Goal: Task Accomplishment & Management: Use online tool/utility

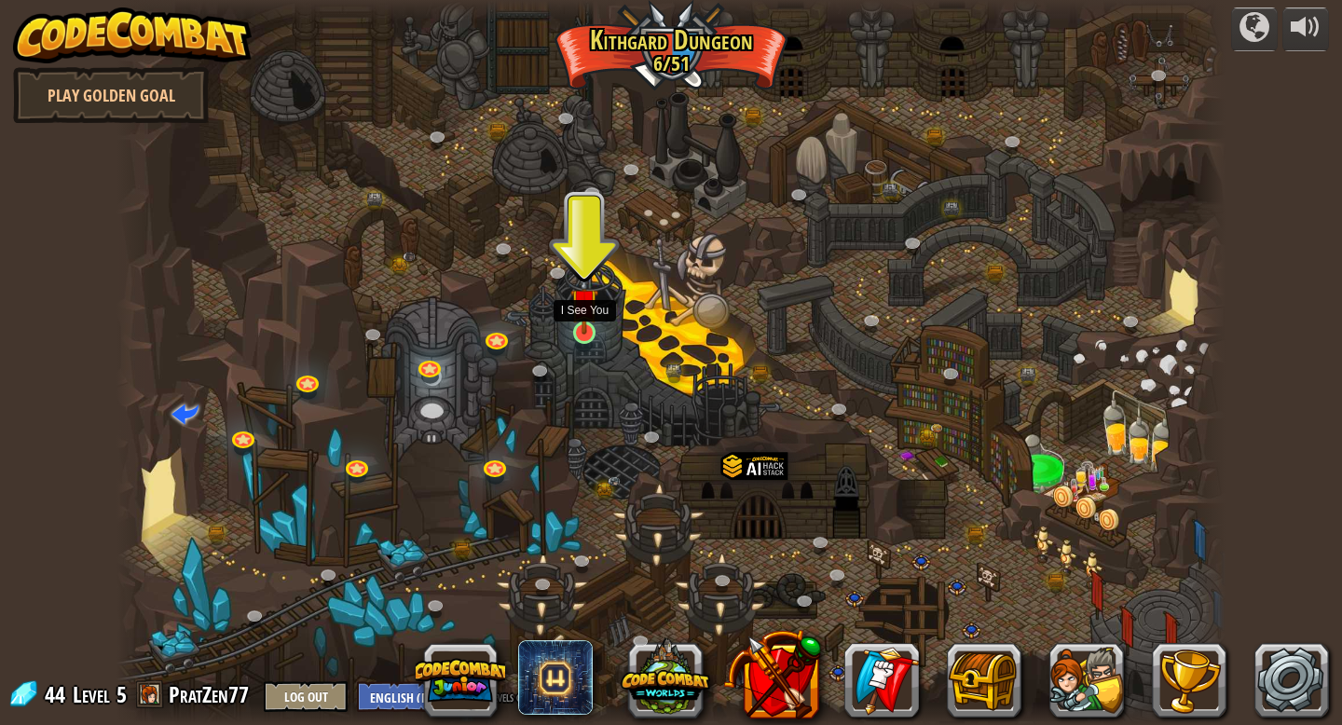
click at [587, 327] on img at bounding box center [584, 302] width 28 height 64
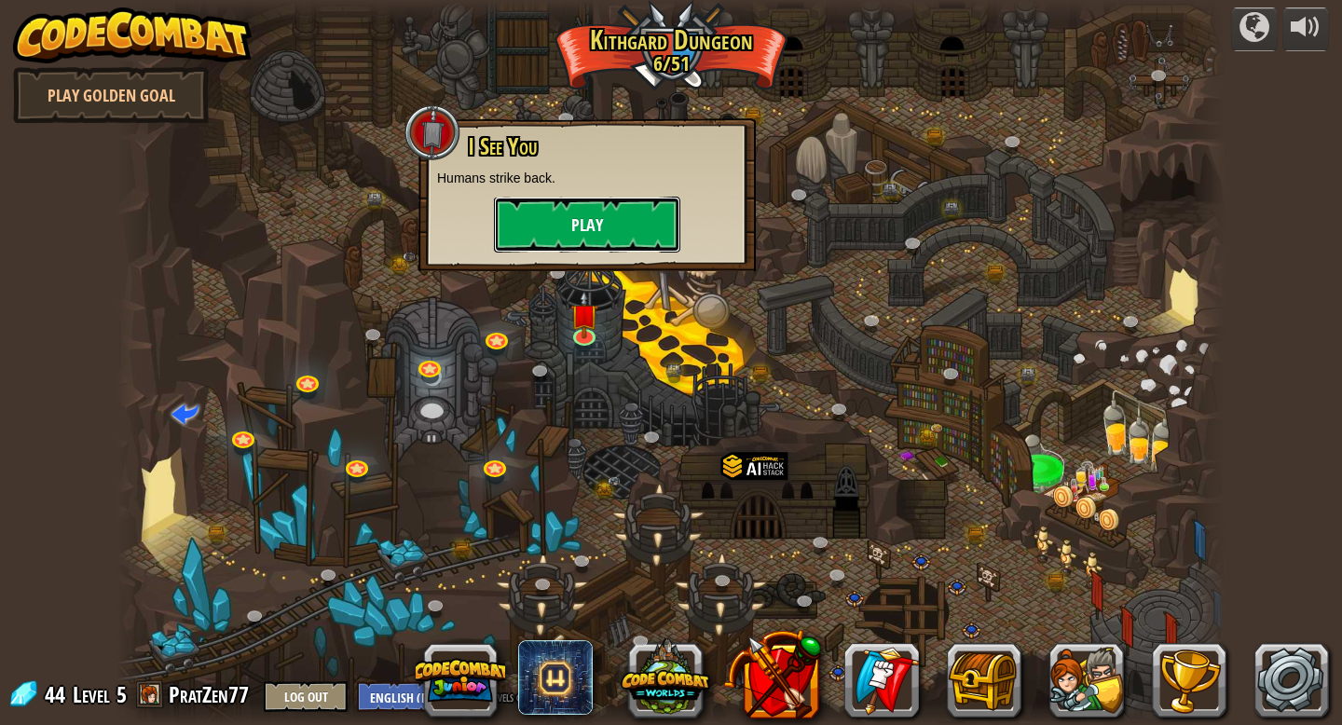
click at [588, 220] on button "Play" at bounding box center [587, 225] width 186 height 56
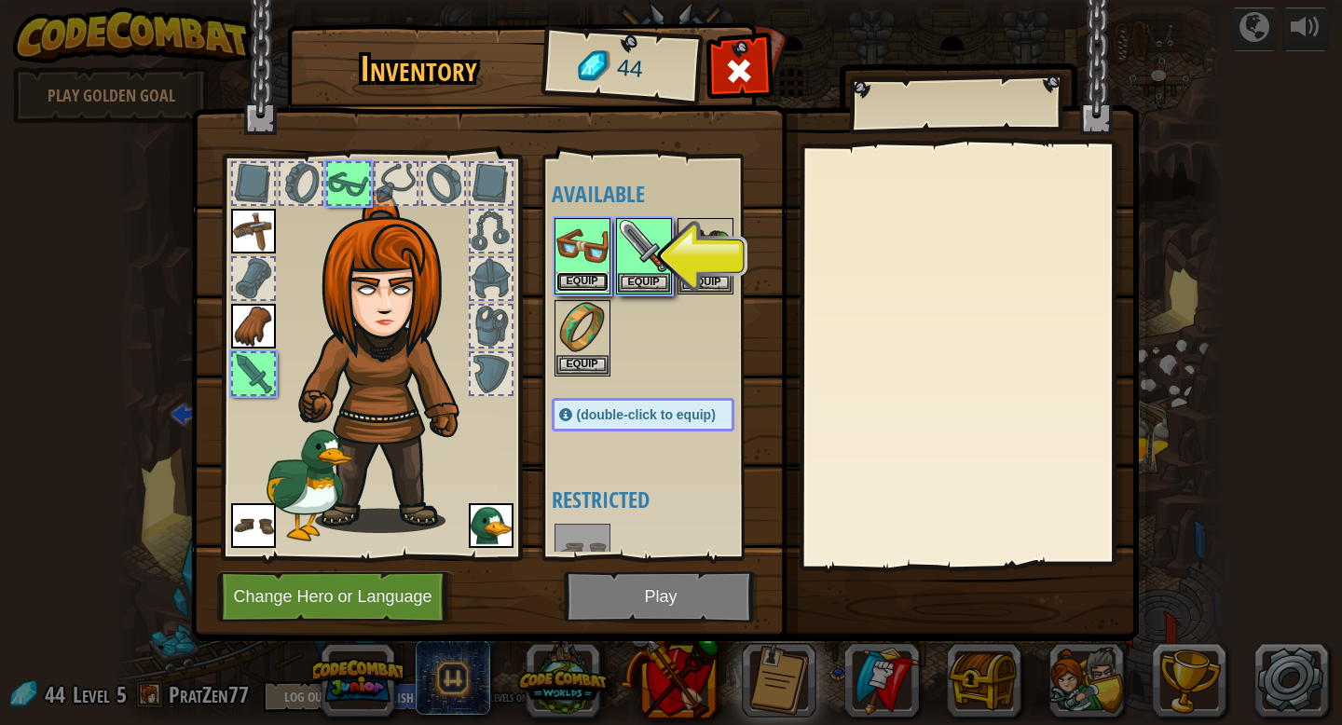
click at [589, 284] on button "Equip" at bounding box center [582, 282] width 52 height 20
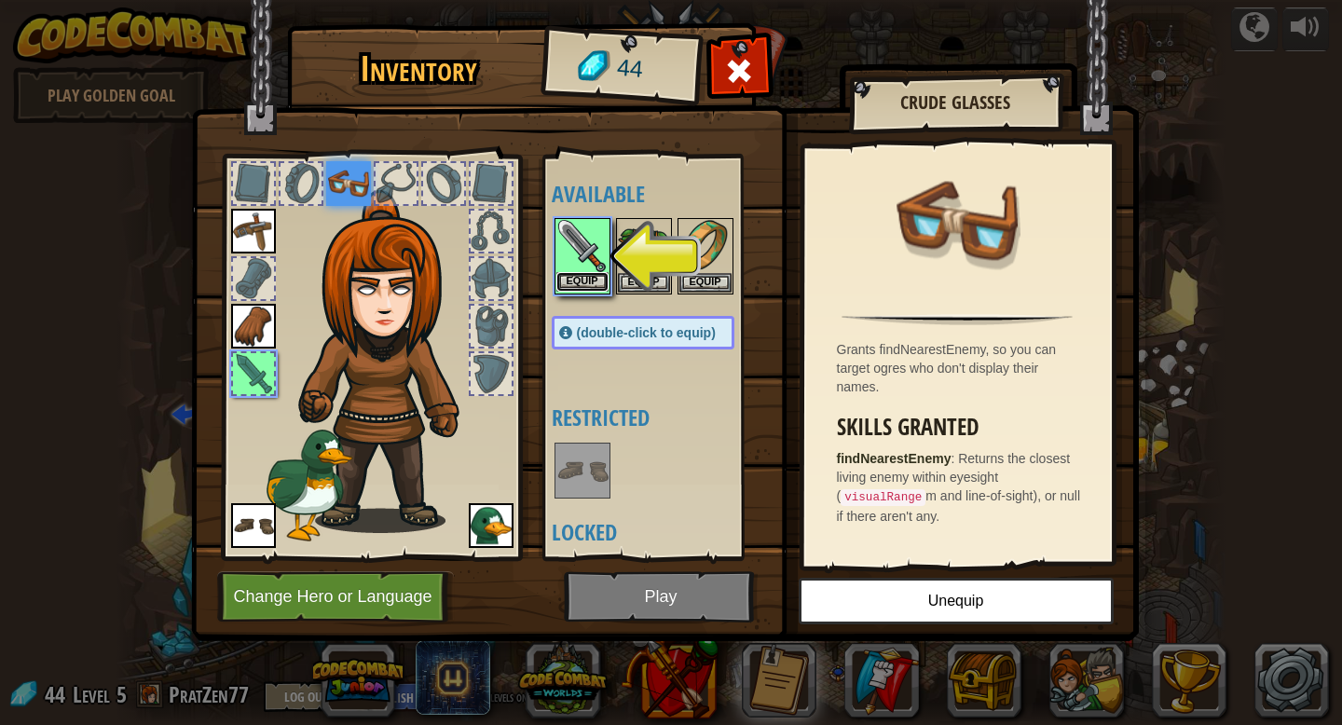
click at [605, 281] on button "Equip" at bounding box center [582, 282] width 52 height 20
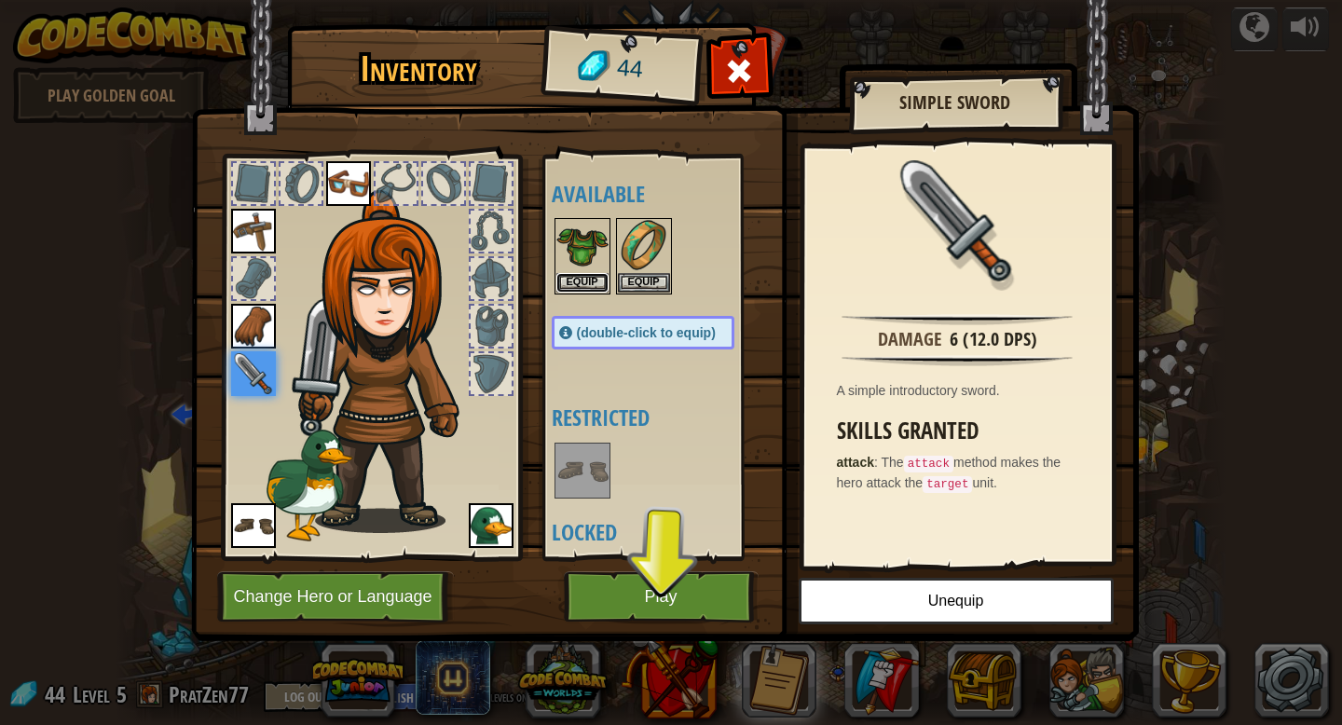
click at [605, 281] on button "Equip" at bounding box center [582, 283] width 52 height 20
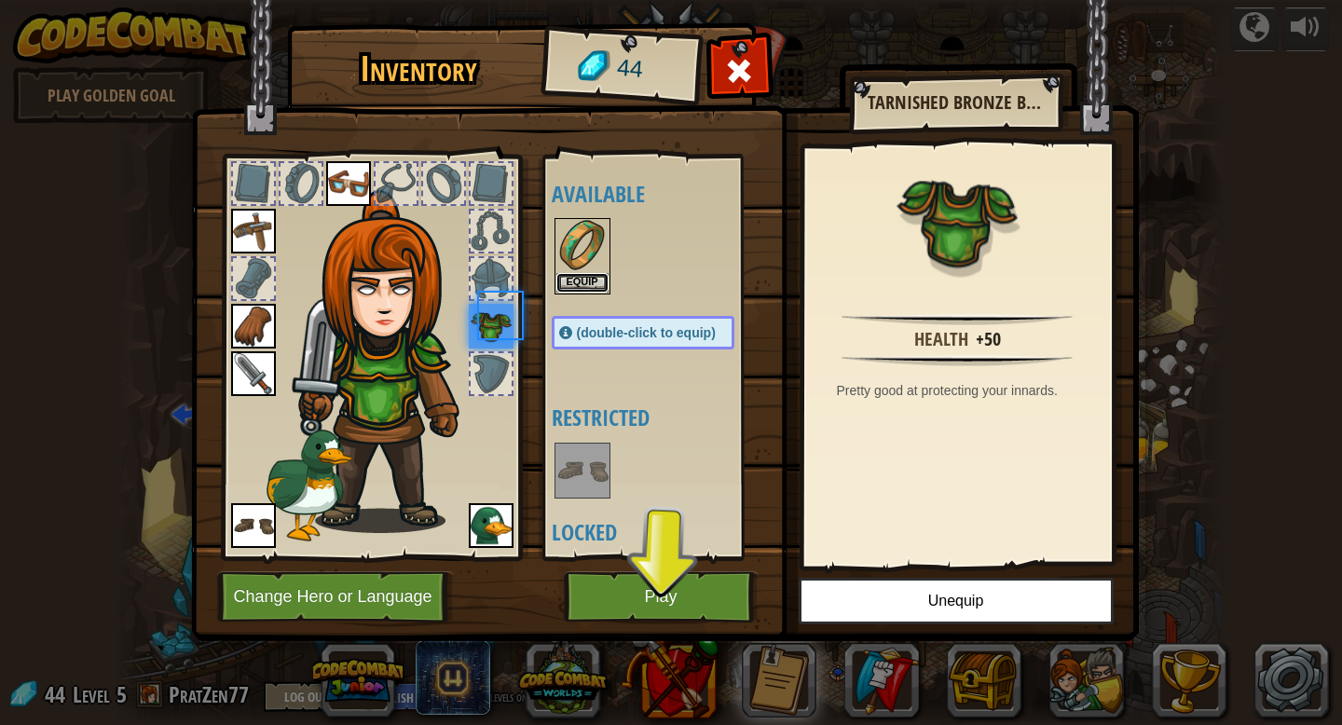
click at [605, 281] on button "Equip" at bounding box center [582, 283] width 52 height 20
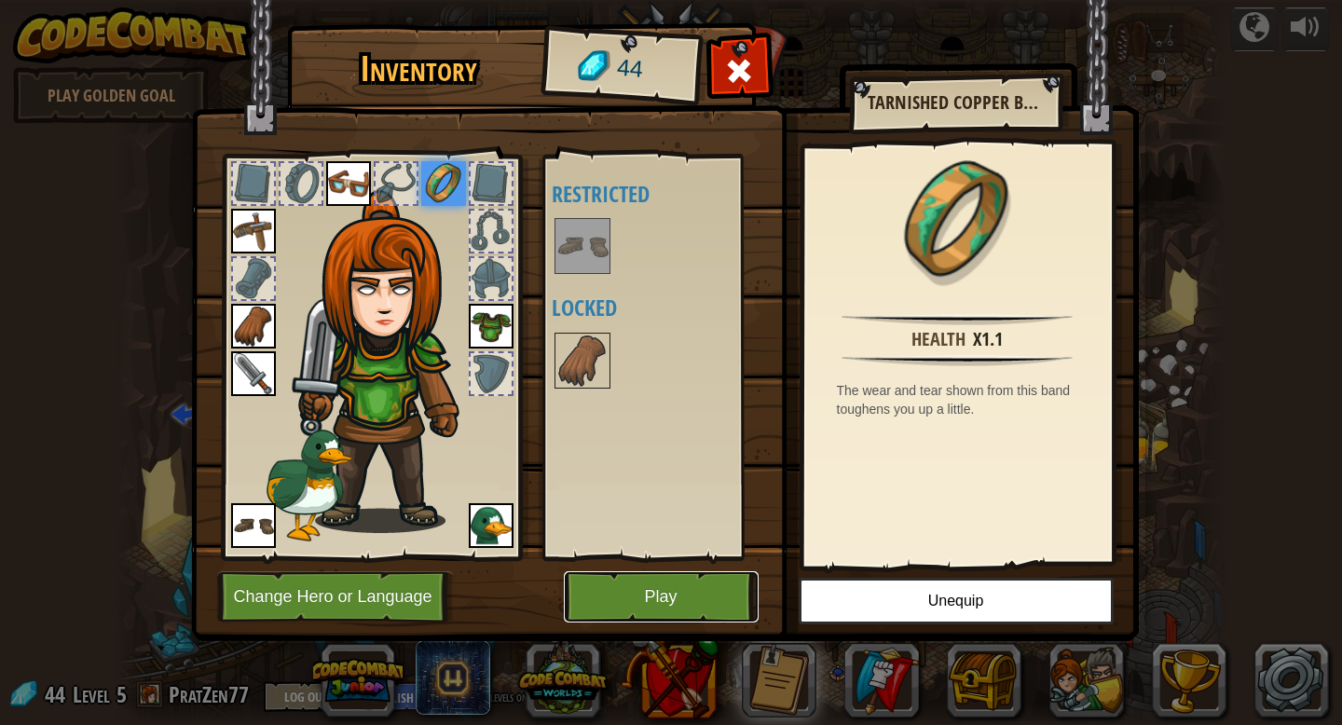
click at [636, 599] on button "Play" at bounding box center [661, 596] width 195 height 51
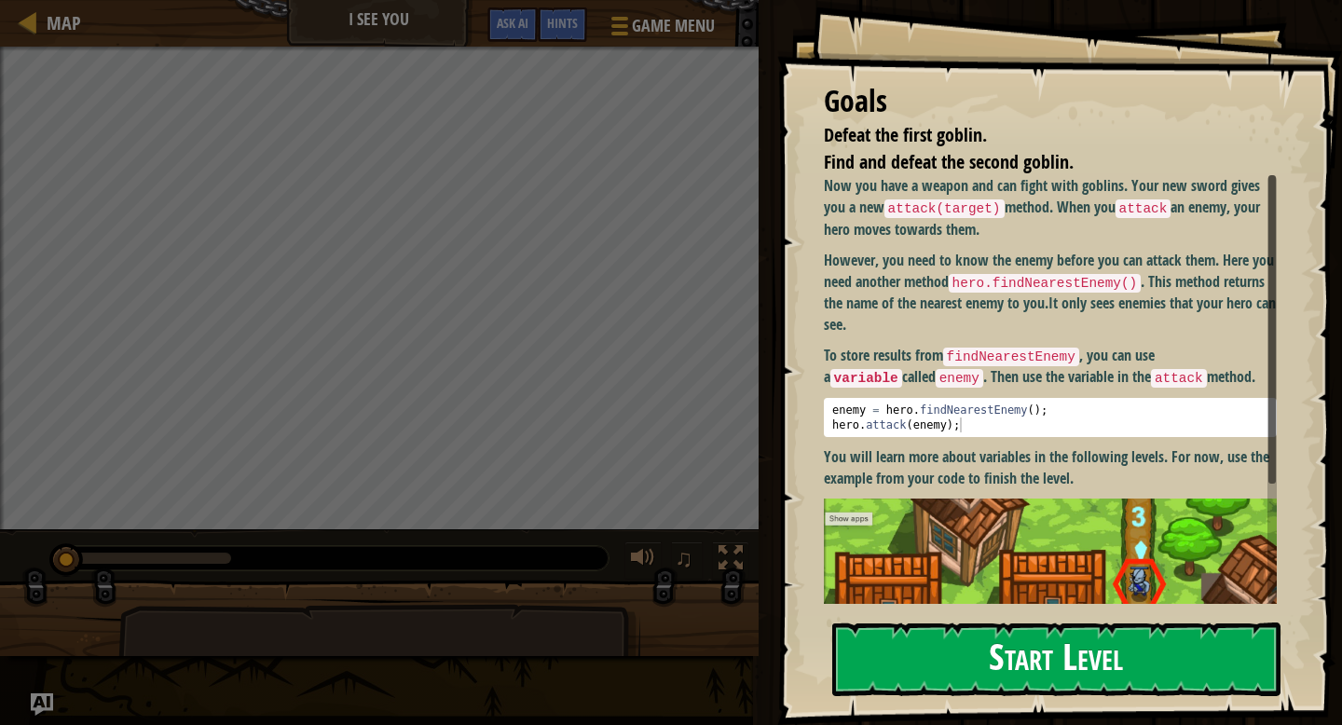
click at [965, 645] on button "Start Level" at bounding box center [1056, 659] width 448 height 74
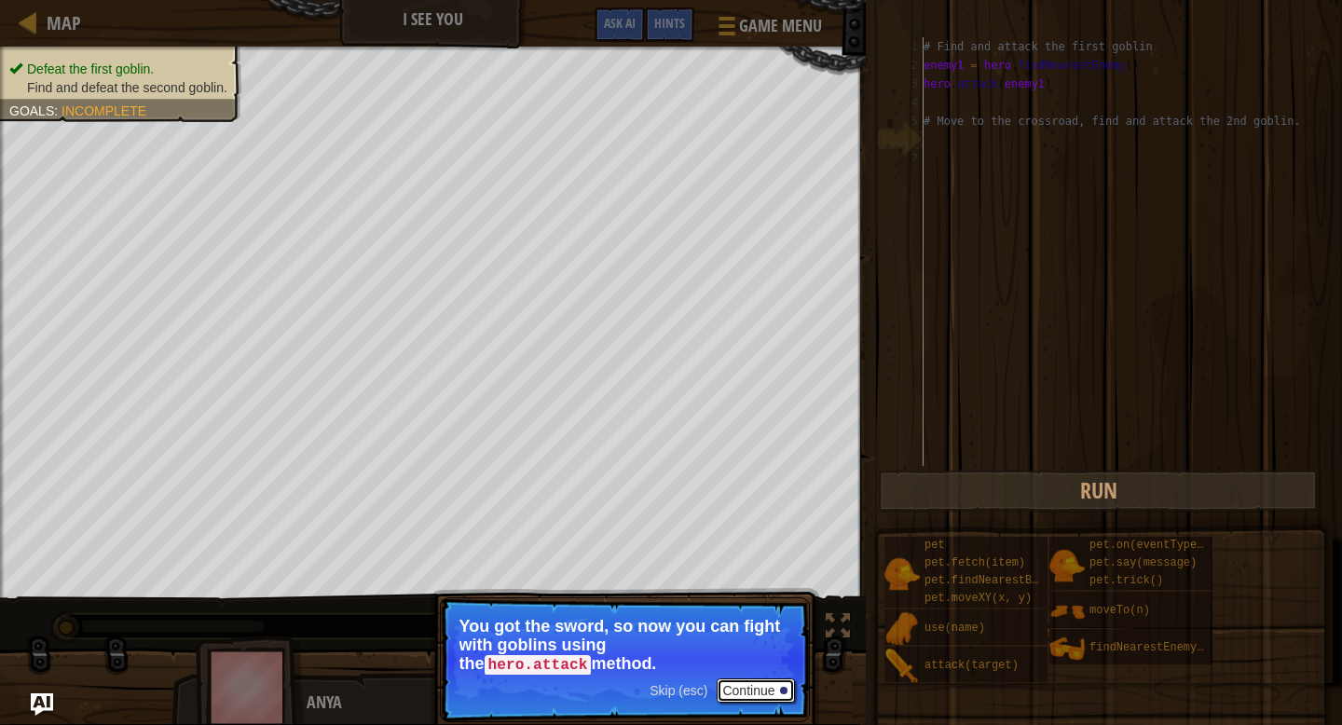
click at [740, 697] on button "Continue" at bounding box center [754, 690] width 77 height 24
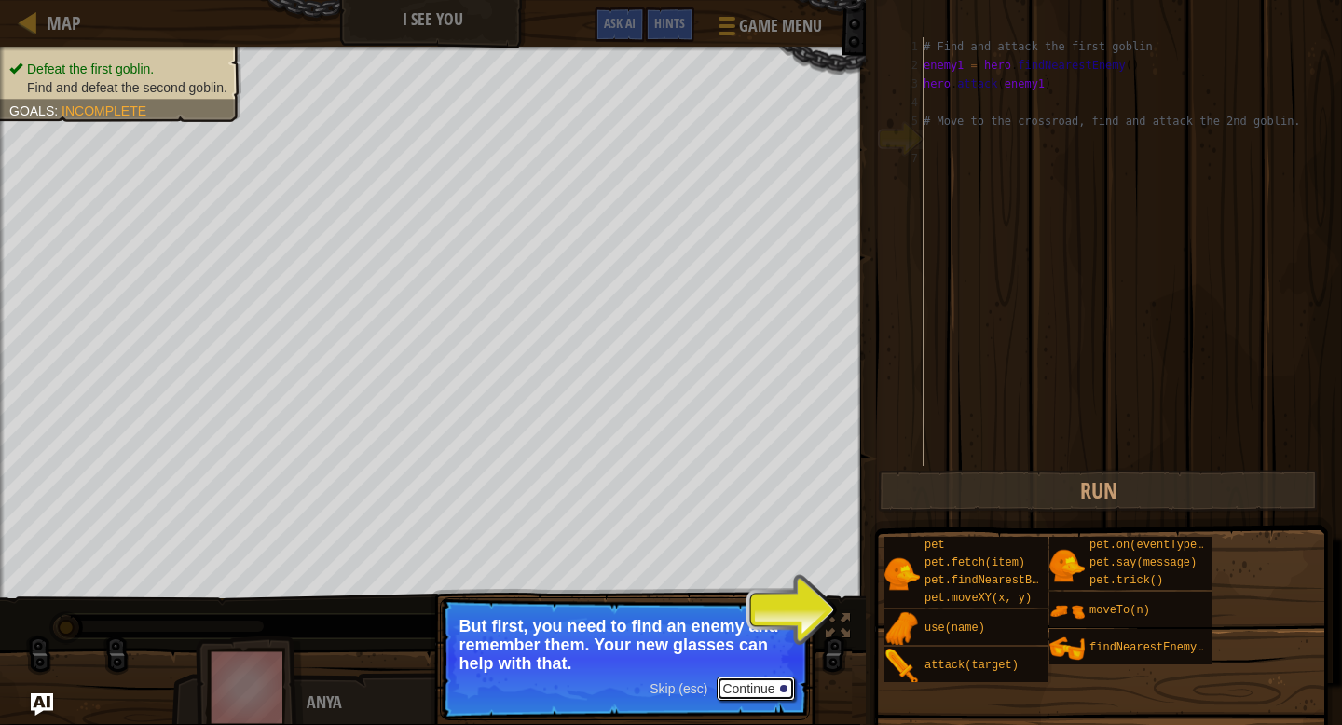
click at [742, 690] on button "Continue" at bounding box center [754, 688] width 77 height 24
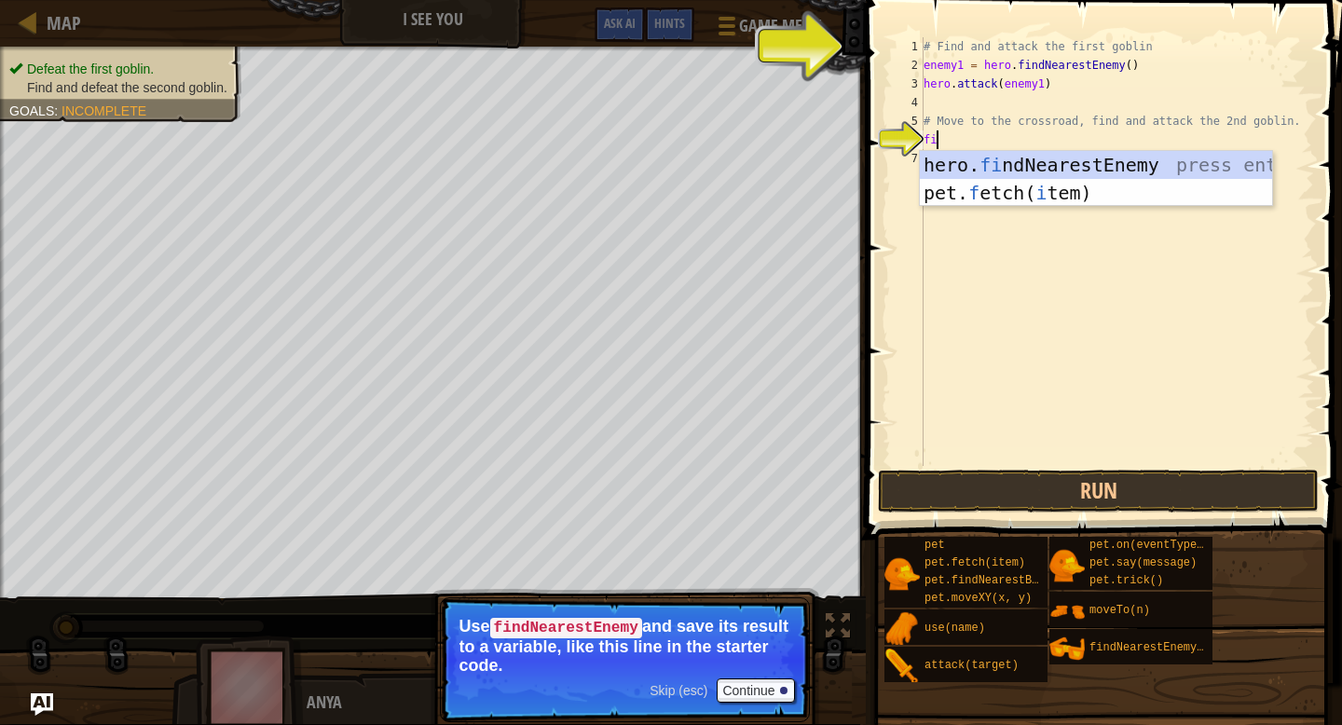
type textarea "fin"
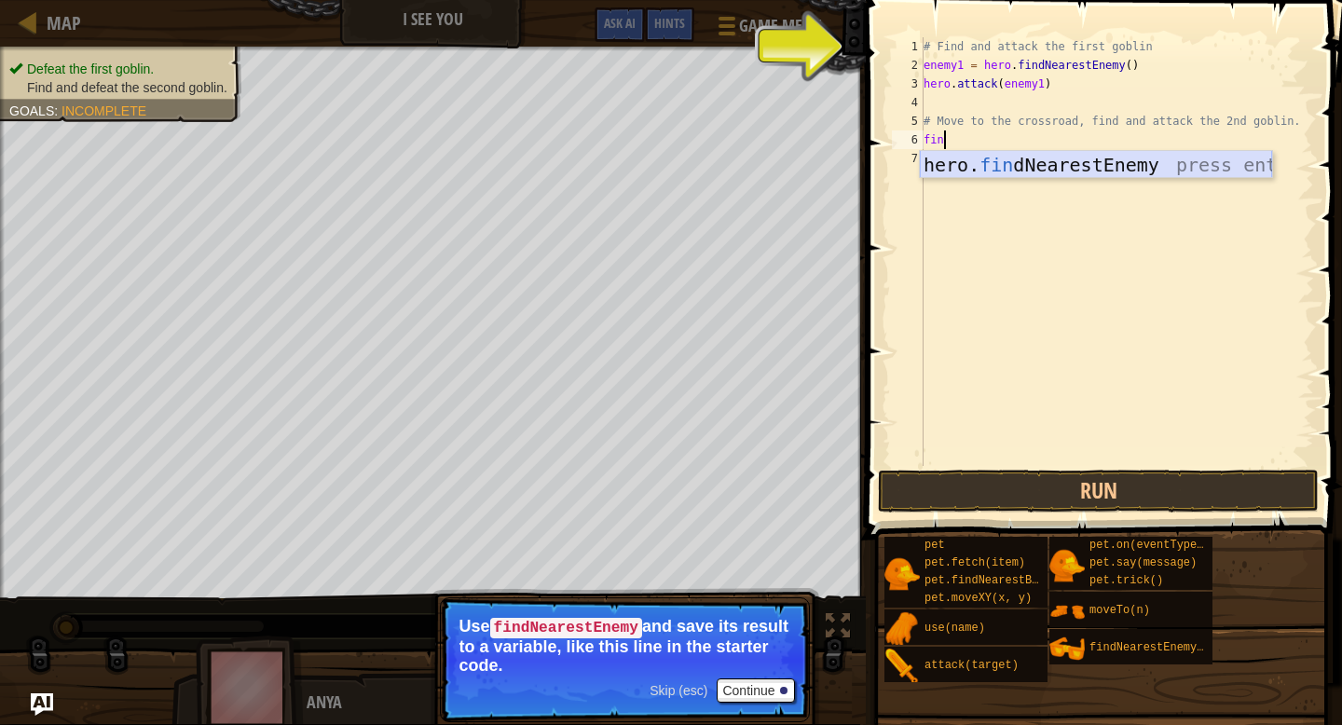
click at [1109, 155] on div "hero. fin dNearestEnemy press enter" at bounding box center [1096, 193] width 352 height 84
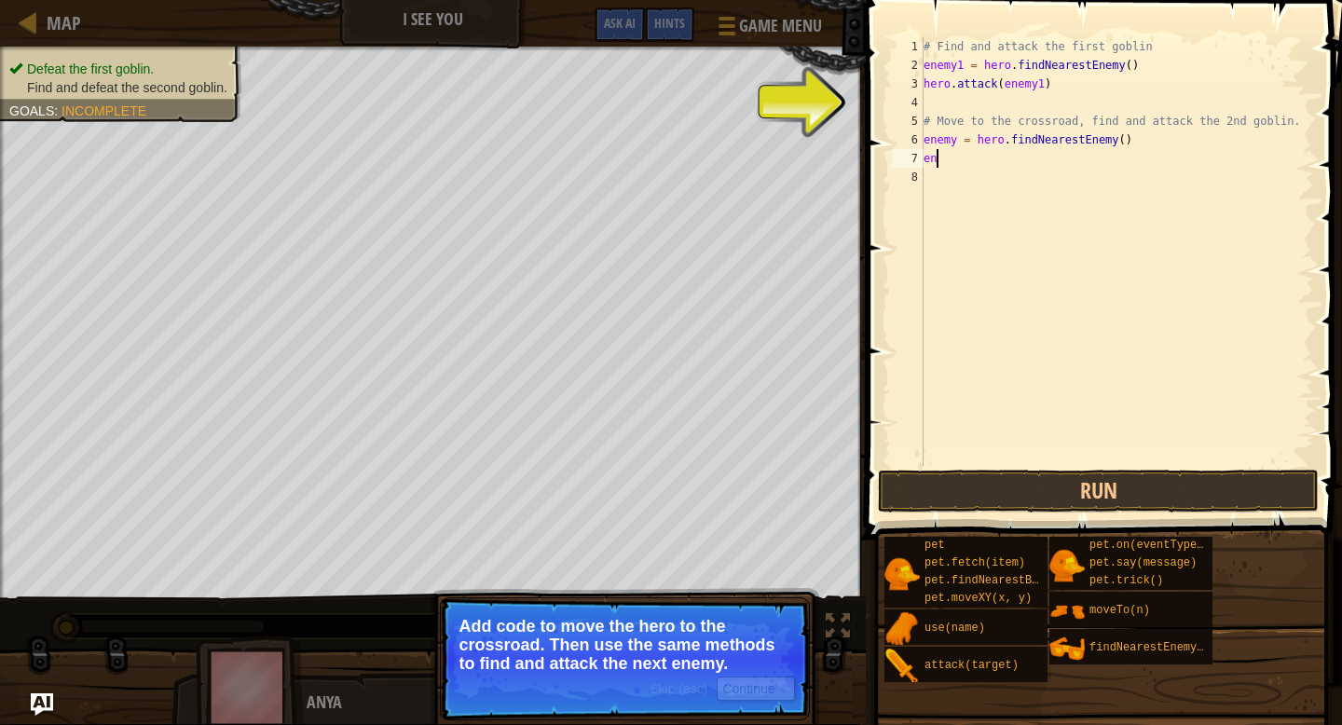
scroll to position [8, 0]
type textarea "e"
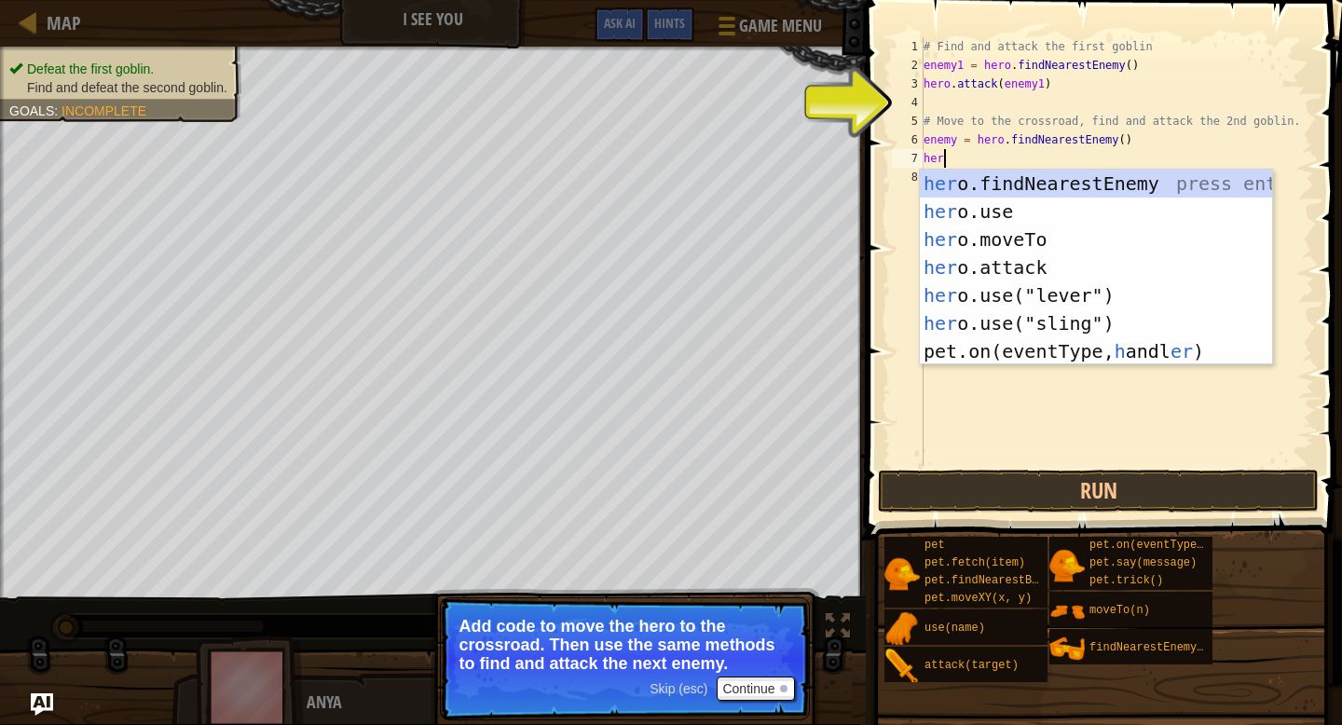
scroll to position [8, 1]
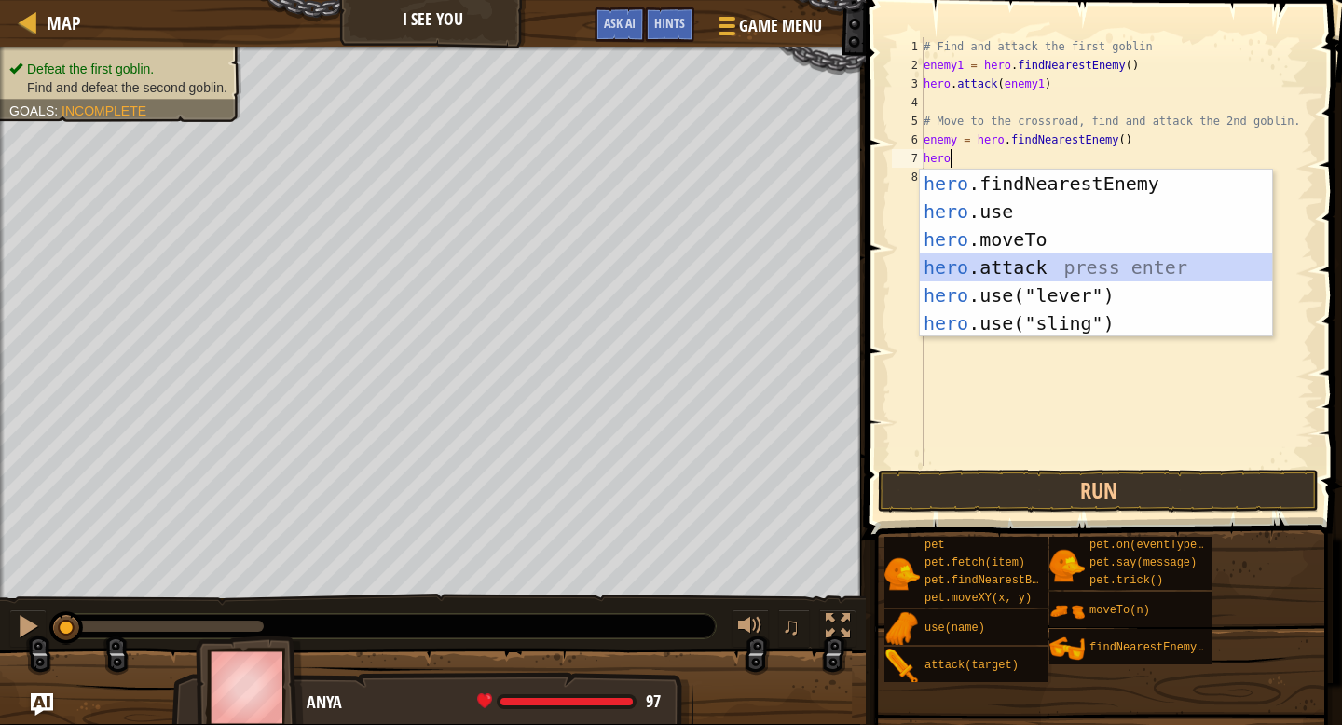
click at [1095, 258] on div "hero .findNearestEnemy press enter hero .use press enter hero .moveTo press ent…" at bounding box center [1096, 282] width 352 height 224
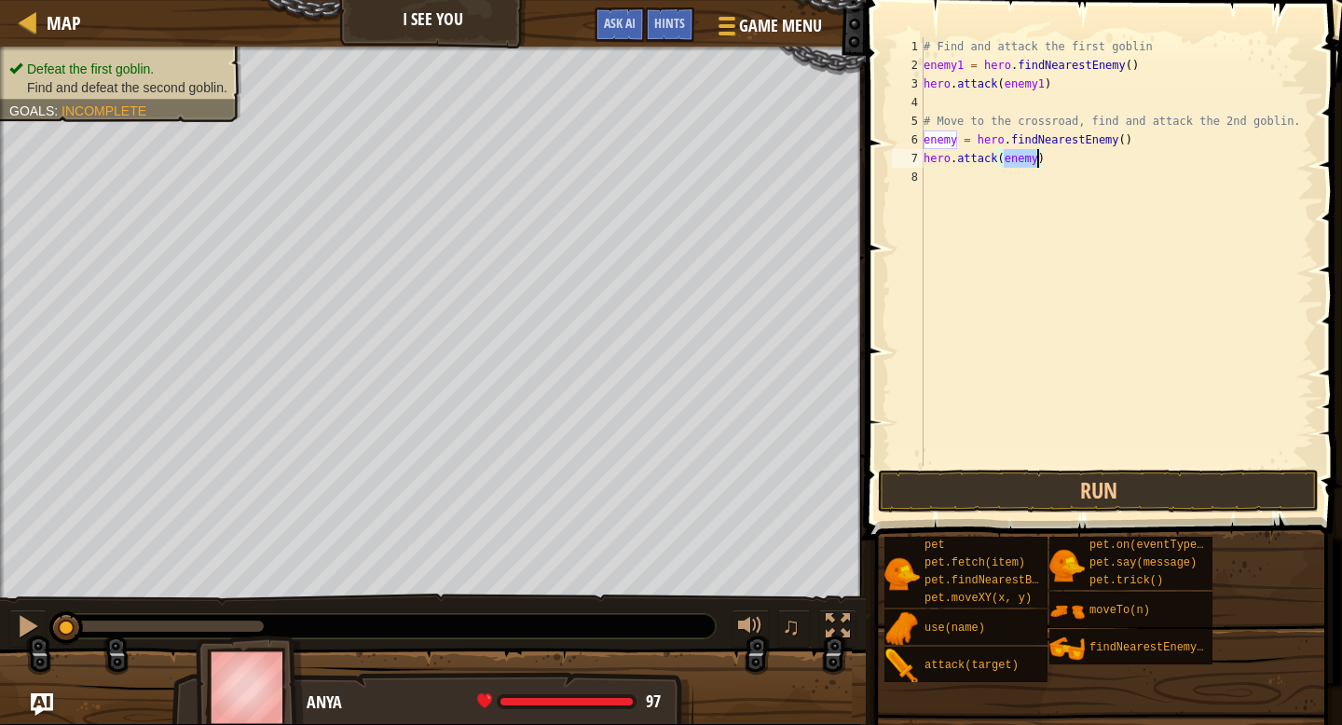
type textarea "hero.attack(1)"
click at [1101, 192] on div "# Find and attack the first goblin enemy1 = hero . findNearestEnemy ( ) hero . …" at bounding box center [1117, 270] width 394 height 466
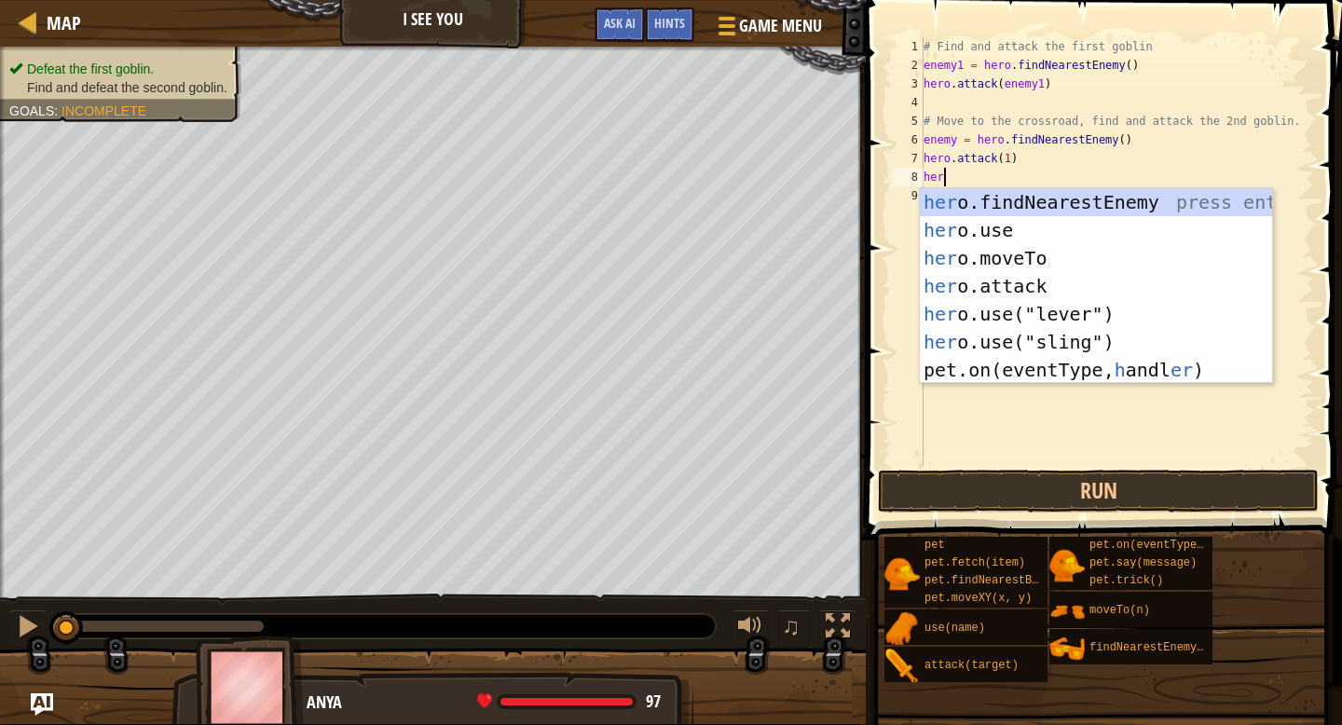
scroll to position [8, 1]
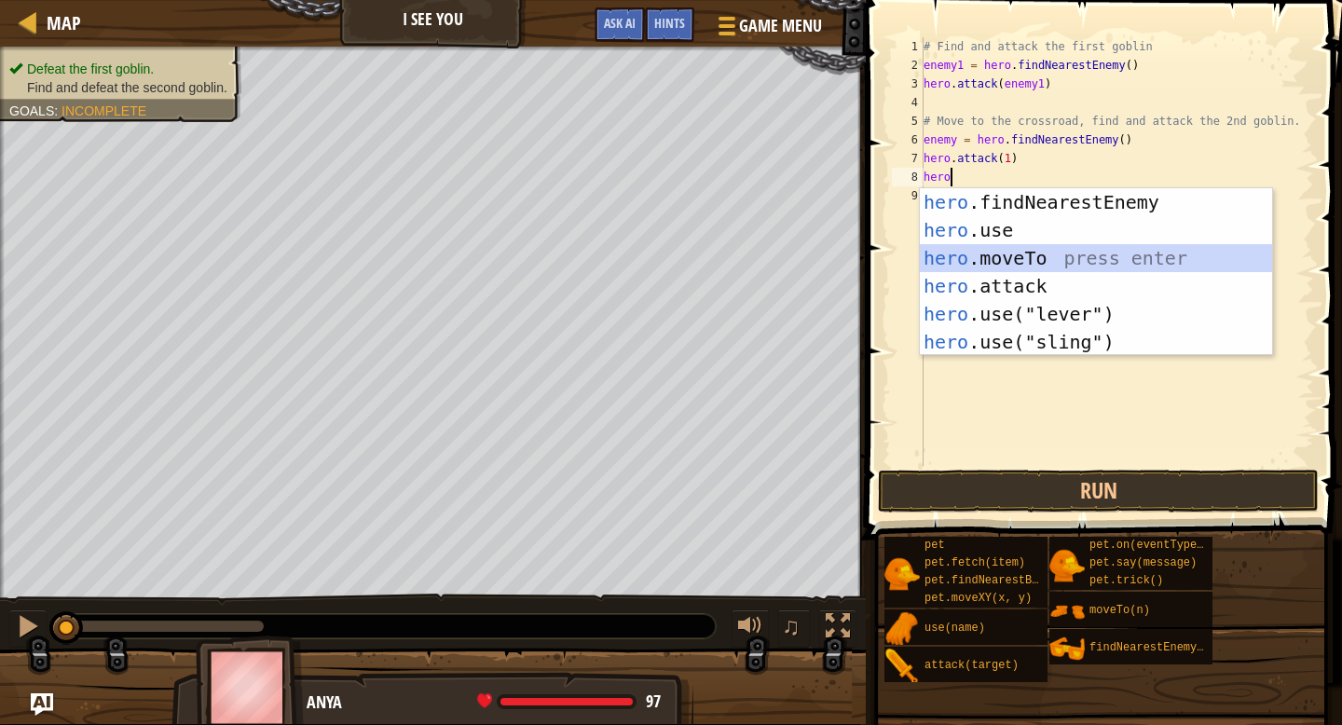
click at [1008, 249] on div "hero .findNearestEnemy press enter hero .use press enter hero .moveTo press ent…" at bounding box center [1096, 300] width 352 height 224
type textarea "hero.moveTo(2)"
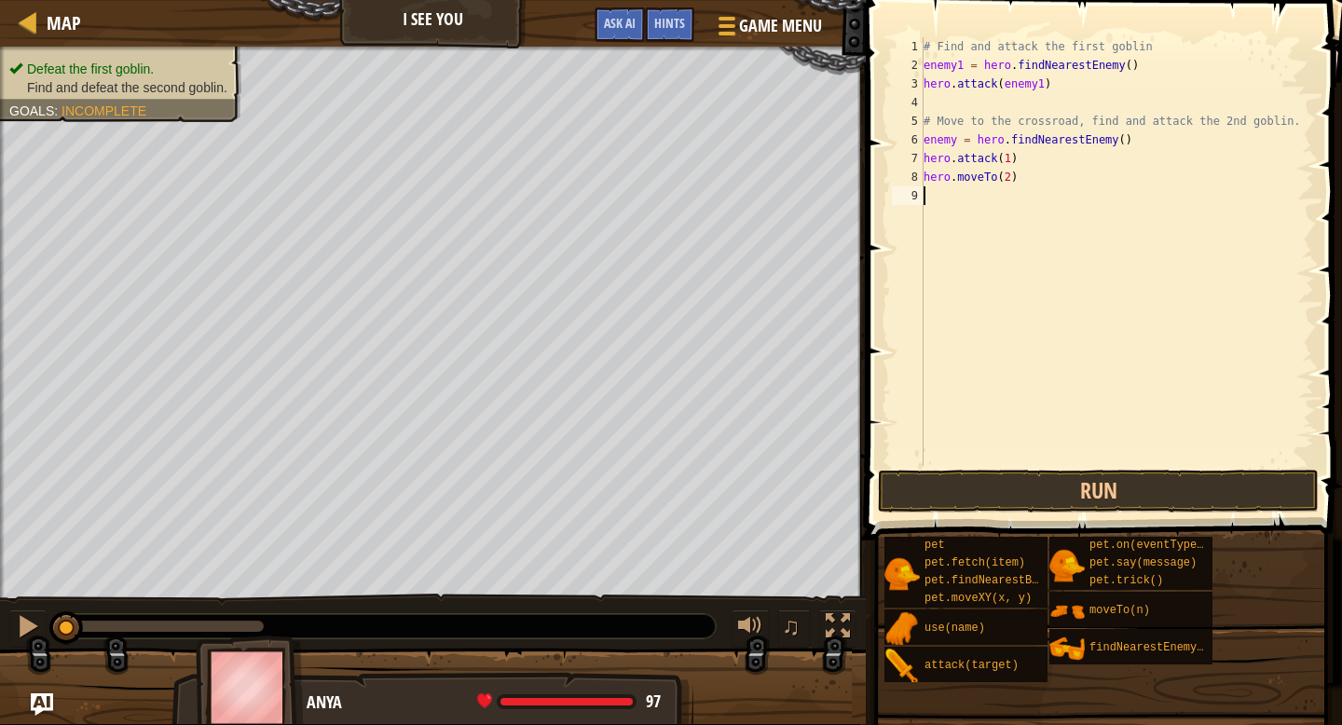
click at [969, 207] on div "# Find and attack the first goblin enemy1 = hero . findNearestEnemy ( ) hero . …" at bounding box center [1117, 270] width 394 height 466
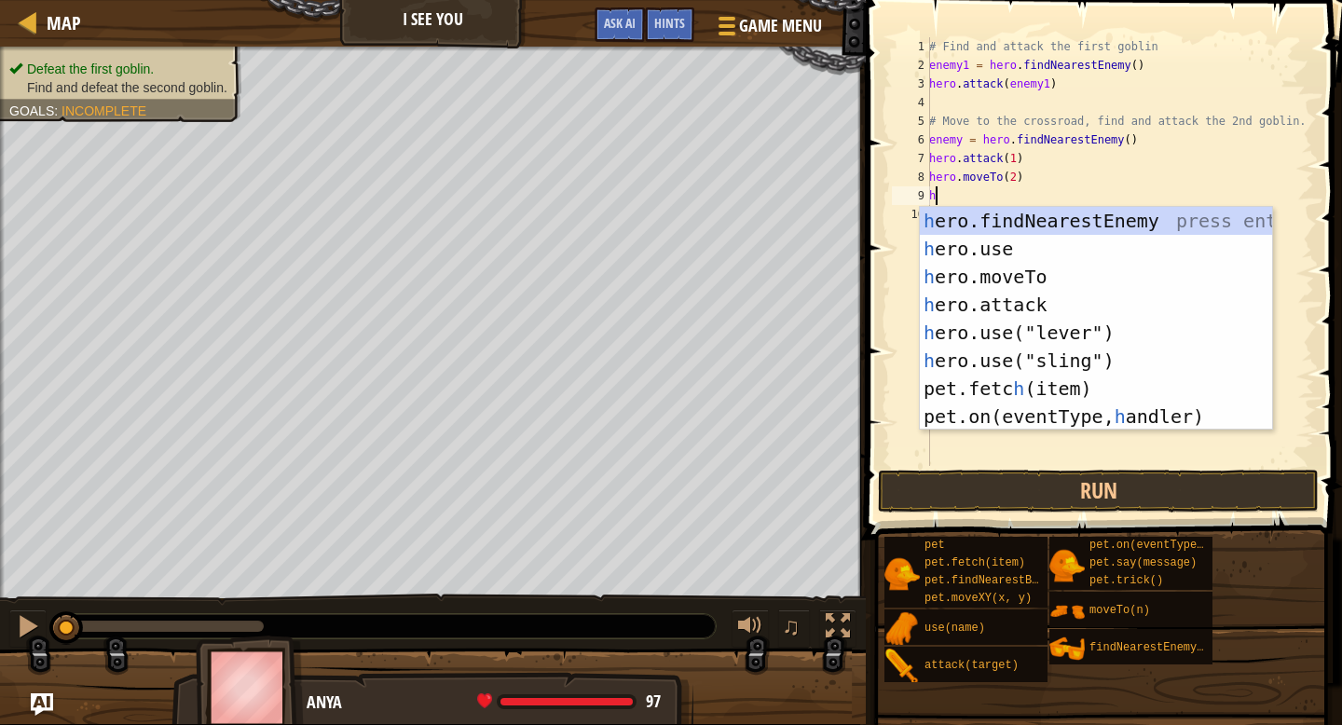
type textarea "he"
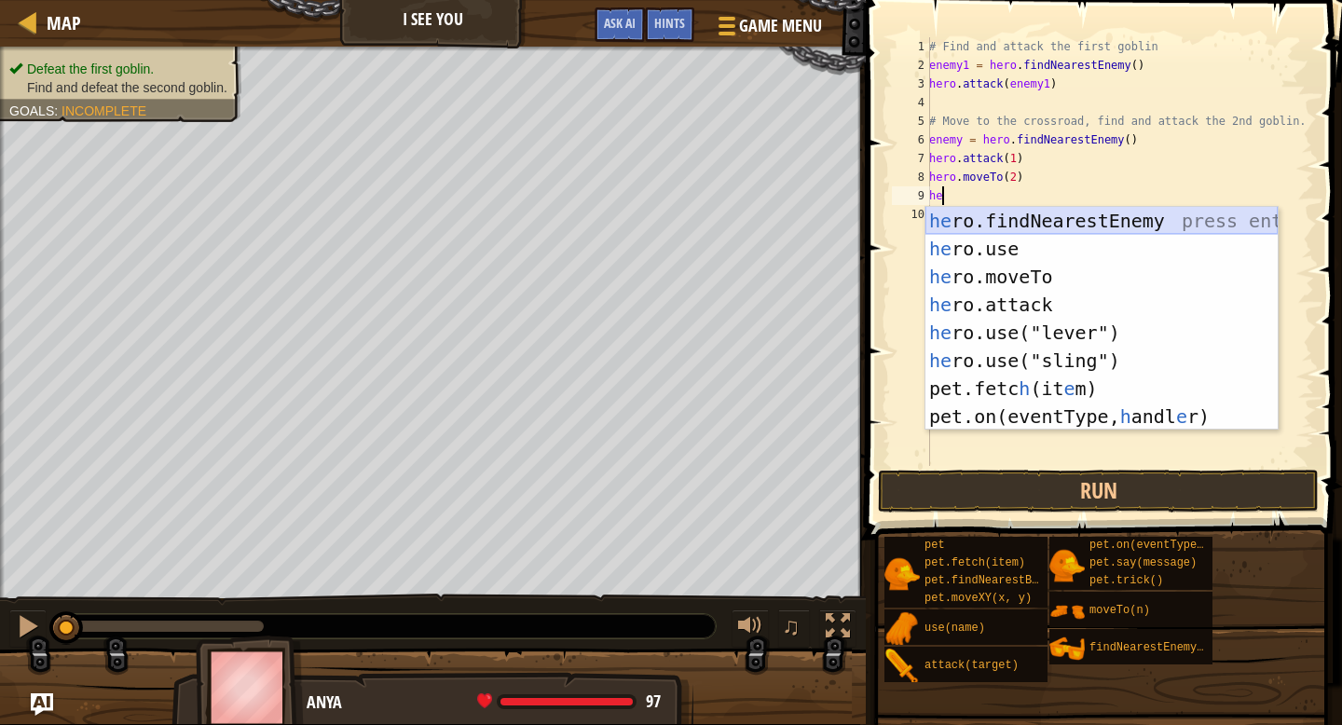
click at [971, 217] on div "he ro.findNearestEnemy press enter he ro.use press enter he ro.moveTo press ent…" at bounding box center [1101, 347] width 352 height 280
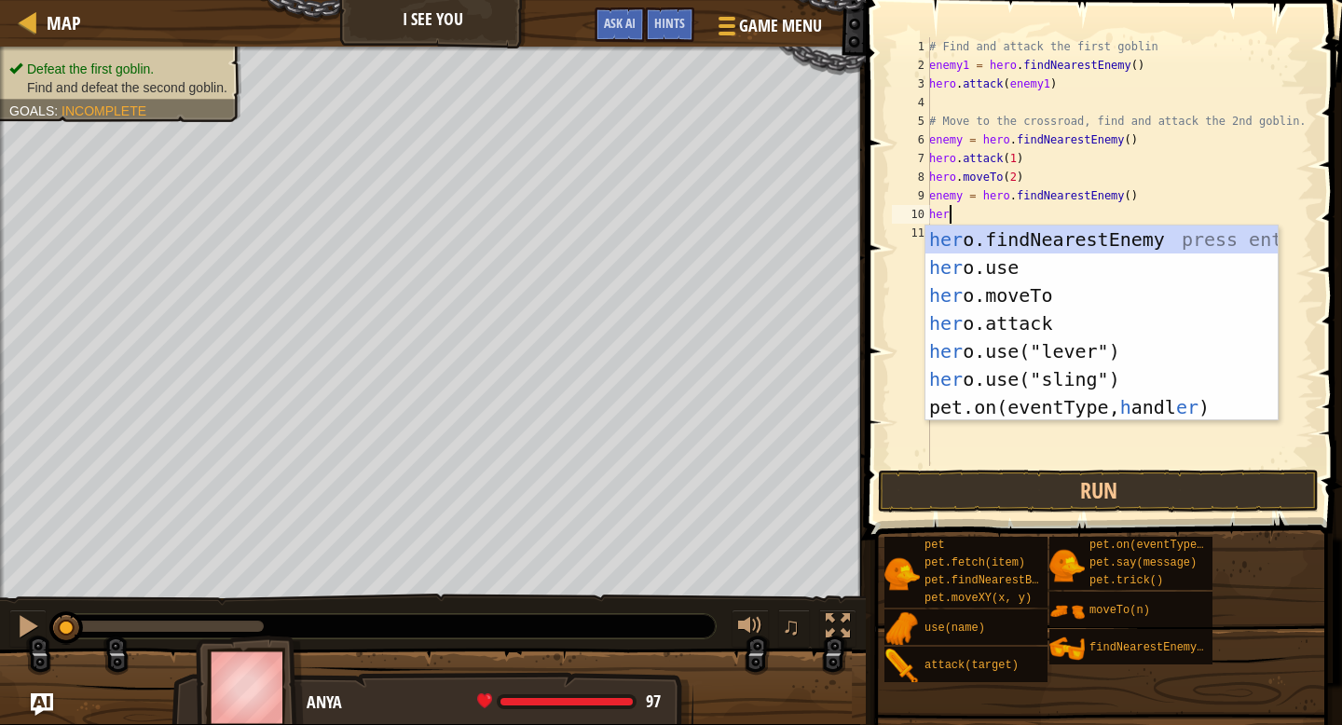
scroll to position [8, 1]
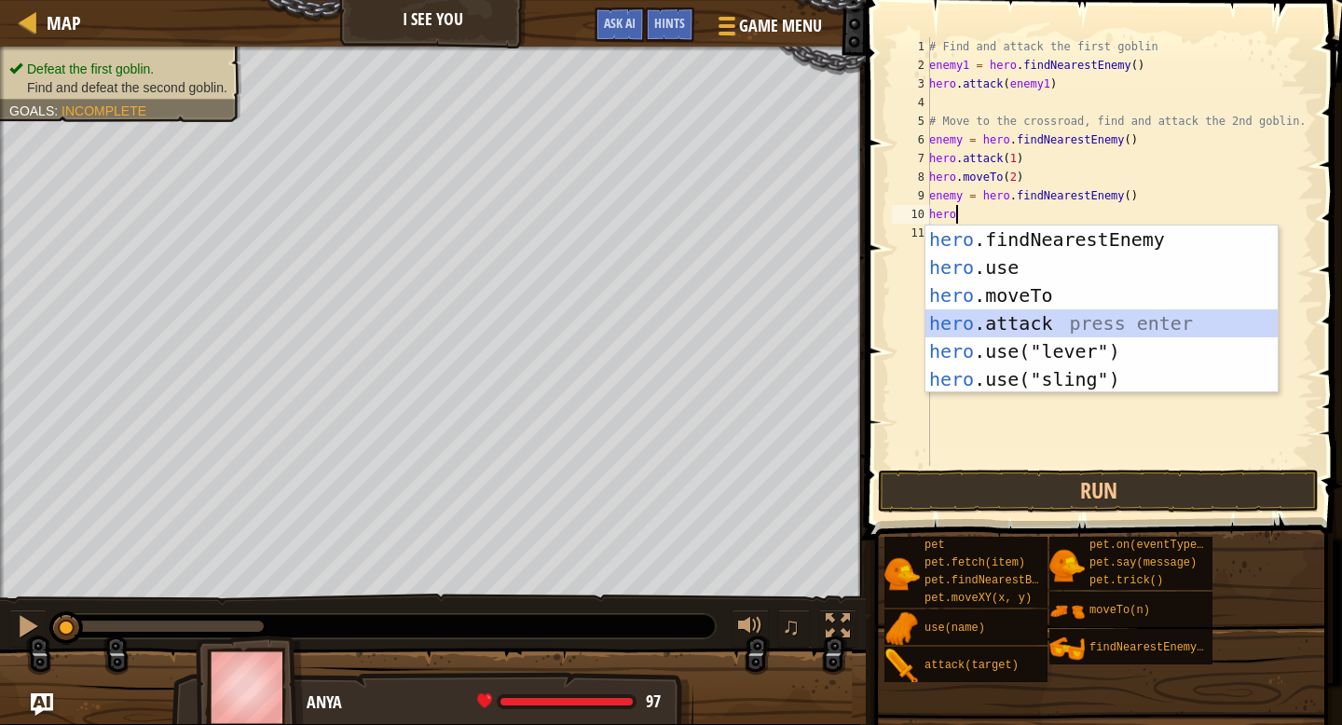
click at [1019, 319] on div "hero .findNearestEnemy press enter hero .use press enter hero .moveTo press ent…" at bounding box center [1101, 337] width 352 height 224
type textarea "hero.attack(enemy)"
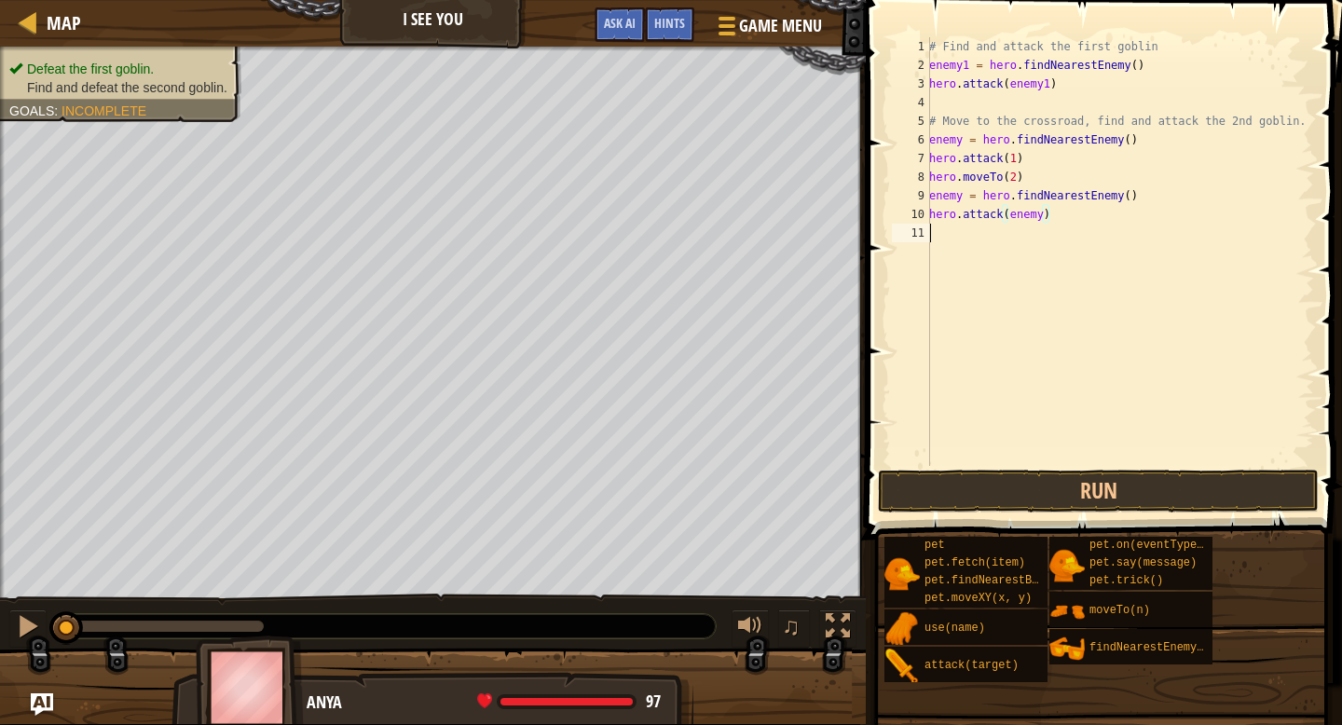
click at [1061, 360] on div "# Find and attack the first goblin enemy1 = hero . findNearestEnemy ( ) hero . …" at bounding box center [1119, 270] width 389 height 466
click at [1085, 473] on button "Run" at bounding box center [1098, 491] width 441 height 43
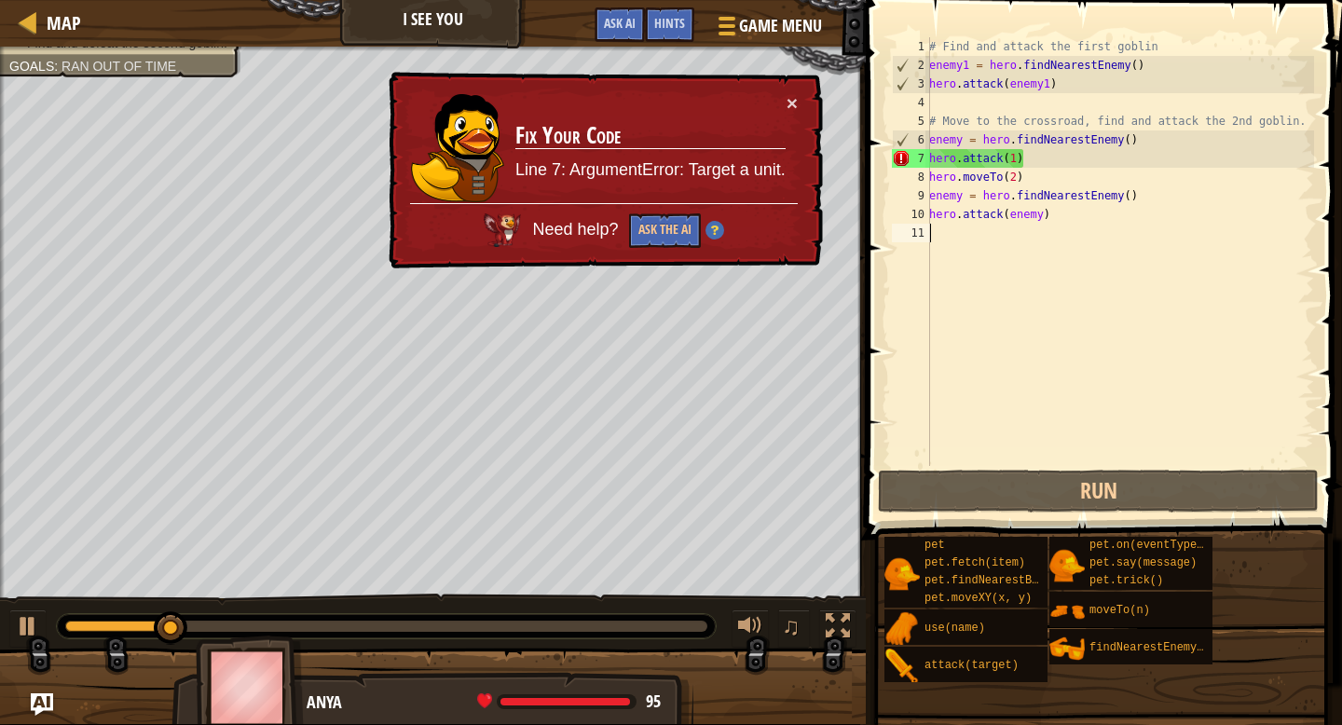
click at [1018, 157] on div "# Find and attack the first goblin enemy1 = hero . findNearestEnemy ( ) hero . …" at bounding box center [1119, 270] width 389 height 466
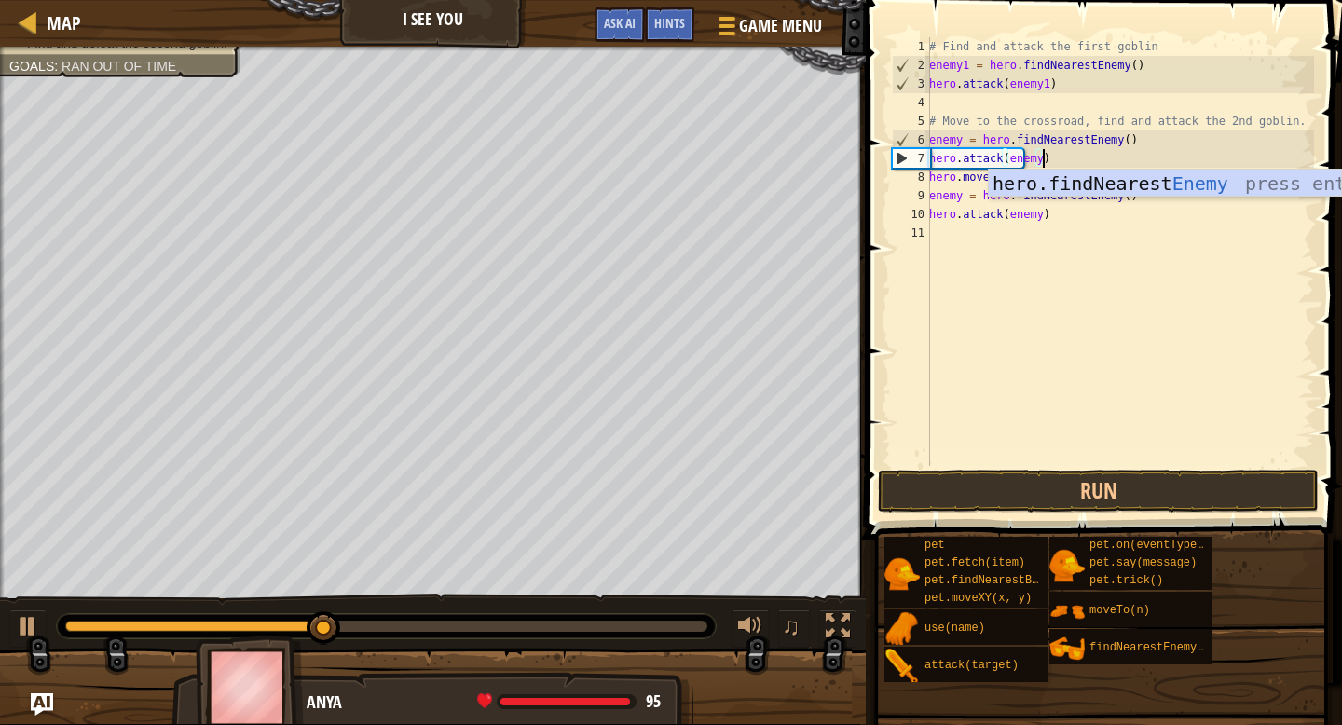
scroll to position [8, 9]
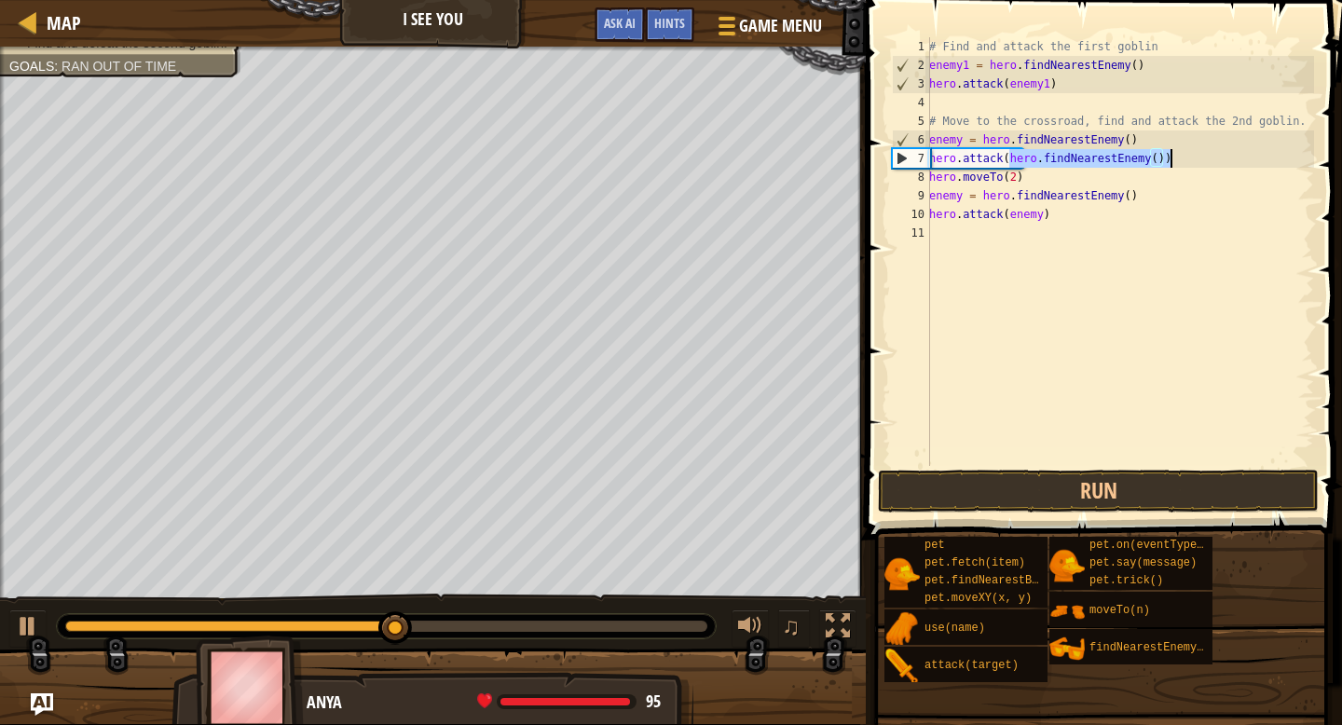
drag, startPoint x: 1007, startPoint y: 160, endPoint x: 1177, endPoint y: 157, distance: 169.6
click at [1178, 157] on div "# Find and attack the first goblin enemy1 = hero . findNearestEnemy ( ) hero . …" at bounding box center [1119, 270] width 389 height 466
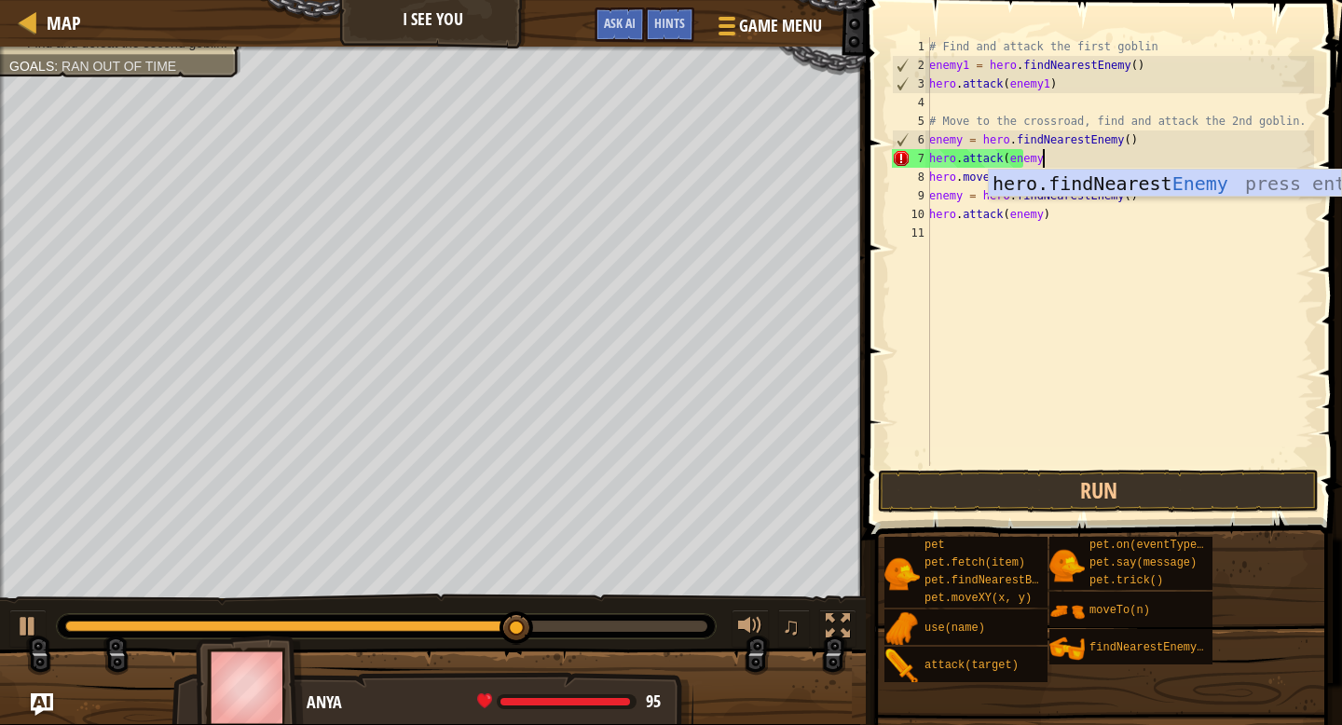
scroll to position [8, 8]
type textarea "hero.attack(enemy)"
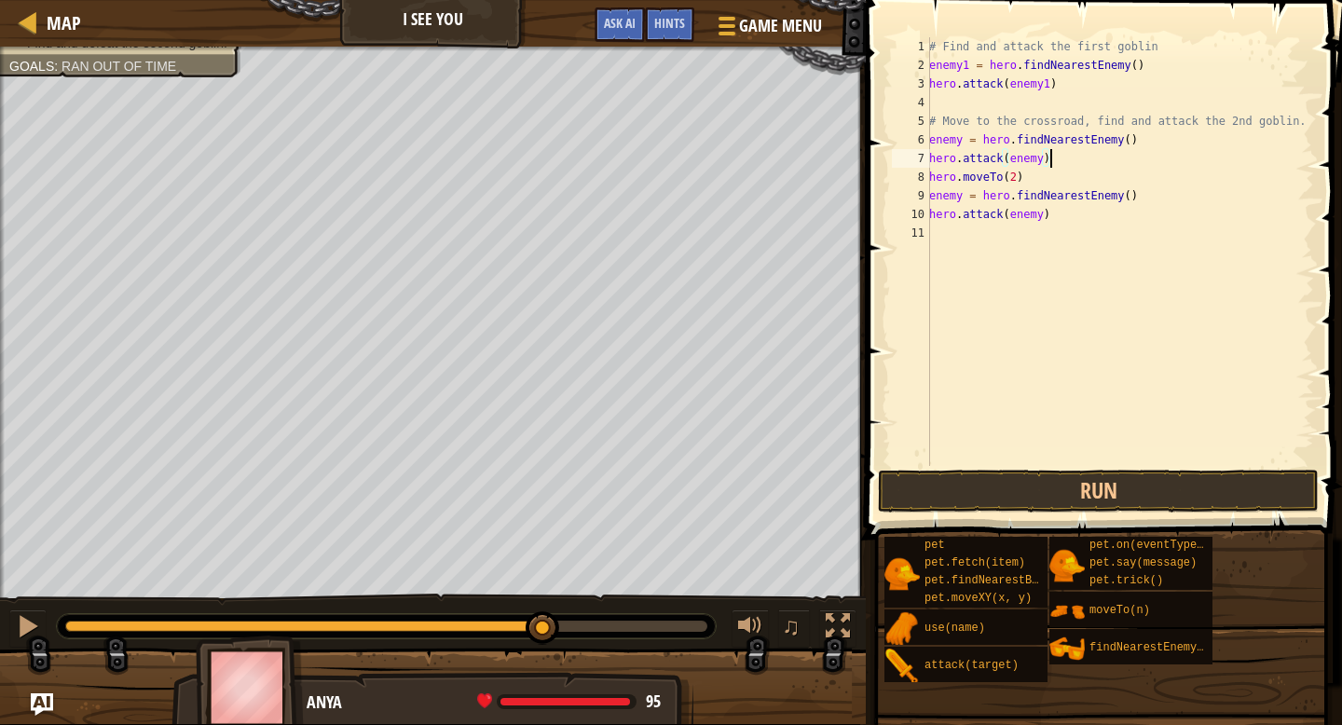
click at [1163, 280] on div "# Find and attack the first goblin enemy1 = hero . findNearestEnemy ( ) hero . …" at bounding box center [1119, 270] width 389 height 466
click at [992, 486] on button "Run" at bounding box center [1098, 491] width 441 height 43
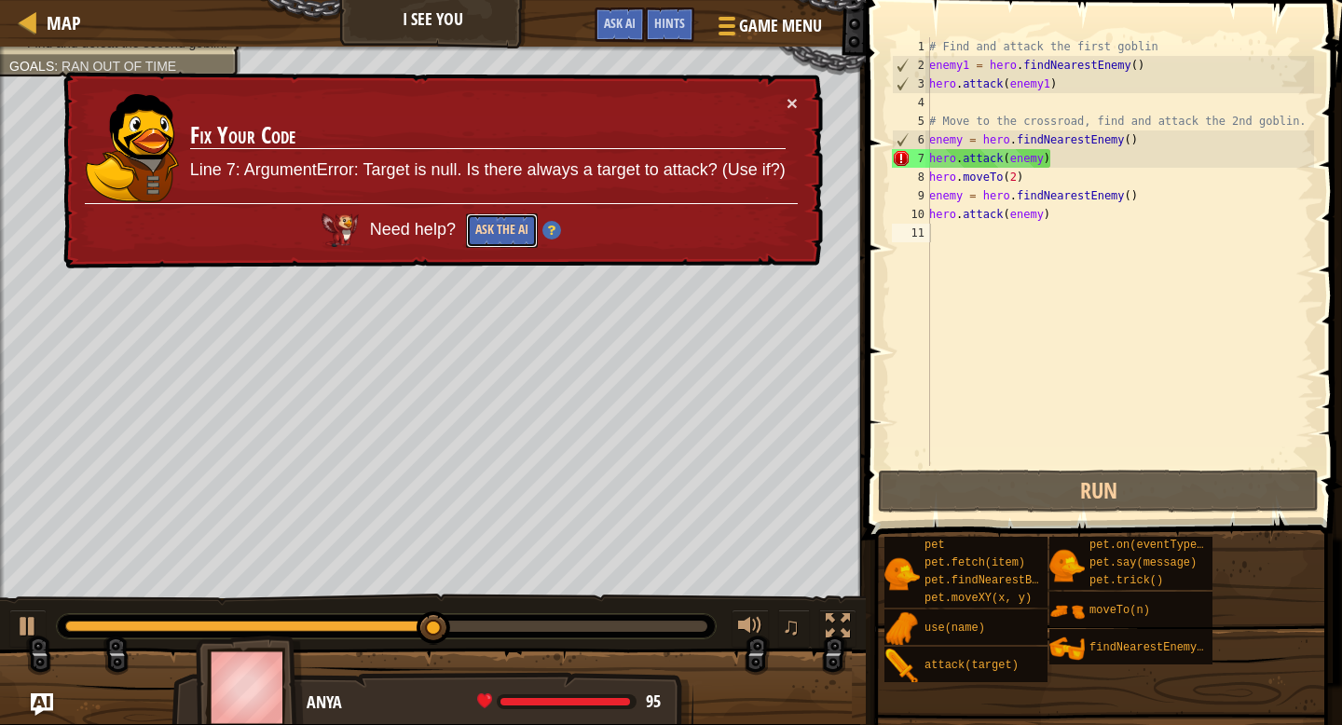
click at [517, 233] on button "Ask the AI" at bounding box center [502, 230] width 72 height 34
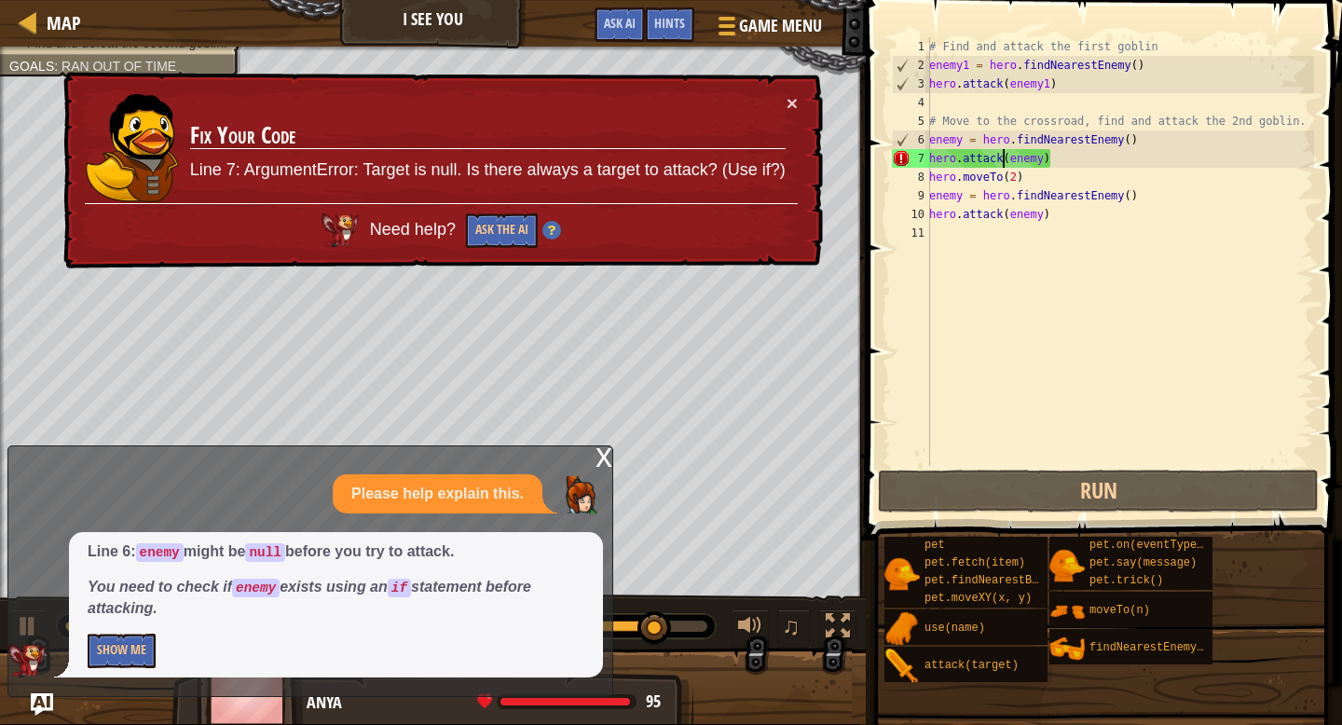
click at [1003, 159] on div "# Find and attack the first goblin enemy1 = hero . findNearestEnemy ( ) hero . …" at bounding box center [1119, 270] width 389 height 466
click at [1013, 159] on div "# Find and attack the first goblin enemy1 = hero . findNearestEnemy ( ) hero . …" at bounding box center [1119, 270] width 389 height 466
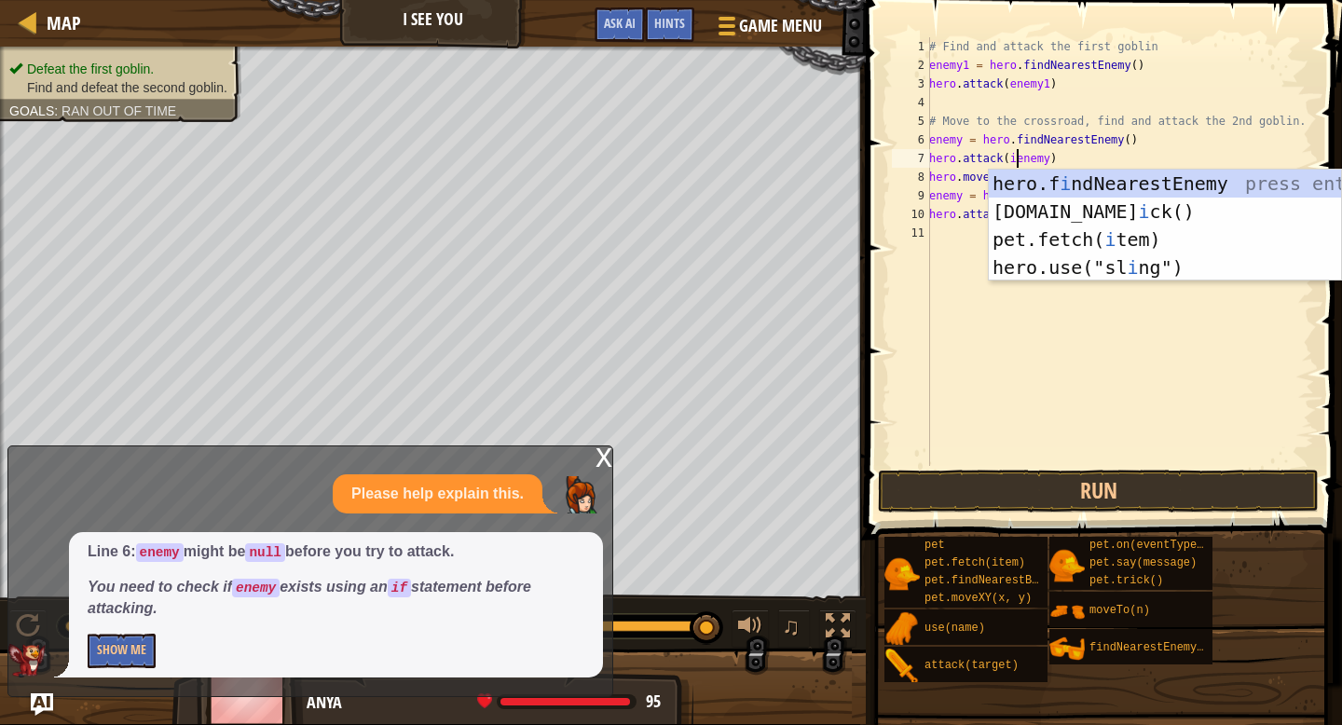
scroll to position [8, 7]
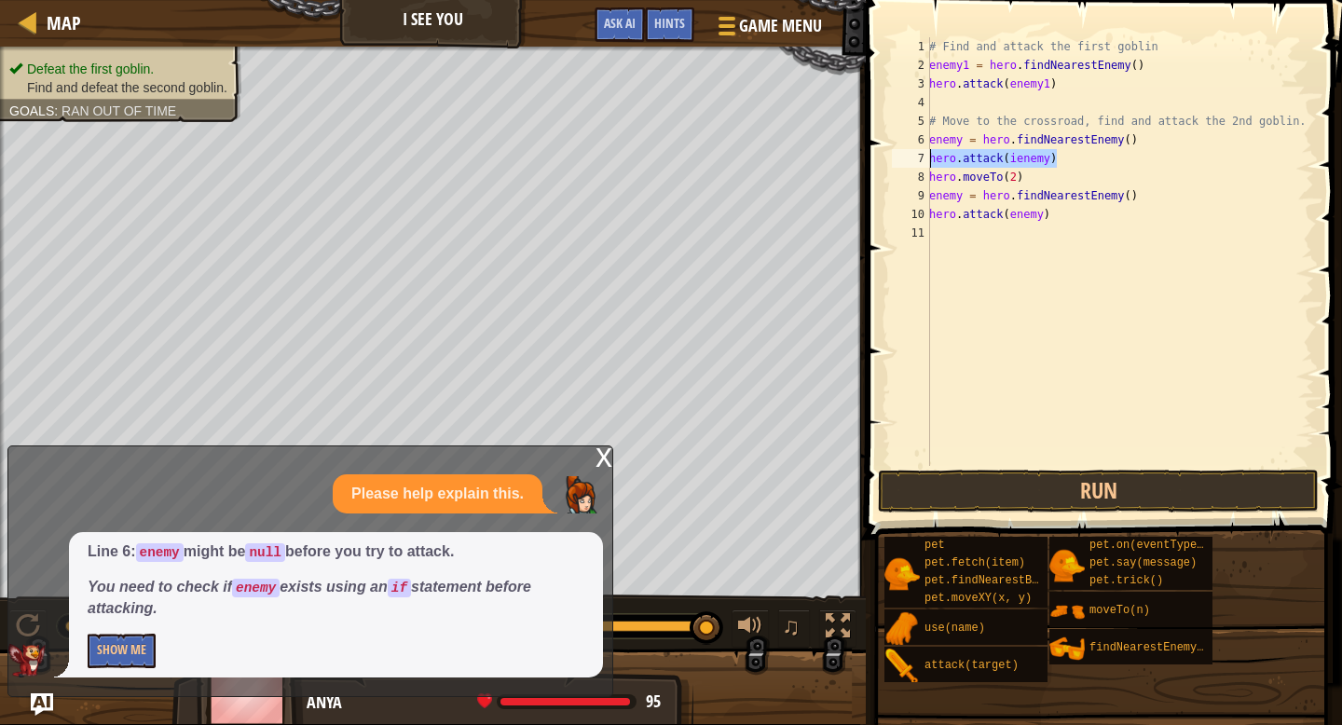
drag, startPoint x: 1063, startPoint y: 158, endPoint x: 927, endPoint y: 160, distance: 136.0
click at [927, 160] on div "hero.attack([PERSON_NAME]) 1 2 3 4 5 6 7 8 9 10 11 # Find and attack the first …" at bounding box center [1101, 251] width 426 height 429
click at [1007, 157] on div "# Find and attack the first goblin enemy1 = hero . findNearestEnemy ( ) hero . …" at bounding box center [1119, 270] width 389 height 466
drag, startPoint x: 1003, startPoint y: 157, endPoint x: 1083, endPoint y: 171, distance: 81.3
click at [1083, 171] on div "# Find and attack the first goblin enemy1 = hero . findNearestEnemy ( ) hero . …" at bounding box center [1119, 270] width 389 height 466
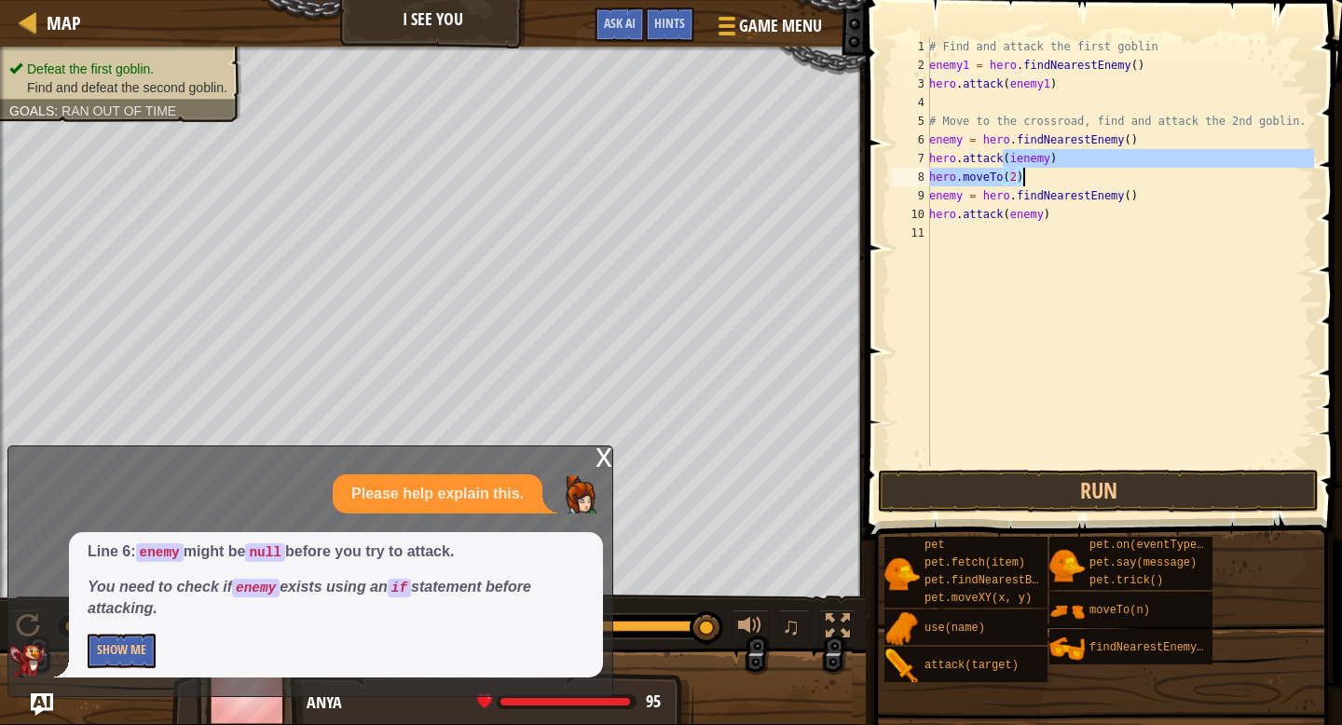
click at [1083, 171] on div "# Find and attack the first goblin enemy1 = hero . findNearestEnemy ( ) hero . …" at bounding box center [1119, 270] width 389 height 466
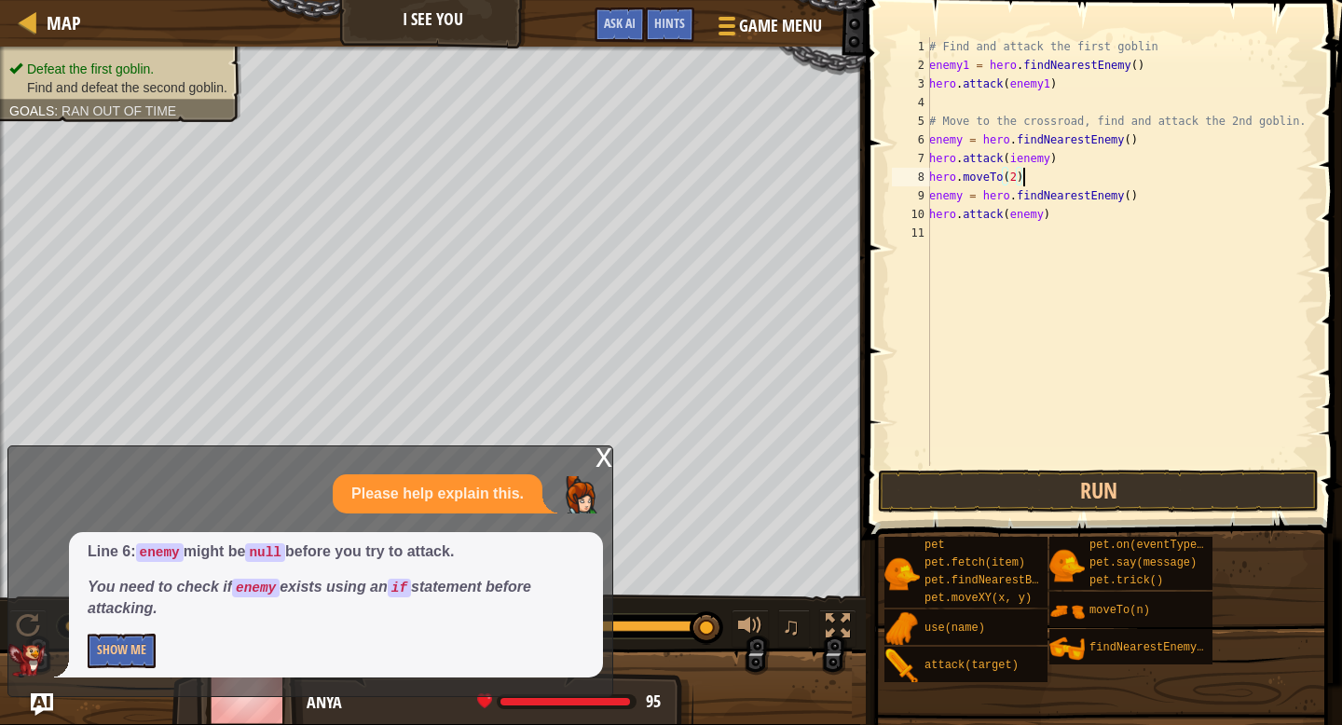
scroll to position [8, 7]
drag, startPoint x: 1071, startPoint y: 162, endPoint x: 1003, endPoint y: 157, distance: 67.2
click at [1003, 157] on div "# Find and attack the first goblin enemy1 = hero . findNearestEnemy ( ) hero . …" at bounding box center [1119, 270] width 389 height 466
type textarea "hero.attack"
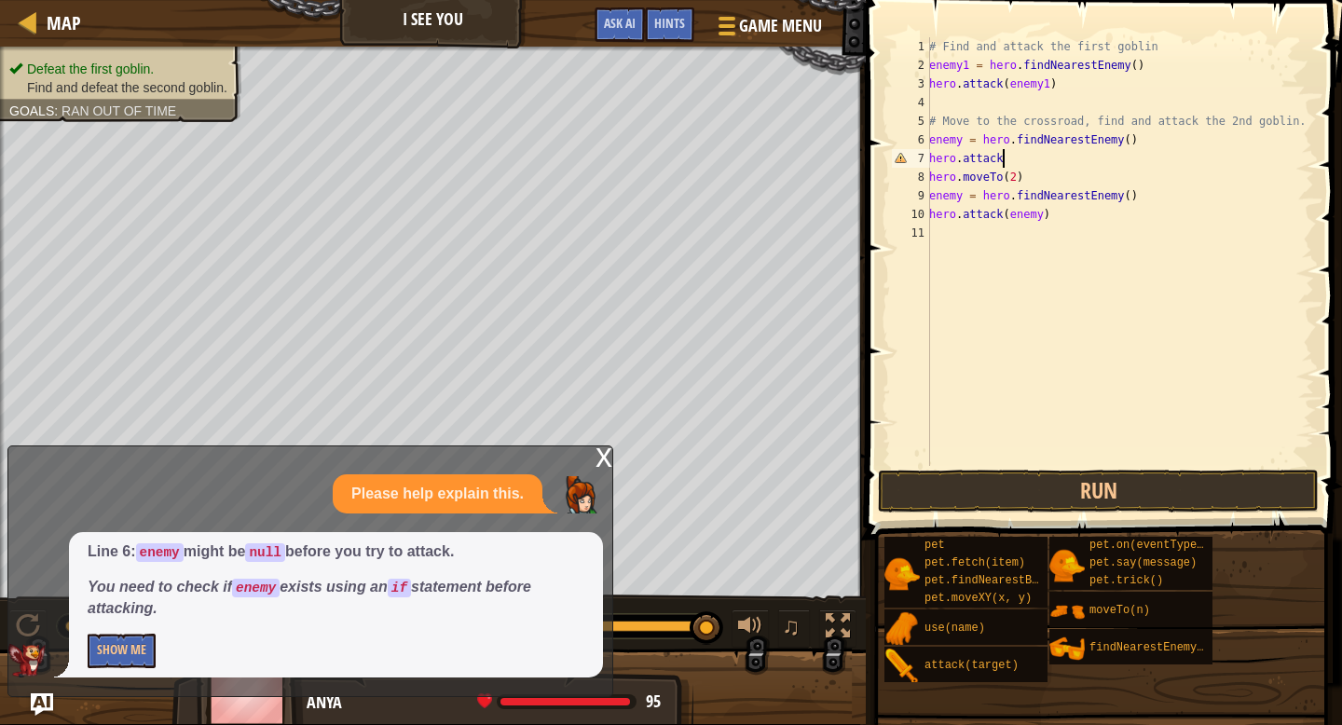
click at [1031, 335] on div "# Find and attack the first goblin enemy1 = hero . findNearestEnemy ( ) hero . …" at bounding box center [1119, 270] width 389 height 466
click at [1018, 159] on div "# Find and attack the first goblin enemy1 = hero . findNearestEnemy ( ) hero . …" at bounding box center [1119, 270] width 389 height 466
click at [1024, 488] on button "Run" at bounding box center [1098, 491] width 441 height 43
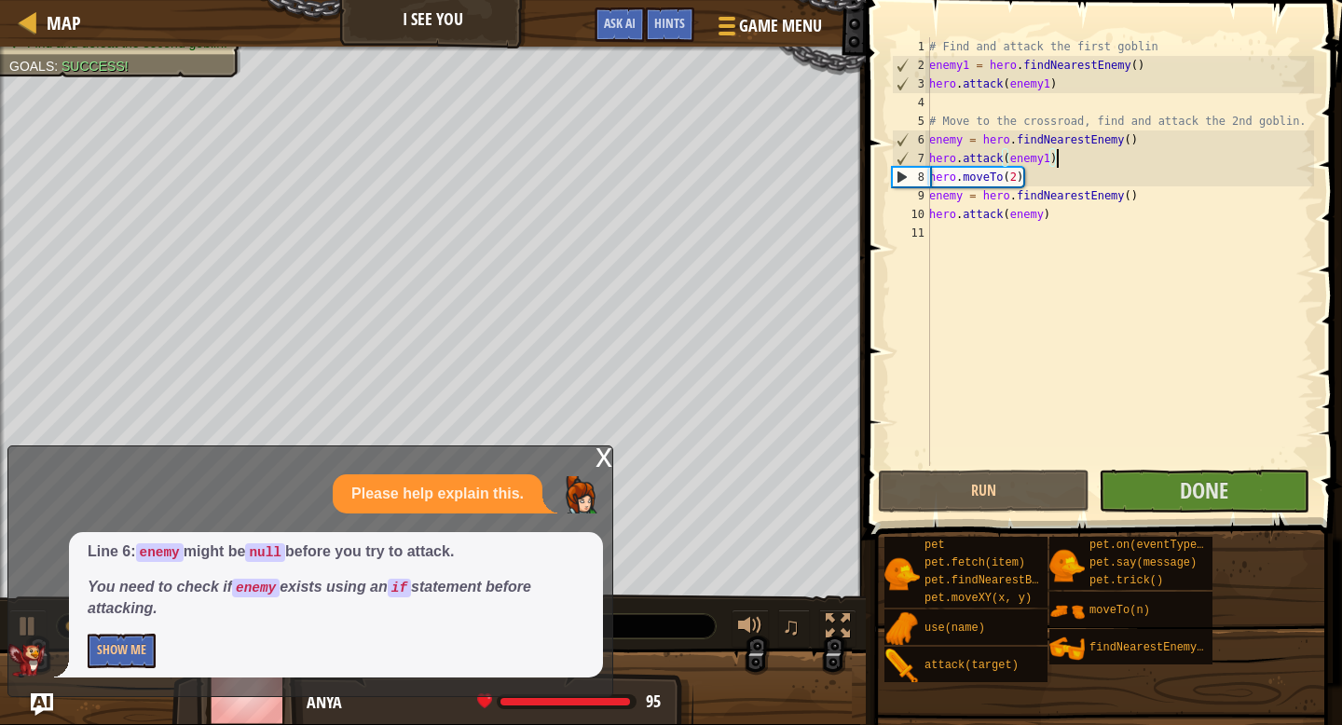
click at [1043, 215] on div "# Find and attack the first goblin enemy1 = hero . findNearestEnemy ( ) hero . …" at bounding box center [1119, 270] width 389 height 466
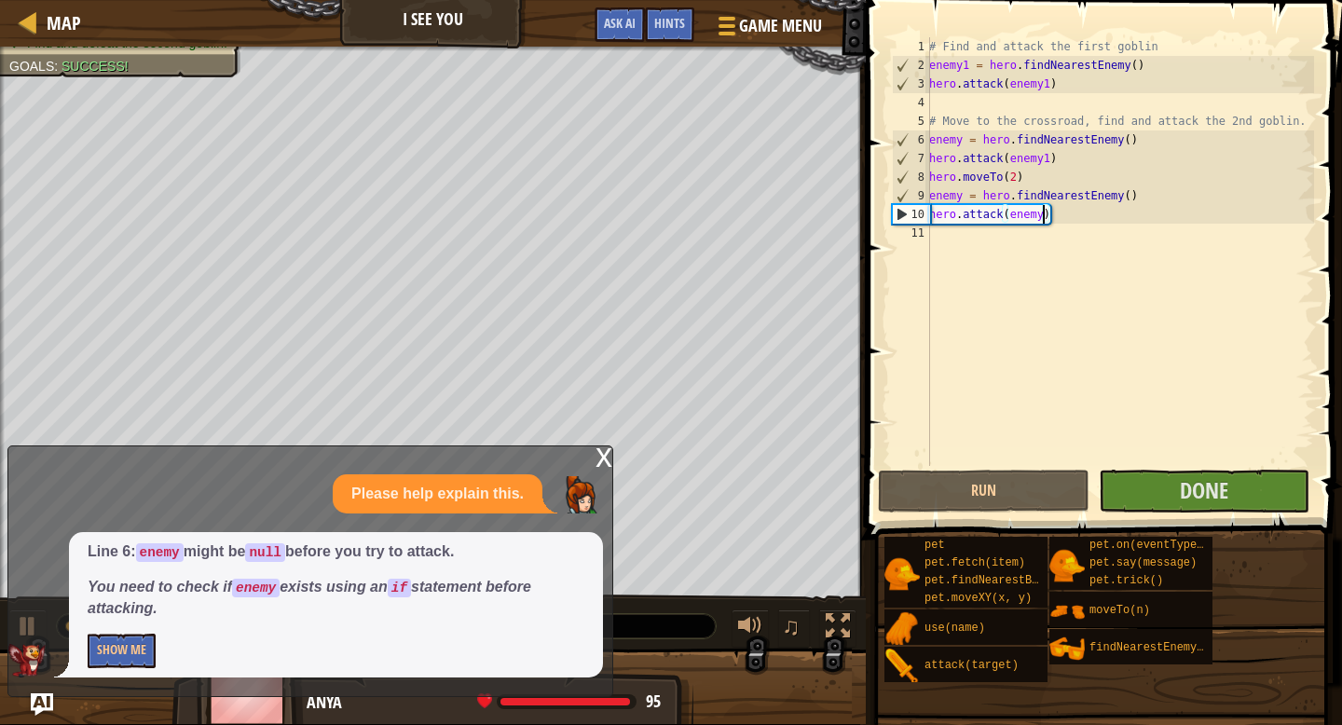
type textarea "hero.attack(enemy2)"
click at [1081, 254] on div "# Find and attack the first goblin enemy1 = hero . findNearestEnemy ( ) hero . …" at bounding box center [1119, 270] width 389 height 466
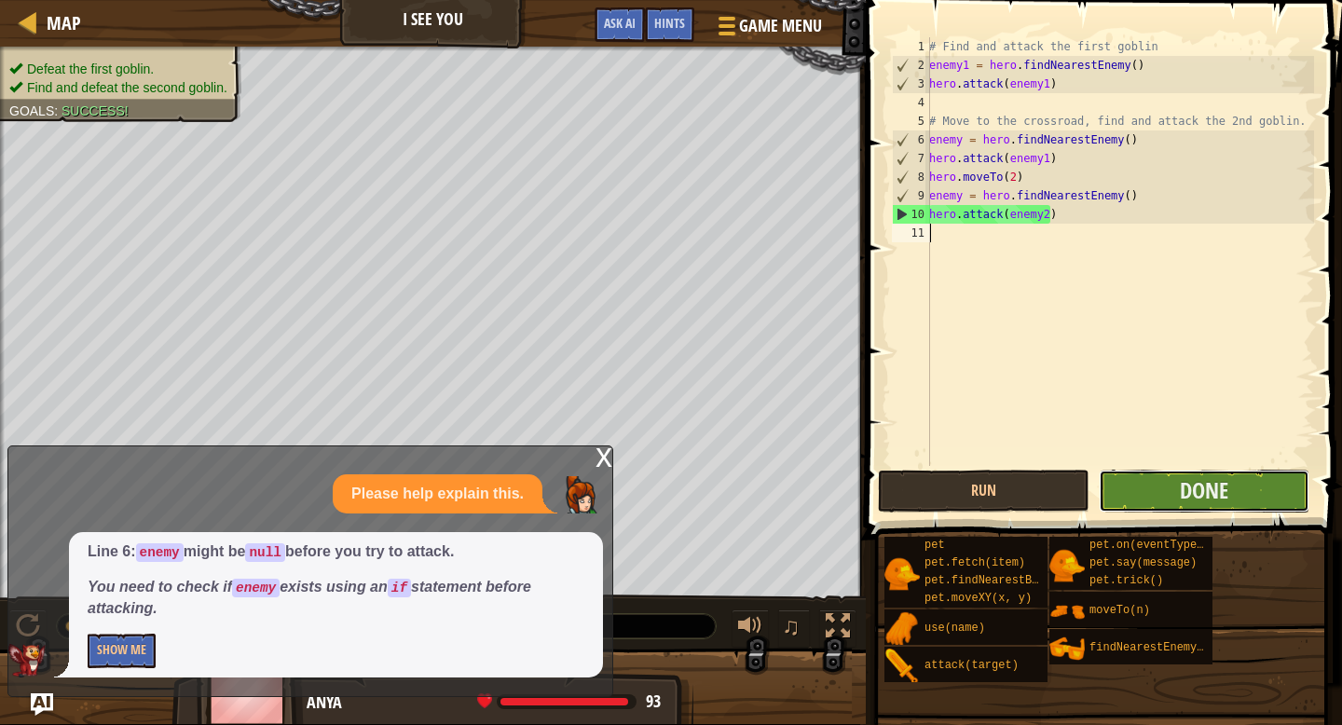
click at [1179, 499] on button "Done" at bounding box center [1204, 491] width 211 height 43
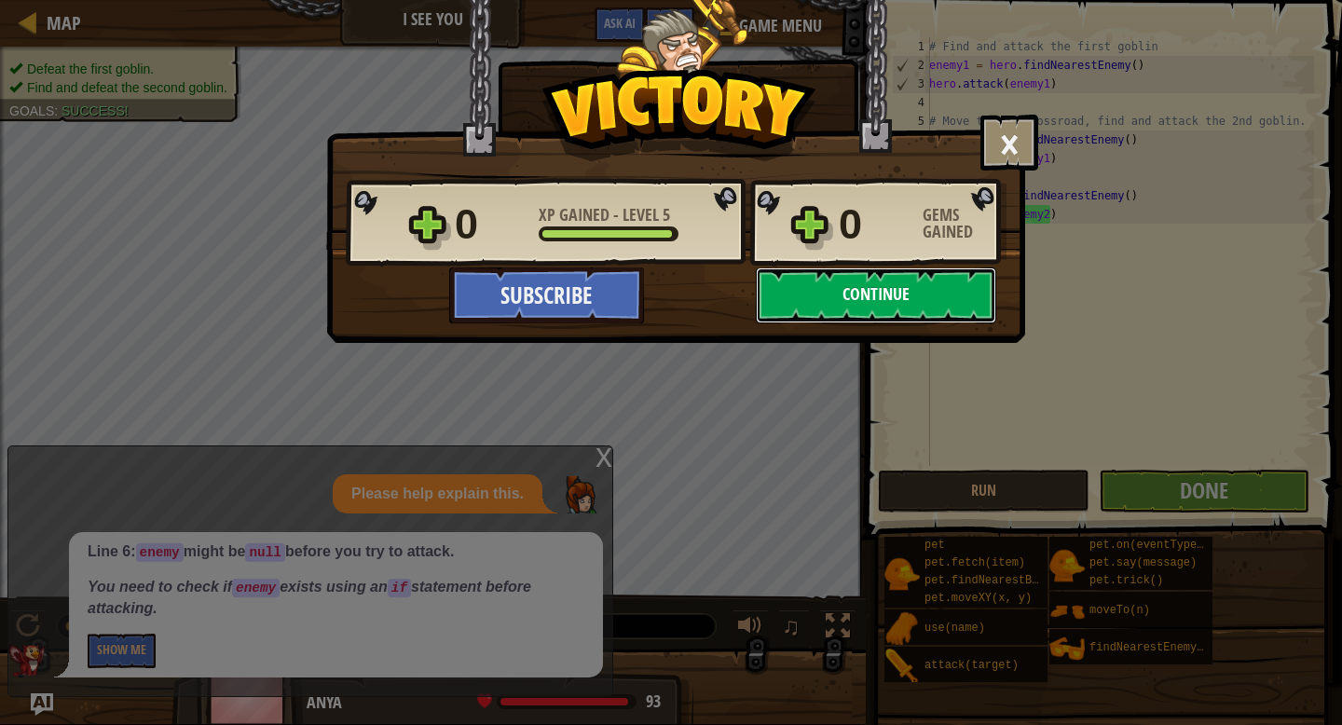
click at [860, 285] on button "Continue" at bounding box center [876, 295] width 240 height 56
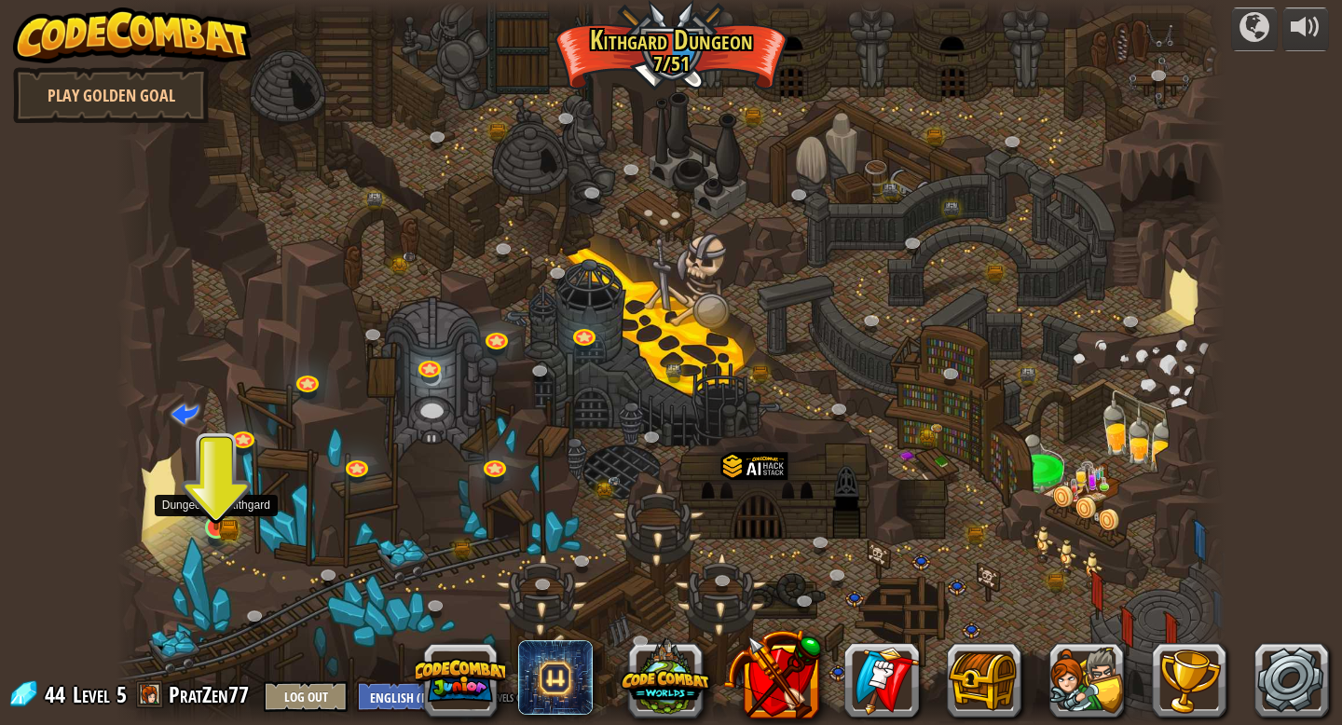
click at [214, 508] on img at bounding box center [216, 499] width 17 height 17
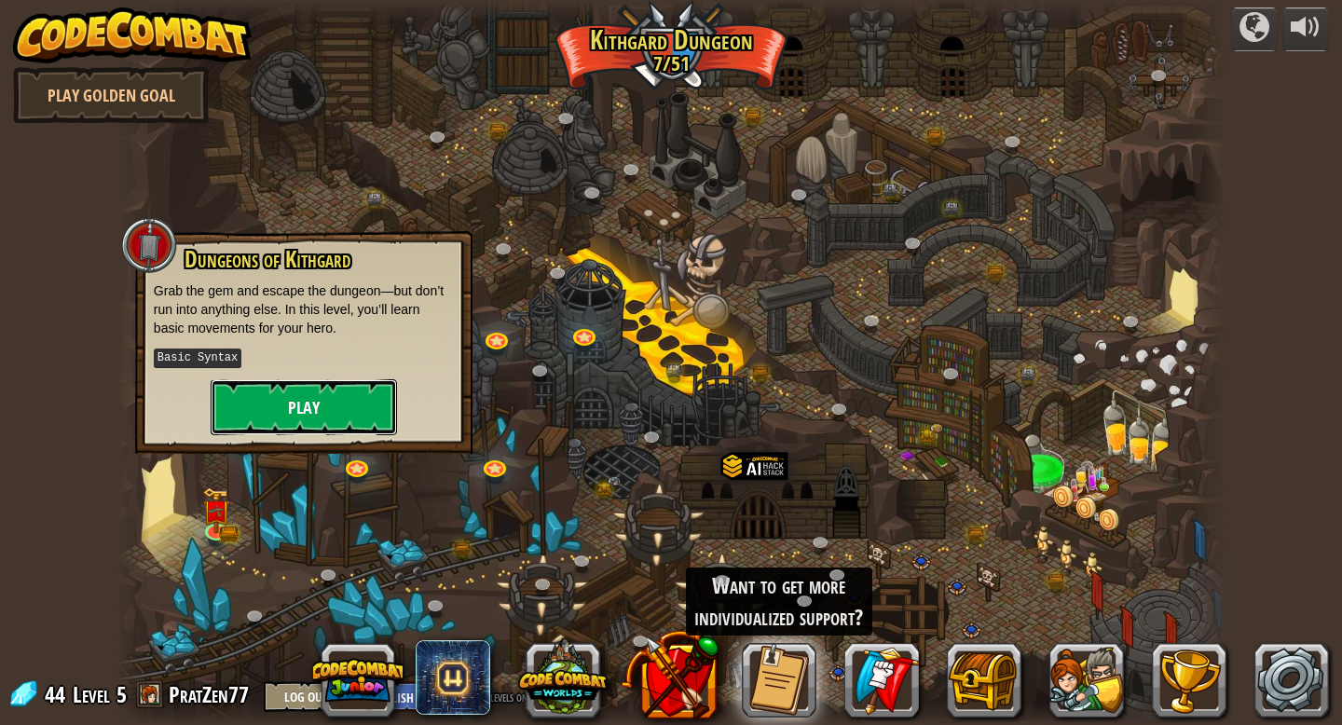
click at [254, 405] on button "Play" at bounding box center [304, 407] width 186 height 56
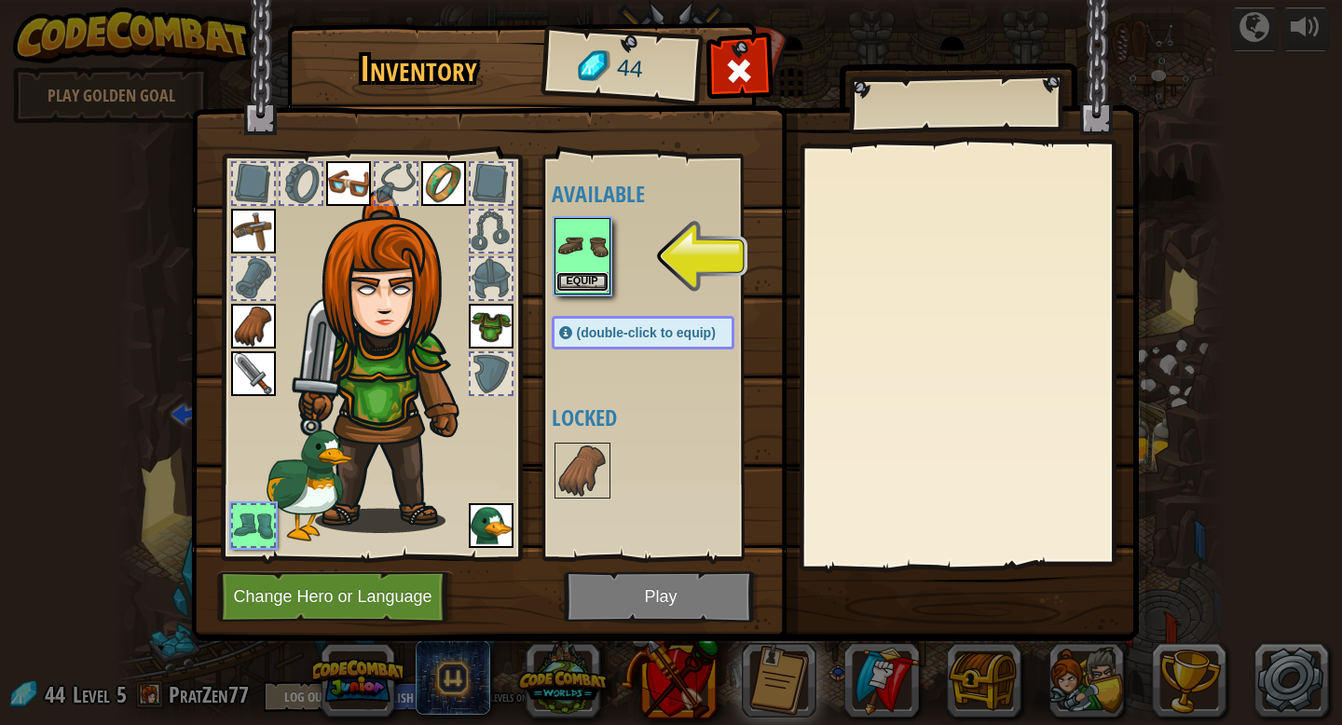
click at [577, 288] on button "Equip" at bounding box center [582, 282] width 52 height 20
click at [577, 288] on div "Available Equip Equip Equip Equip Equip Equip Equip Equip (double-click to equi…" at bounding box center [662, 357] width 220 height 389
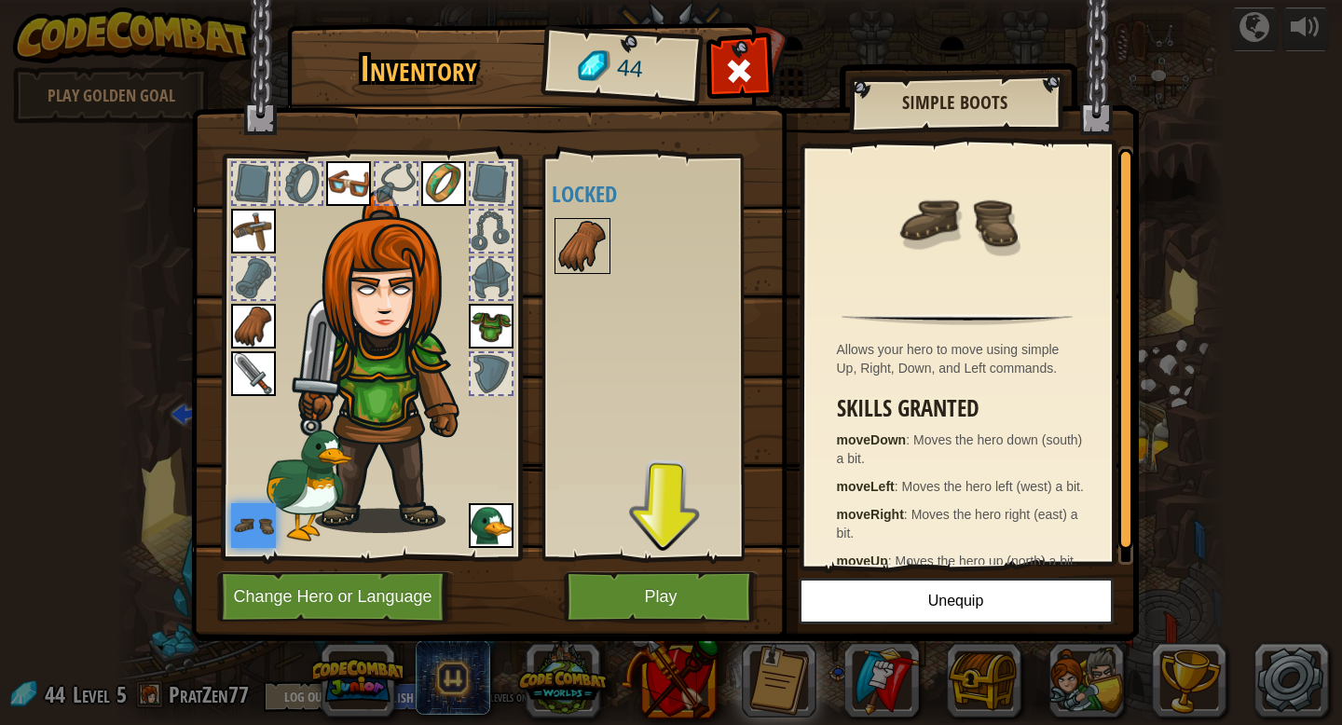
click at [581, 241] on img at bounding box center [582, 246] width 52 height 52
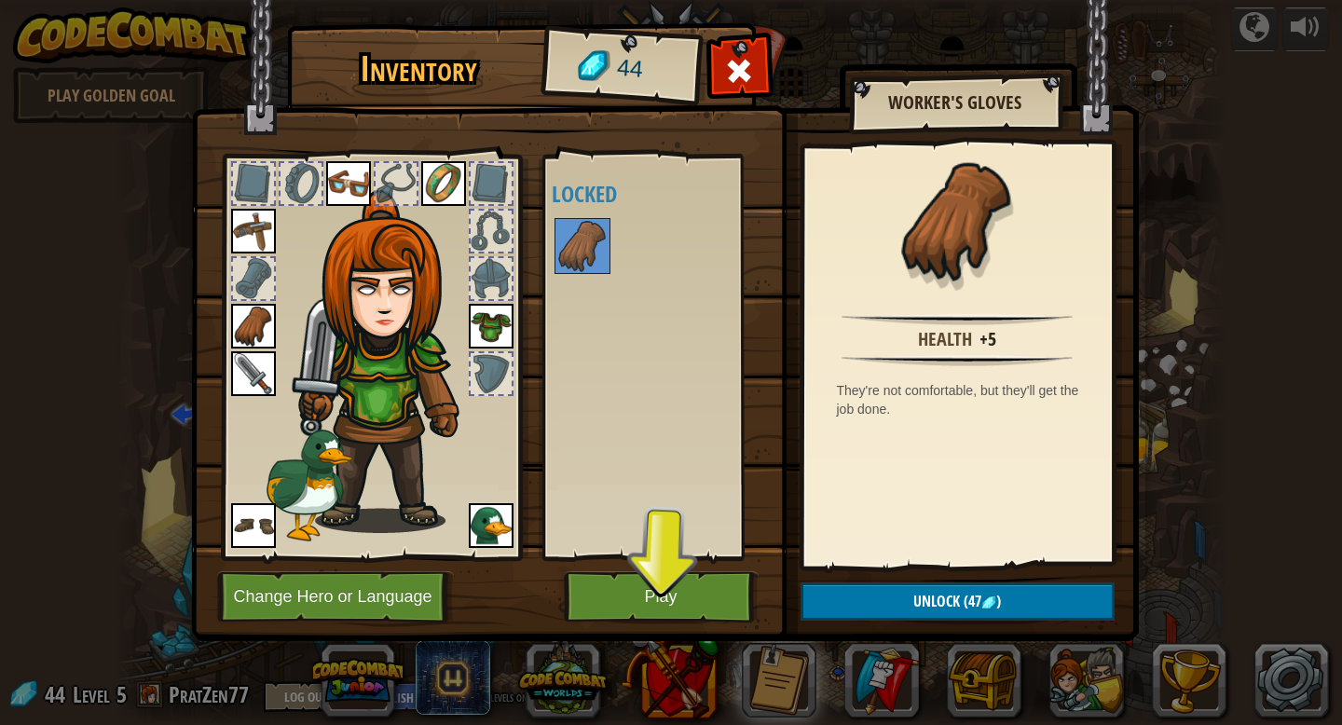
click at [622, 330] on div "Available Equip Equip Equip Equip Equip Equip Equip Equip (double-click to equi…" at bounding box center [662, 357] width 220 height 389
click at [632, 601] on button "Play" at bounding box center [661, 596] width 195 height 51
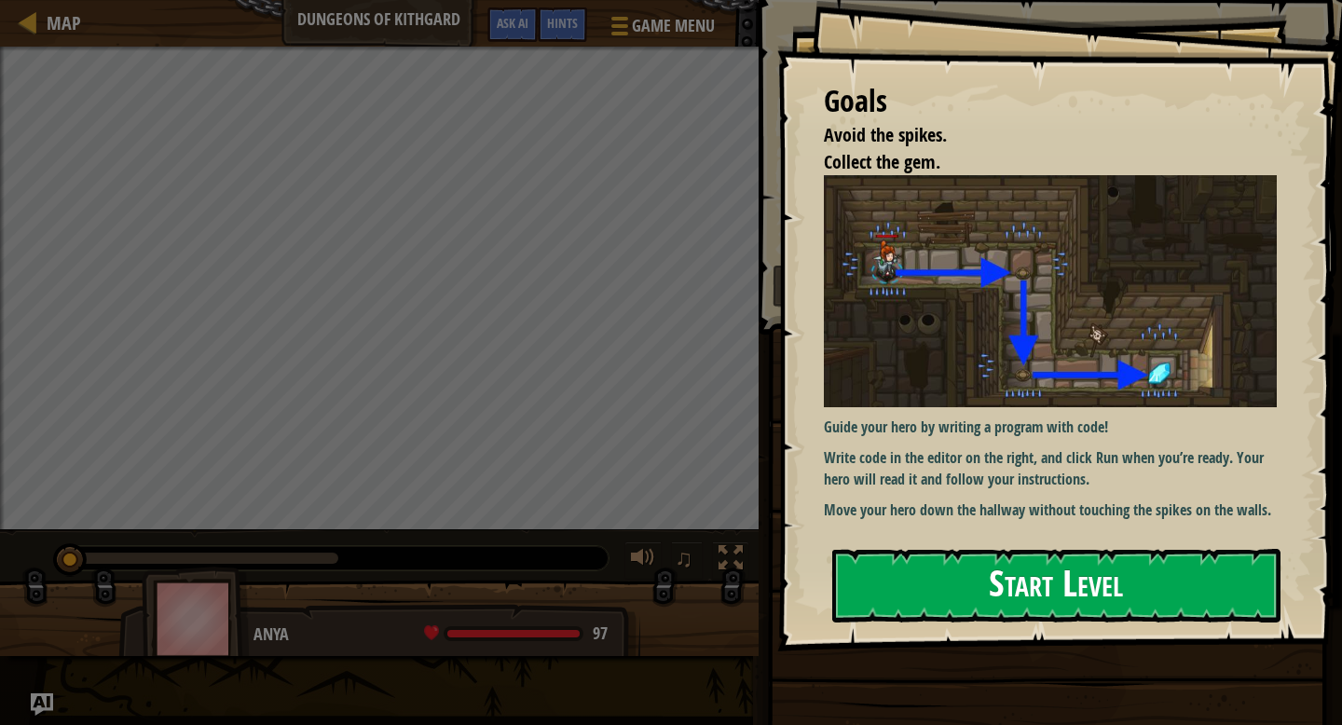
click at [1079, 562] on button "Start Level" at bounding box center [1056, 586] width 448 height 74
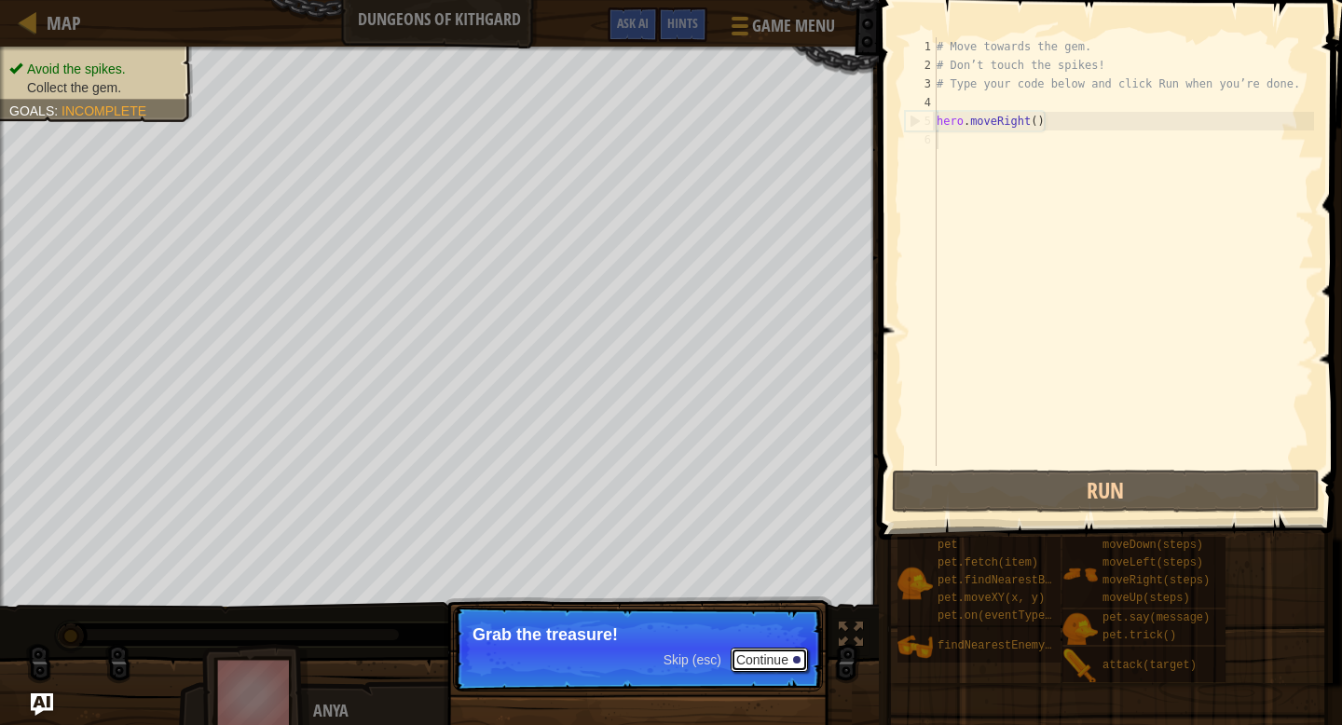
click at [767, 664] on button "Continue" at bounding box center [768, 660] width 77 height 24
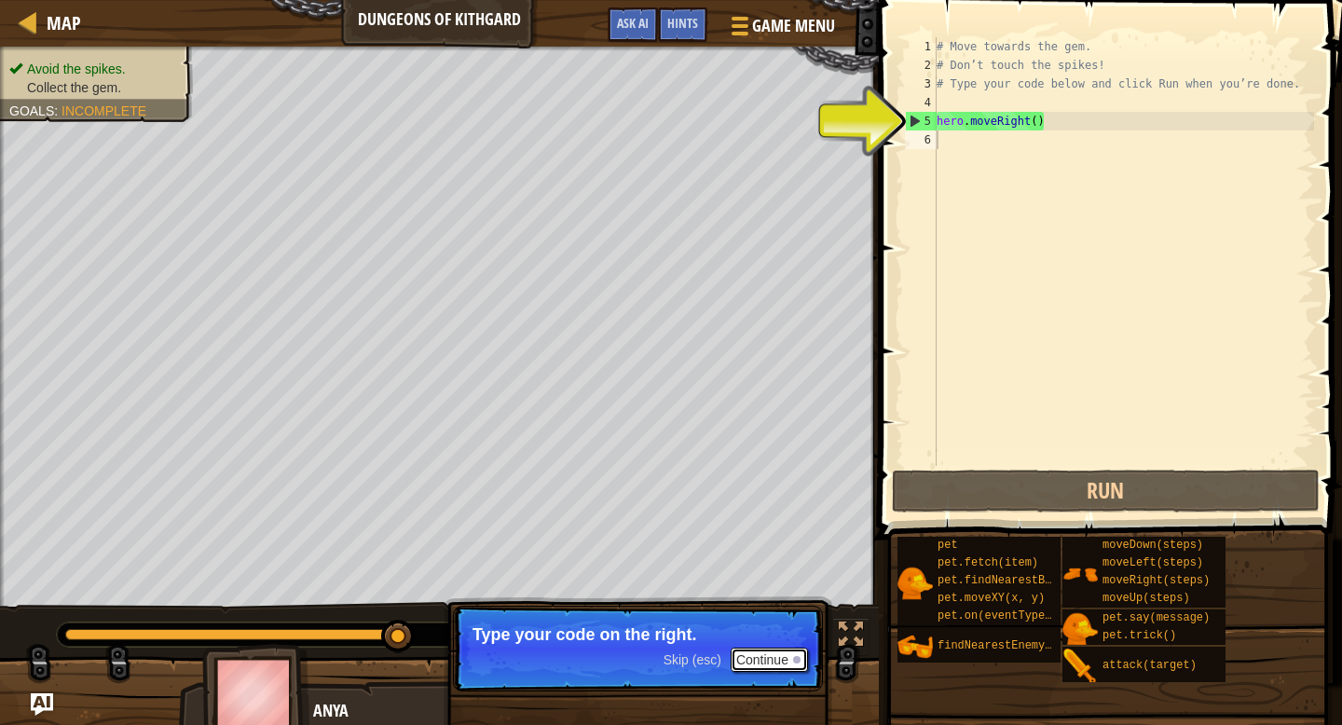
click at [757, 658] on button "Continue" at bounding box center [768, 660] width 77 height 24
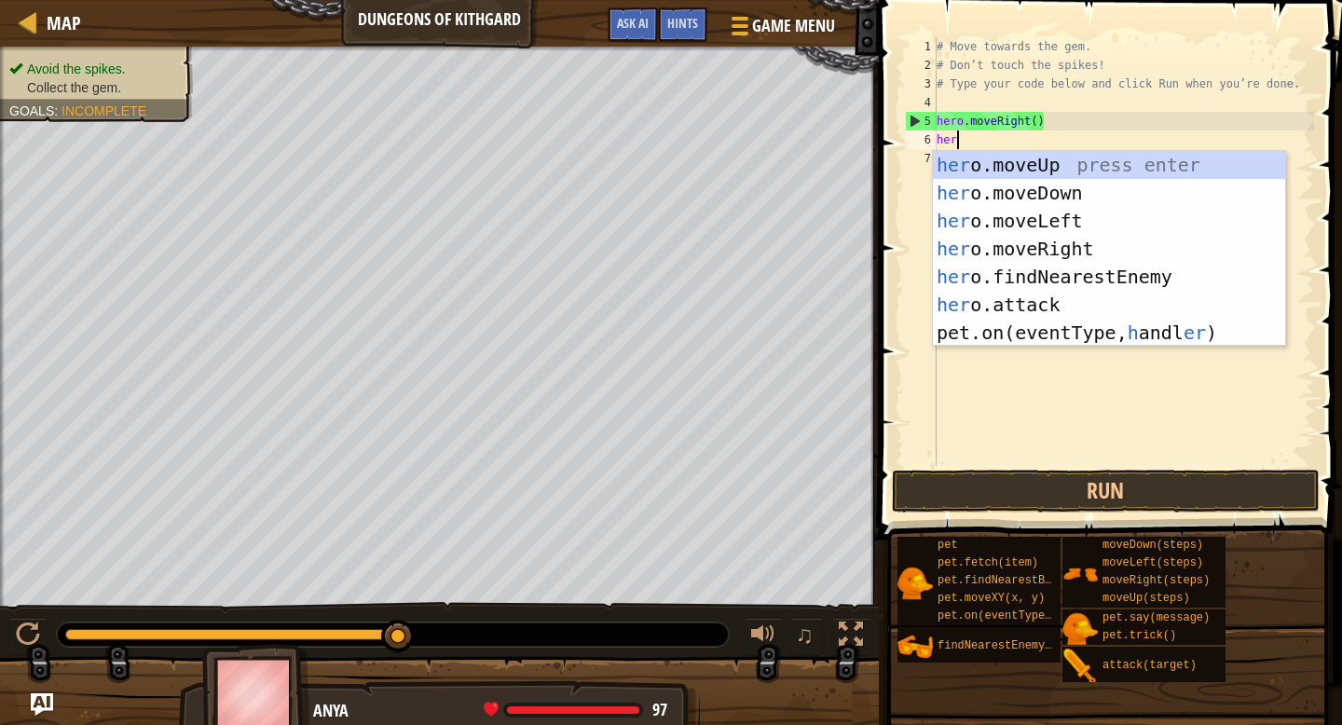
type textarea "hero"
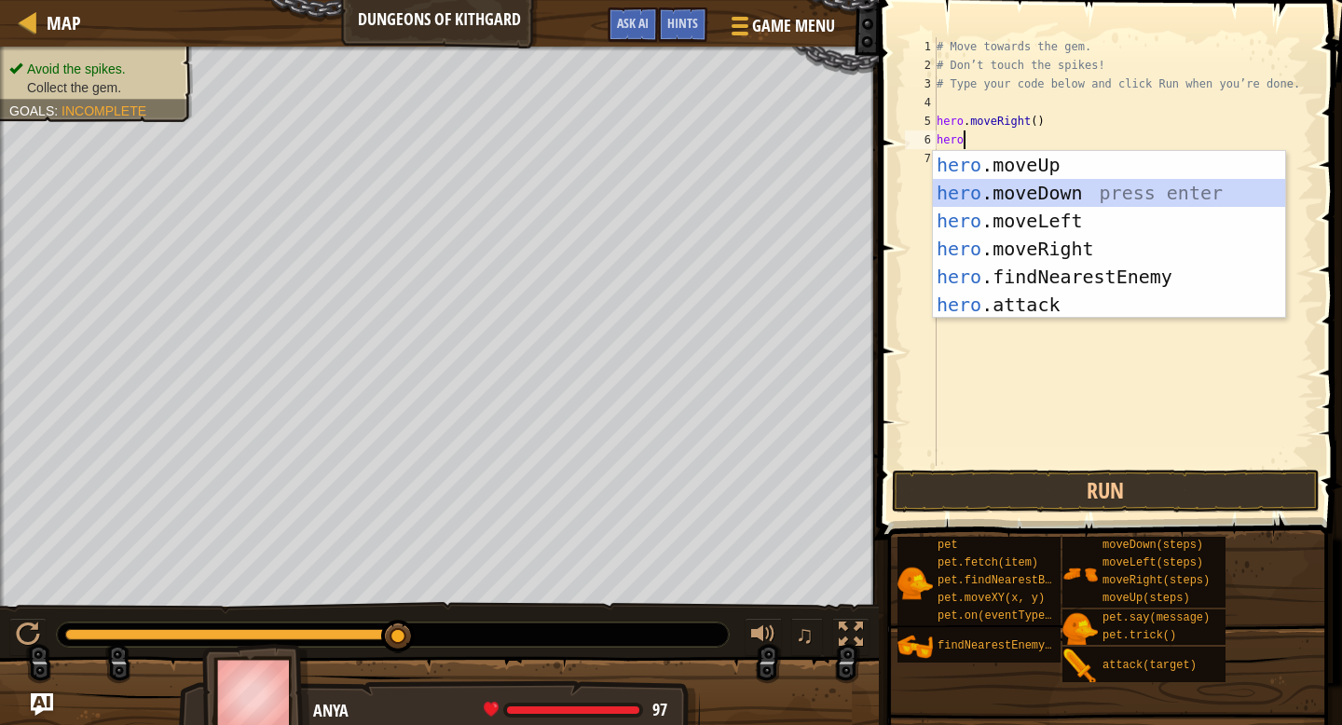
click at [1017, 191] on div "hero .moveUp press enter hero .moveDown press enter hero .moveLeft press enter …" at bounding box center [1109, 263] width 352 height 224
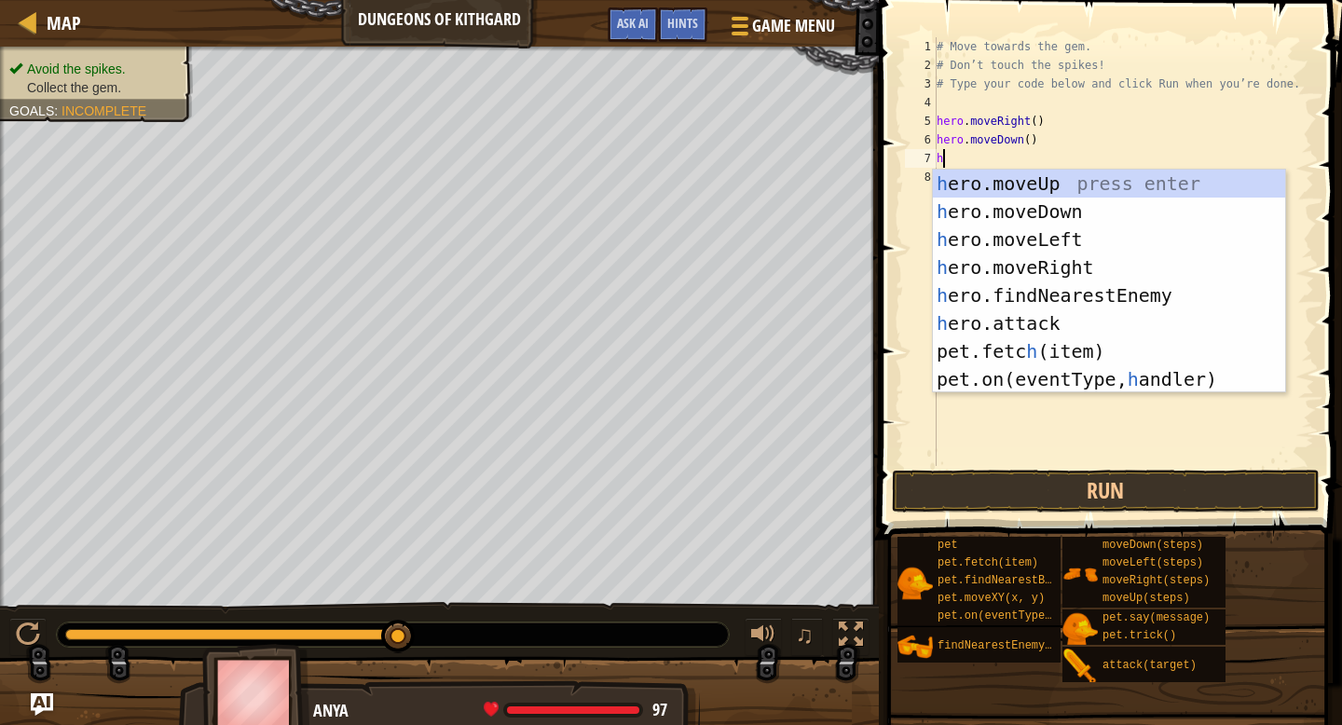
type textarea "he"
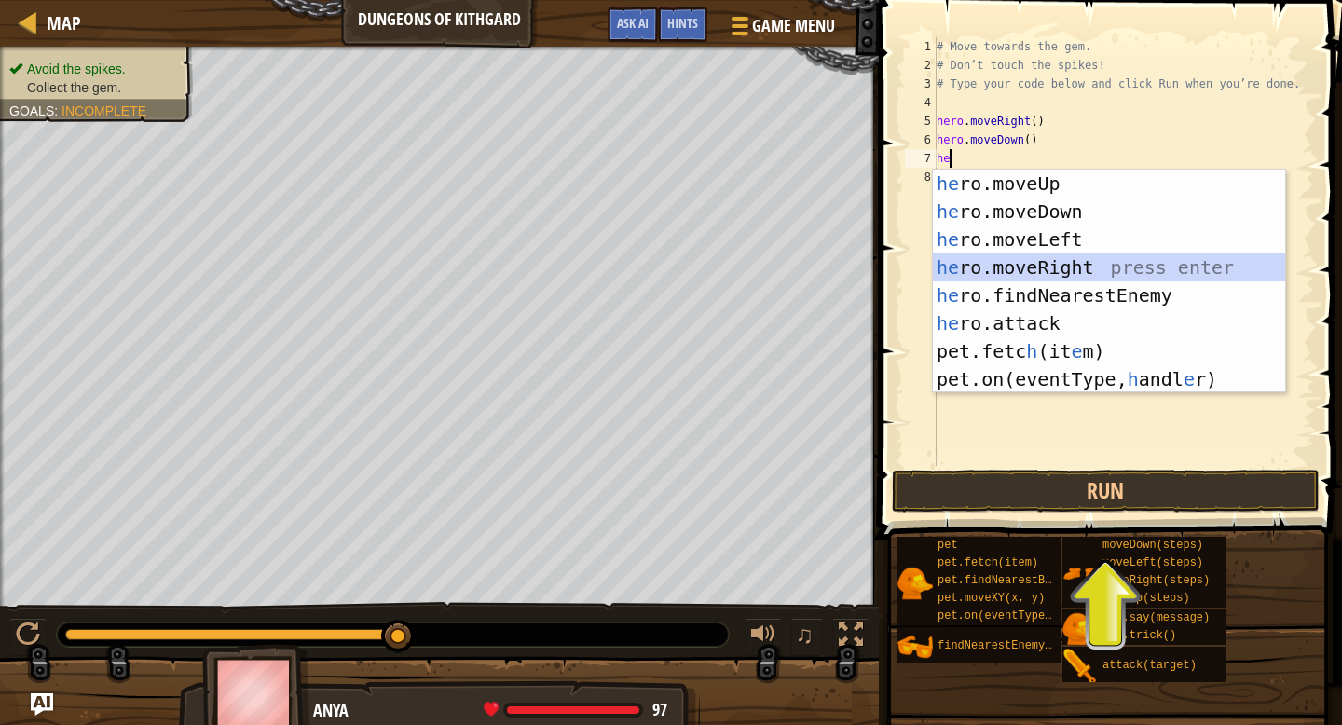
click at [1020, 267] on div "he ro.moveUp press enter he ro.moveDown press enter he ro.moveLeft press enter …" at bounding box center [1109, 310] width 352 height 280
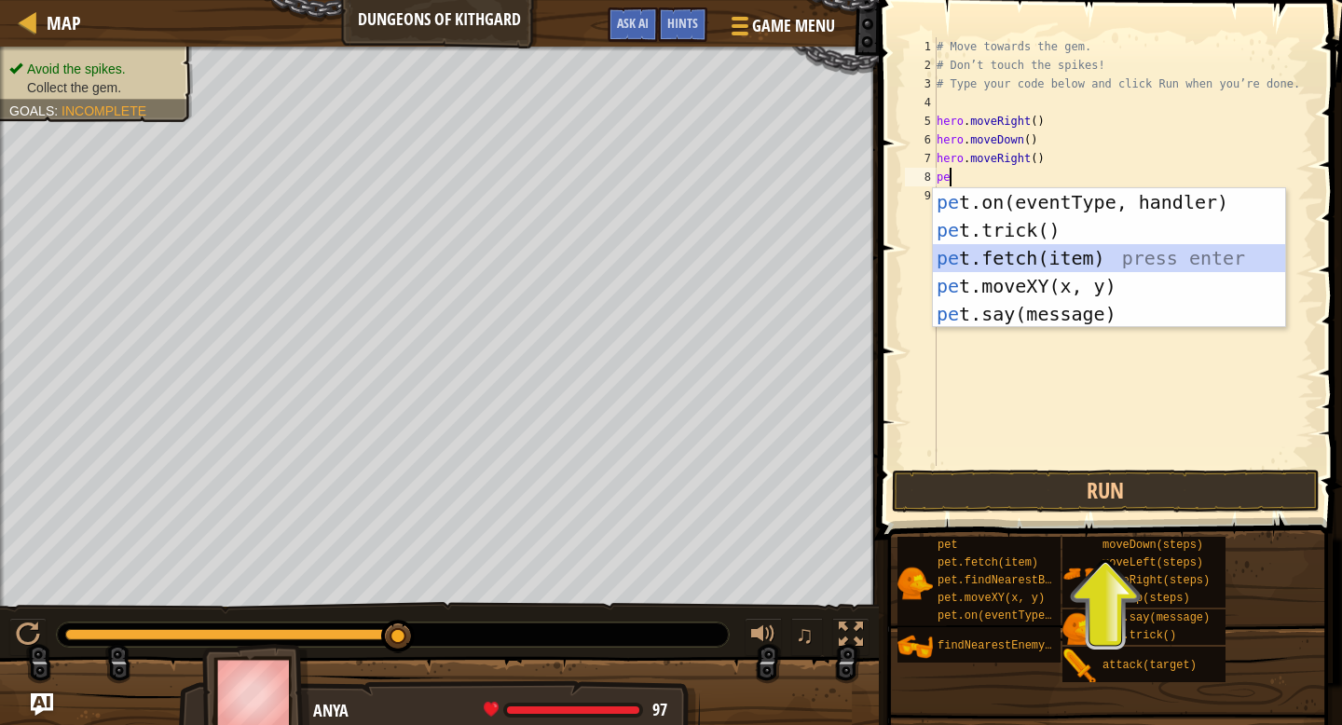
click at [1008, 260] on div "pe t.on(eventType, handler) press enter pe t.trick() press enter pe t.fetch(ite…" at bounding box center [1109, 286] width 352 height 196
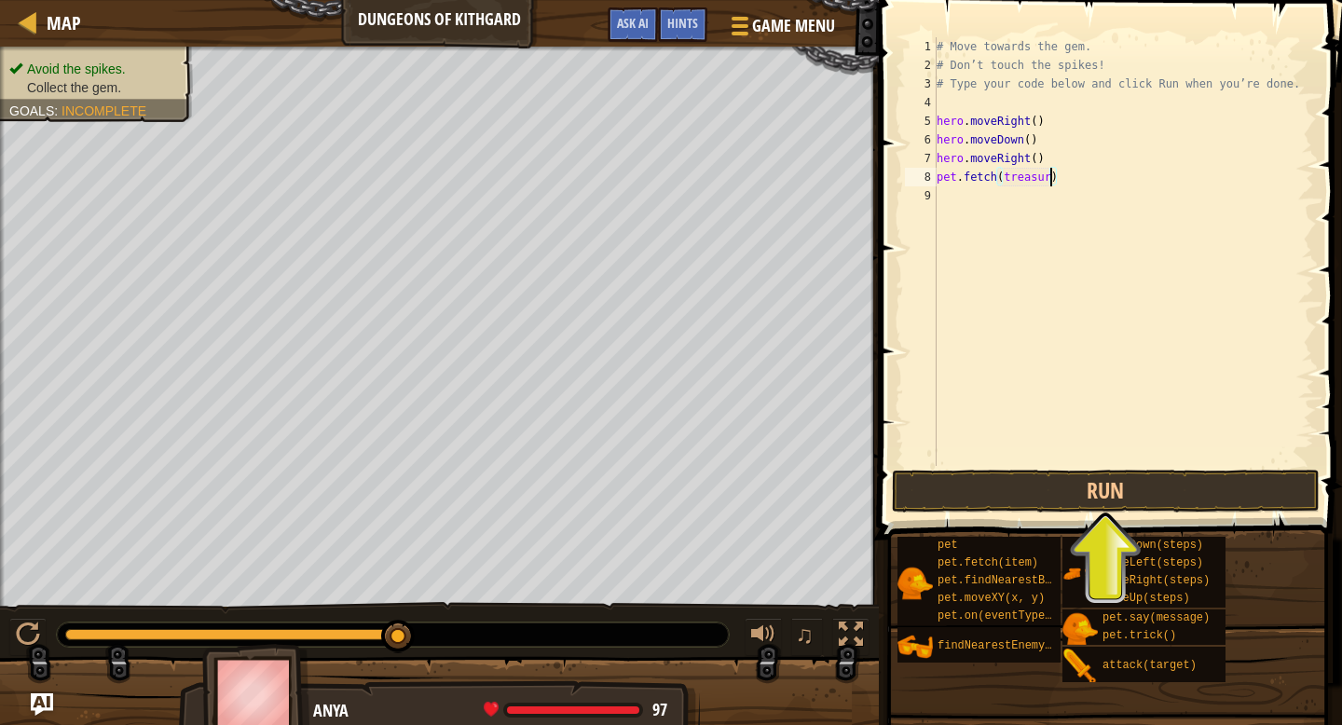
scroll to position [8, 9]
click at [1053, 479] on button "Run" at bounding box center [1106, 491] width 428 height 43
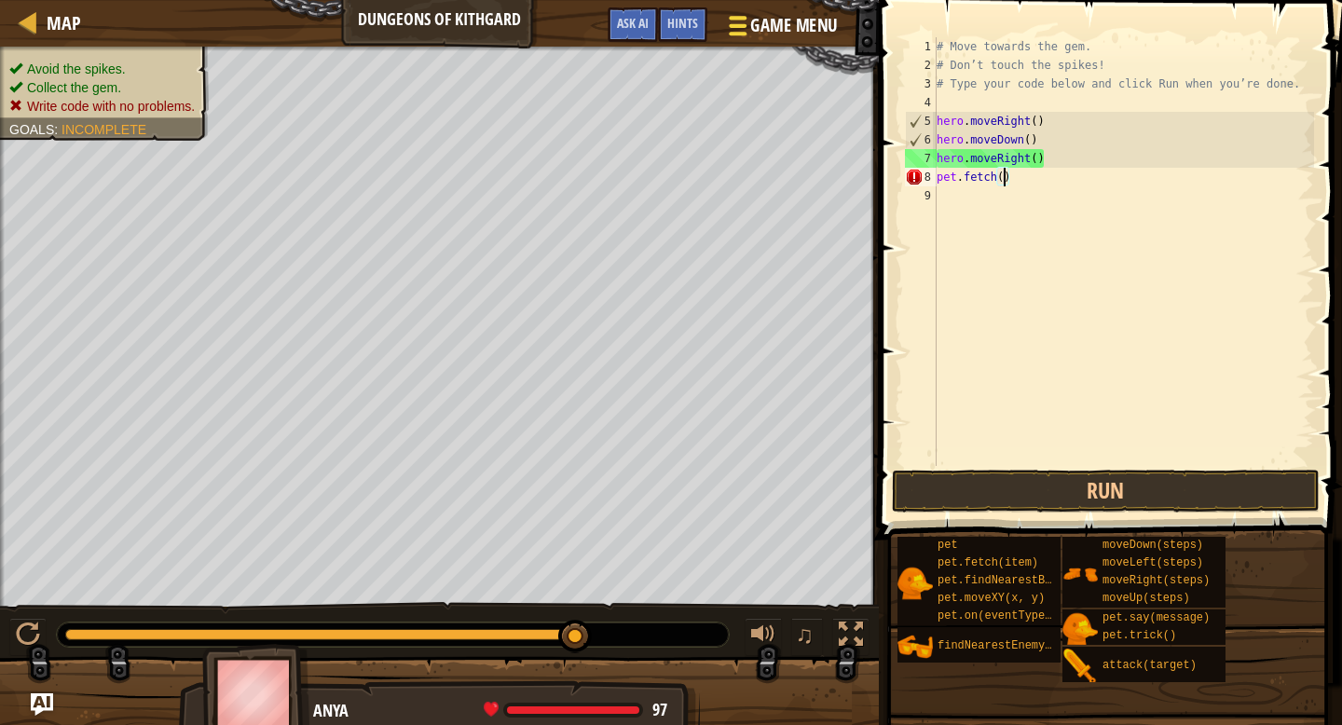
scroll to position [8, 5]
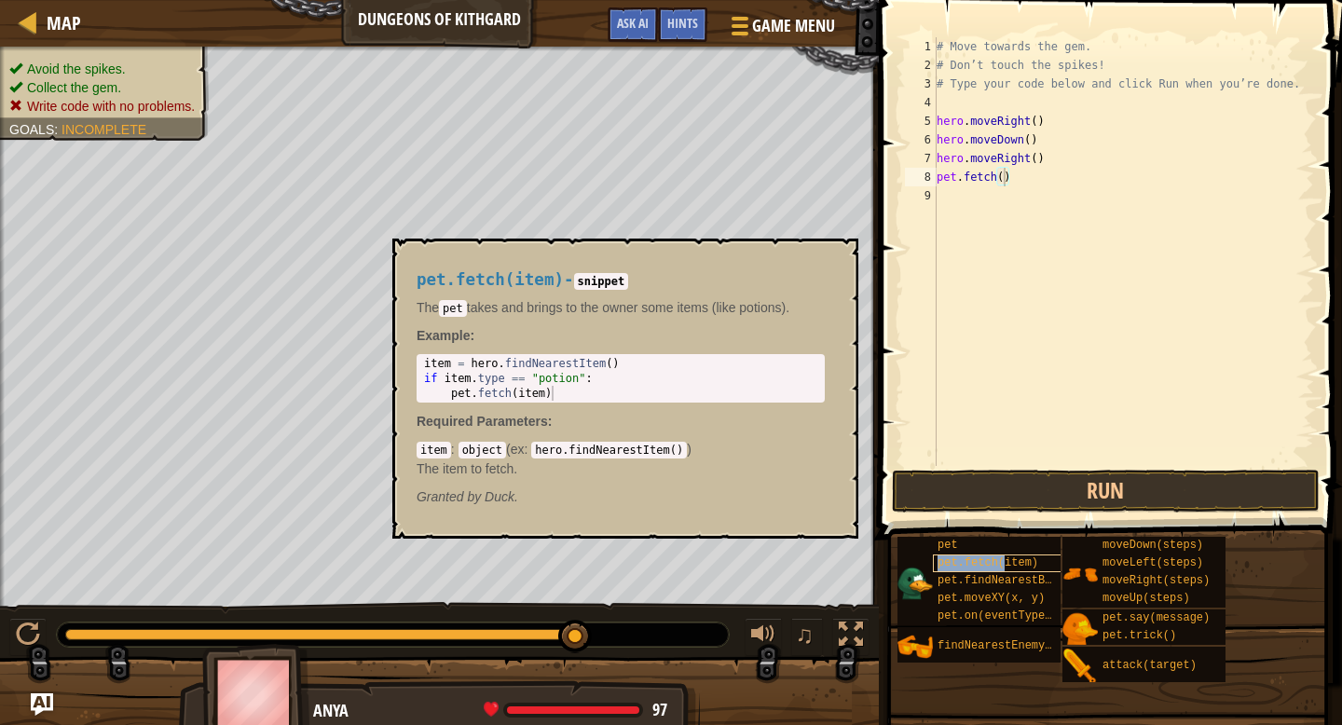
click at [1003, 566] on span "pet.fetch(item)" at bounding box center [987, 562] width 101 height 13
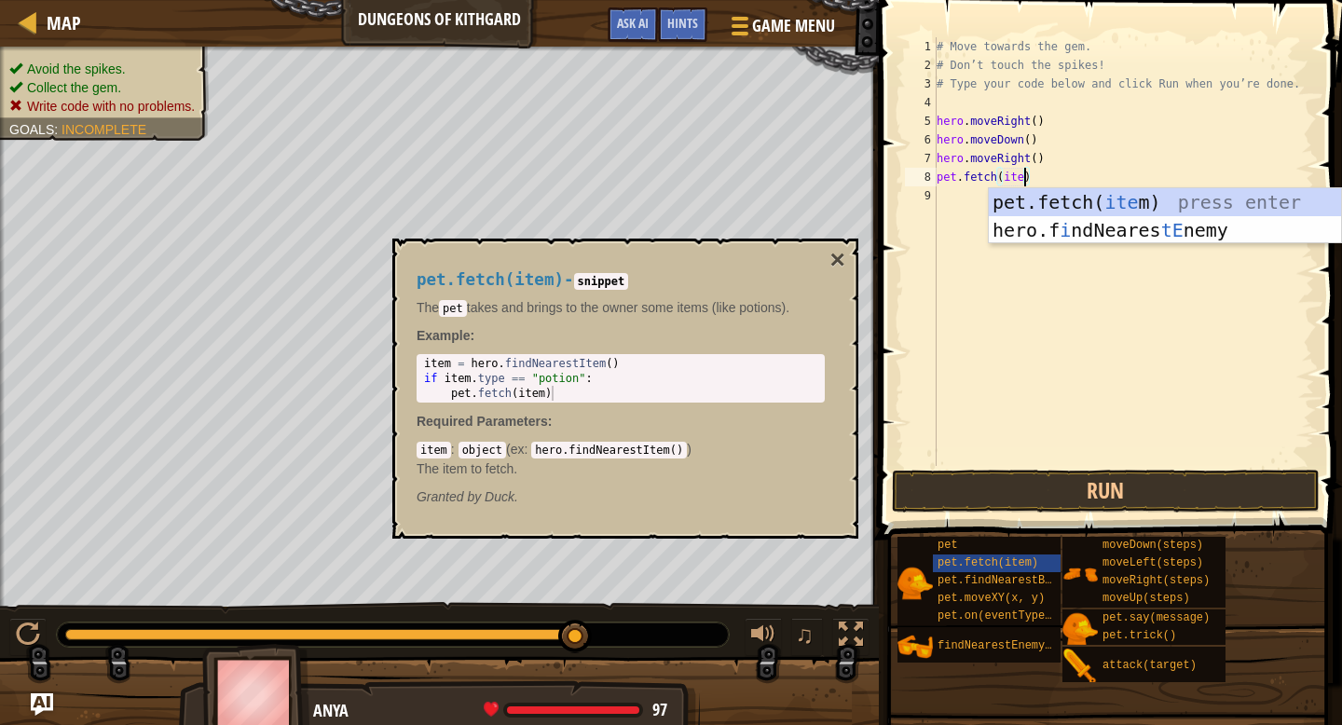
scroll to position [8, 7]
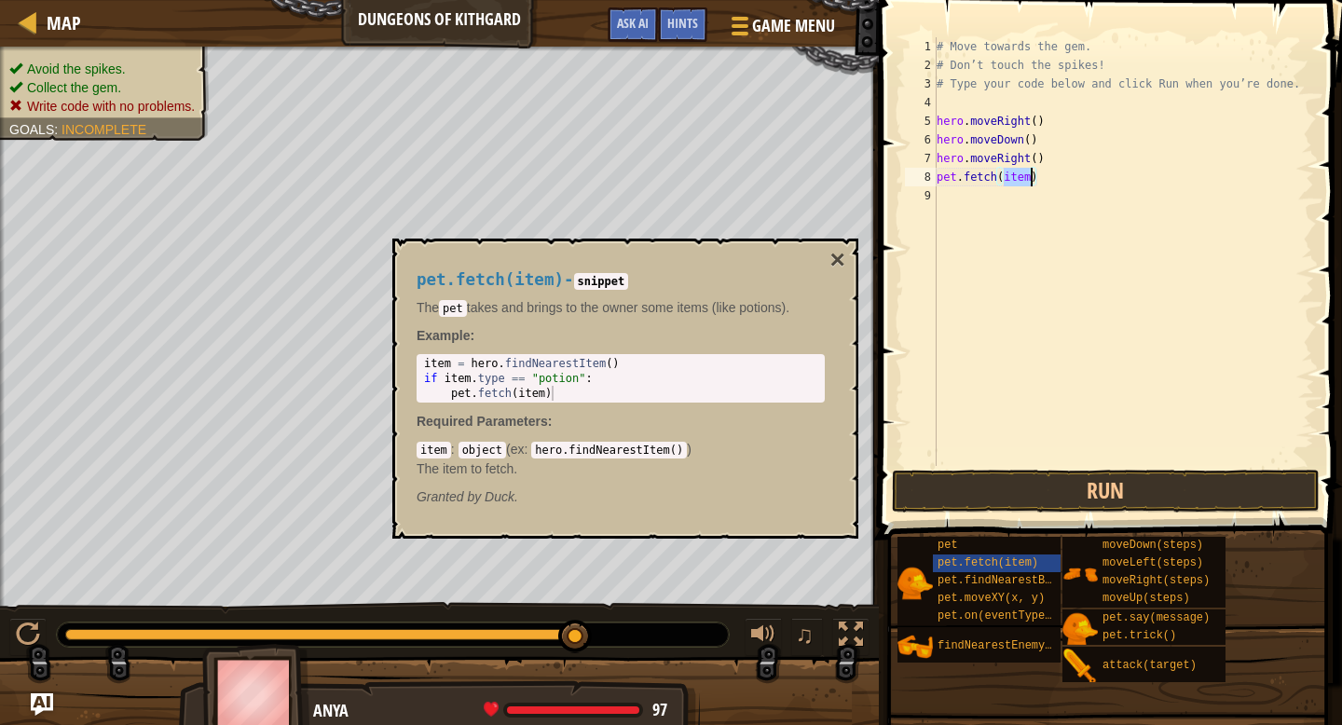
type textarea "pet.fetch(item)"
click at [1136, 466] on span at bounding box center [1112, 243] width 478 height 594
click at [1136, 472] on button "Run" at bounding box center [1106, 491] width 428 height 43
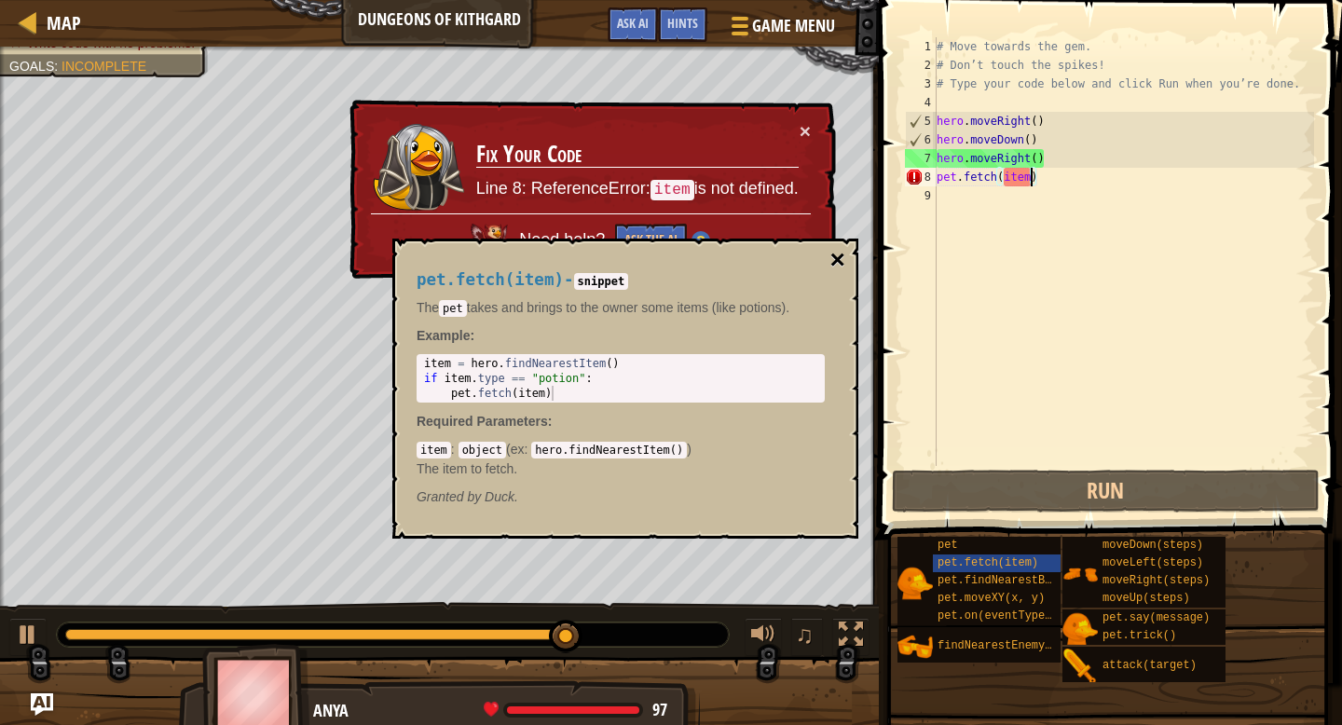
click at [836, 259] on button "×" at bounding box center [837, 260] width 15 height 26
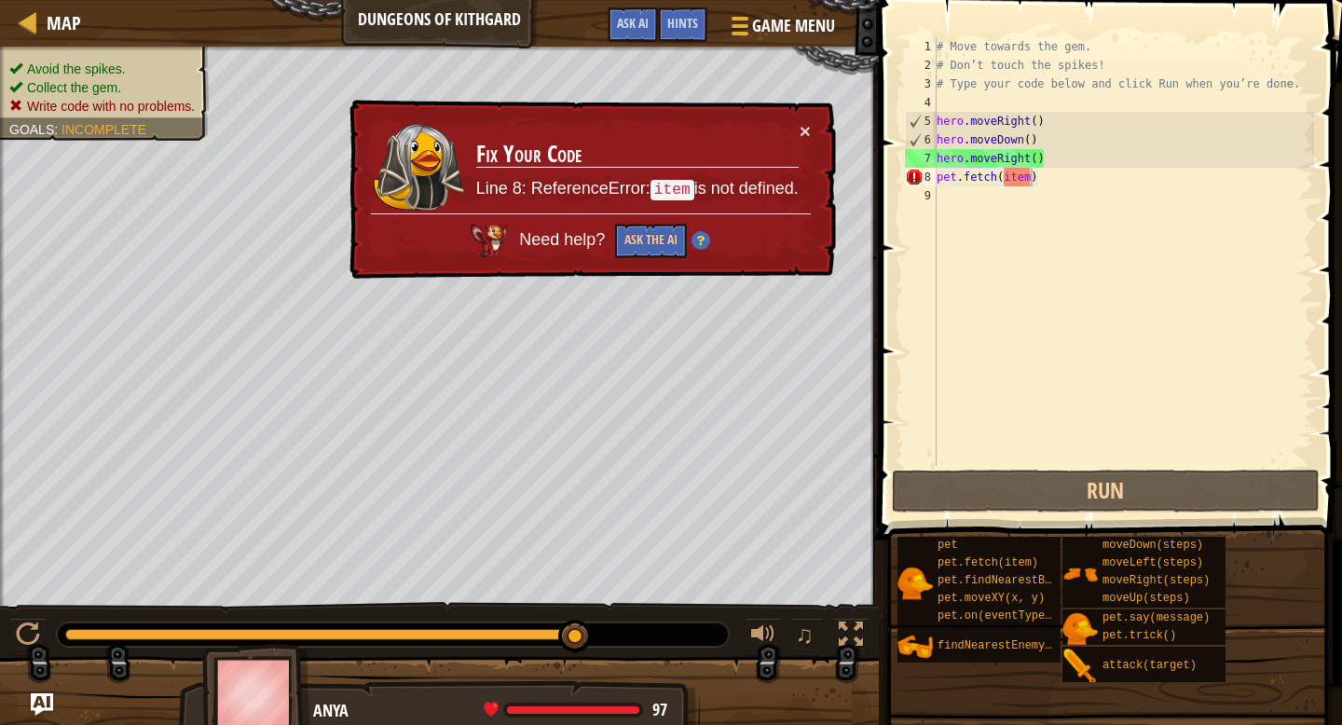
click at [811, 129] on div "× Fix Your Code Line 8: ReferenceError: item is not defined. Need help? Ask the…" at bounding box center [591, 190] width 490 height 180
drag, startPoint x: 1065, startPoint y: 177, endPoint x: 921, endPoint y: 181, distance: 143.5
click at [921, 181] on div "pet.fetch(item) 1 2 3 4 5 6 7 8 9 # Move towards the gem. # Don’t touch the spi…" at bounding box center [1107, 251] width 413 height 429
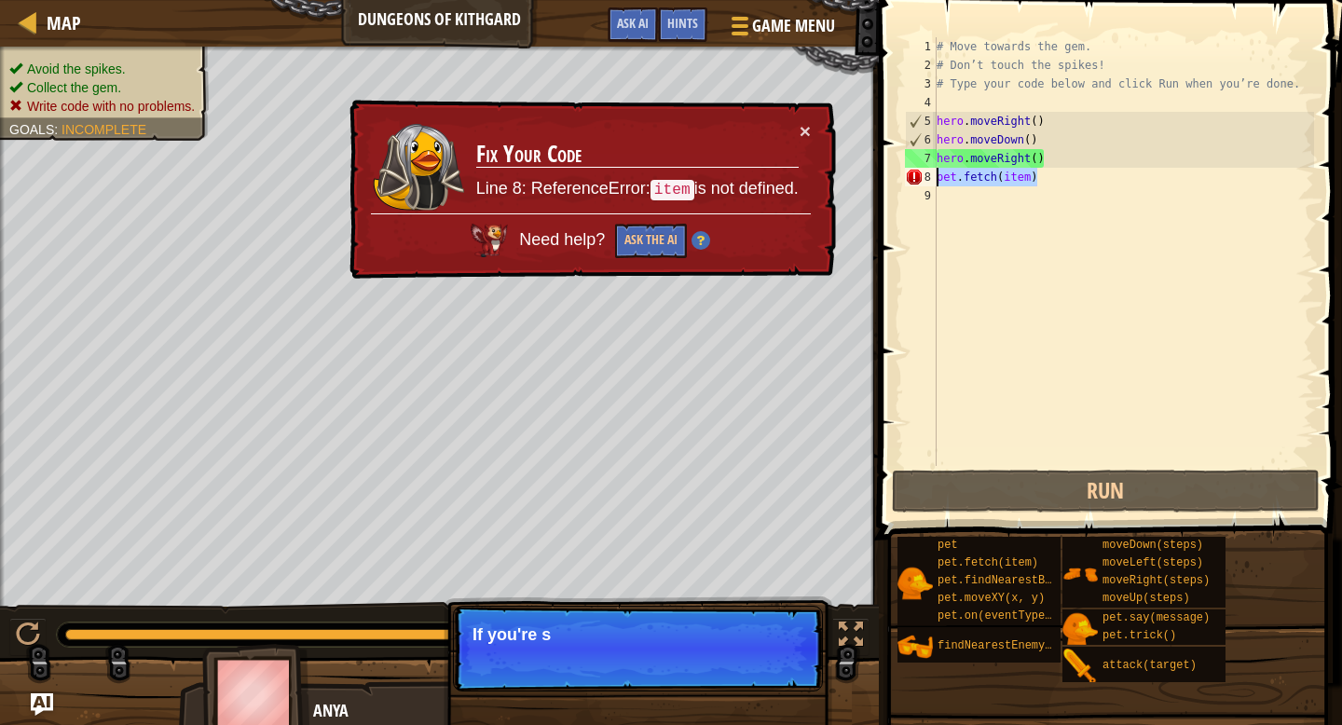
scroll to position [8, 0]
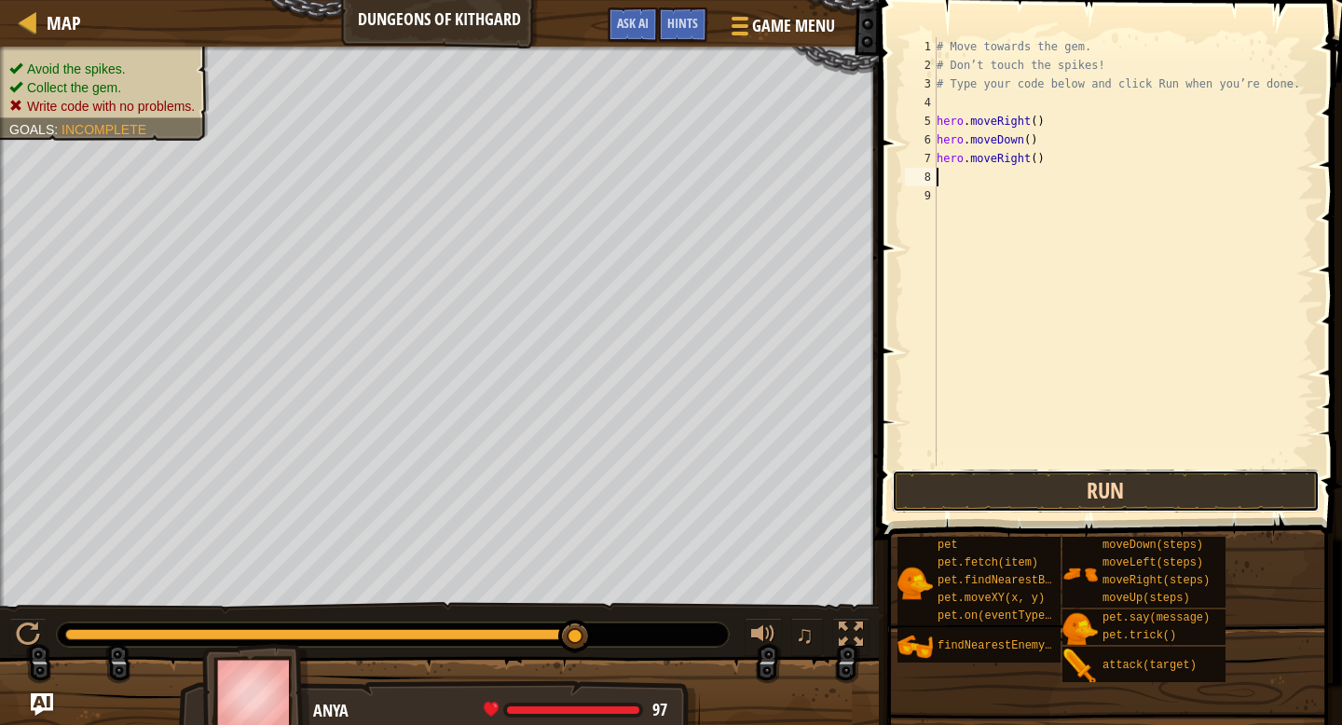
click at [1071, 484] on button "Run" at bounding box center [1106, 491] width 428 height 43
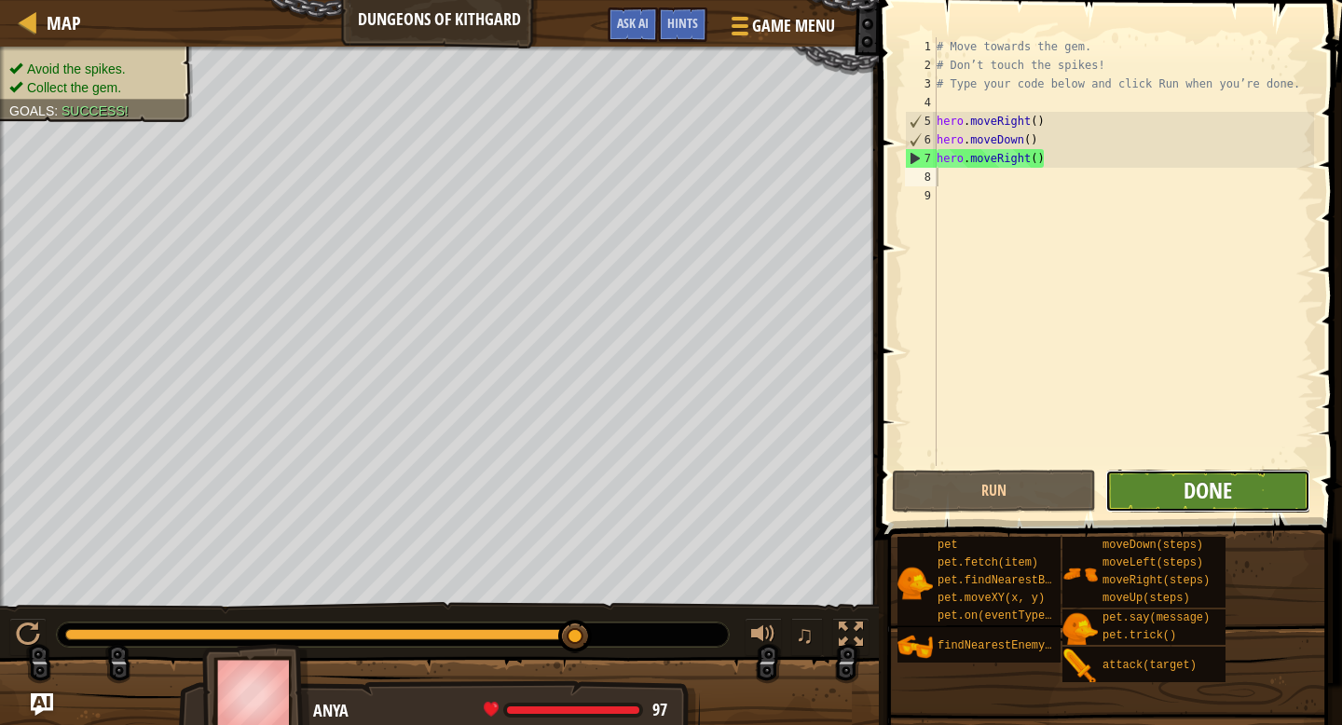
click at [1212, 498] on span "Done" at bounding box center [1207, 490] width 48 height 30
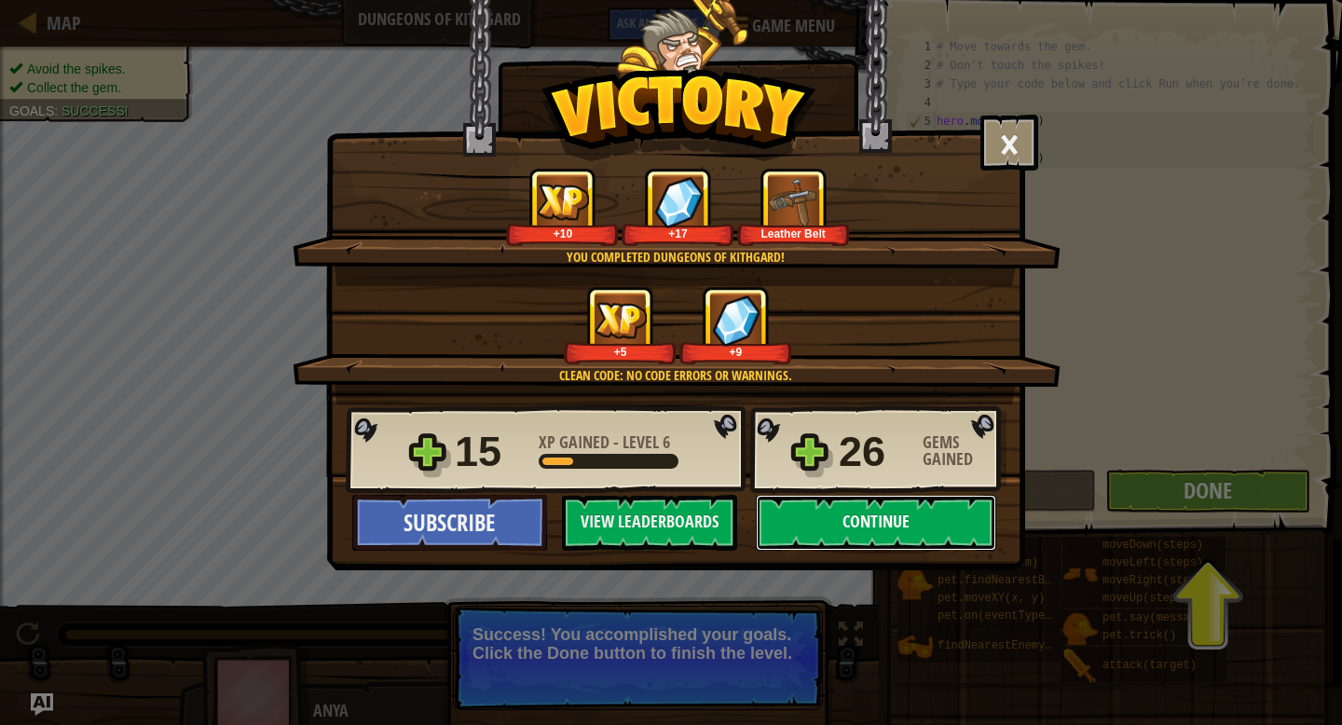
click at [839, 521] on button "Continue" at bounding box center [876, 523] width 240 height 56
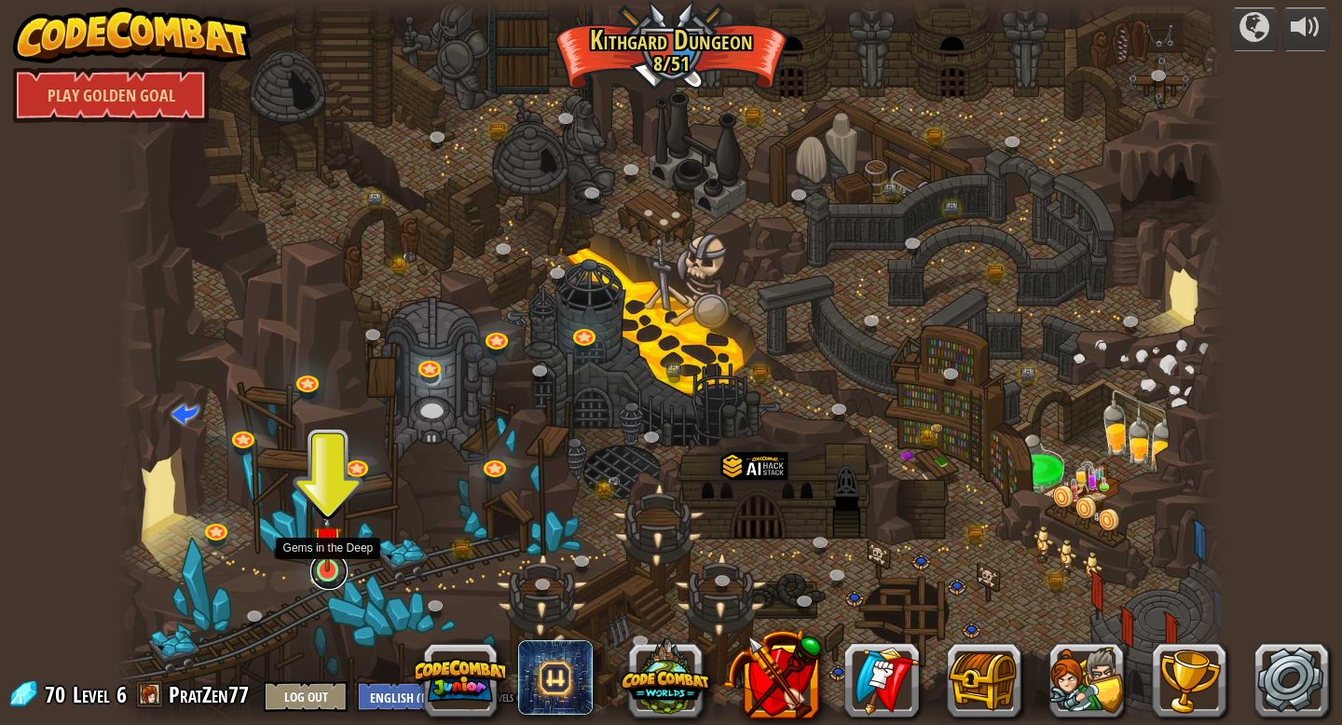
click at [329, 578] on link at bounding box center [328, 571] width 37 height 37
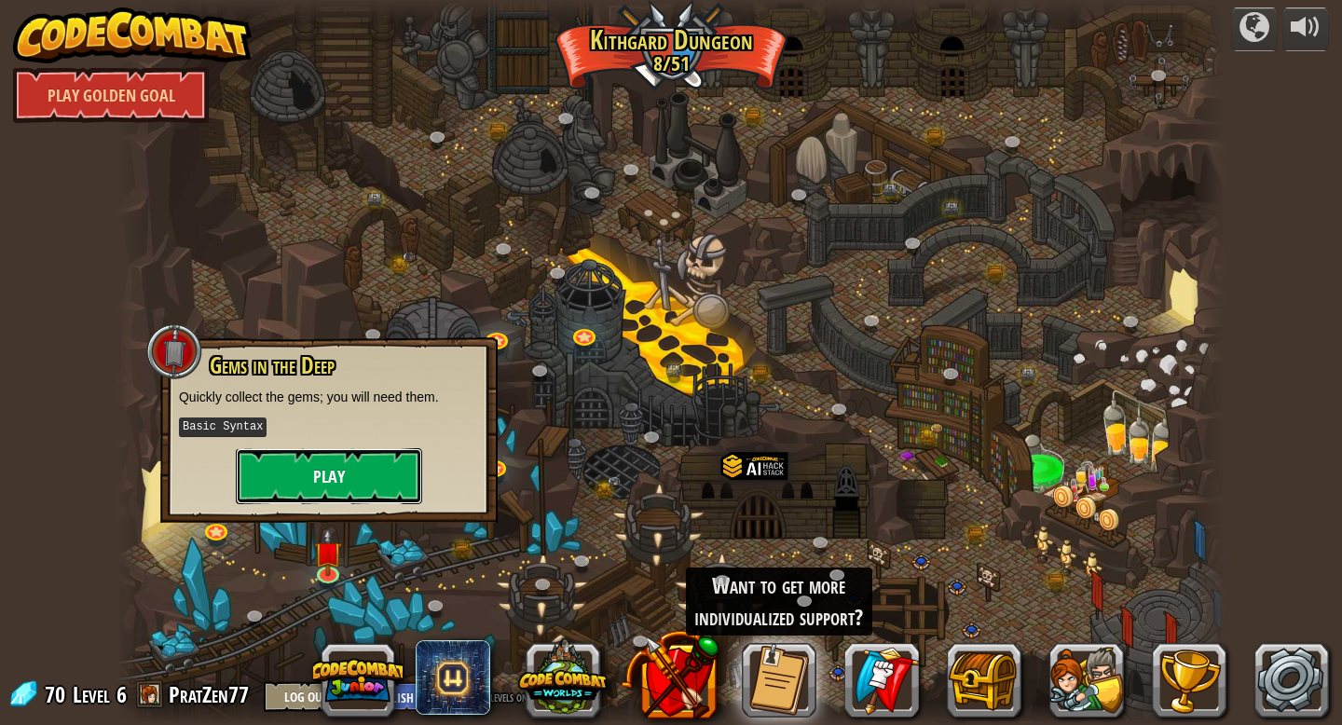
click at [327, 483] on button "Play" at bounding box center [329, 476] width 186 height 56
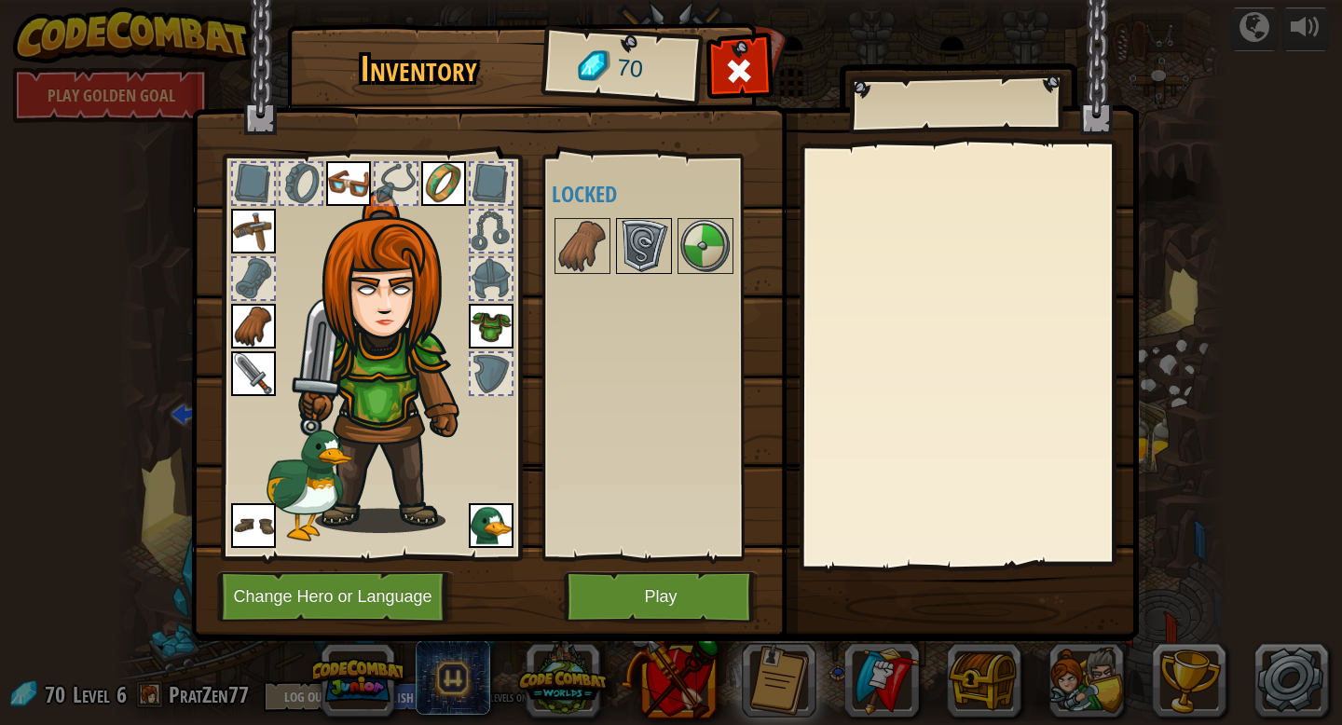
click at [635, 250] on img at bounding box center [644, 246] width 52 height 52
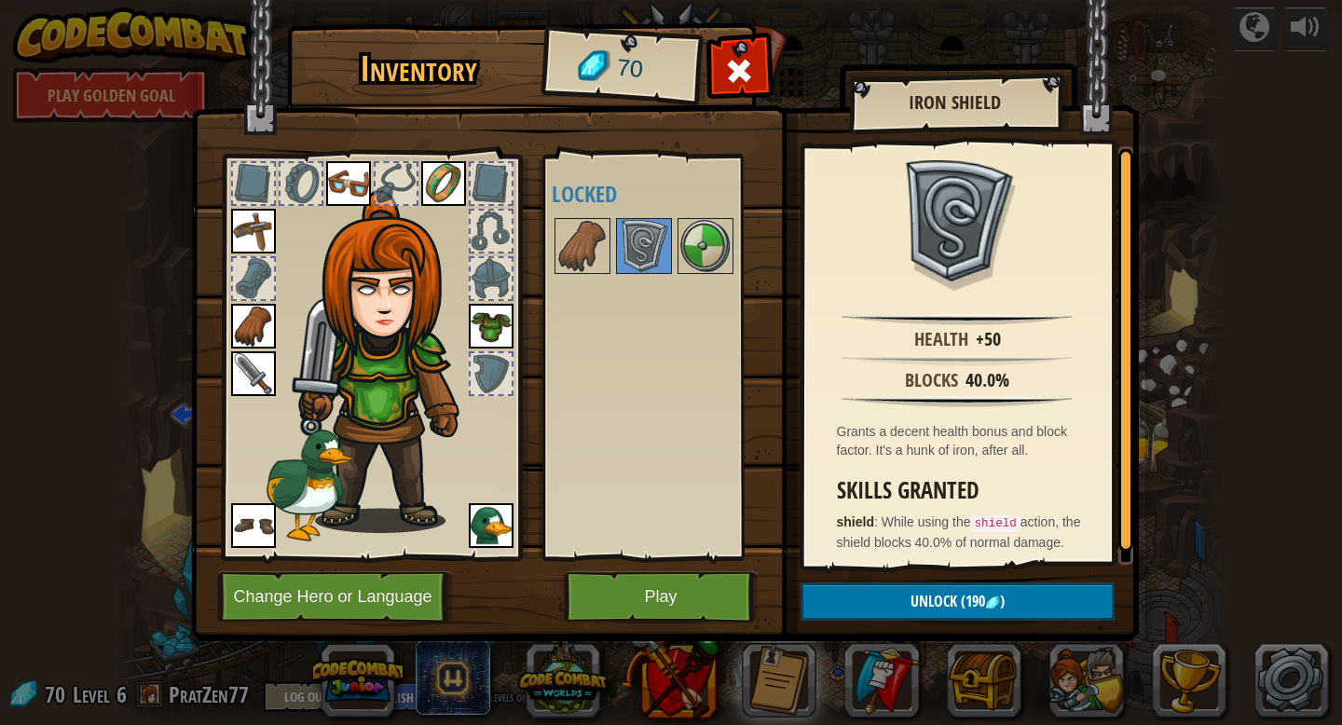
click at [734, 242] on div at bounding box center [662, 245] width 220 height 61
click at [723, 242] on img at bounding box center [705, 246] width 52 height 52
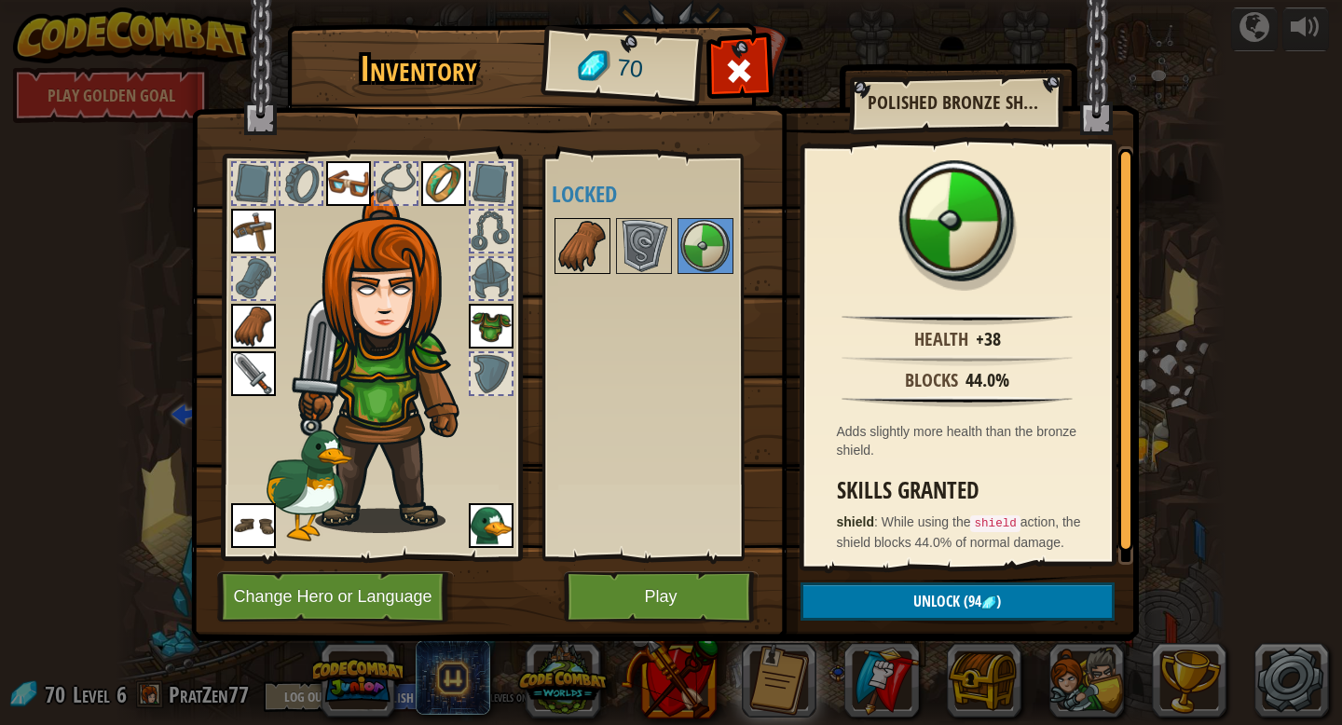
click at [572, 244] on img at bounding box center [582, 246] width 52 height 52
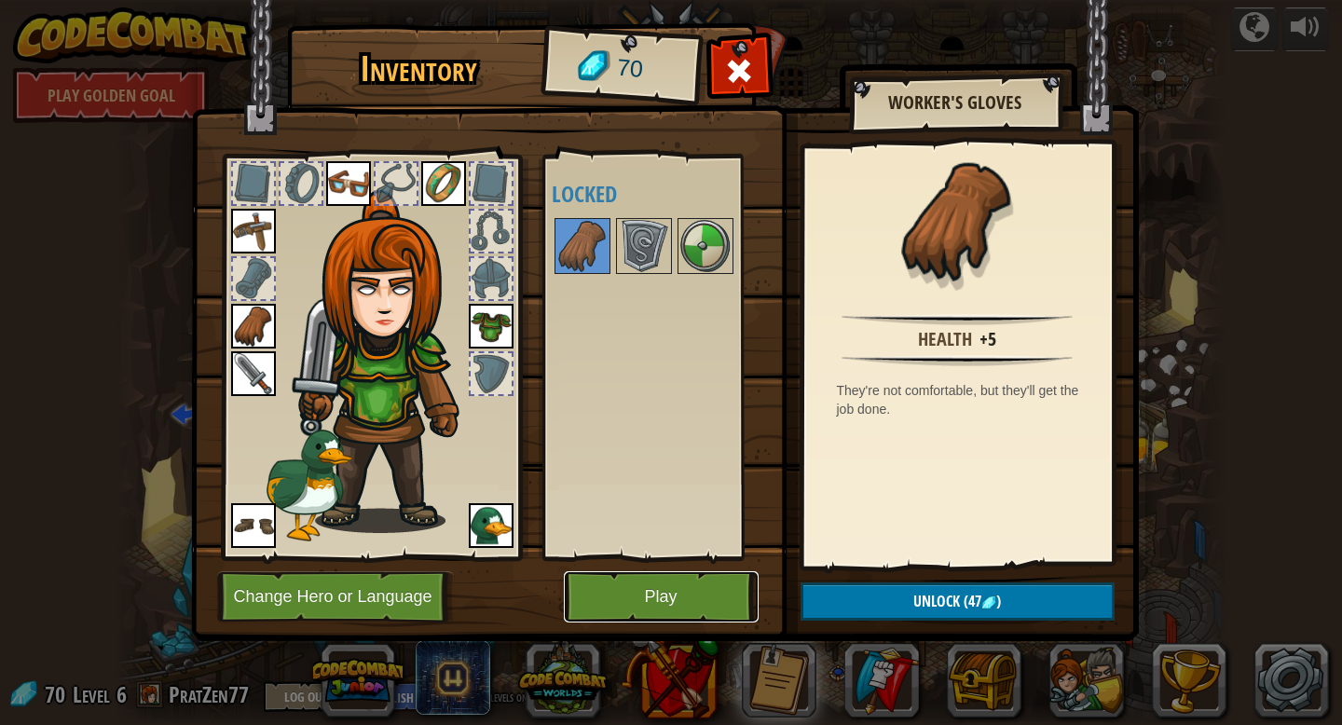
click at [708, 583] on button "Play" at bounding box center [661, 596] width 195 height 51
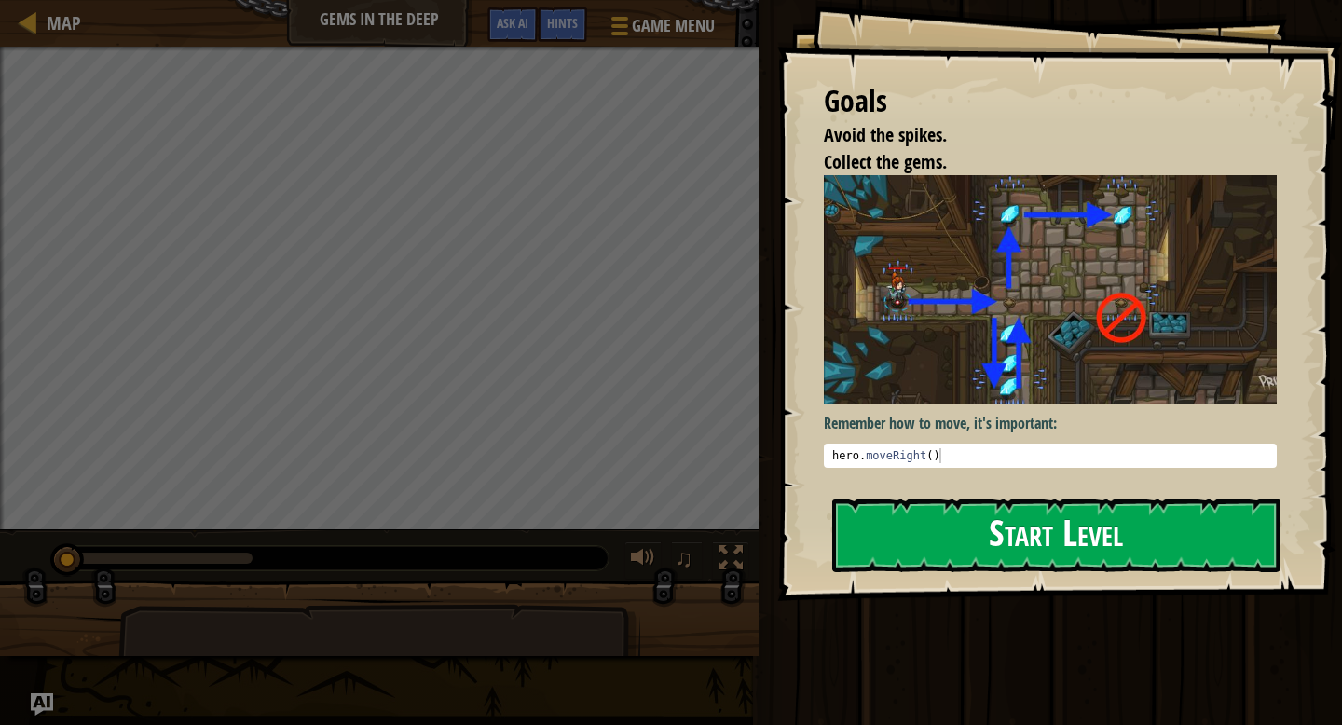
click at [896, 545] on button "Start Level" at bounding box center [1056, 535] width 448 height 74
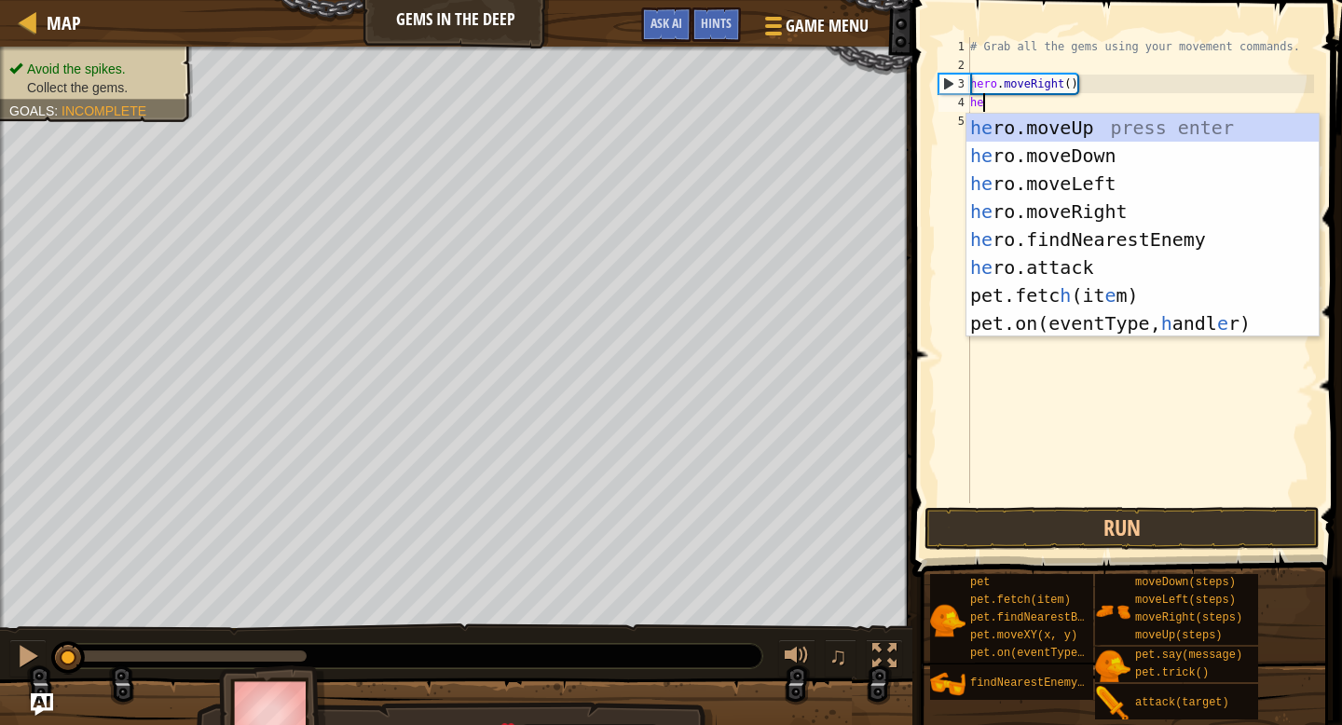
type textarea "her"
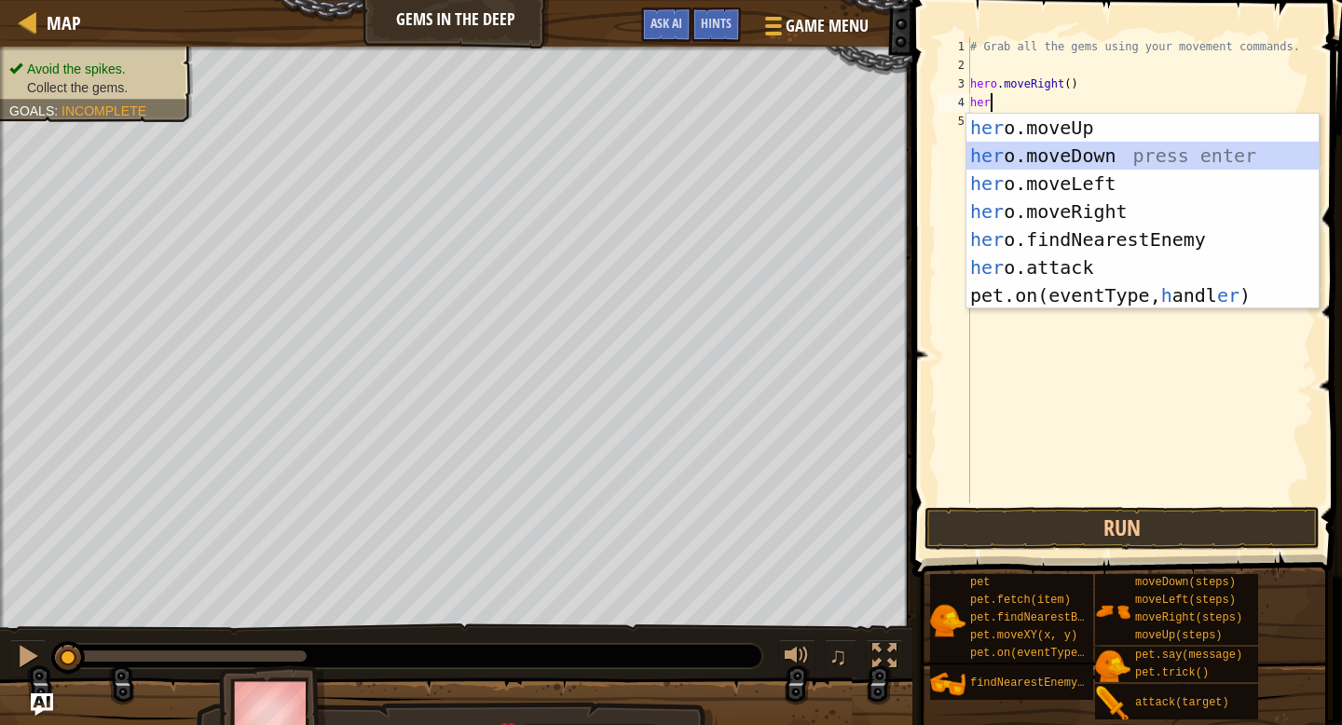
click at [1022, 164] on div "her o.moveUp press enter her o.moveDown press enter her o.moveLeft press enter …" at bounding box center [1142, 240] width 352 height 252
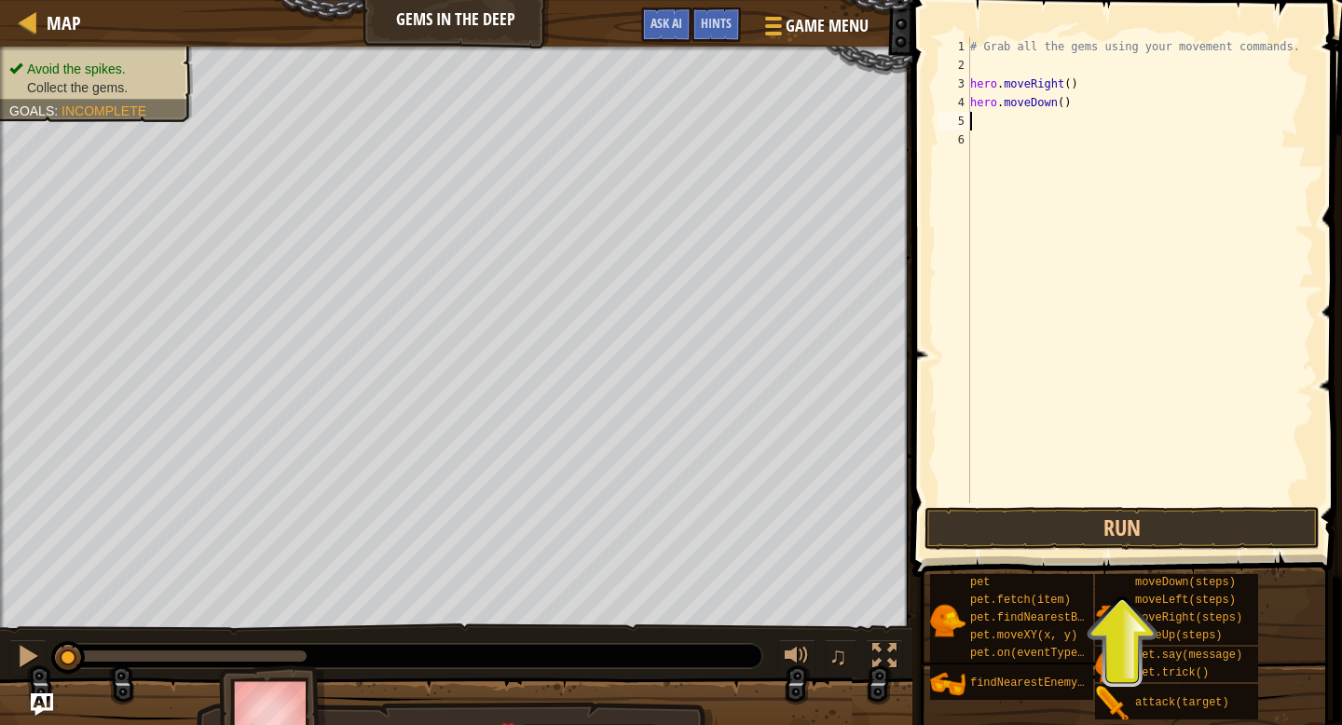
type textarea "h"
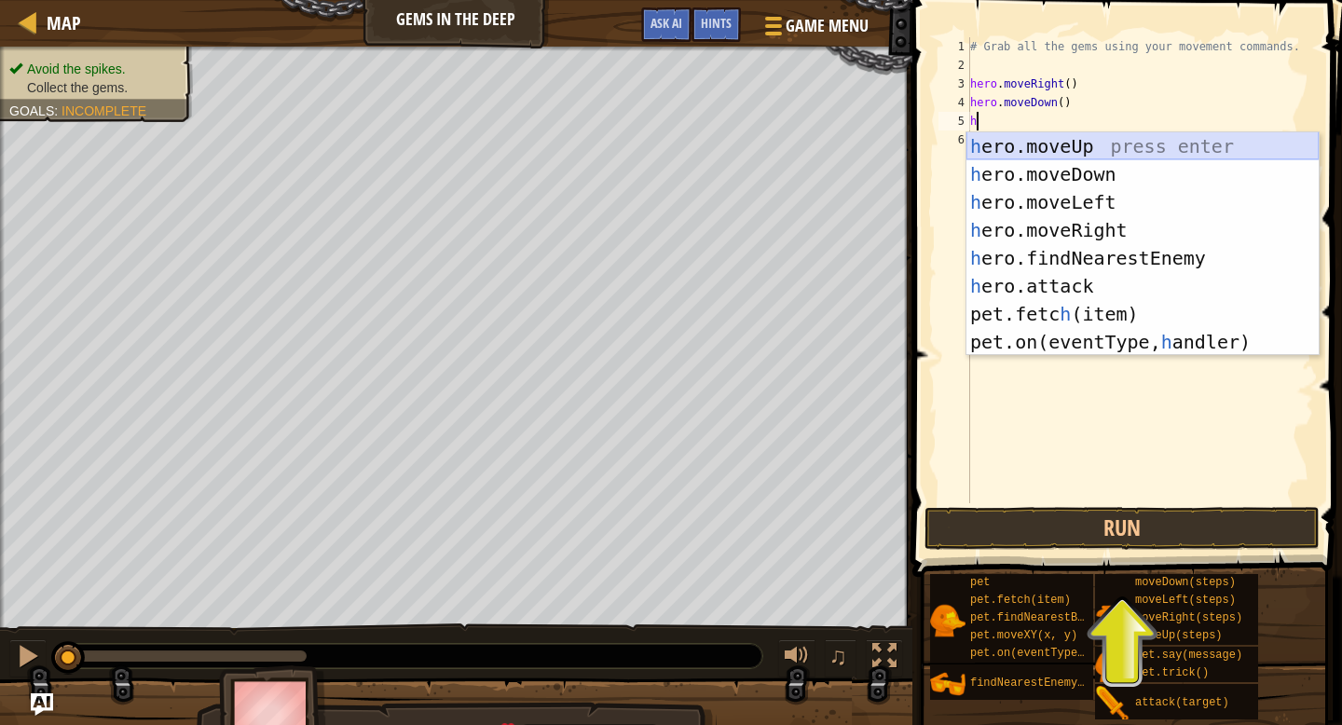
click at [1051, 135] on div "h ero.moveUp press enter h ero.moveDown press enter h ero.moveLeft press enter …" at bounding box center [1142, 272] width 352 height 280
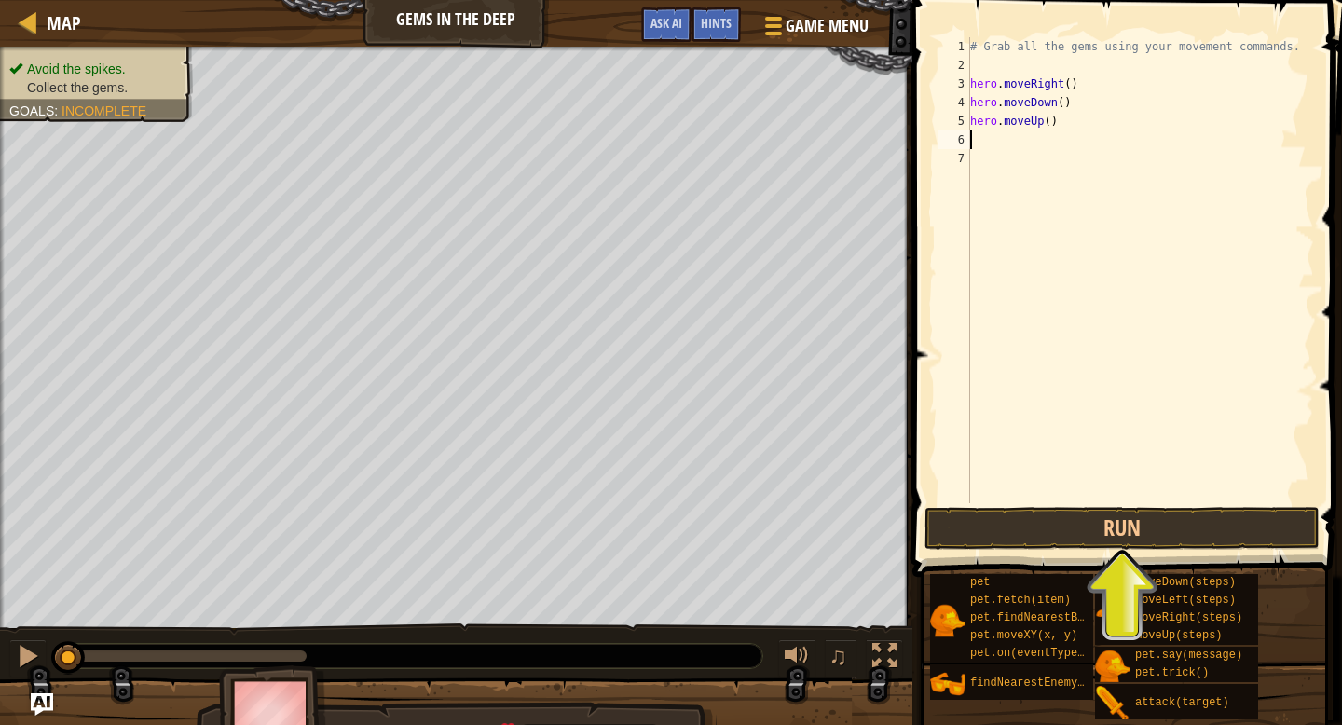
type textarea "h"
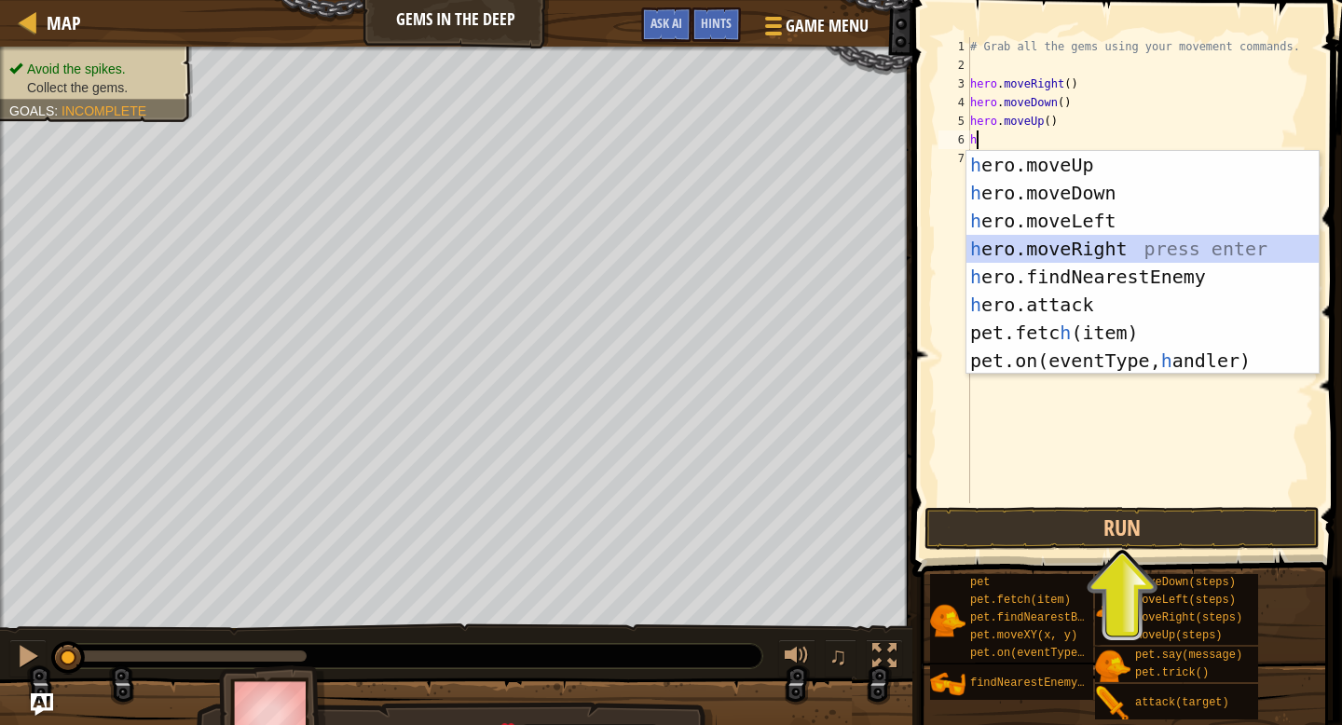
click at [1040, 238] on div "h ero.moveUp press enter h ero.moveDown press enter h ero.moveLeft press enter …" at bounding box center [1142, 291] width 352 height 280
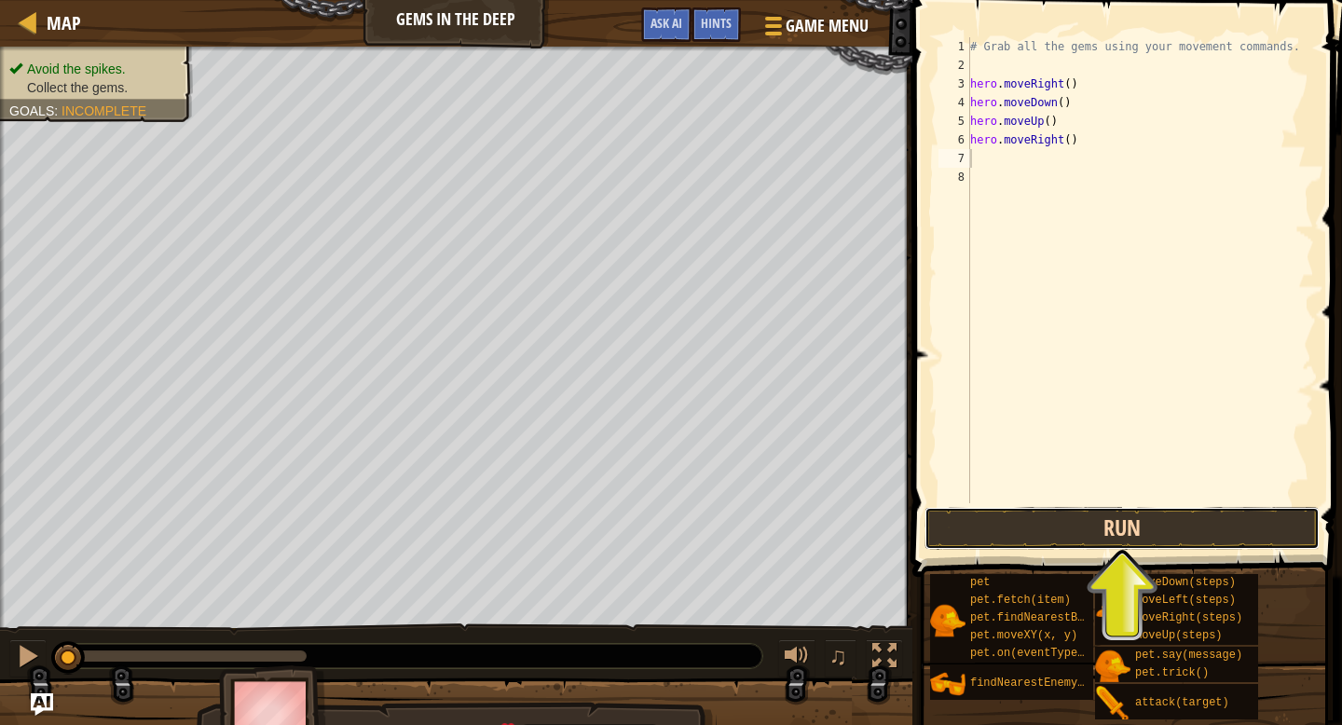
click at [1043, 511] on button "Run" at bounding box center [1121, 528] width 395 height 43
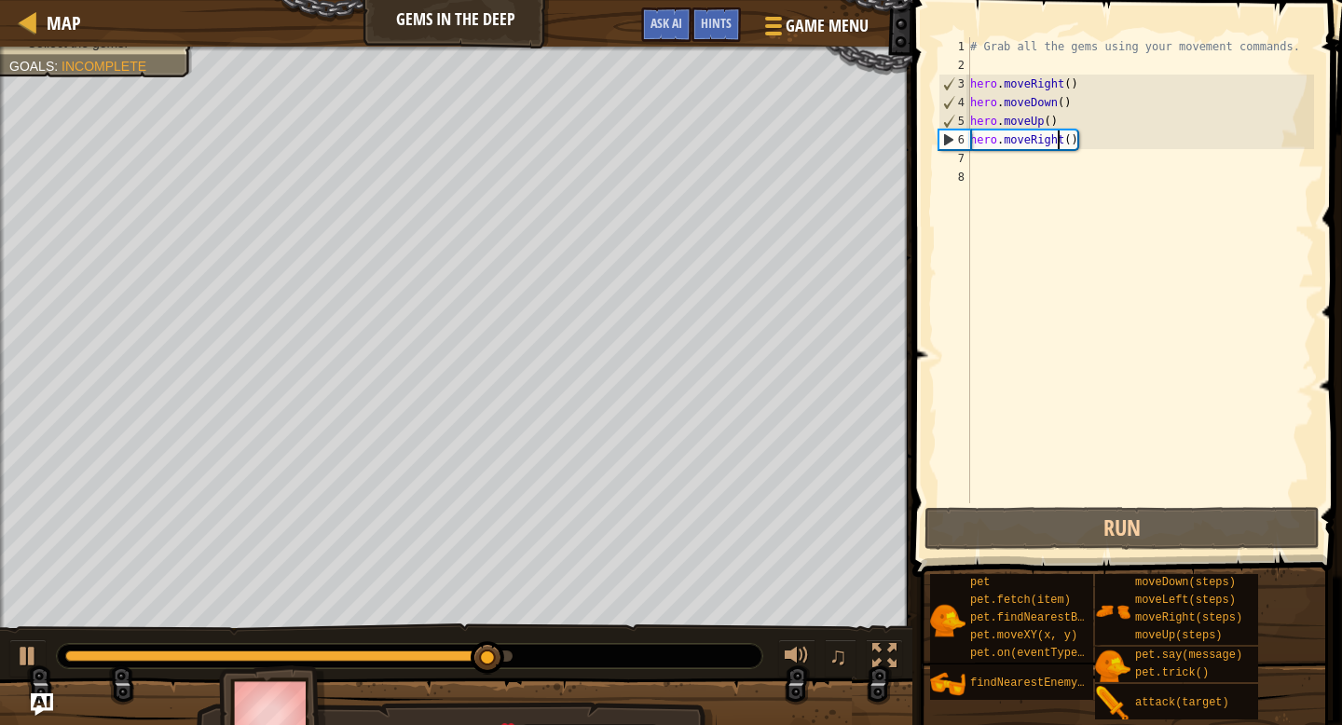
click at [1059, 134] on div "# Grab all the gems using your movement commands. hero . moveRight ( ) hero . m…" at bounding box center [1140, 288] width 348 height 503
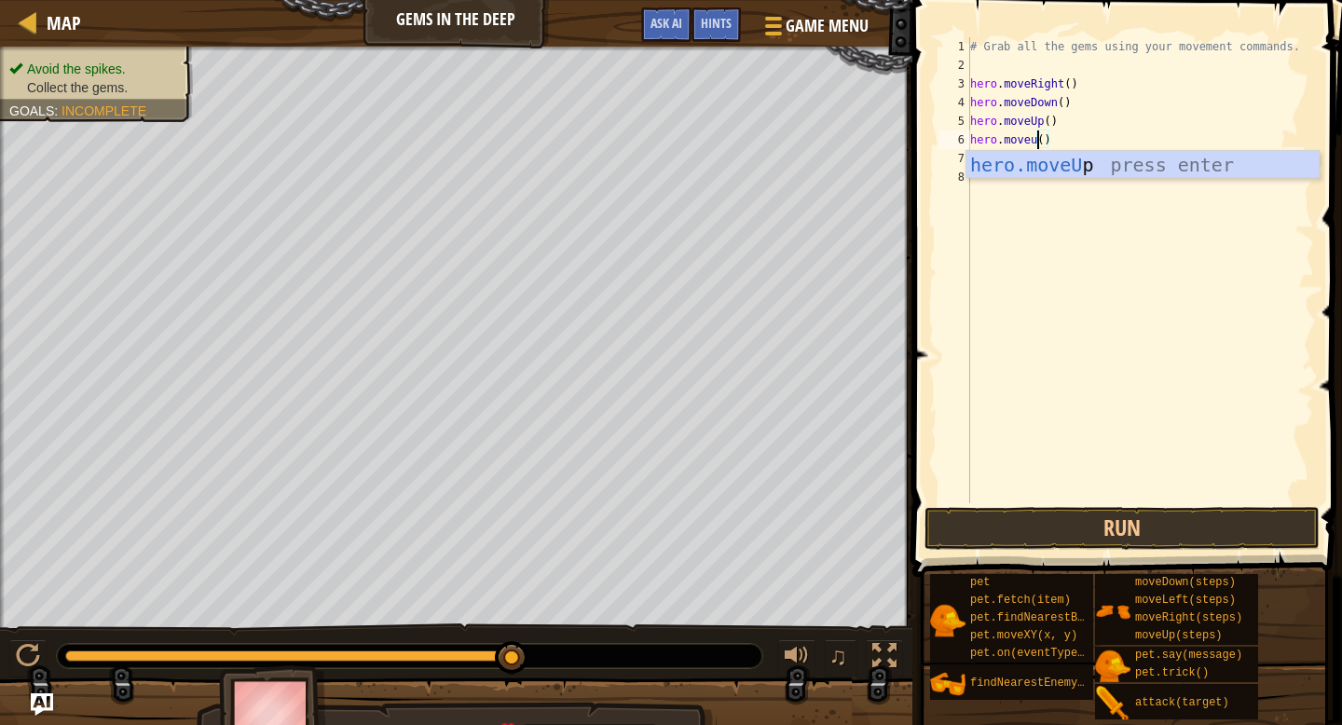
scroll to position [8, 5]
type textarea "hero.moveUp"
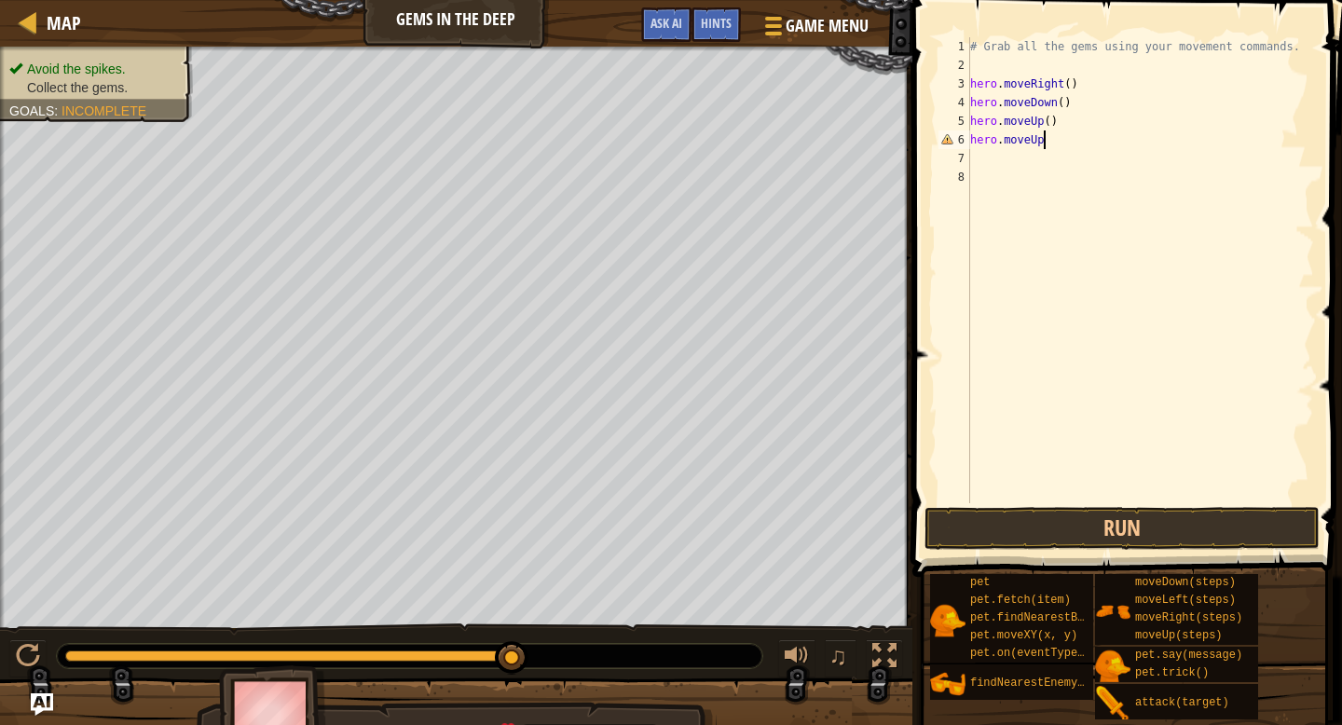
click at [1033, 155] on div "# Grab all the gems using your movement commands. hero . moveRight ( ) hero . m…" at bounding box center [1140, 288] width 348 height 503
click at [1070, 143] on div "# Grab all the gems using your movement commands. hero . moveRight ( ) hero . m…" at bounding box center [1140, 288] width 348 height 503
click at [1058, 148] on div "# Grab all the gems using your movement commands. hero . moveRight ( ) hero . m…" at bounding box center [1140, 288] width 348 height 503
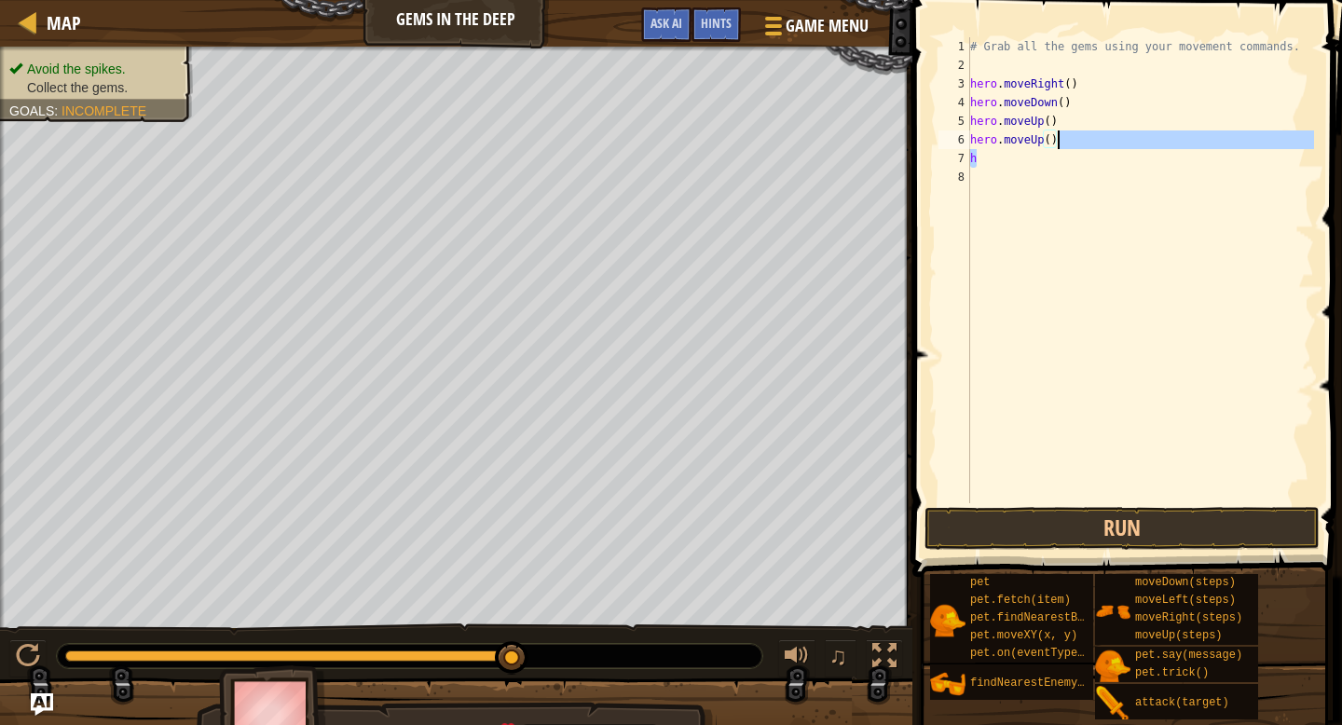
click at [1044, 156] on div "# Grab all the gems using your movement commands. hero . moveRight ( ) hero . m…" at bounding box center [1140, 288] width 348 height 503
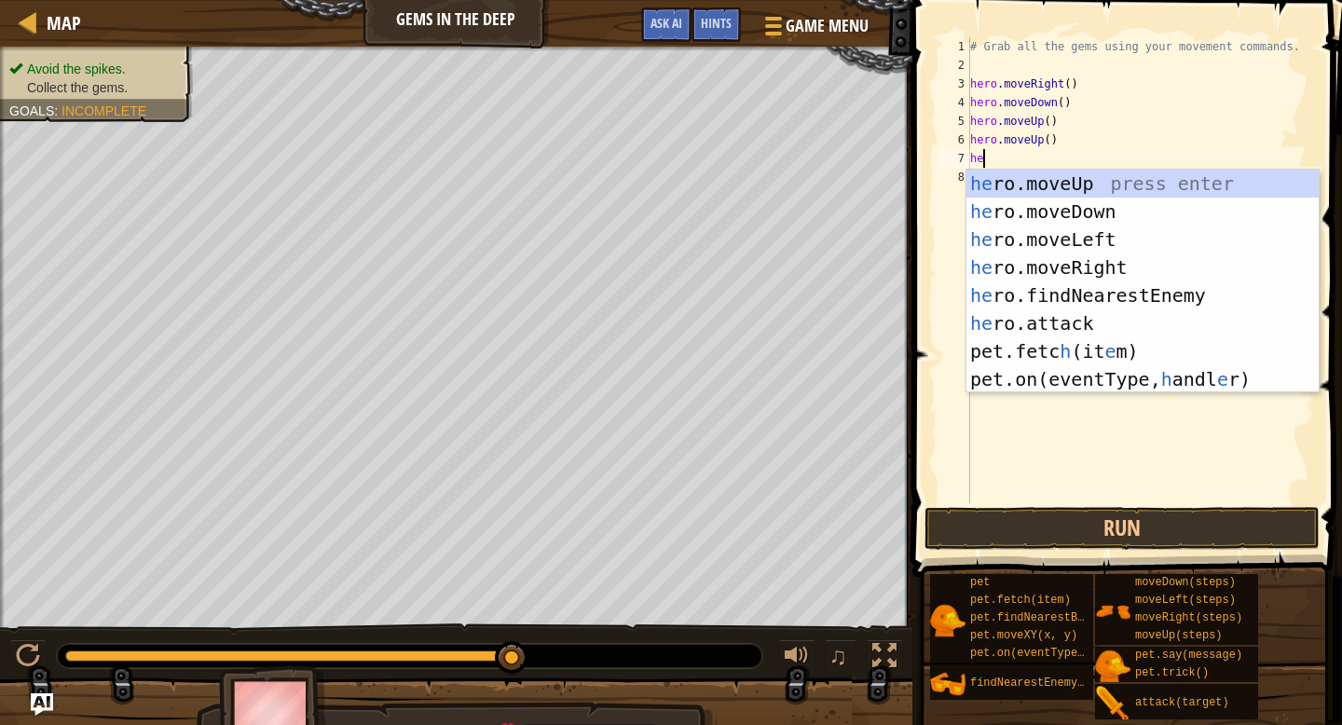
type textarea "her"
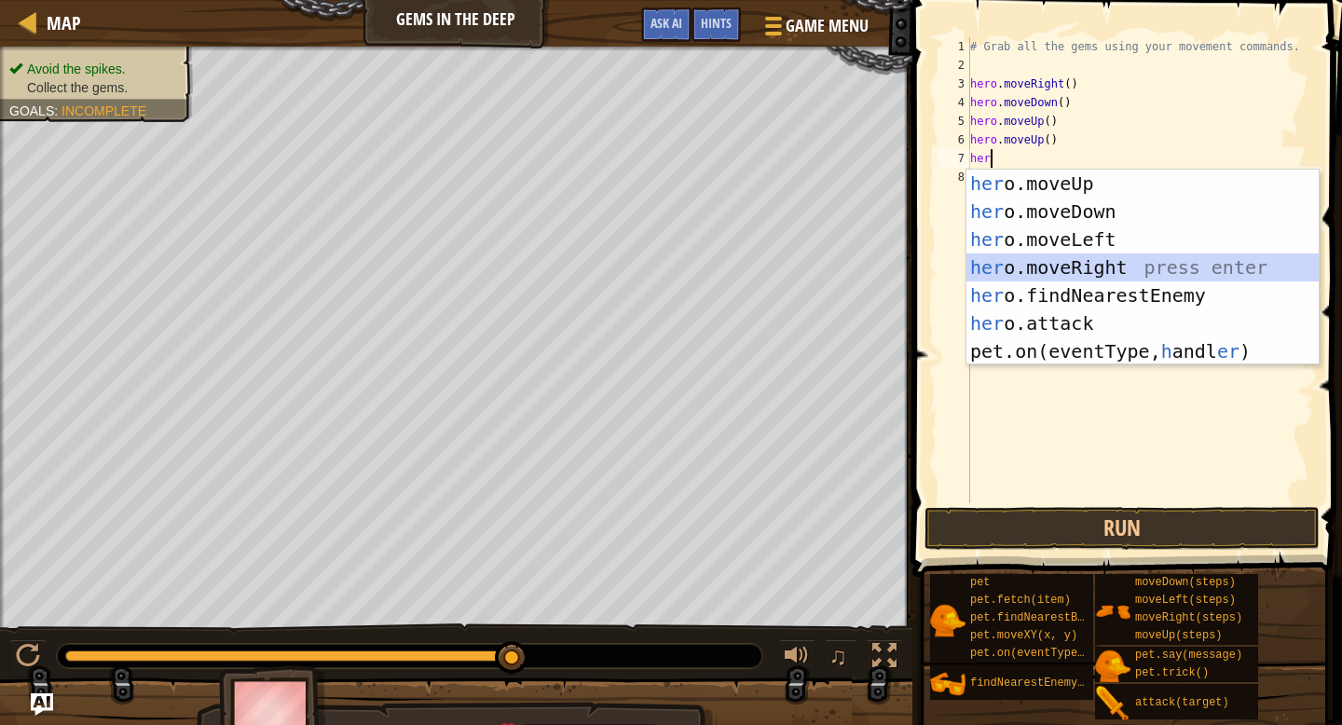
click at [1045, 258] on div "her o.moveUp press enter her o.moveDown press enter her o.moveLeft press enter …" at bounding box center [1142, 296] width 352 height 252
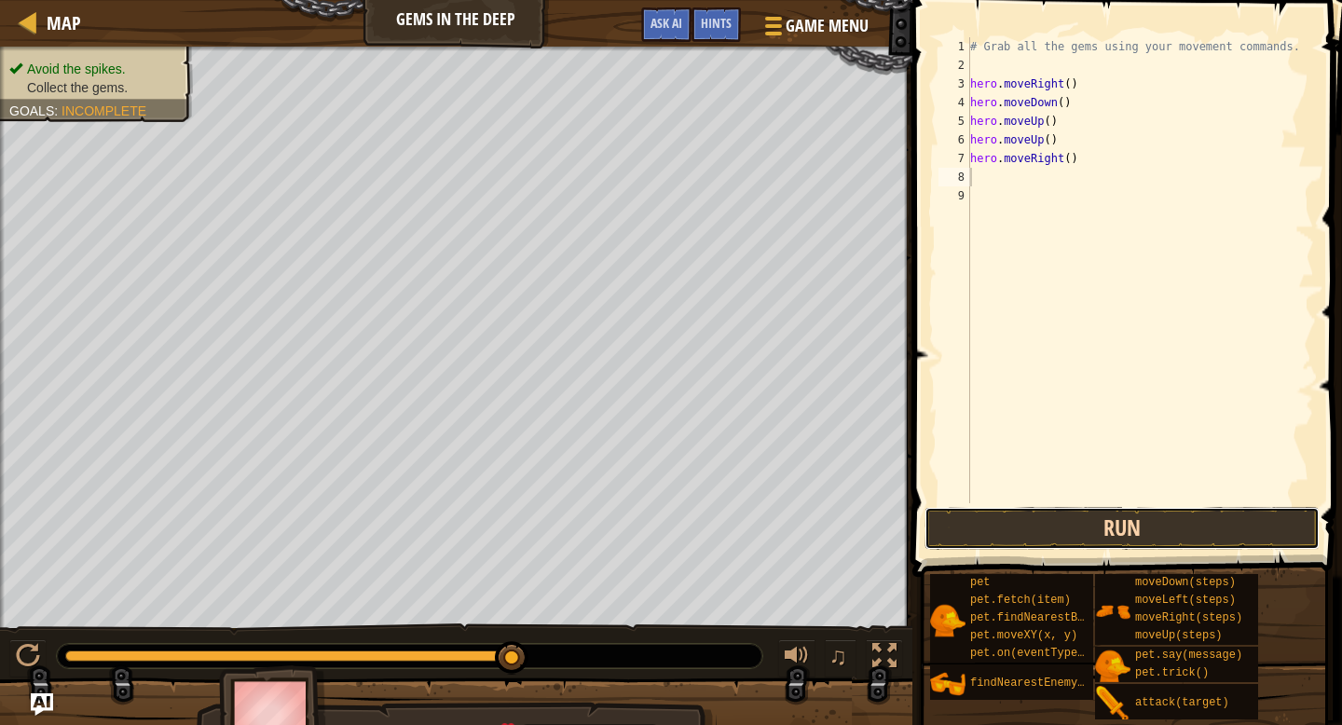
click at [1132, 531] on button "Run" at bounding box center [1121, 528] width 395 height 43
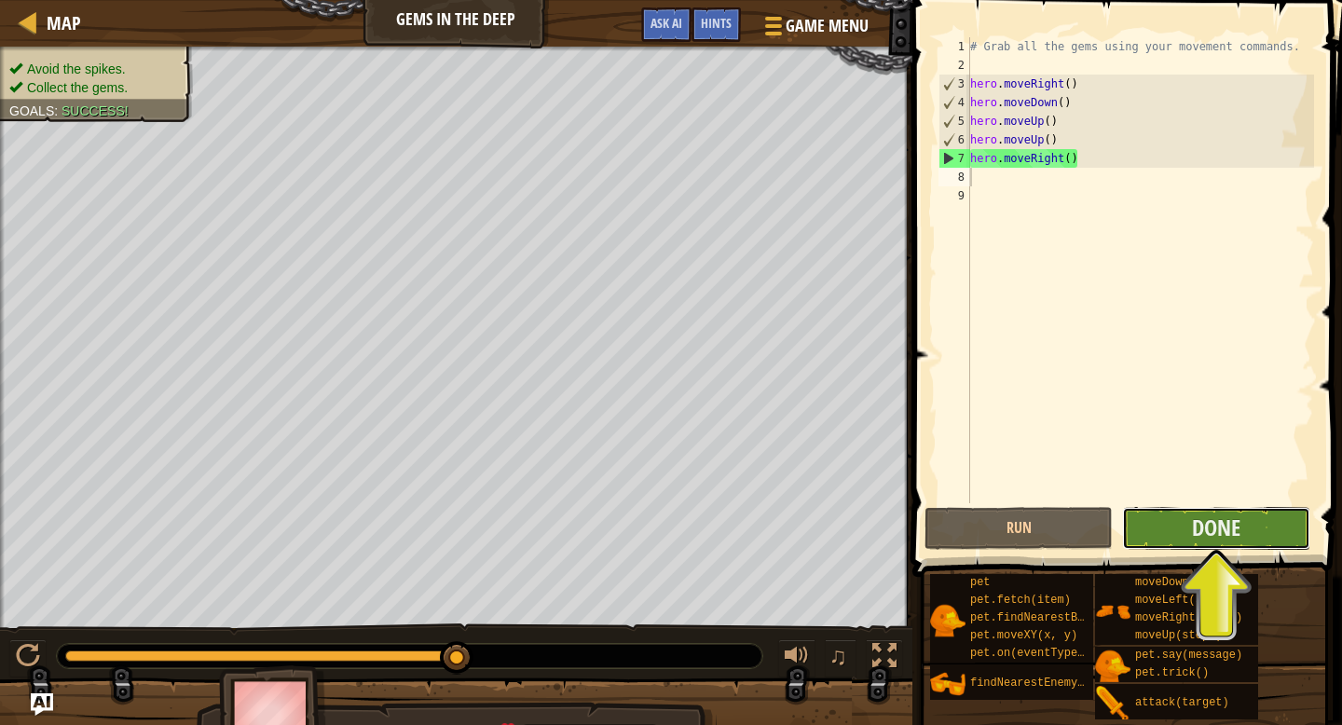
click at [1150, 540] on button "Done" at bounding box center [1216, 528] width 188 height 43
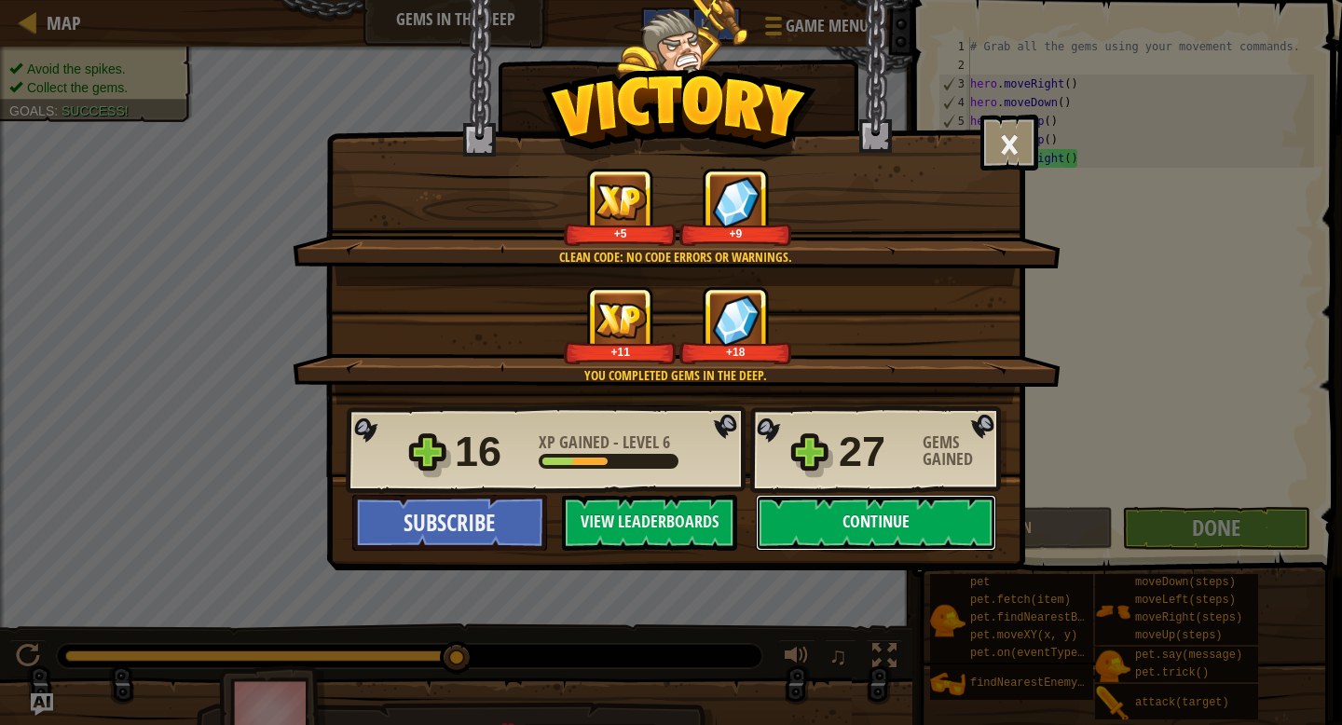
click at [954, 529] on button "Continue" at bounding box center [876, 523] width 240 height 56
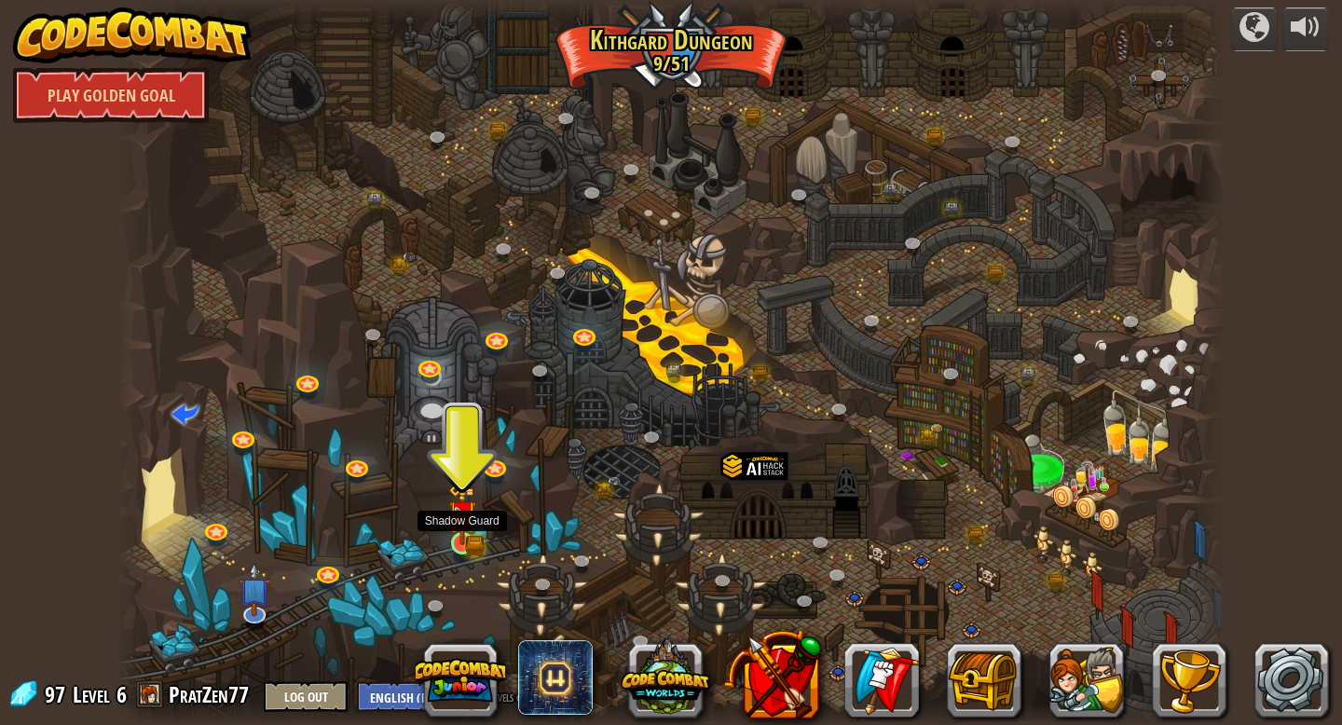
click at [451, 542] on img at bounding box center [462, 514] width 28 height 61
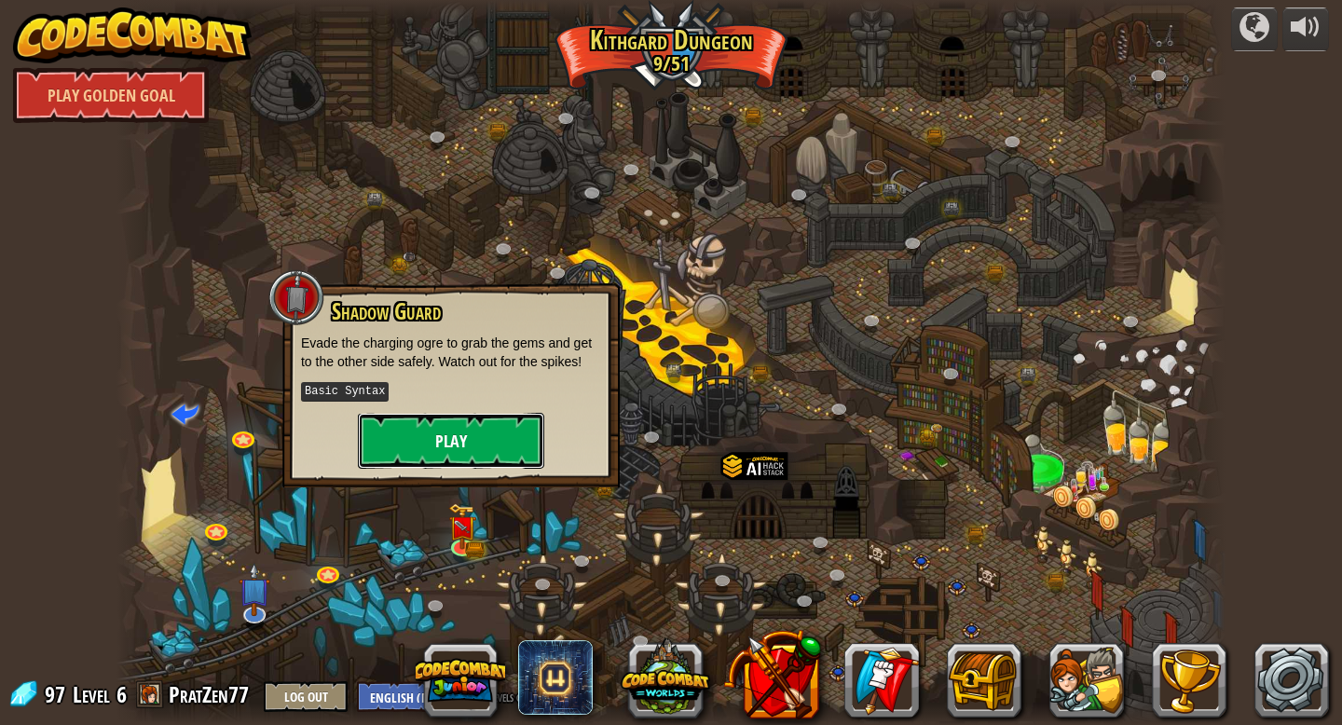
click at [467, 448] on button "Play" at bounding box center [451, 441] width 186 height 56
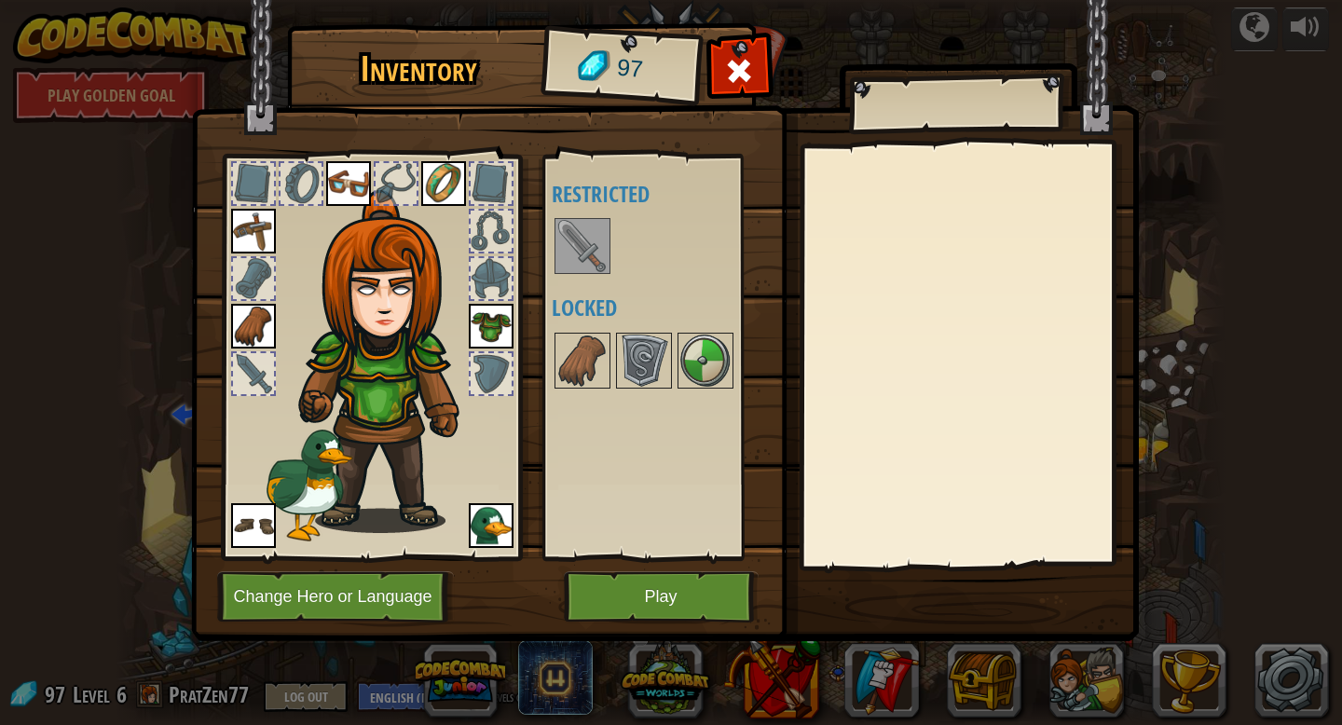
click at [581, 225] on img at bounding box center [582, 246] width 52 height 52
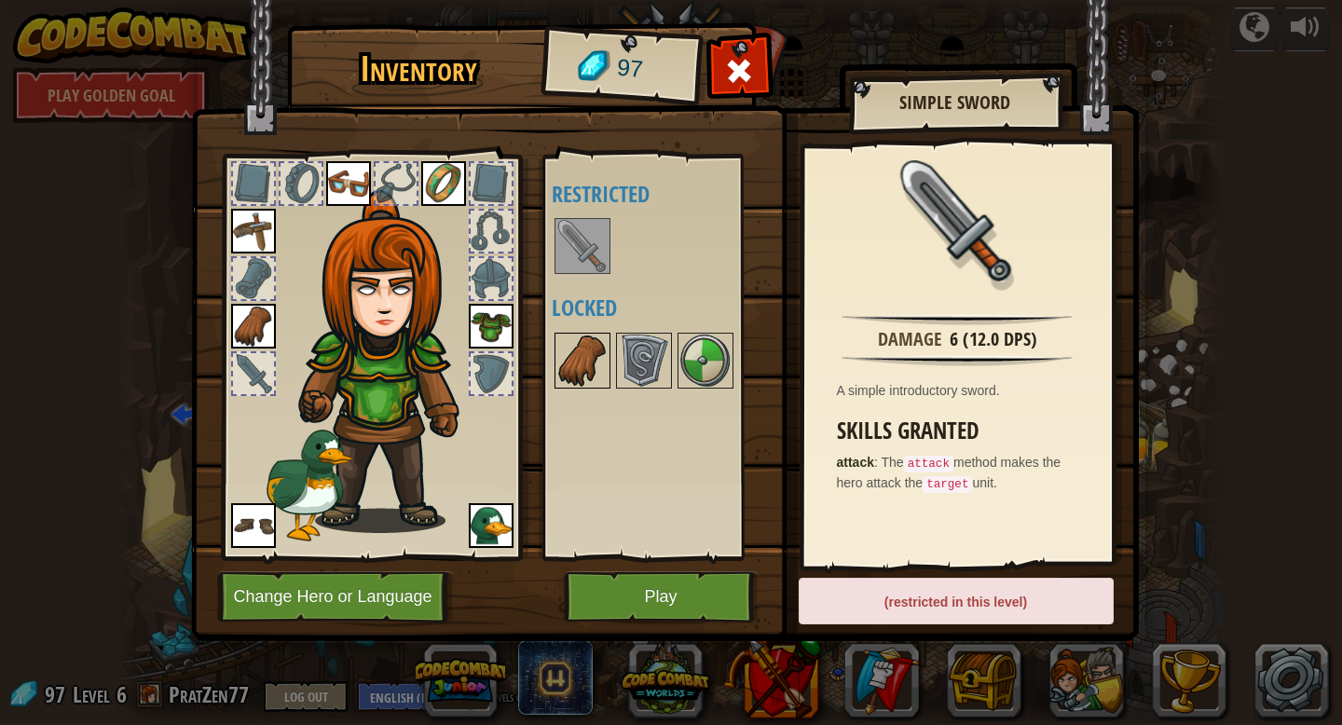
click at [560, 365] on img at bounding box center [582, 360] width 52 height 52
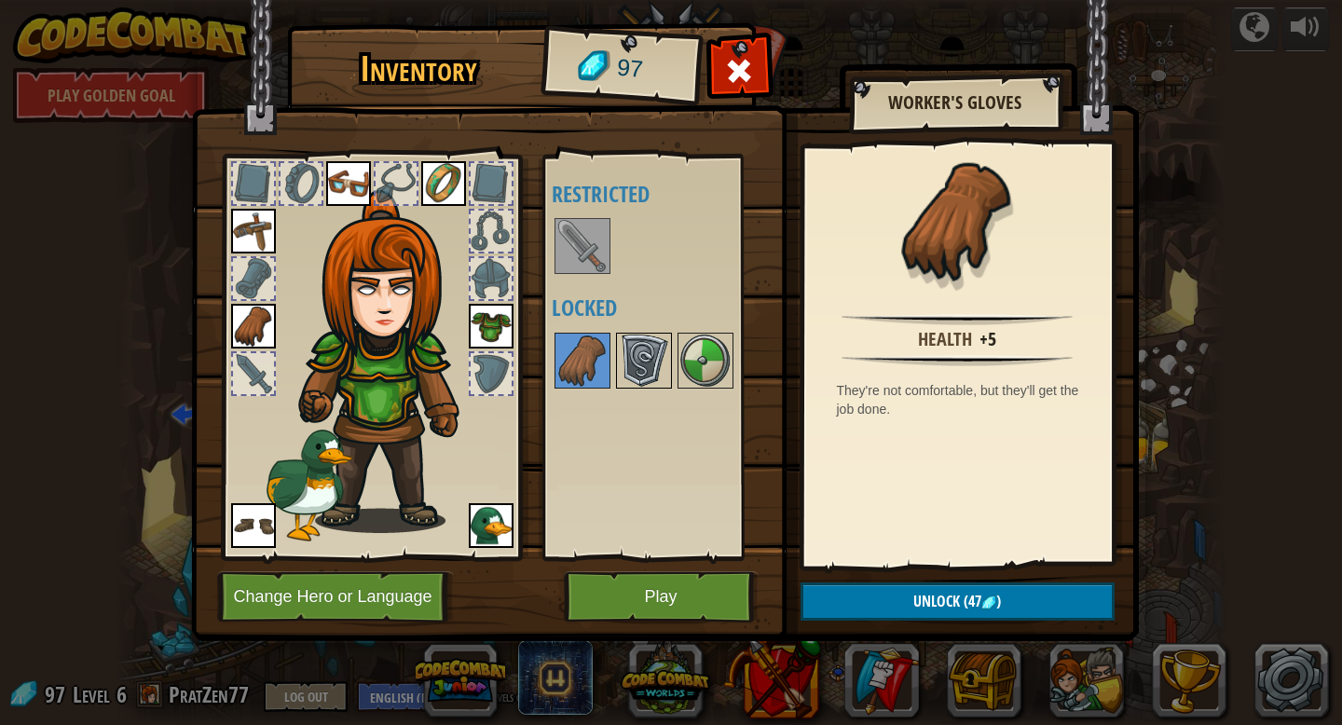
click at [647, 377] on img at bounding box center [644, 360] width 52 height 52
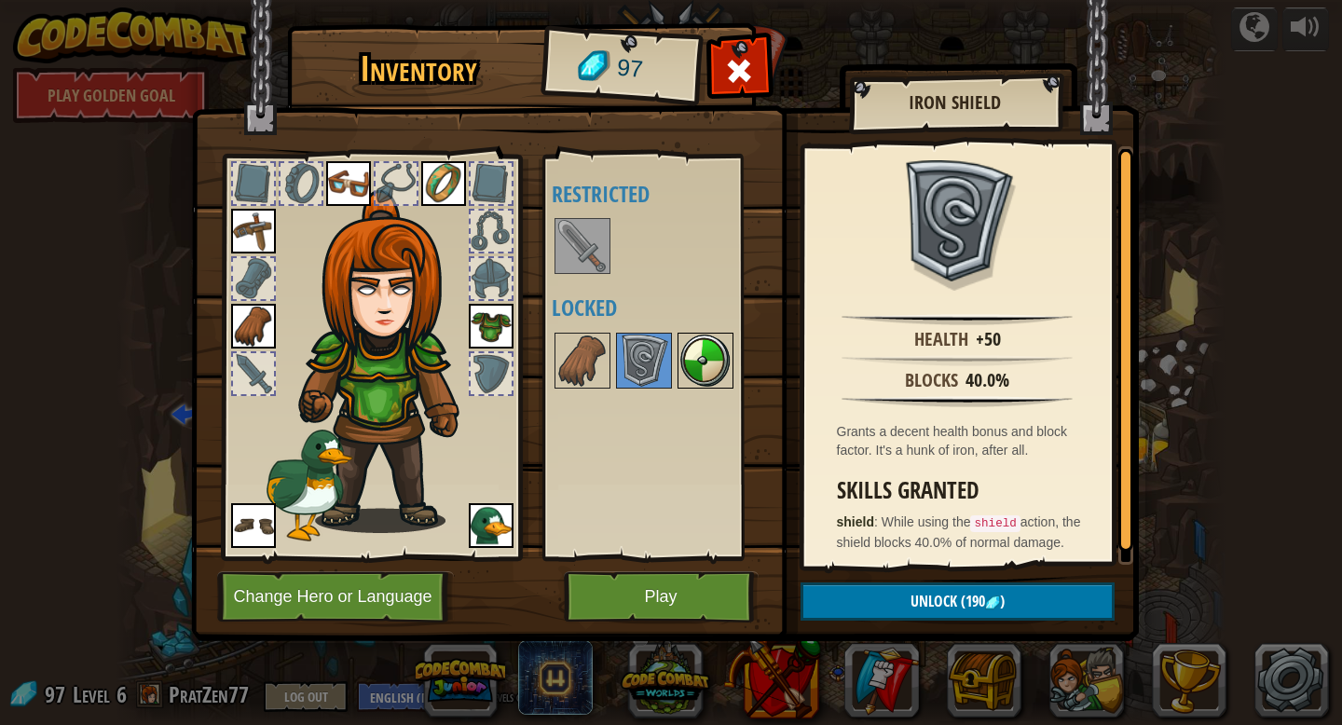
click at [697, 351] on img at bounding box center [705, 360] width 52 height 52
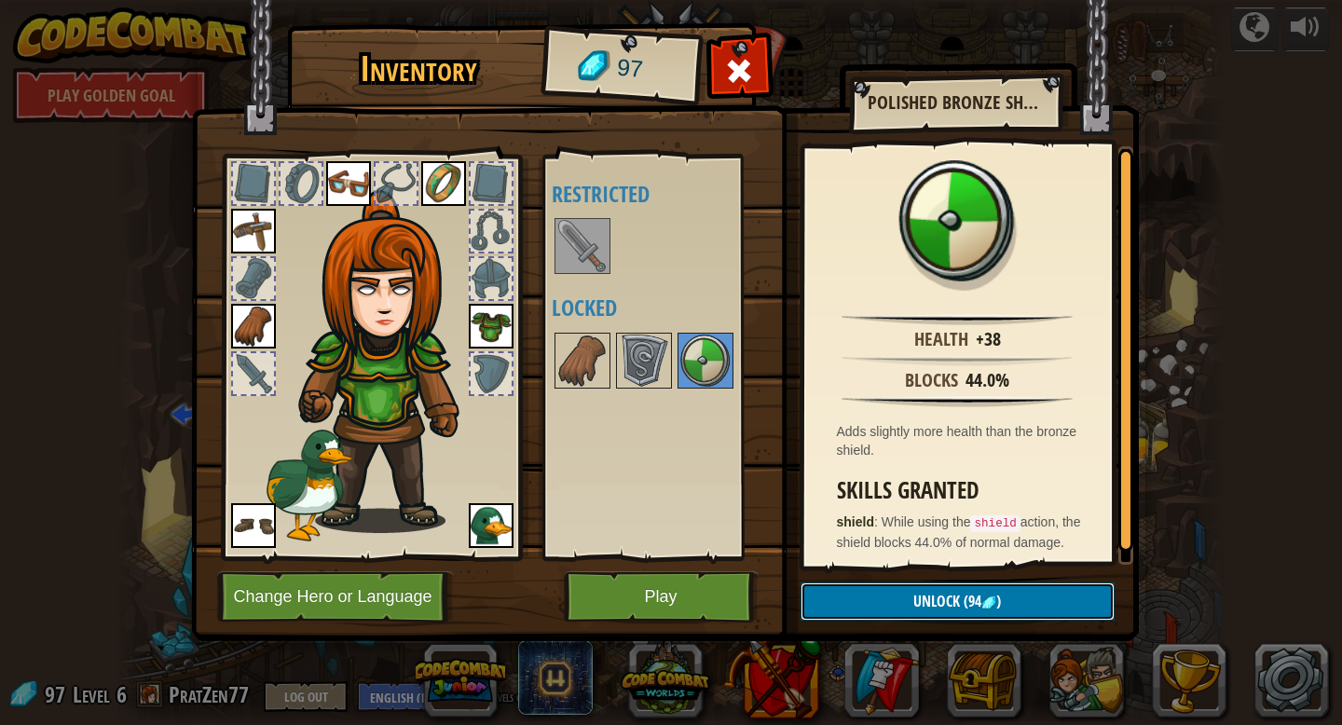
click at [843, 599] on button "Unlock (94 )" at bounding box center [957, 601] width 314 height 38
click at [843, 599] on button "Confirm" at bounding box center [957, 601] width 314 height 38
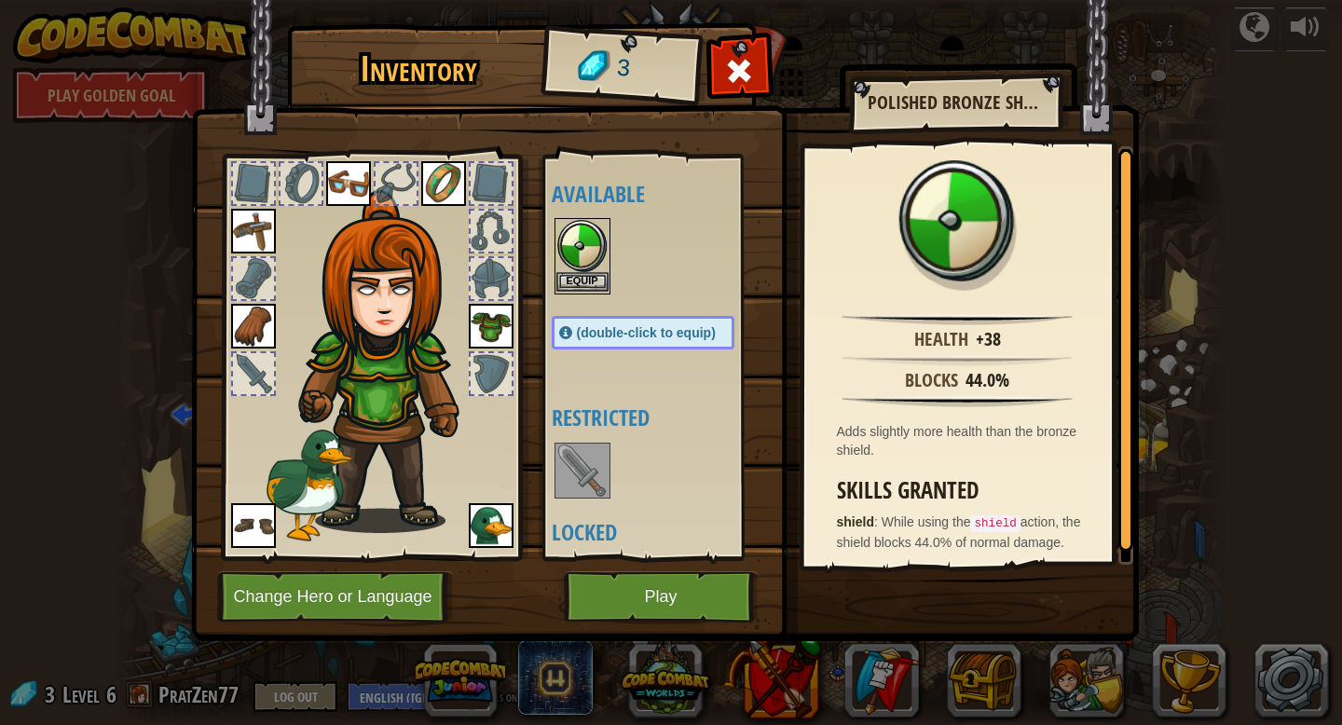
click at [588, 242] on img at bounding box center [582, 246] width 52 height 52
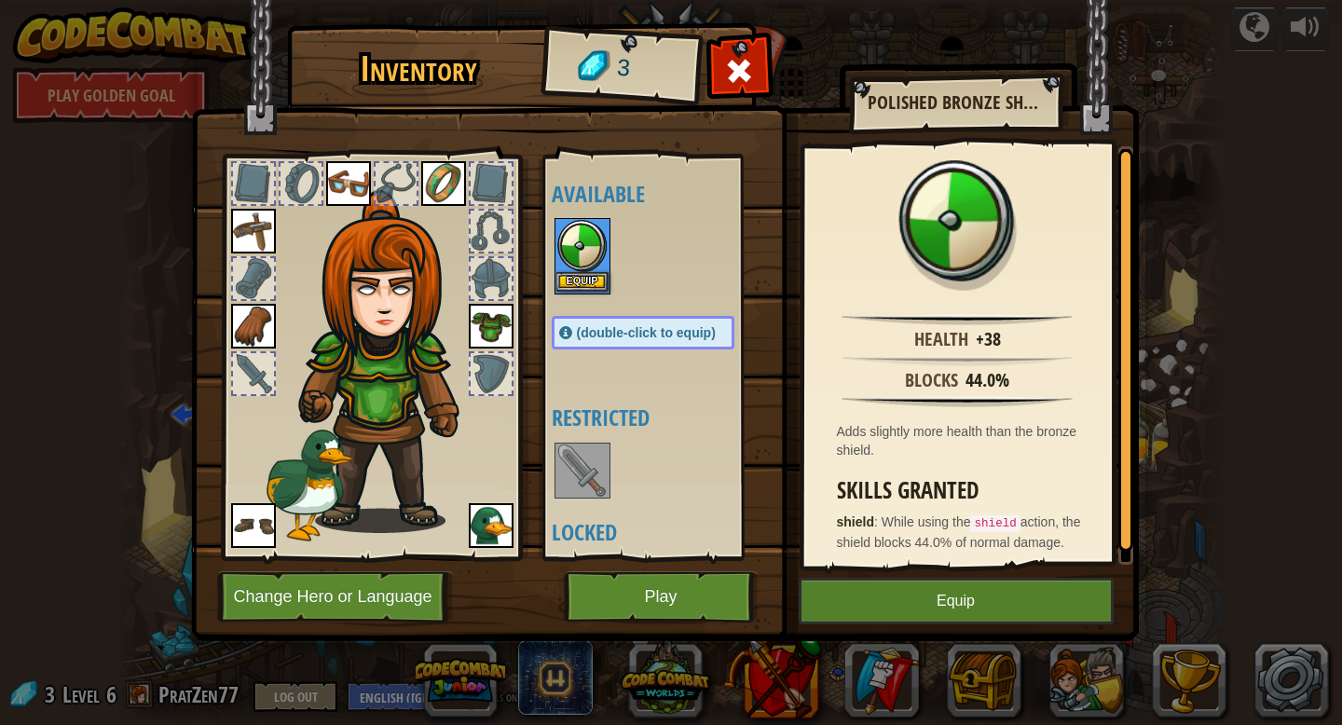
click at [588, 242] on img at bounding box center [582, 246] width 52 height 52
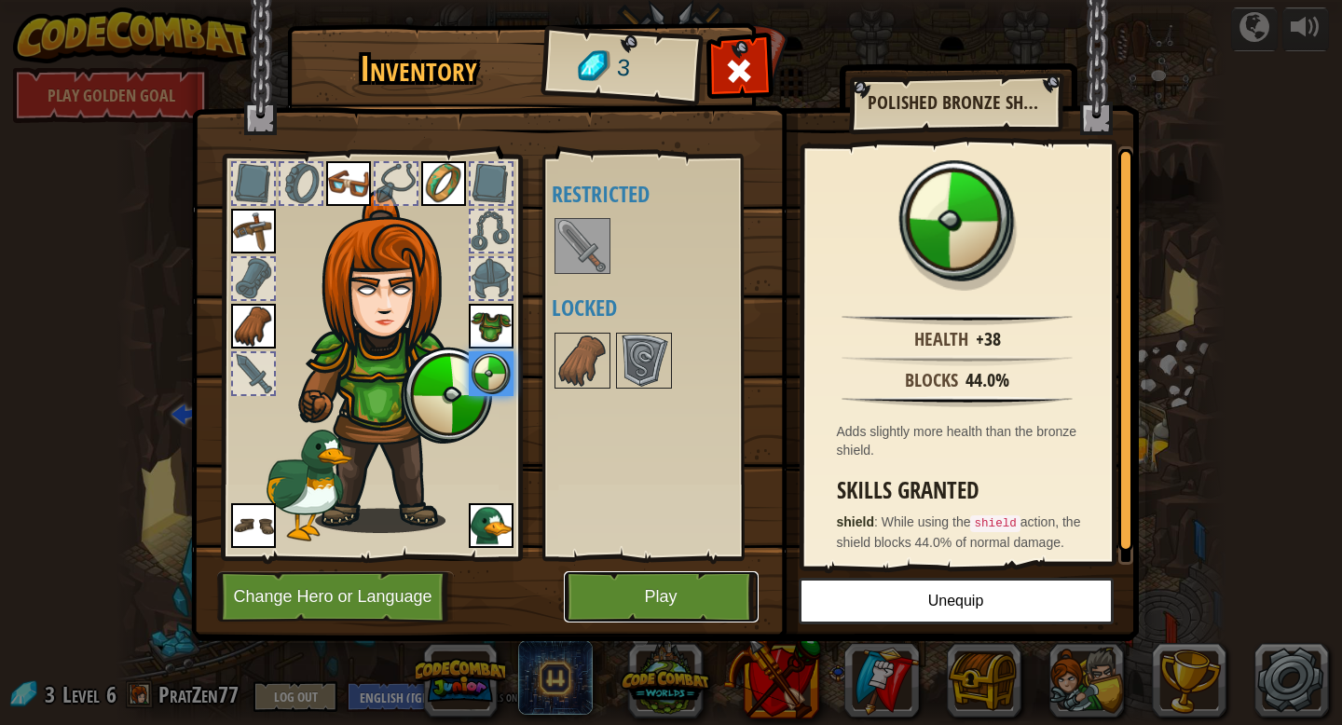
click at [667, 581] on button "Play" at bounding box center [661, 596] width 195 height 51
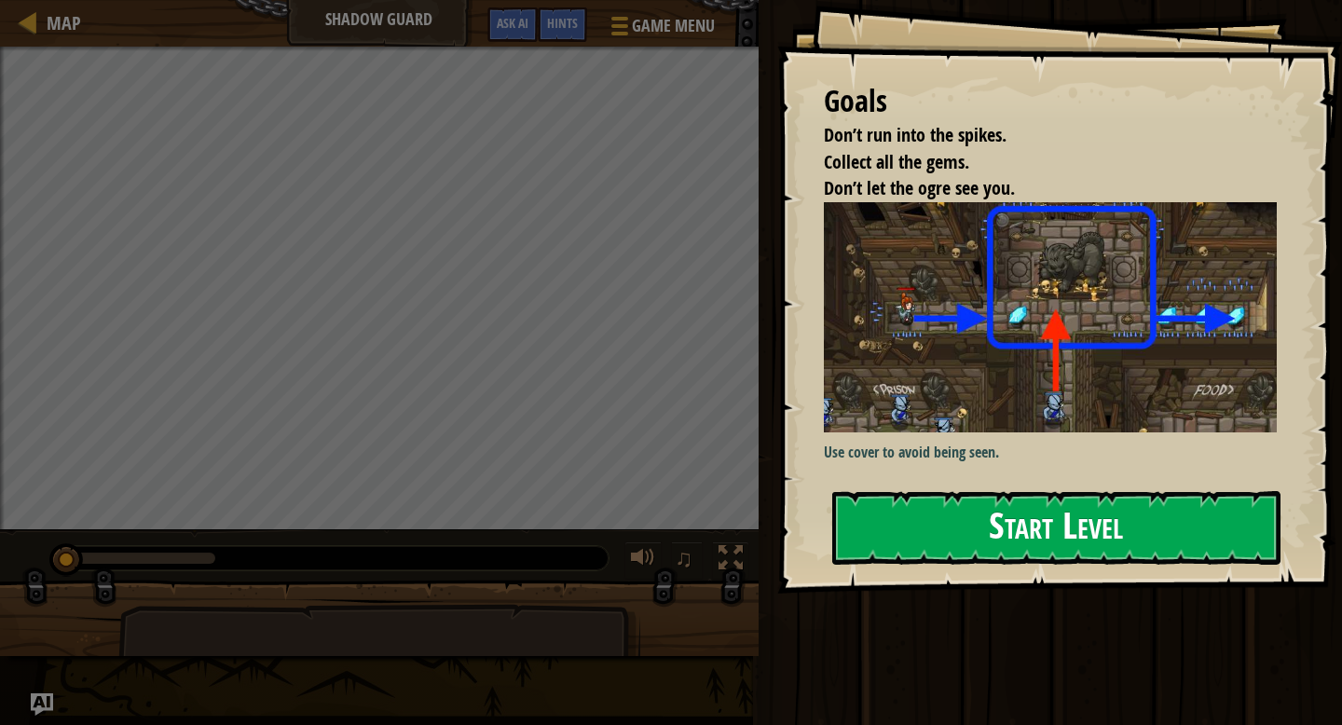
click at [854, 522] on button "Start Level" at bounding box center [1056, 528] width 448 height 74
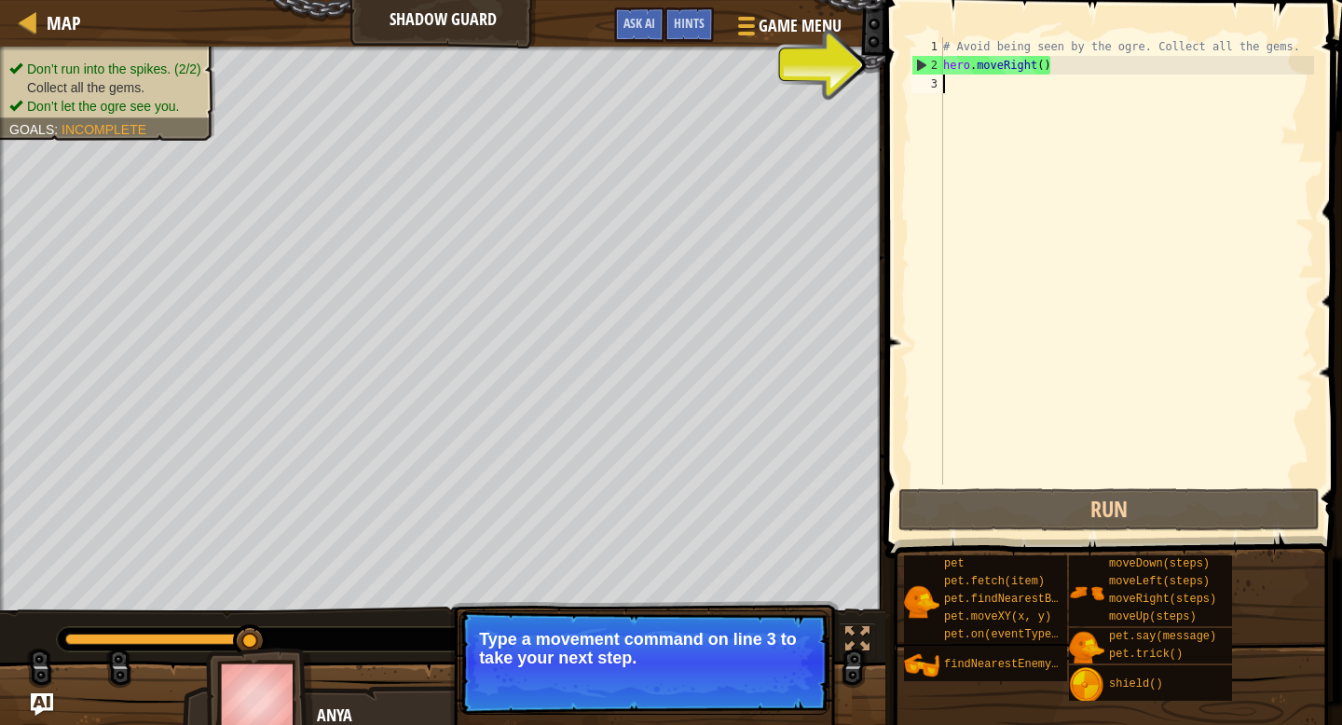
type textarea "h"
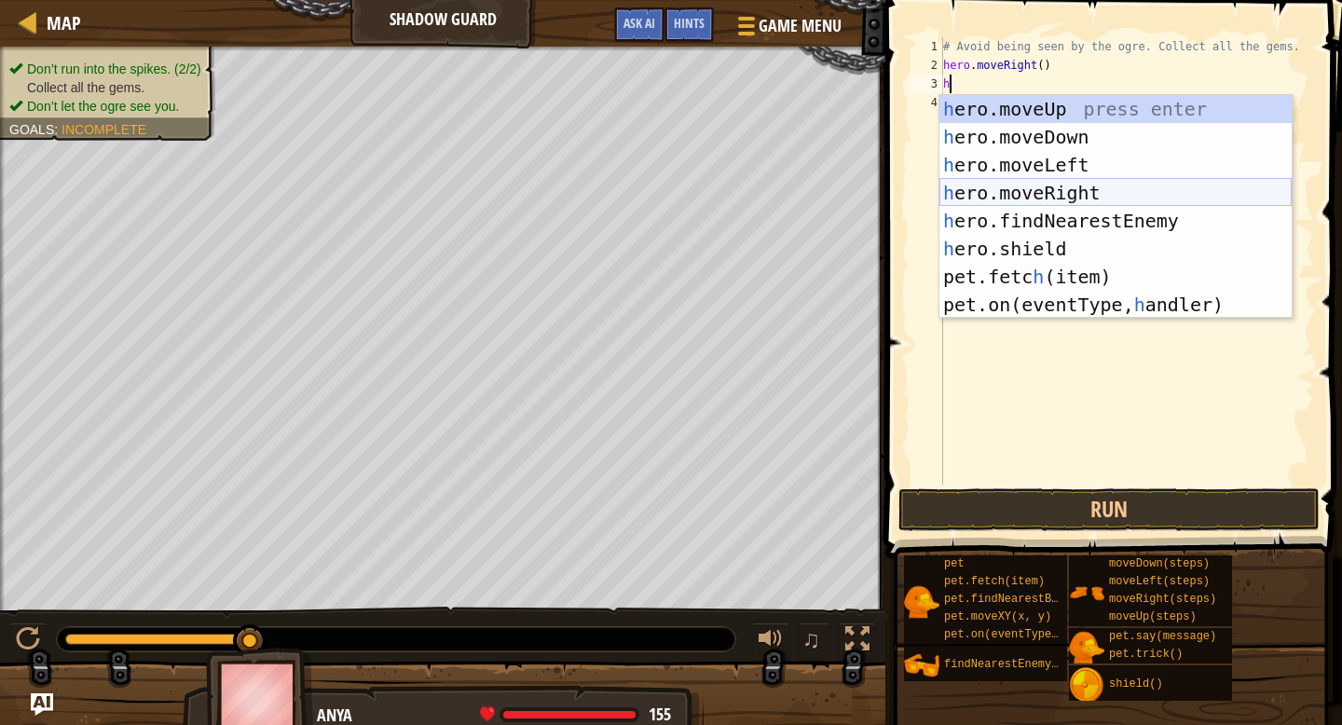
click at [1063, 183] on div "h ero.moveUp press enter h ero.moveDown press enter h ero.moveLeft press enter …" at bounding box center [1115, 235] width 352 height 280
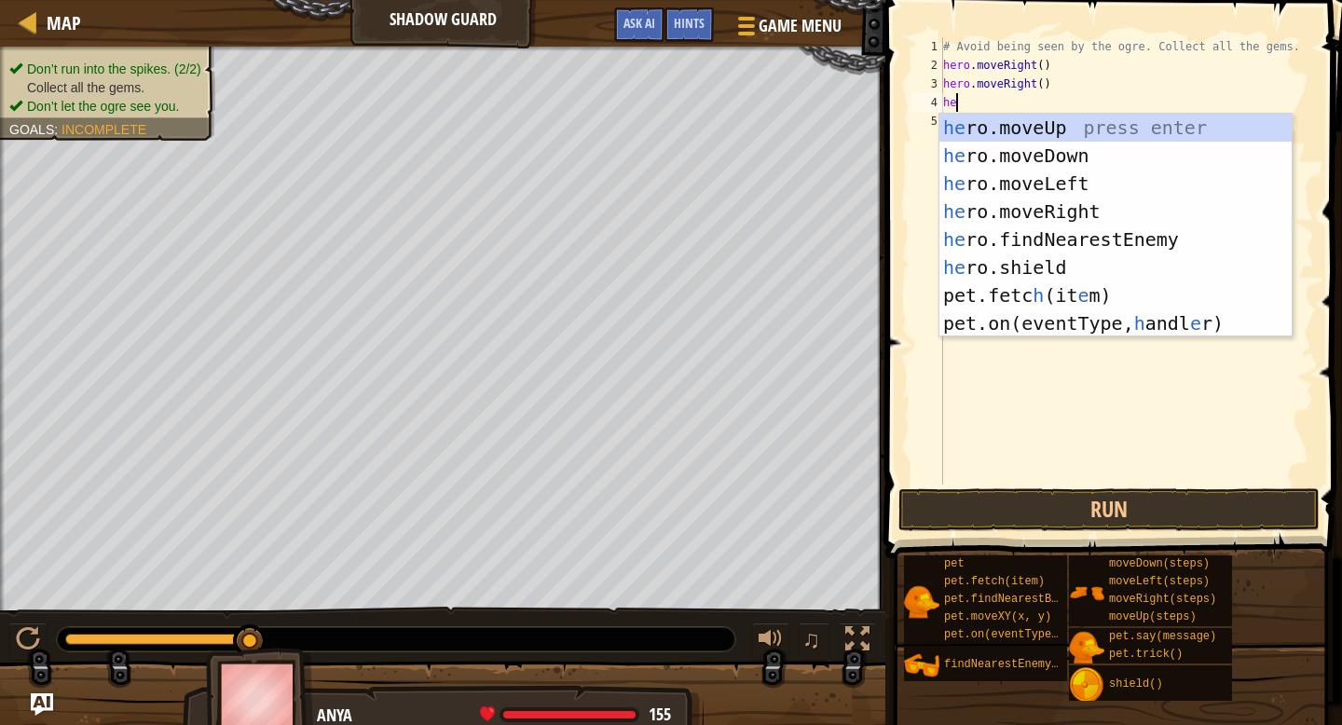
type textarea "her"
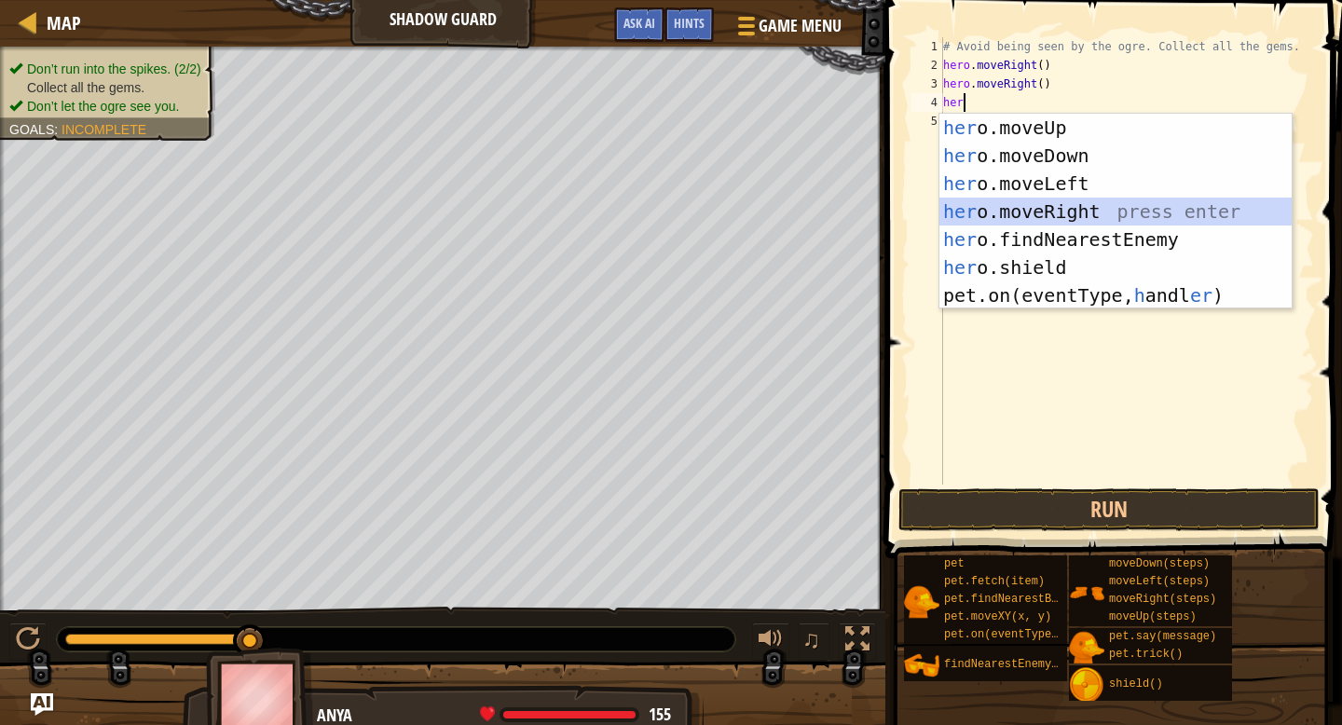
click at [1022, 222] on div "her o.moveUp press enter her o.moveDown press enter her o.moveLeft press enter …" at bounding box center [1115, 240] width 352 height 252
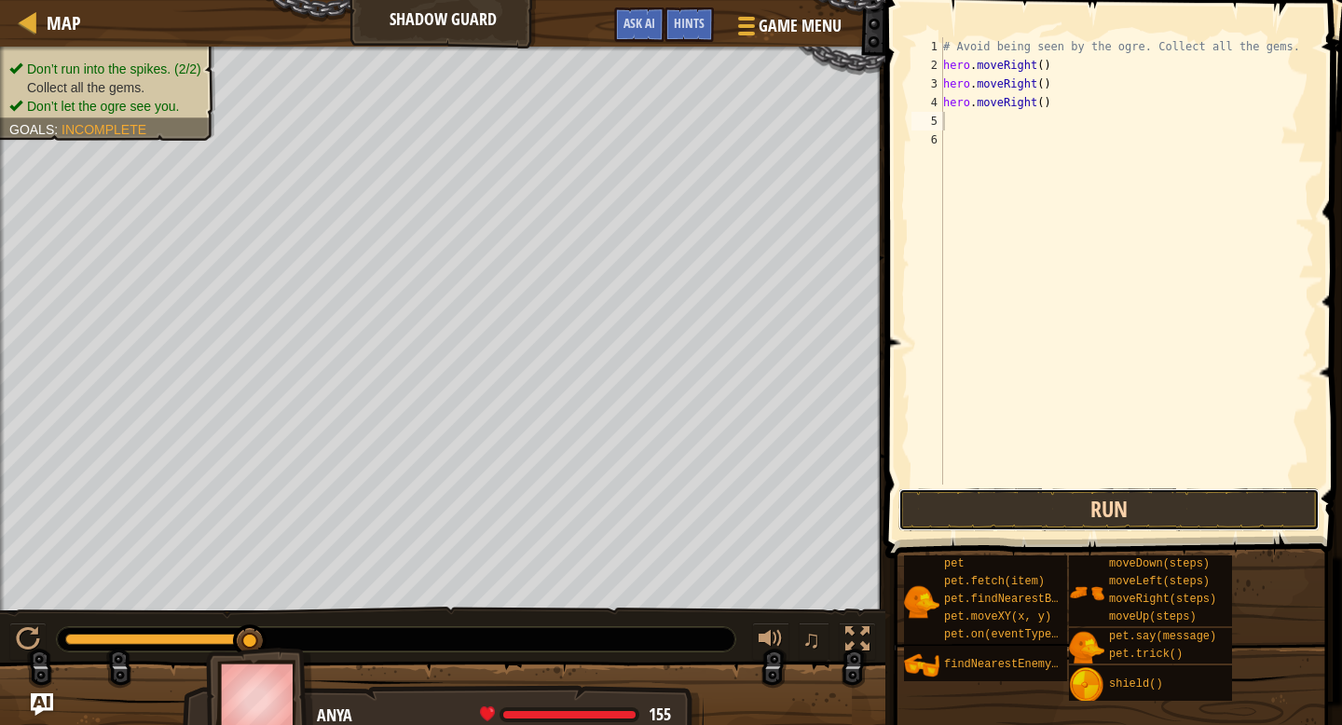
click at [1055, 522] on button "Run" at bounding box center [1108, 509] width 421 height 43
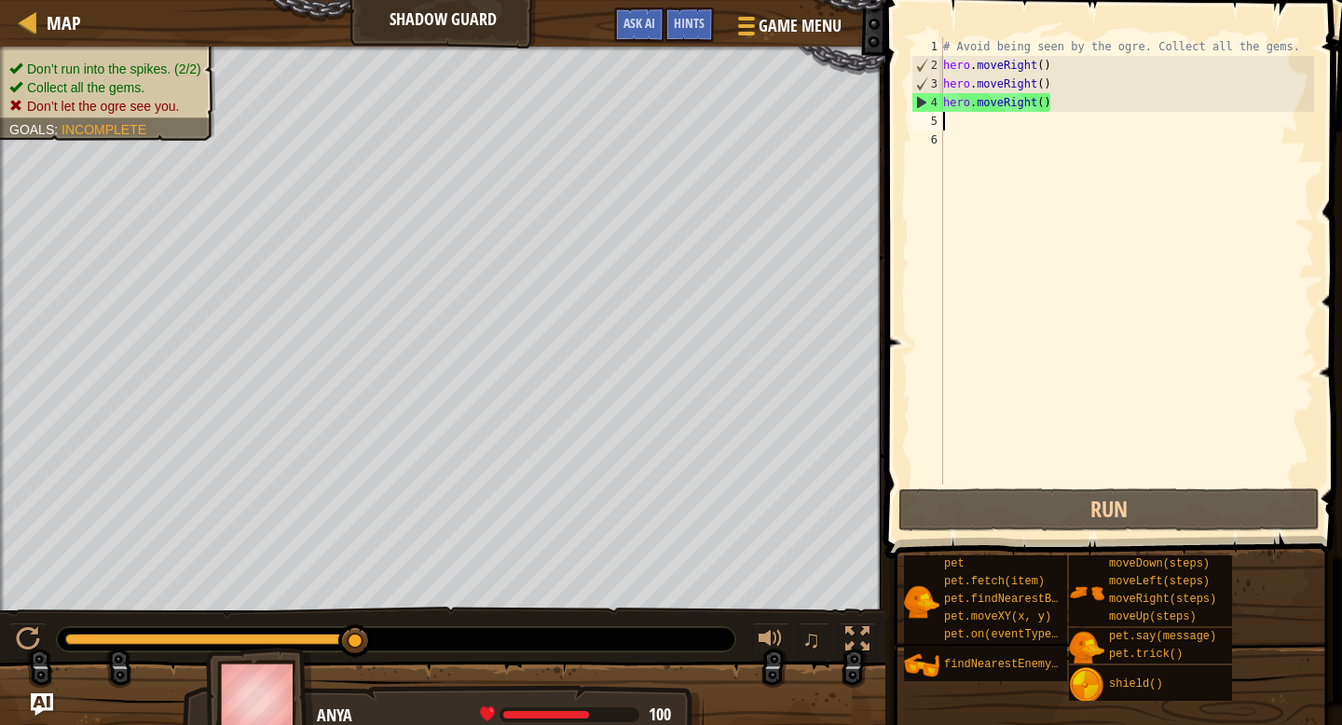
click at [1031, 85] on div "# Avoid being seen by the ogre. Collect all the gems. hero . moveRight ( ) hero…" at bounding box center [1126, 279] width 375 height 484
click at [1035, 84] on div "# Avoid being seen by the ogre. Collect all the gems. hero . moveRight ( ) hero…" at bounding box center [1126, 279] width 375 height 484
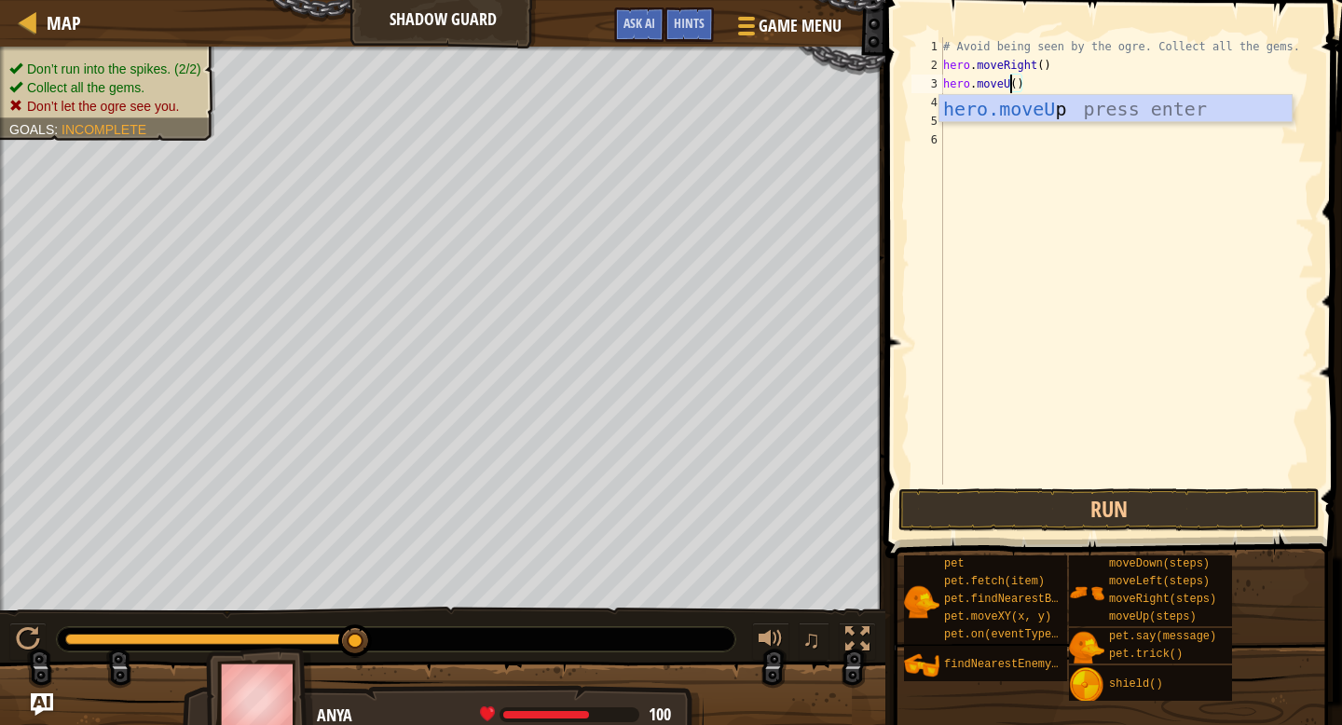
type textarea "hero.moveUp()"
click at [1039, 200] on div "# Avoid being seen by the ogre. Collect all the gems. hero . moveRight ( ) hero…" at bounding box center [1126, 279] width 375 height 484
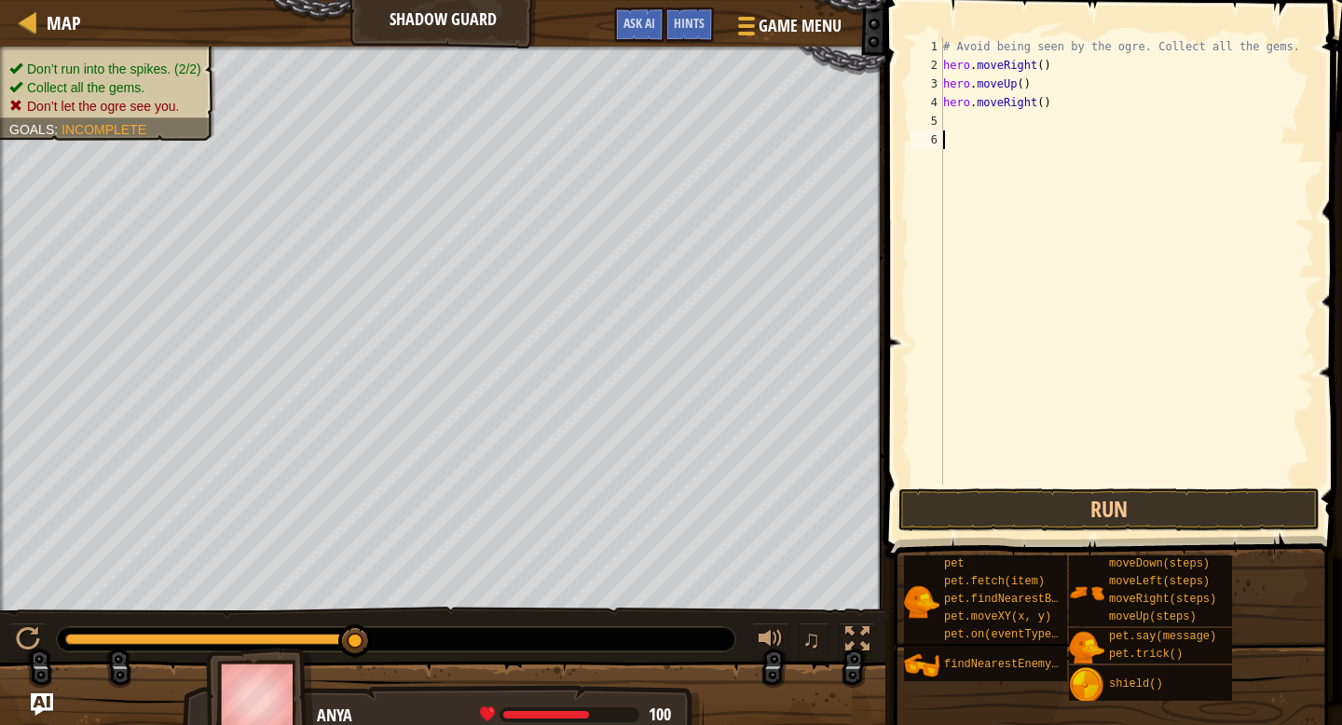
scroll to position [8, 0]
drag, startPoint x: 1037, startPoint y: 102, endPoint x: 1003, endPoint y: 102, distance: 33.6
click at [1003, 102] on div "# Avoid being seen by the ogre. Collect all the gems. hero . moveRight ( ) hero…" at bounding box center [1126, 279] width 375 height 484
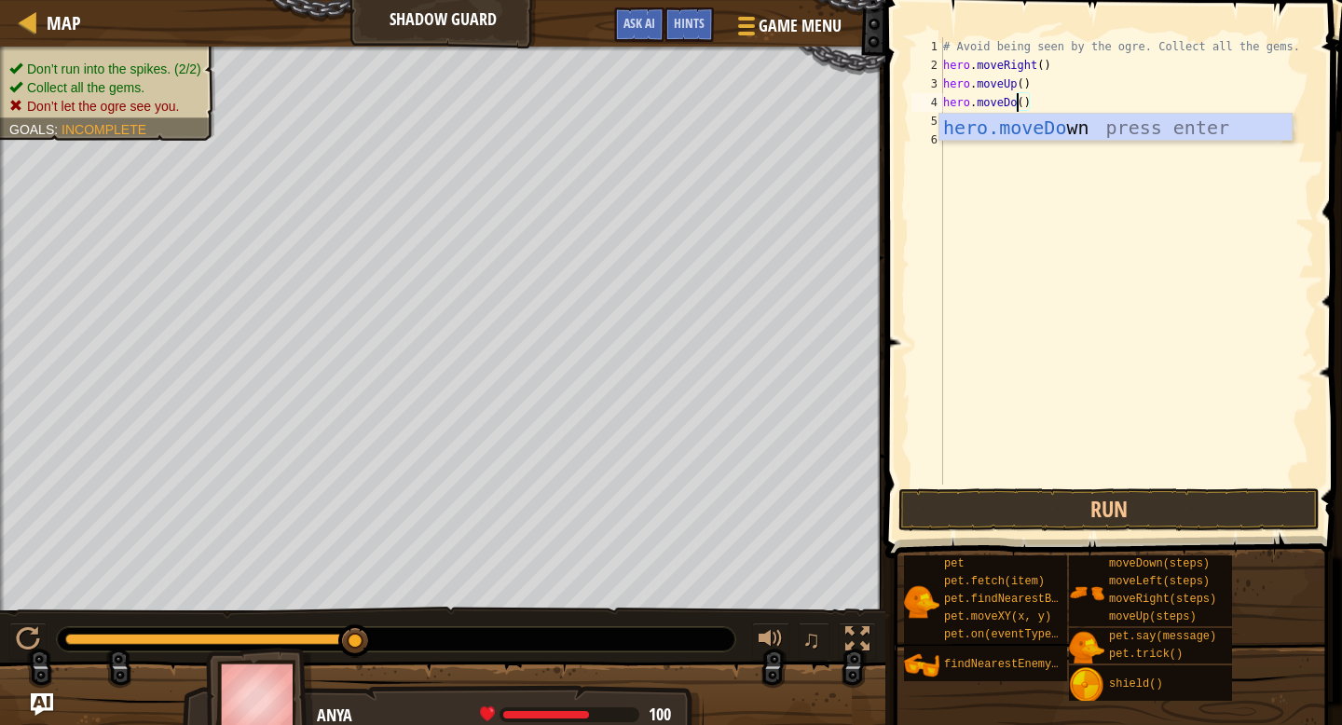
scroll to position [8, 6]
type textarea "hero.moveDown"
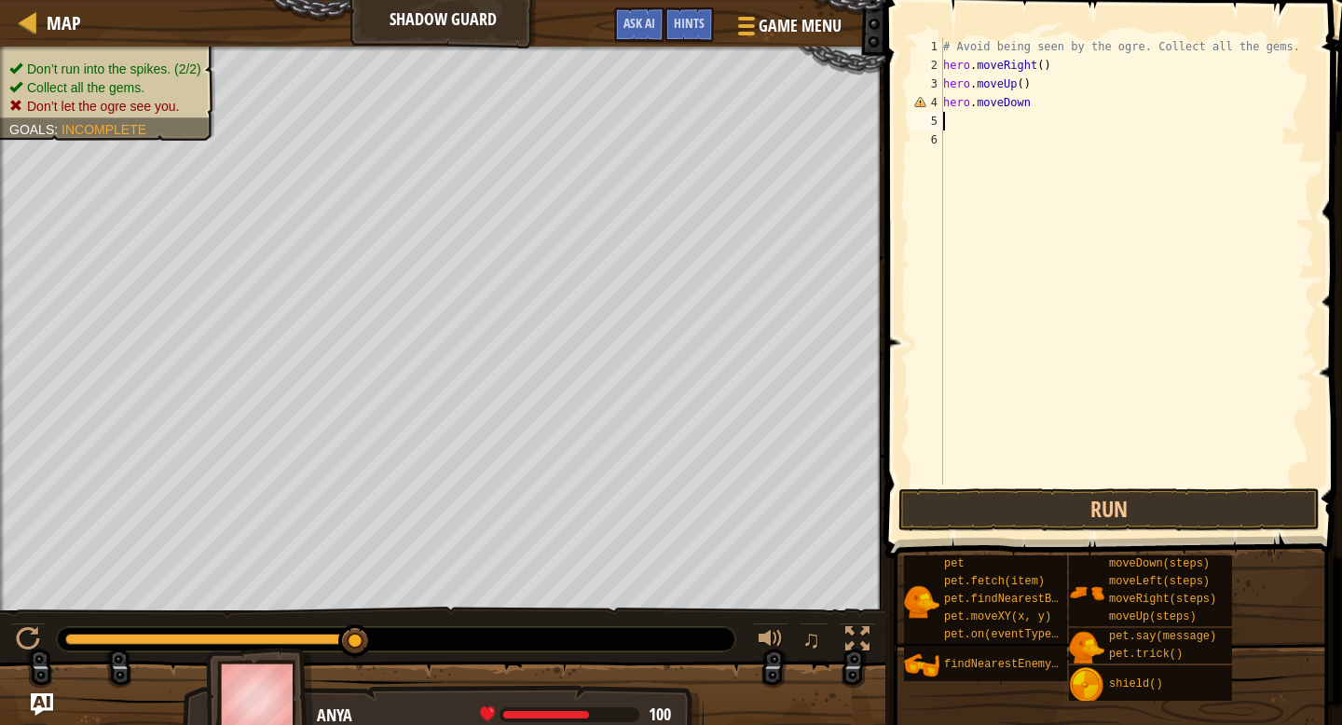
click at [1017, 119] on div "# Avoid being seen by the ogre. Collect all the gems. hero . moveRight ( ) hero…" at bounding box center [1126, 279] width 375 height 484
click at [1032, 102] on div "# Avoid being seen by the ogre. Collect all the gems. hero . moveRight ( ) hero…" at bounding box center [1126, 279] width 375 height 484
click at [1036, 103] on div "# Avoid being seen by the ogre. Collect all the gems. hero . moveRight ( ) hero…" at bounding box center [1126, 279] width 375 height 484
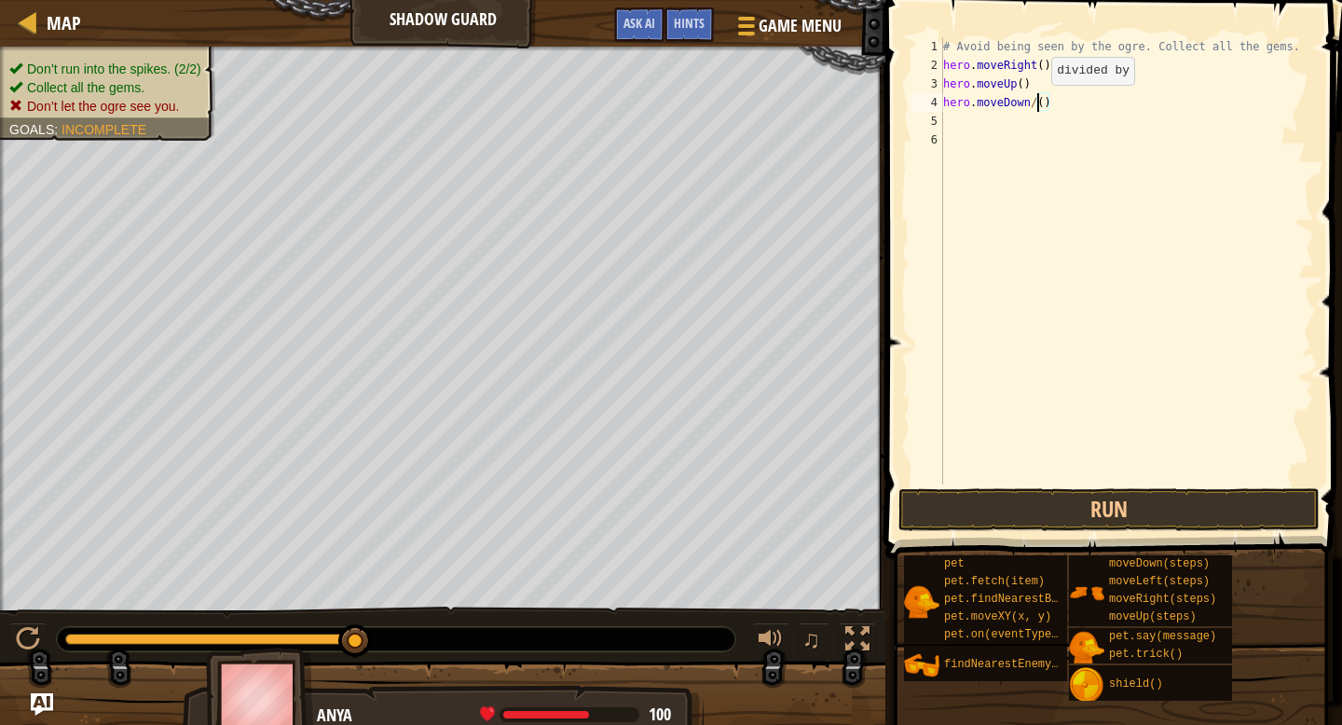
type textarea "hero.moveDown()"
click at [1021, 117] on div "# Avoid being seen by the ogre. Collect all the gems. hero . moveRight ( ) hero…" at bounding box center [1126, 279] width 375 height 484
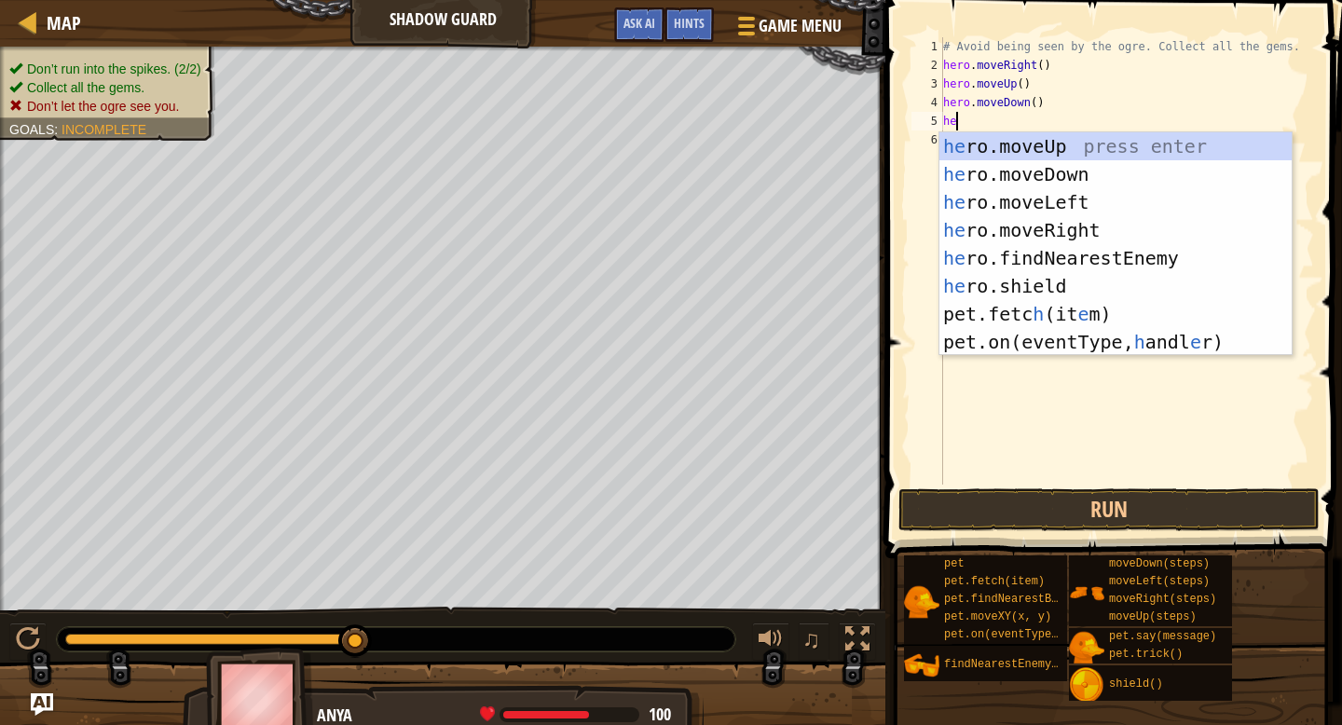
type textarea "her"
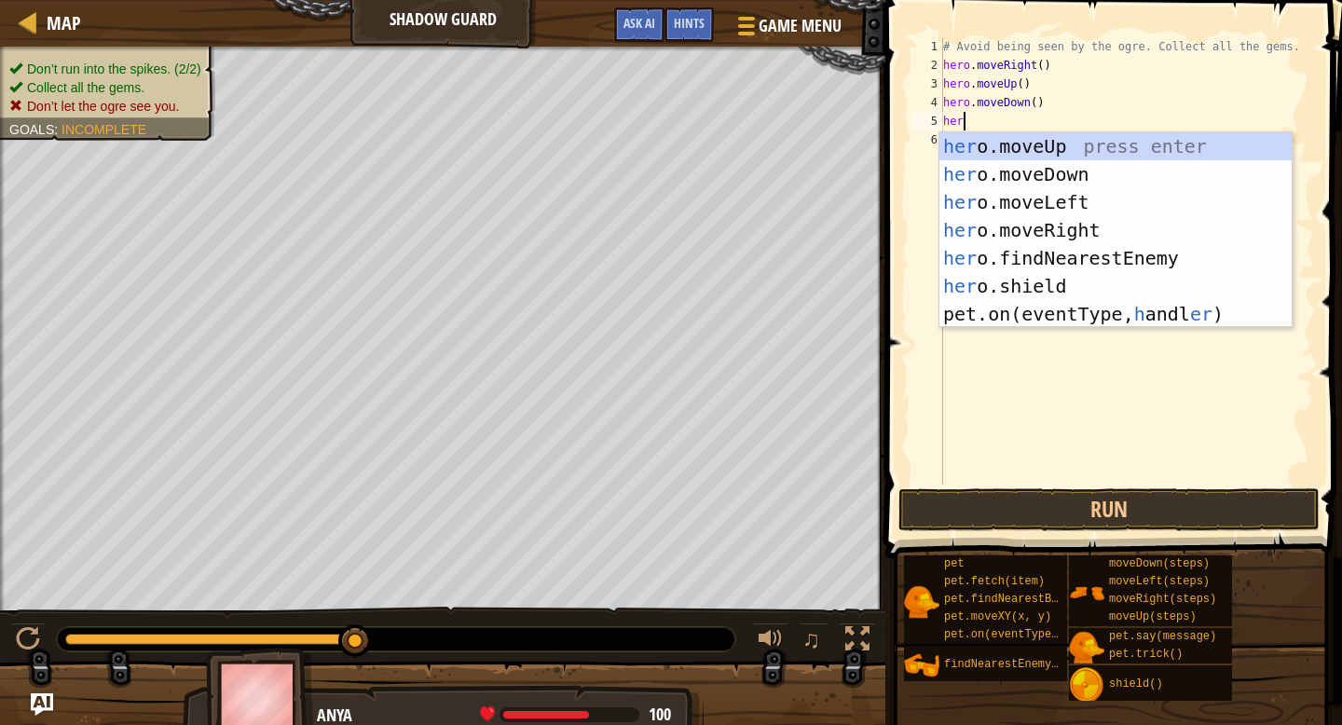
scroll to position [8, 1]
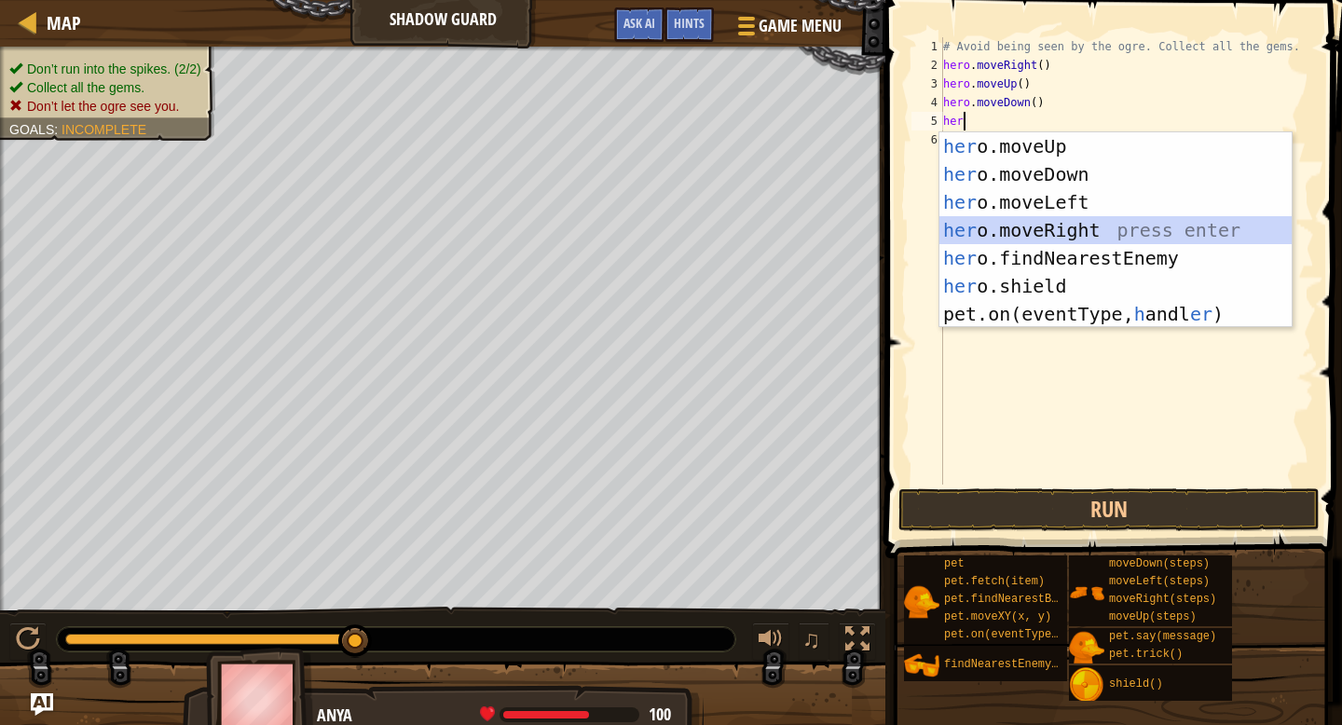
click at [1030, 222] on div "her o.moveUp press enter her o.moveDown press enter her o.moveLeft press enter …" at bounding box center [1115, 258] width 352 height 252
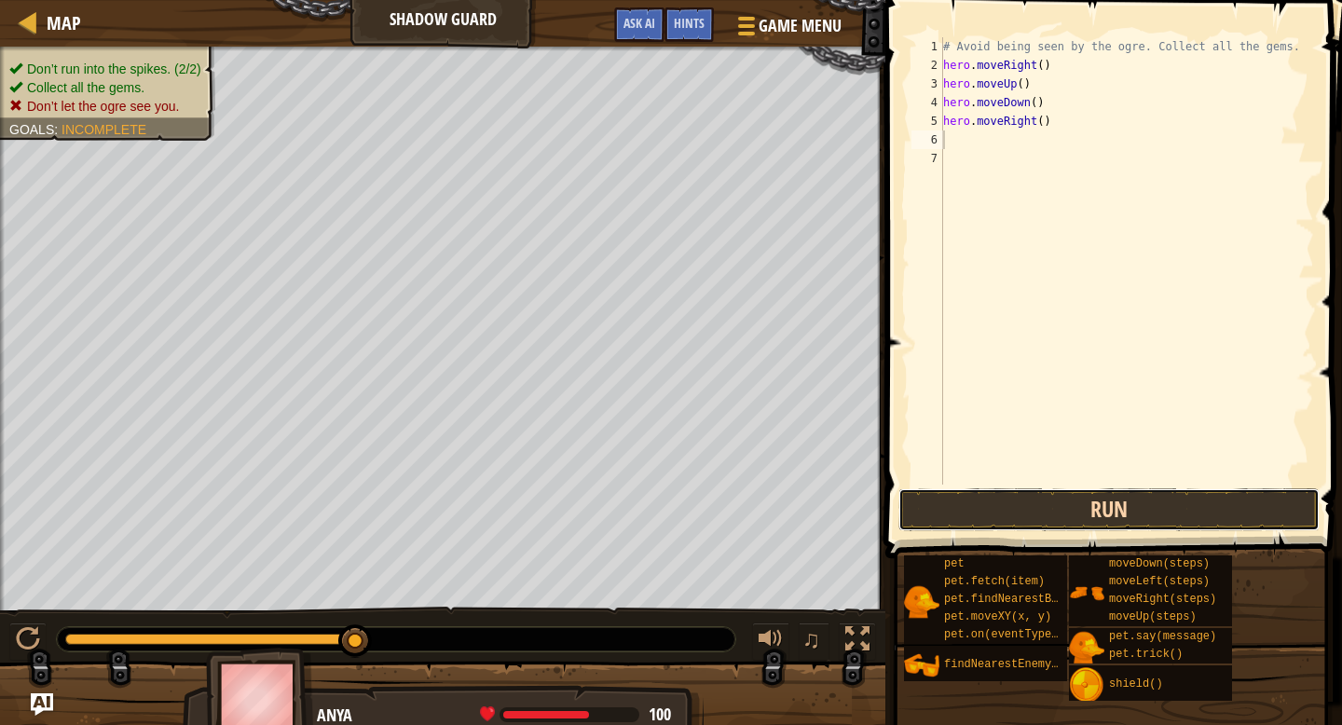
click at [1122, 492] on button "Run" at bounding box center [1108, 509] width 421 height 43
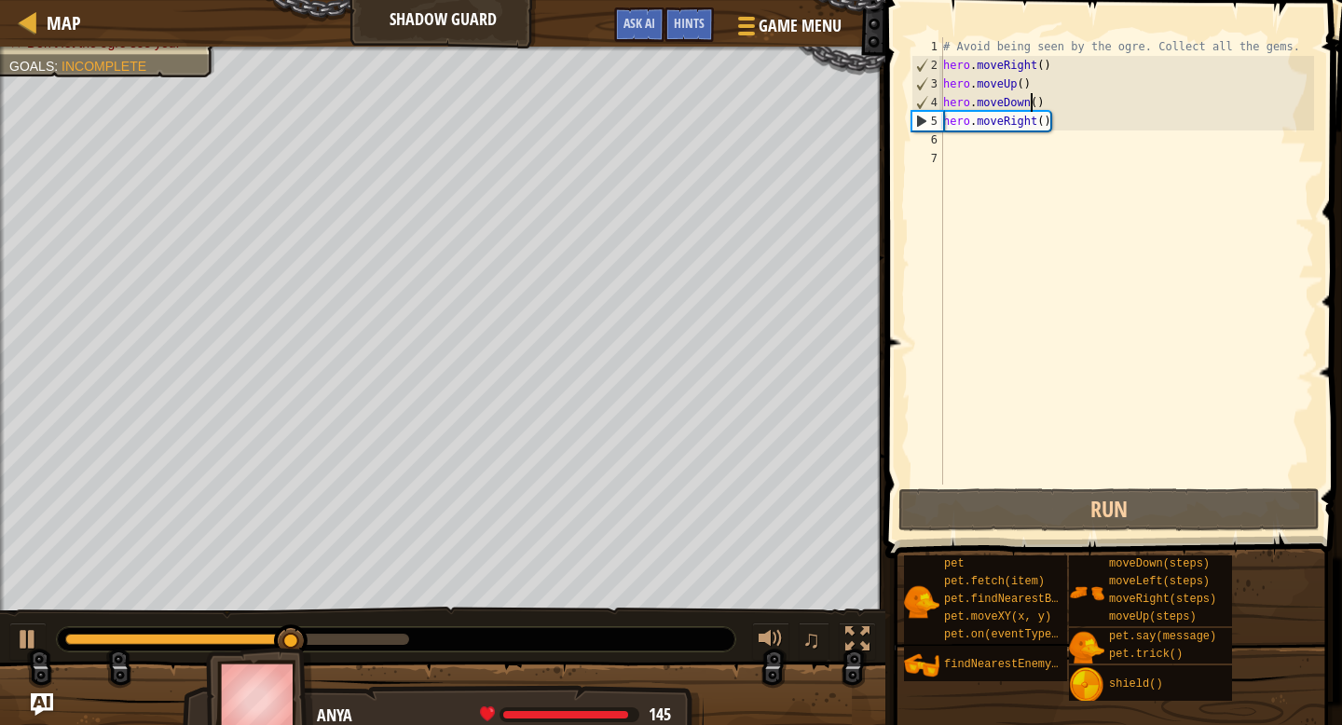
click at [1030, 105] on div "# Avoid being seen by the ogre. Collect all the gems. hero . moveRight ( ) hero…" at bounding box center [1126, 279] width 375 height 484
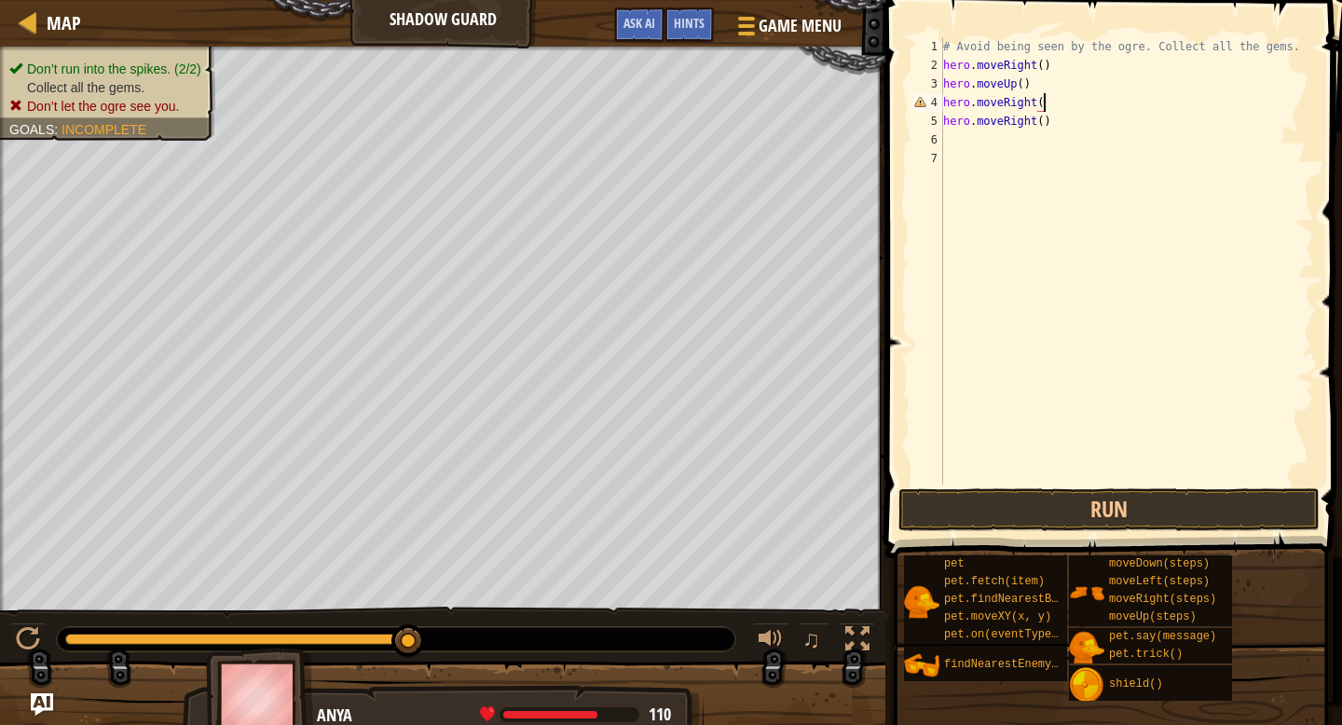
scroll to position [8, 7]
drag, startPoint x: 1036, startPoint y: 119, endPoint x: 1007, endPoint y: 130, distance: 30.6
click at [1005, 130] on div "# Avoid being seen by the ogre. Collect all the gems. hero . moveRight ( ) hero…" at bounding box center [1126, 279] width 375 height 484
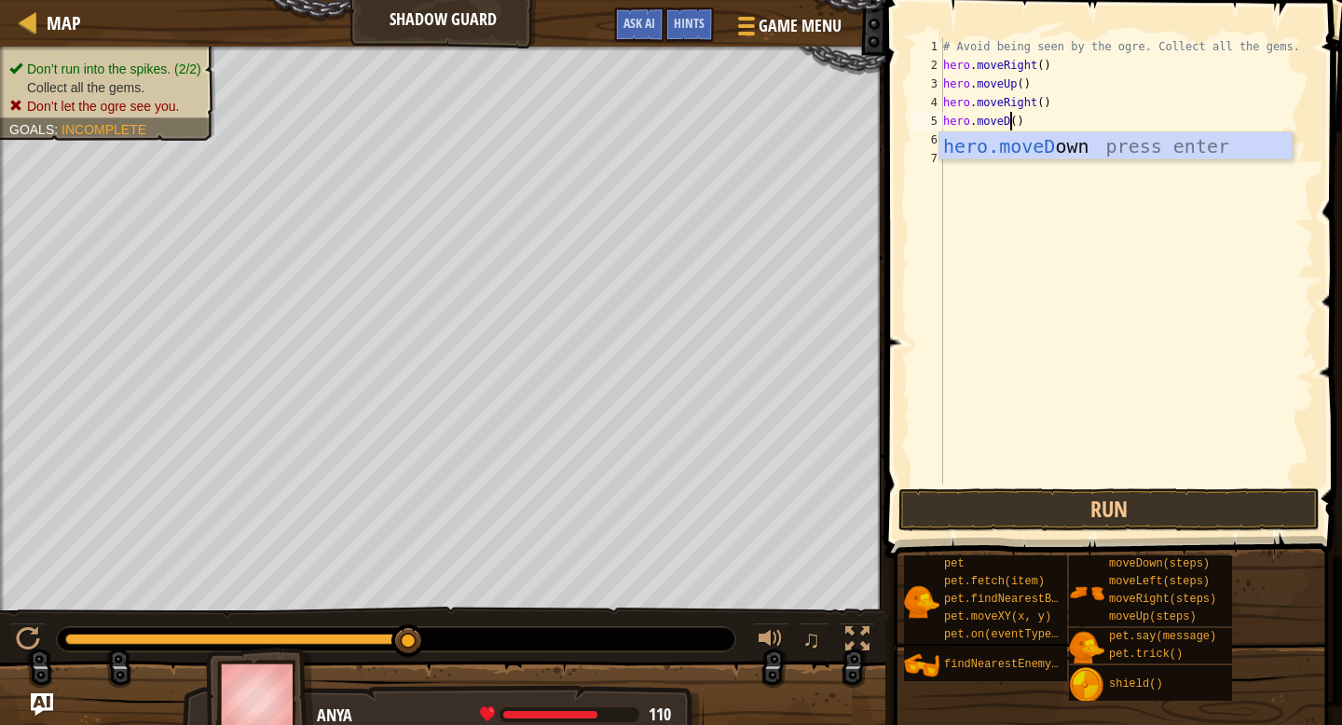
scroll to position [8, 6]
type textarea "hero.moveDown()"
click at [1004, 206] on div "# Avoid being seen by the ogre. Collect all the gems. hero . moveRight ( ) hero…" at bounding box center [1126, 279] width 375 height 484
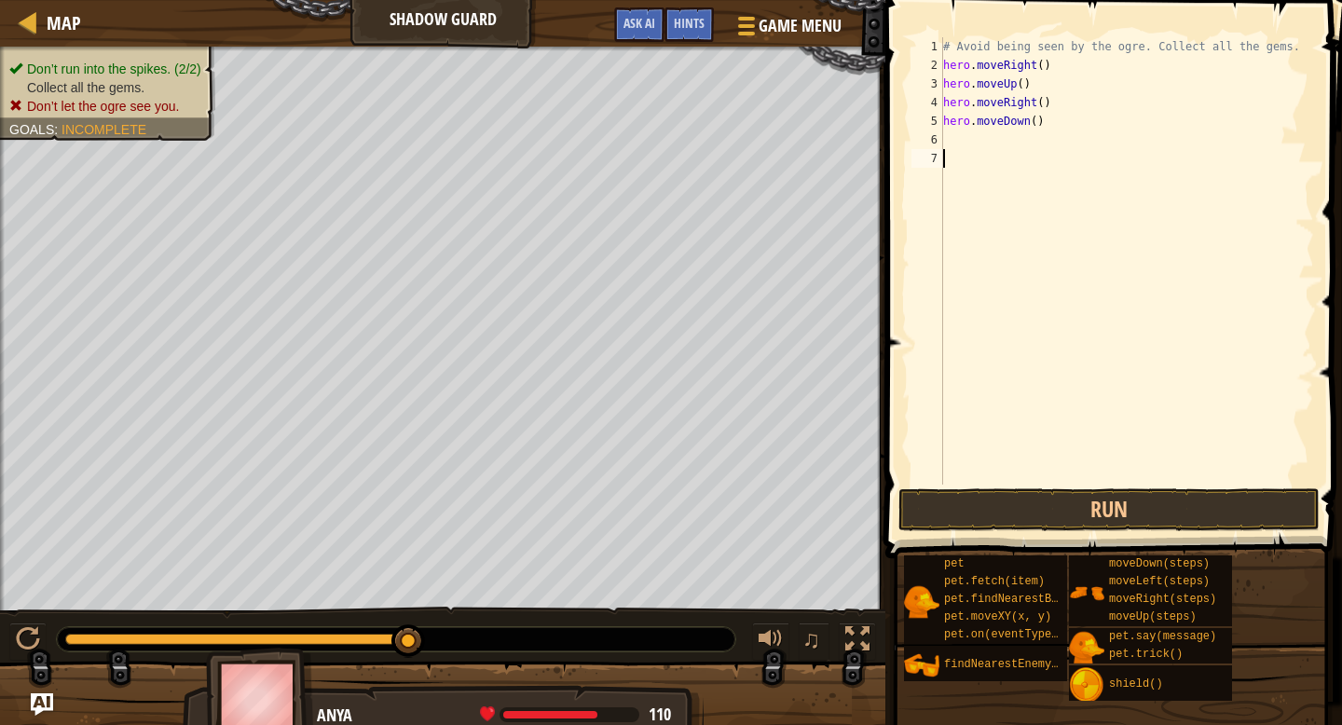
scroll to position [8, 0]
click at [986, 134] on div "# Avoid being seen by the ogre. Collect all the gems. hero . moveRight ( ) hero…" at bounding box center [1126, 279] width 375 height 484
type textarea "h"
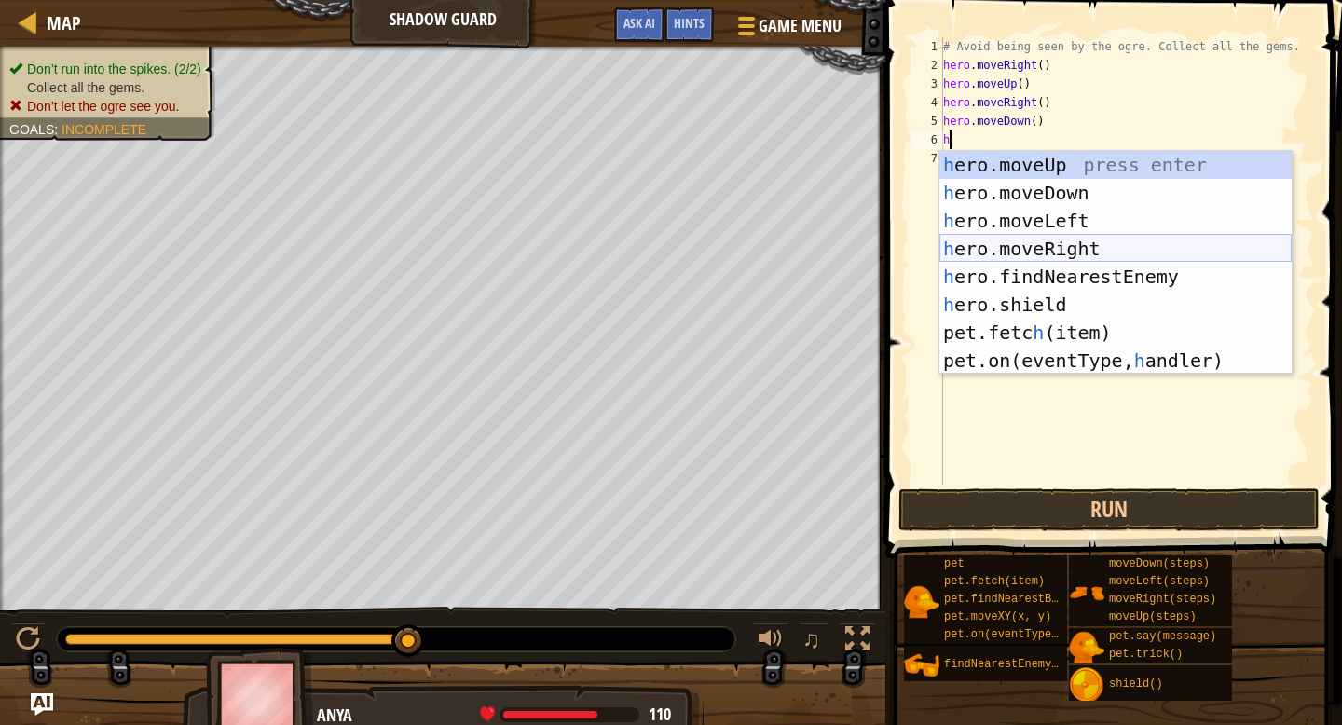
click at [1001, 254] on div "h ero.moveUp press enter h ero.moveDown press enter h ero.moveLeft press enter …" at bounding box center [1115, 291] width 352 height 280
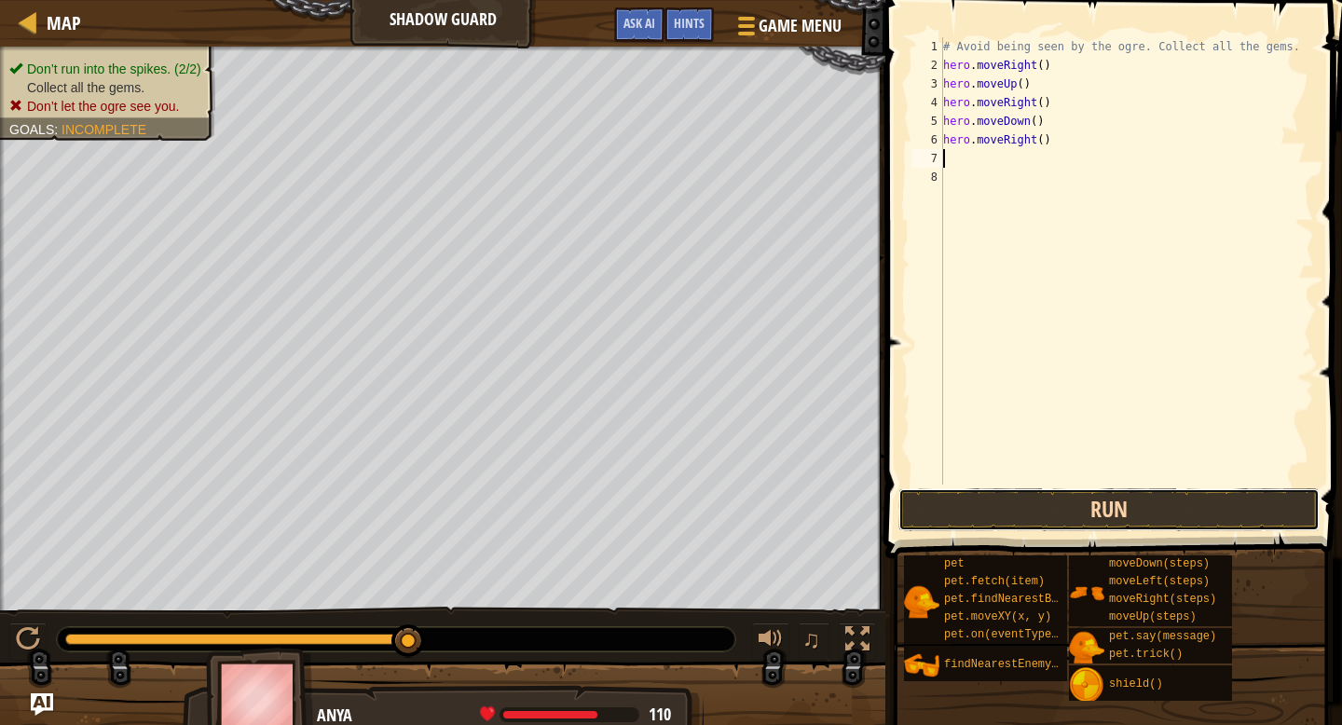
click at [1063, 502] on button "Run" at bounding box center [1108, 509] width 421 height 43
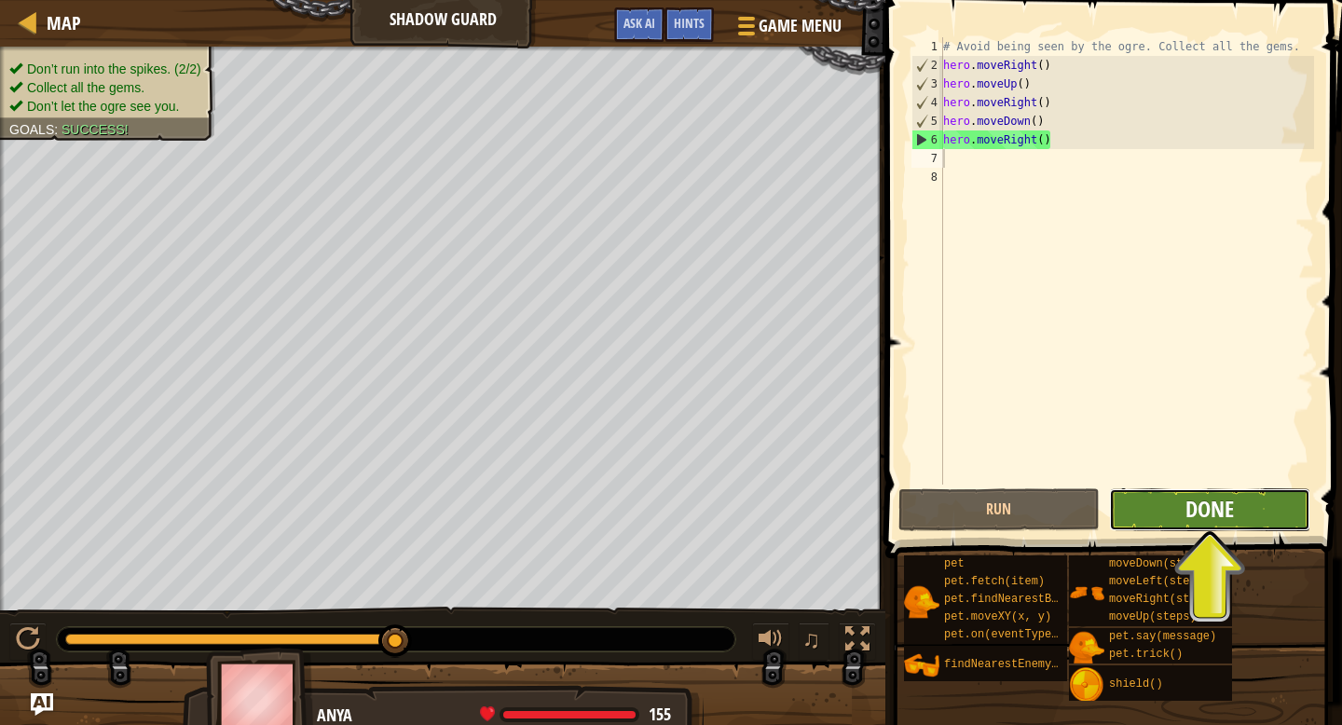
click at [1187, 512] on span "Done" at bounding box center [1209, 509] width 48 height 30
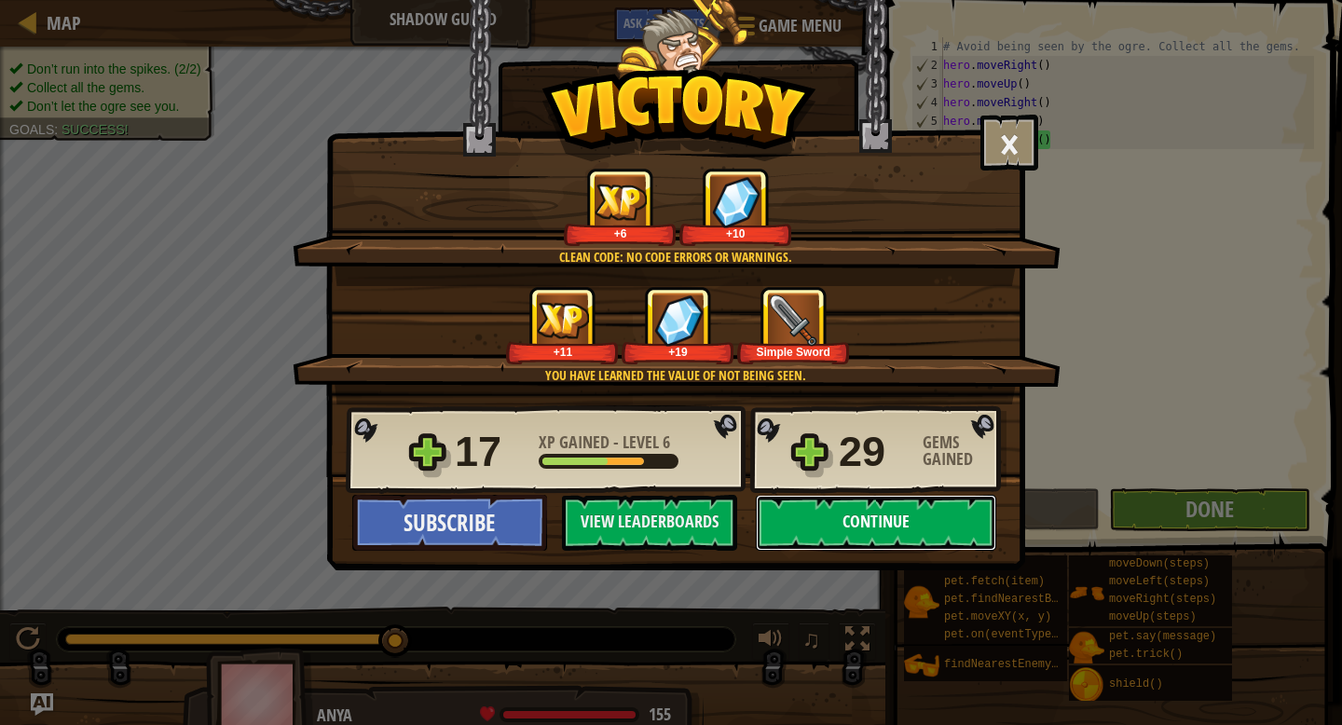
click at [945, 528] on button "Continue" at bounding box center [876, 523] width 240 height 56
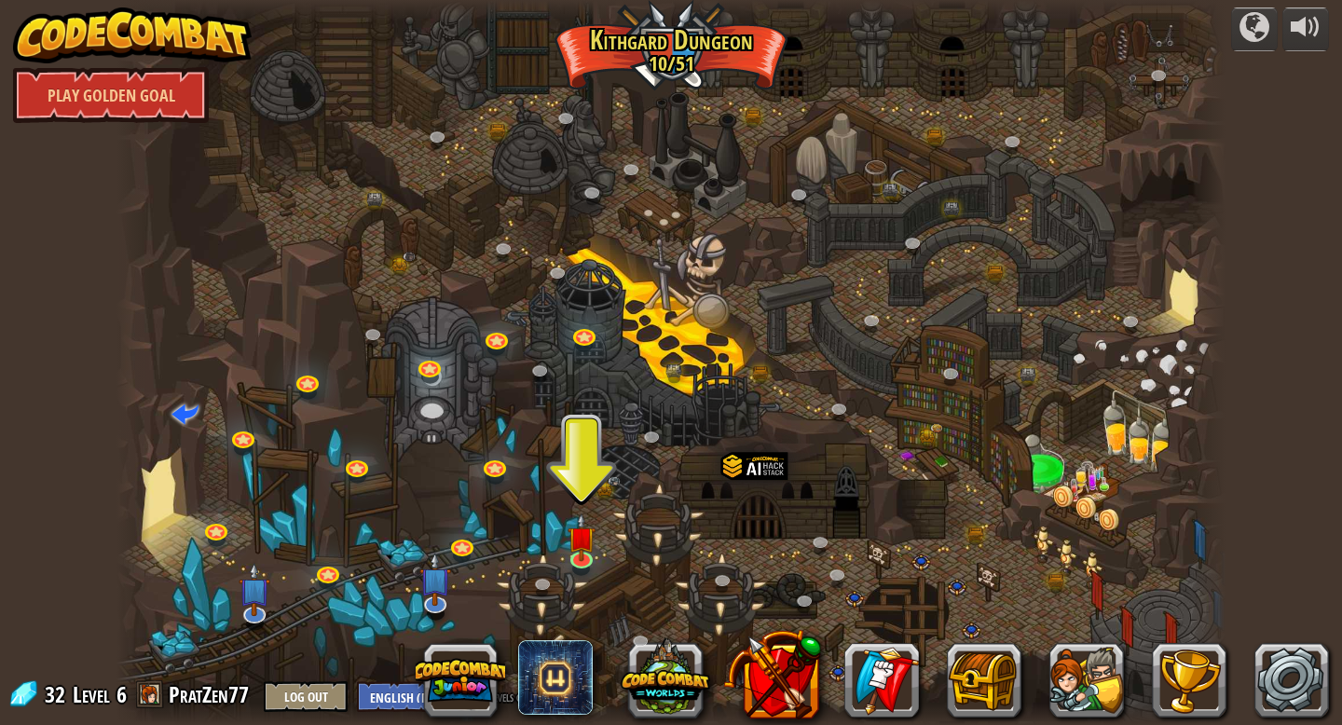
click at [619, 535] on div at bounding box center [670, 362] width 1109 height 725
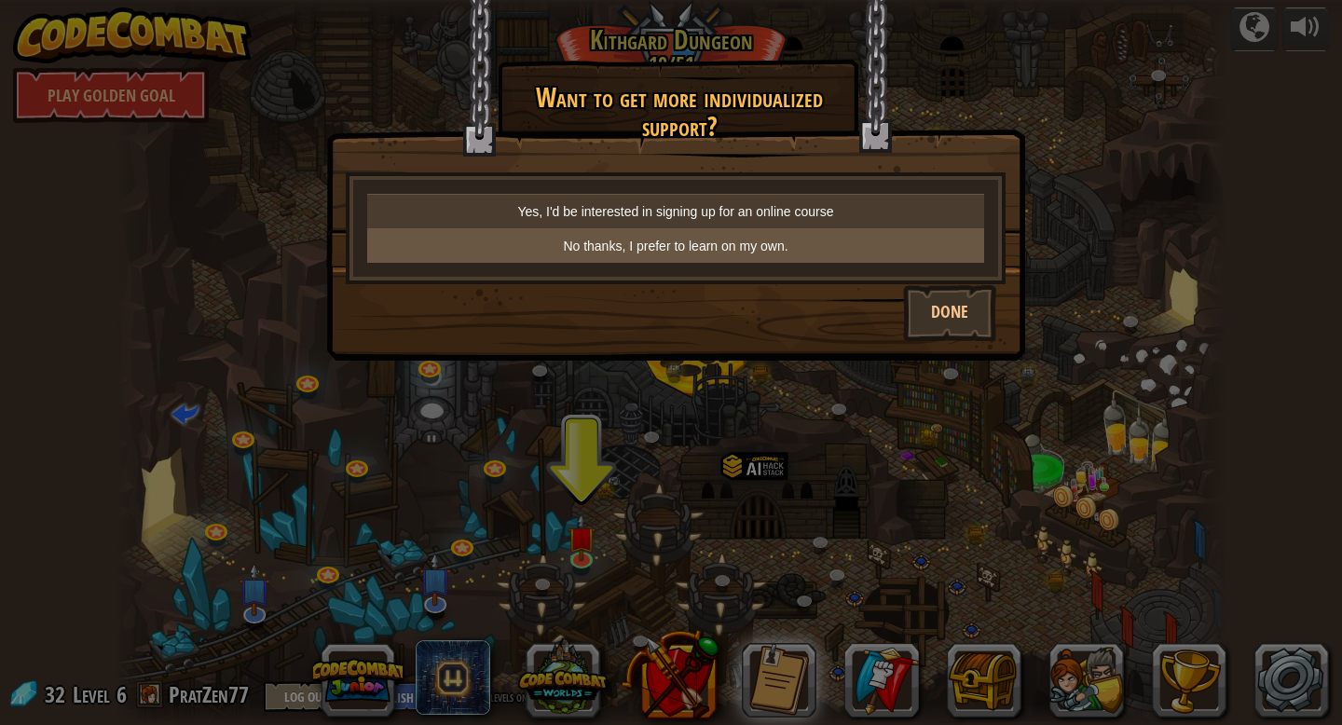
click at [732, 248] on p "No thanks, I prefer to learn on my own." at bounding box center [676, 246] width 602 height 19
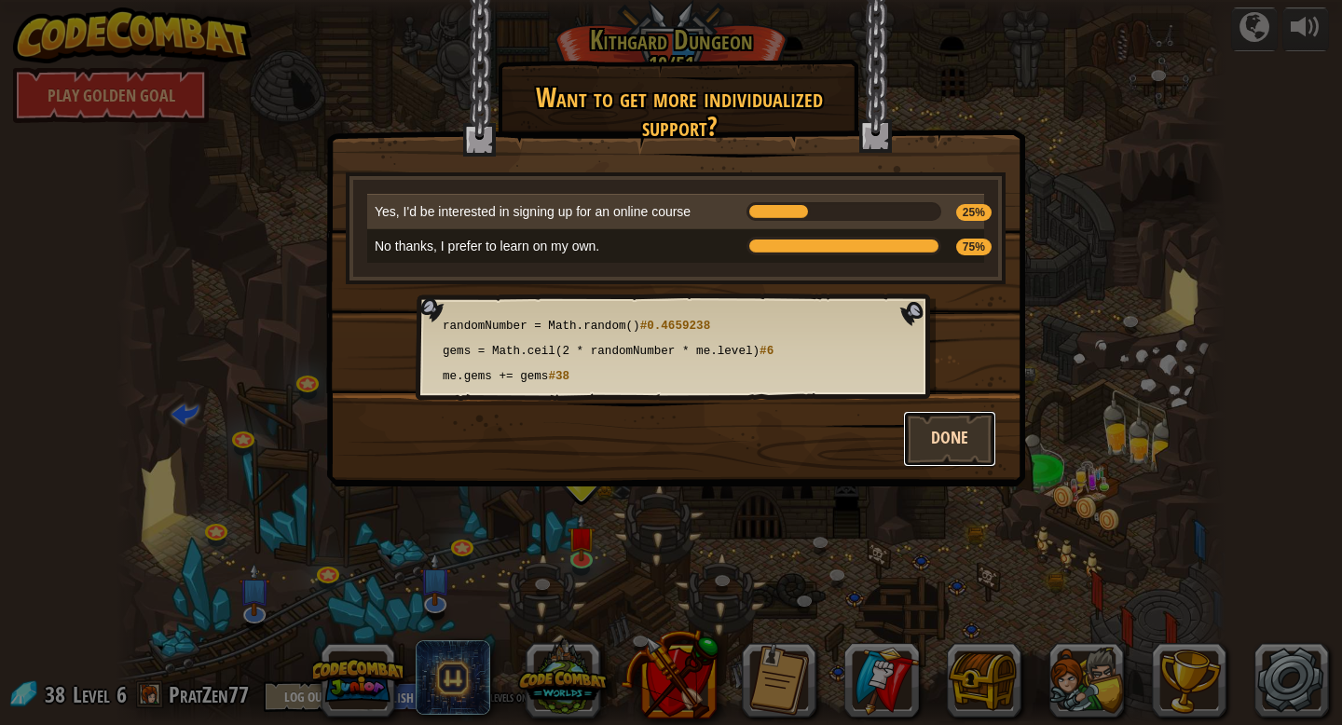
click at [953, 425] on button "Done" at bounding box center [949, 439] width 93 height 56
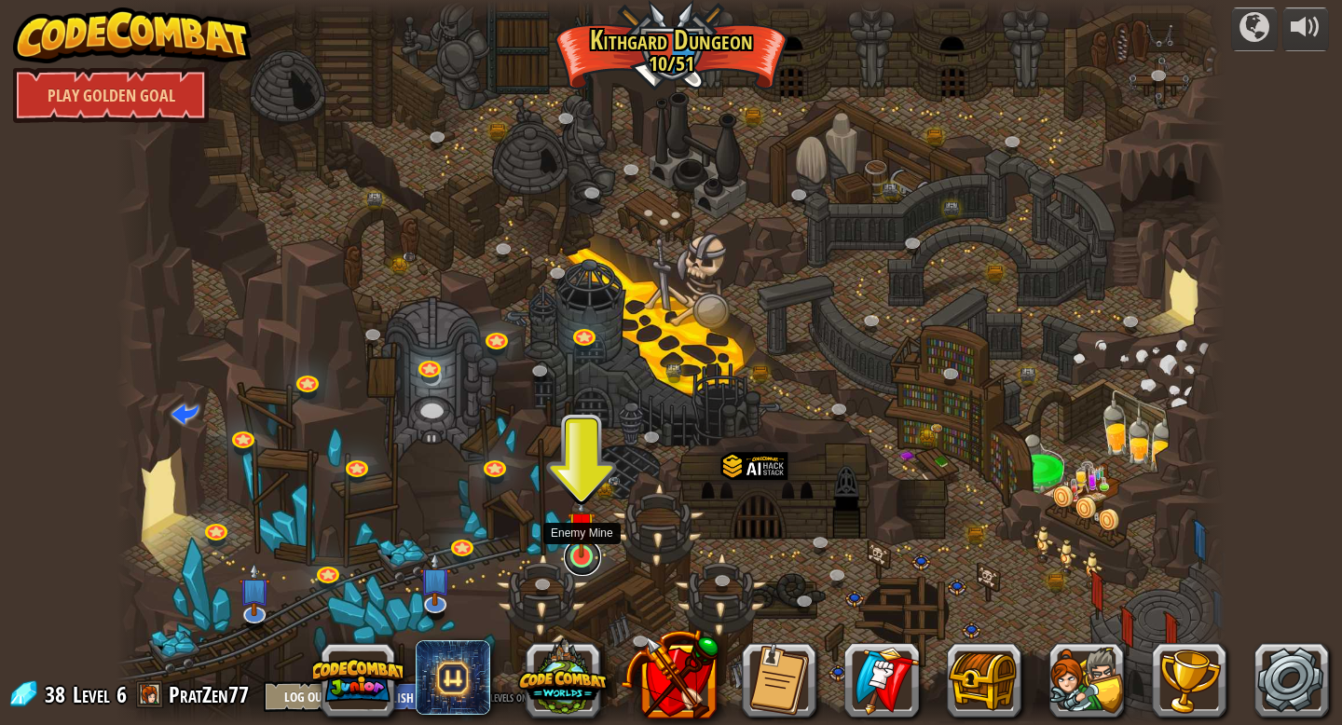
click at [571, 566] on link at bounding box center [582, 557] width 37 height 37
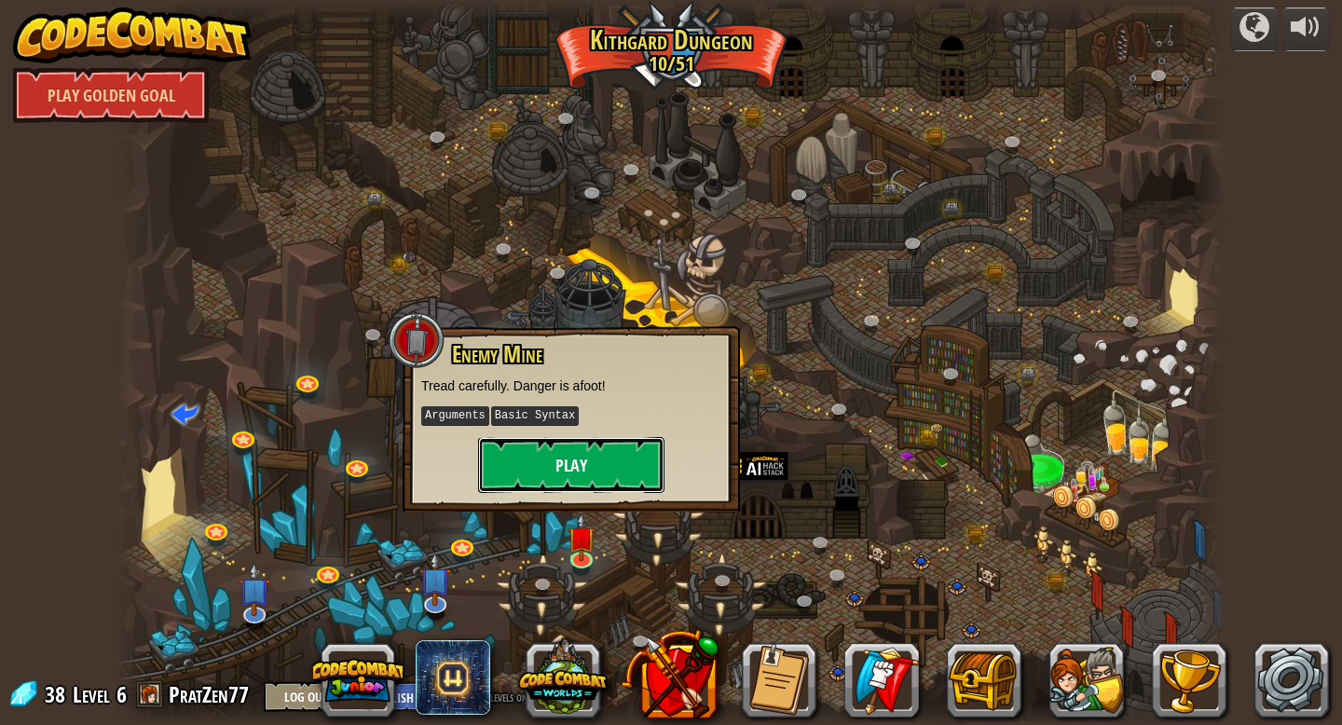
click at [573, 469] on button "Play" at bounding box center [571, 465] width 186 height 56
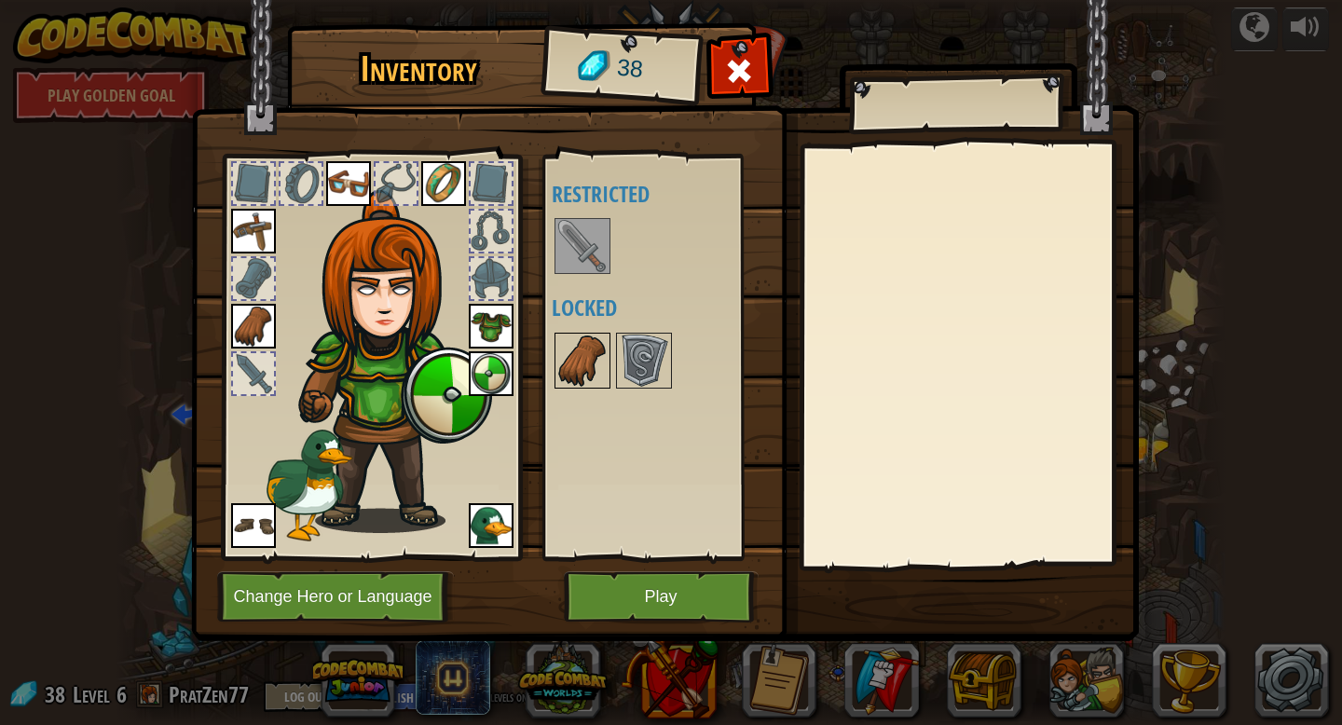
click at [590, 366] on img at bounding box center [582, 360] width 52 height 52
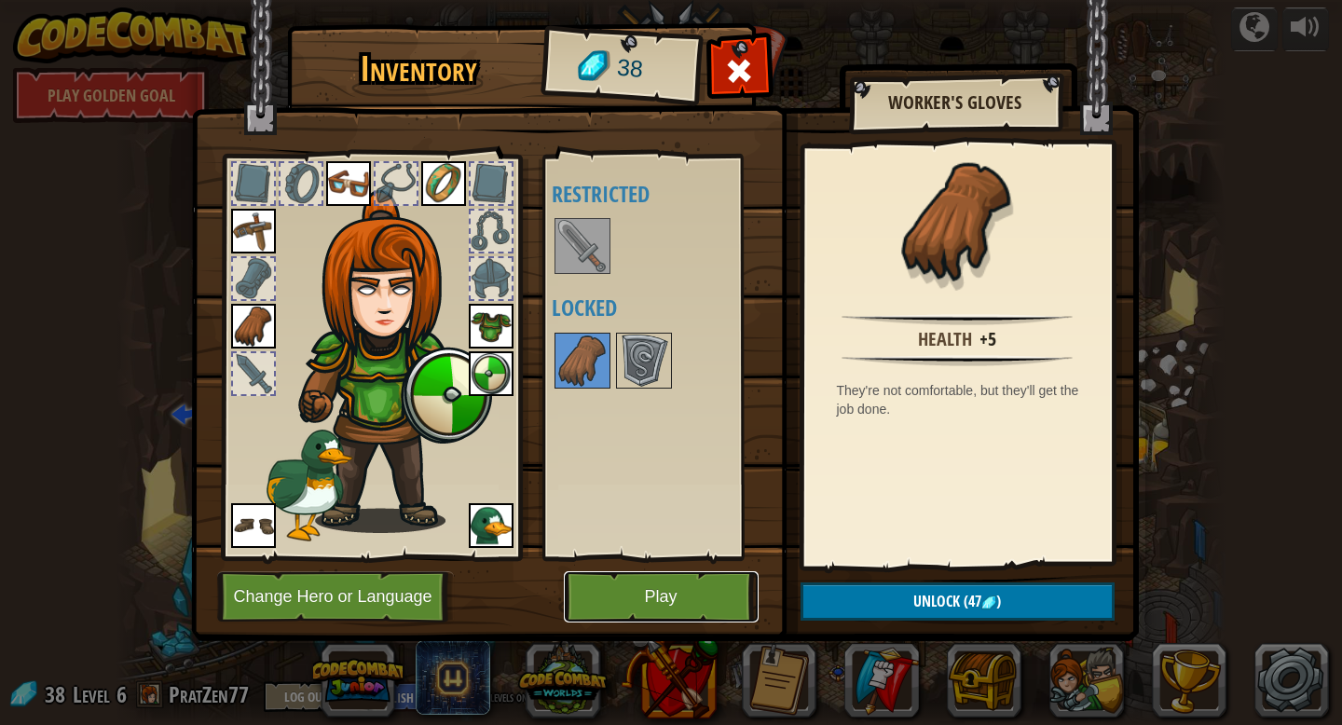
click at [621, 599] on button "Play" at bounding box center [661, 596] width 195 height 51
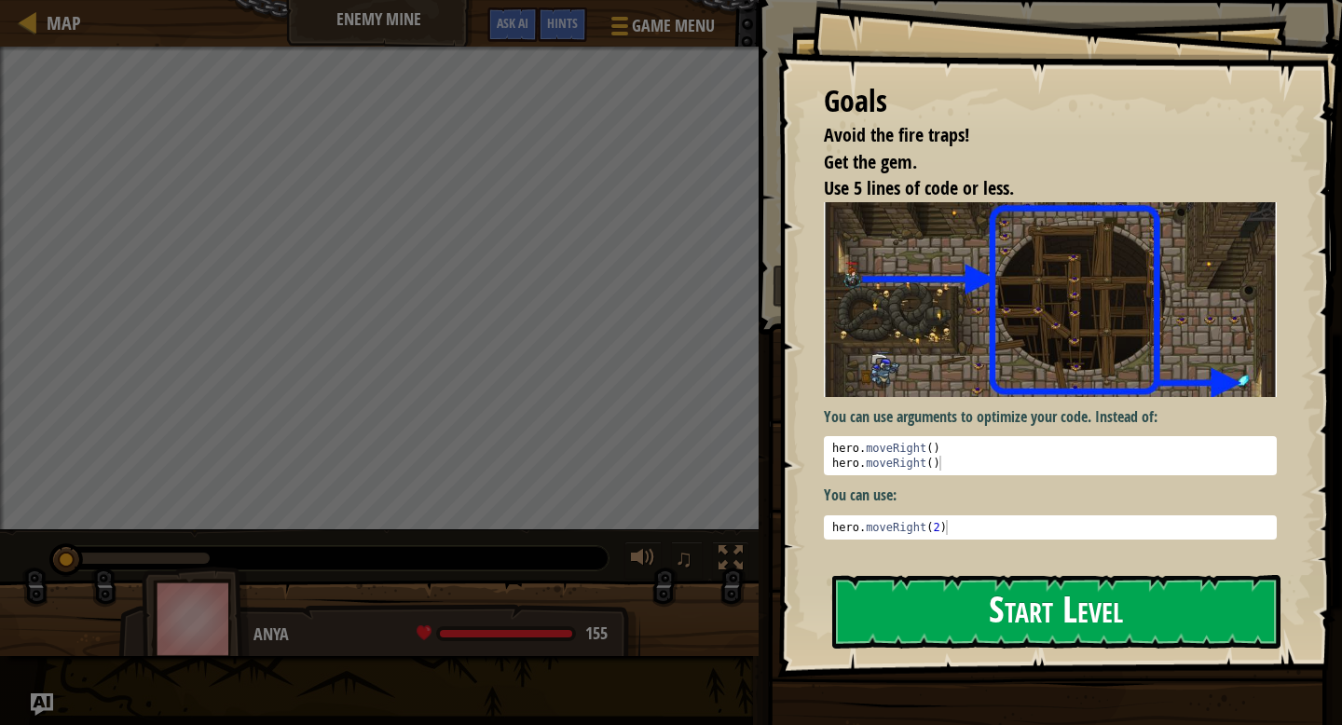
click at [1065, 579] on button "Start Level" at bounding box center [1056, 612] width 448 height 74
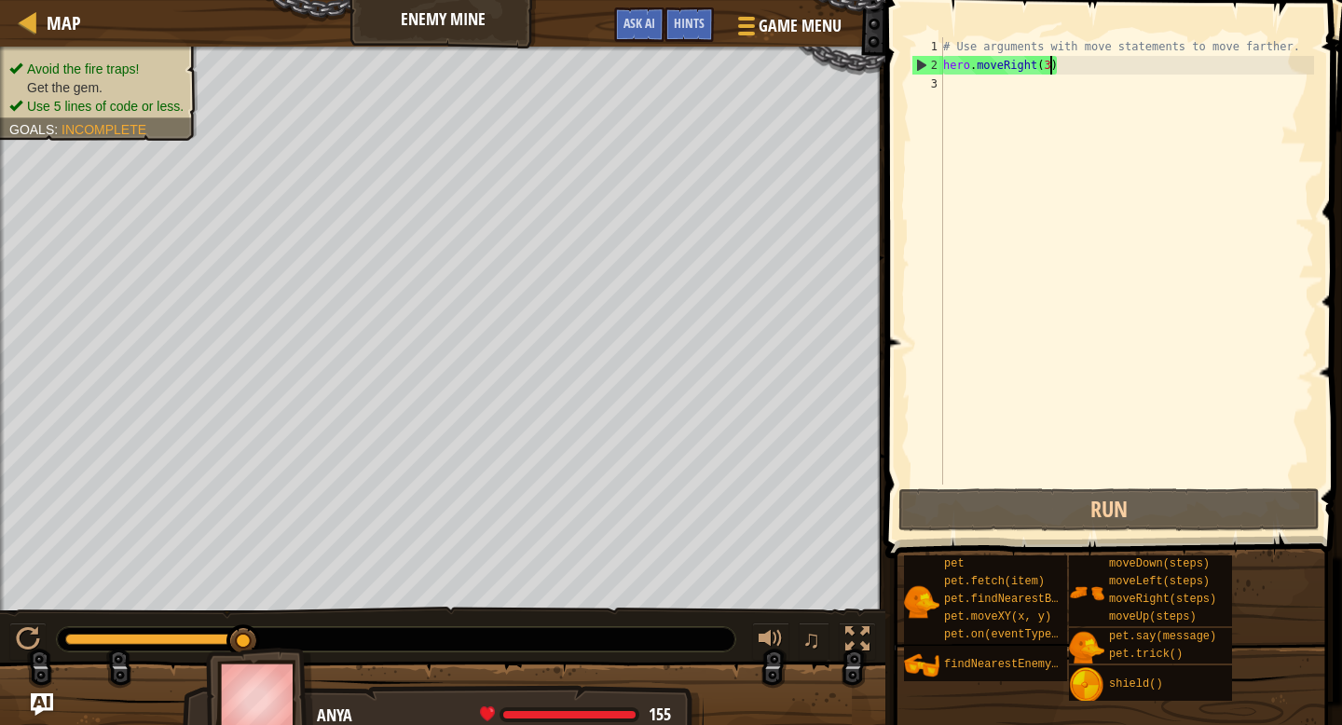
click at [1050, 70] on div "# Use arguments with move statements to move farther. hero . moveRight ( 3 )" at bounding box center [1126, 279] width 375 height 484
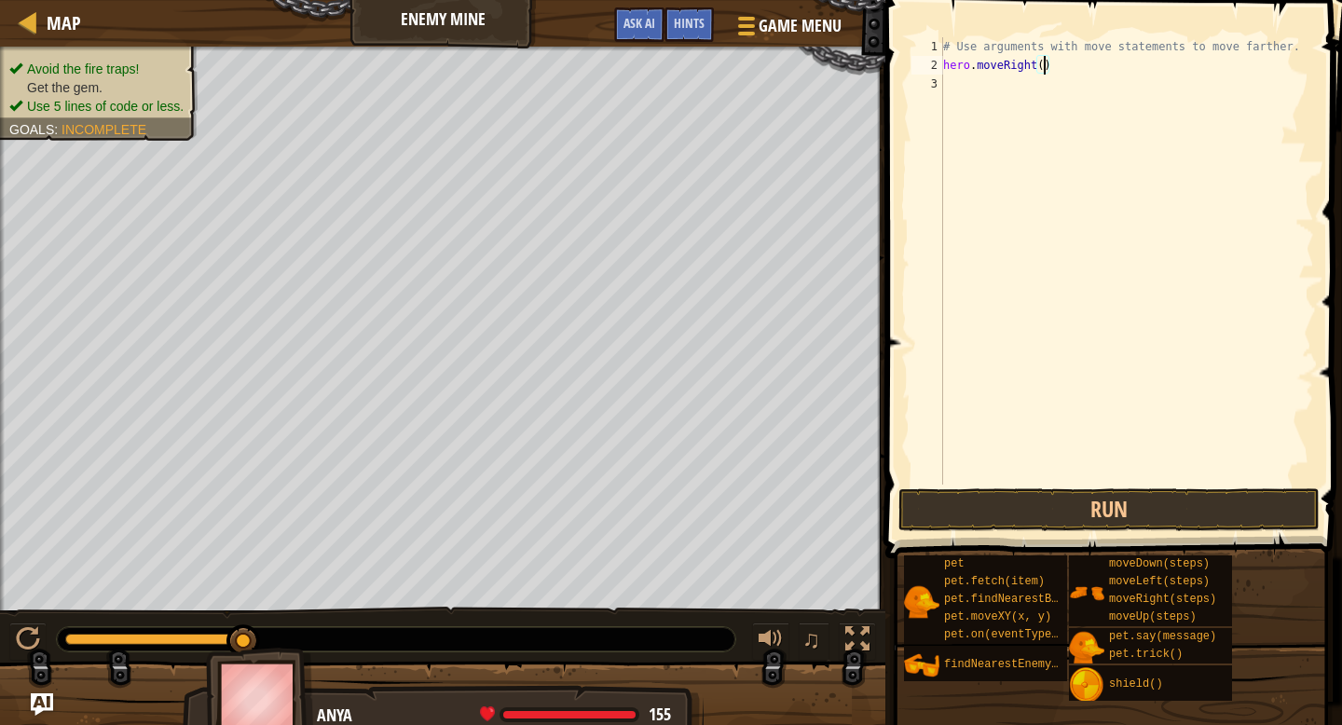
scroll to position [8, 8]
type textarea "hero.moveRight(5)"
click at [1016, 90] on div "# Use arguments with move statements to move farther. hero . moveRight ( 5 )" at bounding box center [1126, 279] width 375 height 484
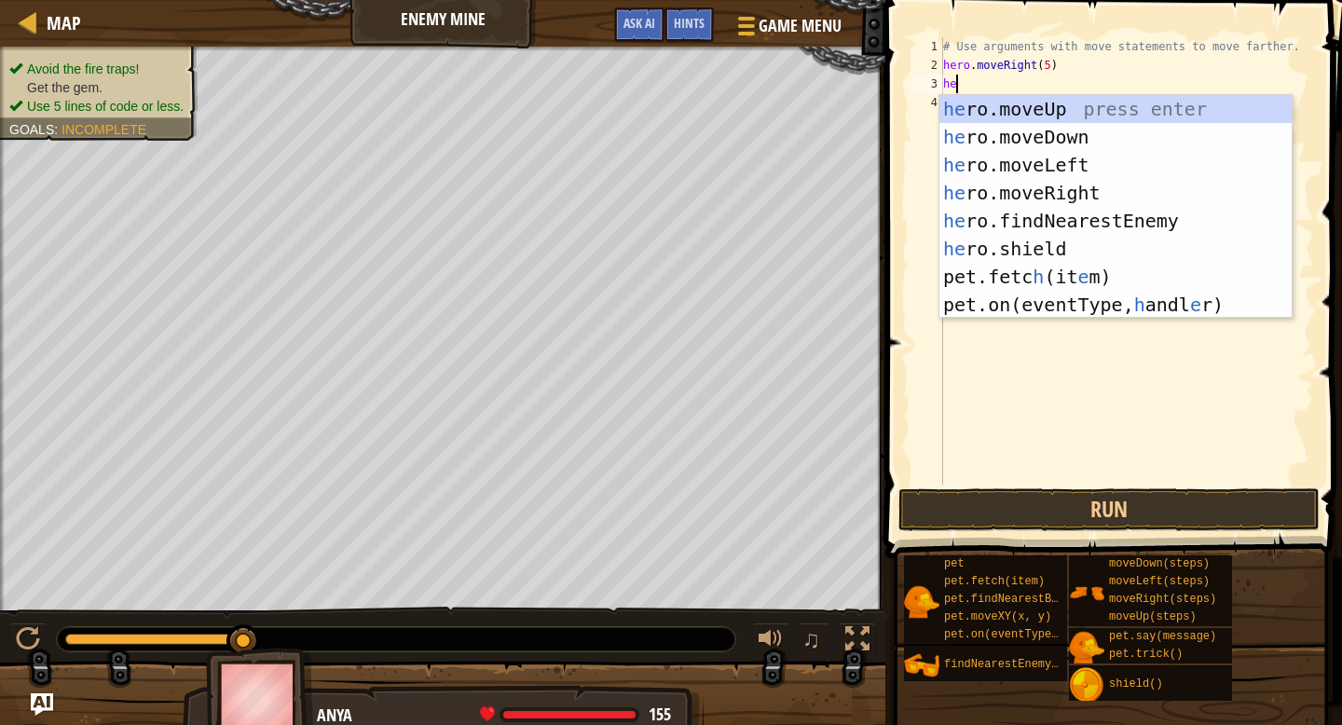
type textarea "her"
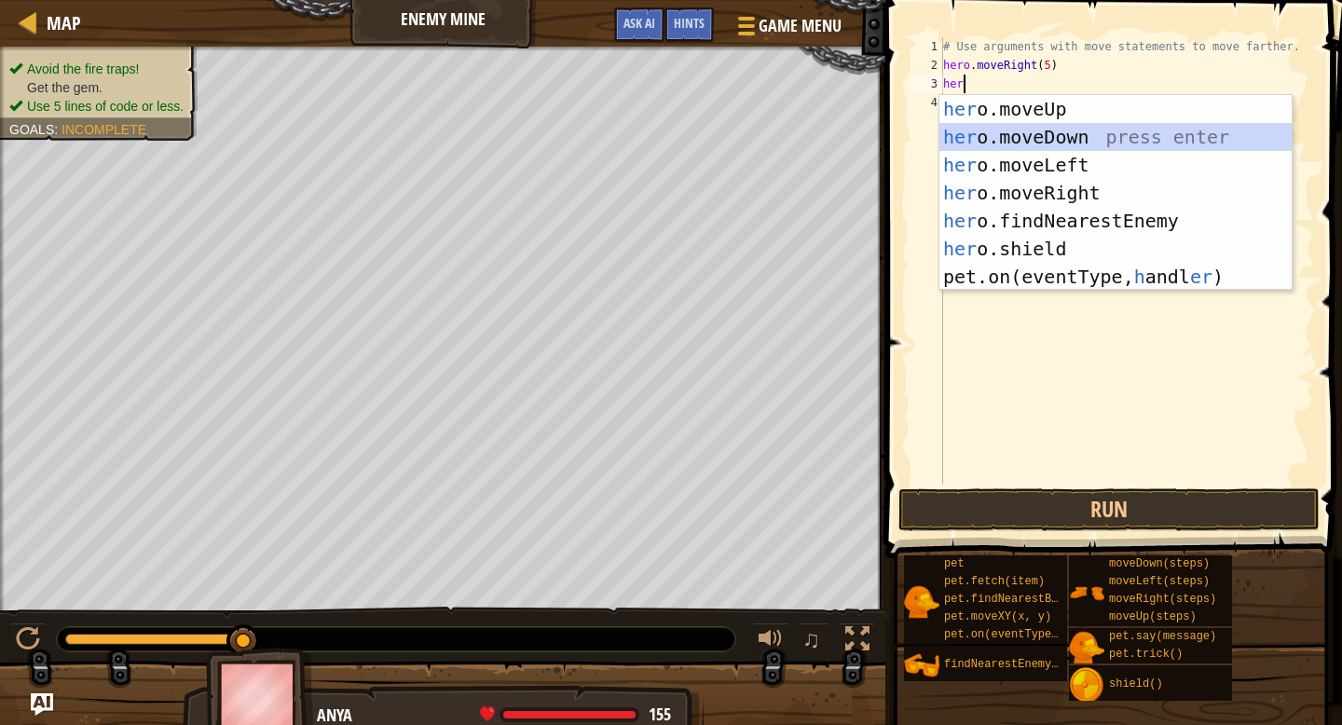
click at [1011, 128] on div "her o.moveUp press enter her o.moveDown press enter her o.moveLeft press enter …" at bounding box center [1115, 221] width 352 height 252
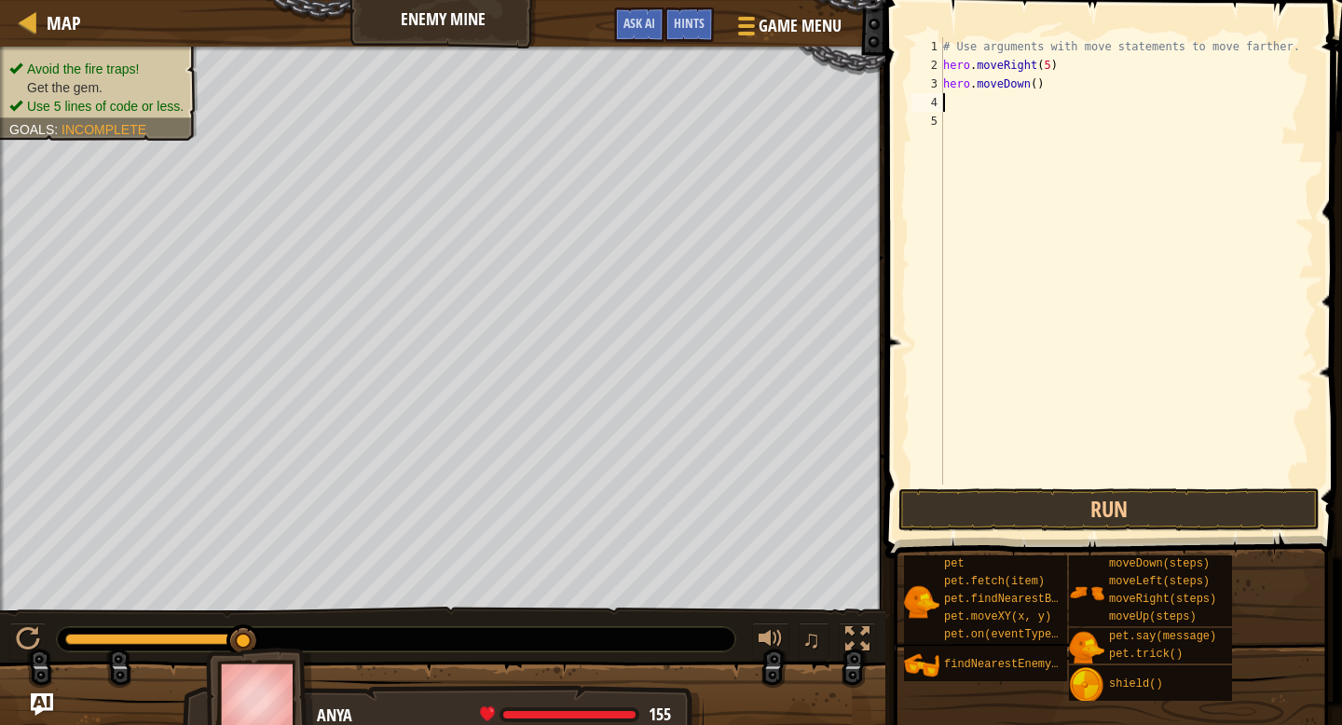
type textarea "h"
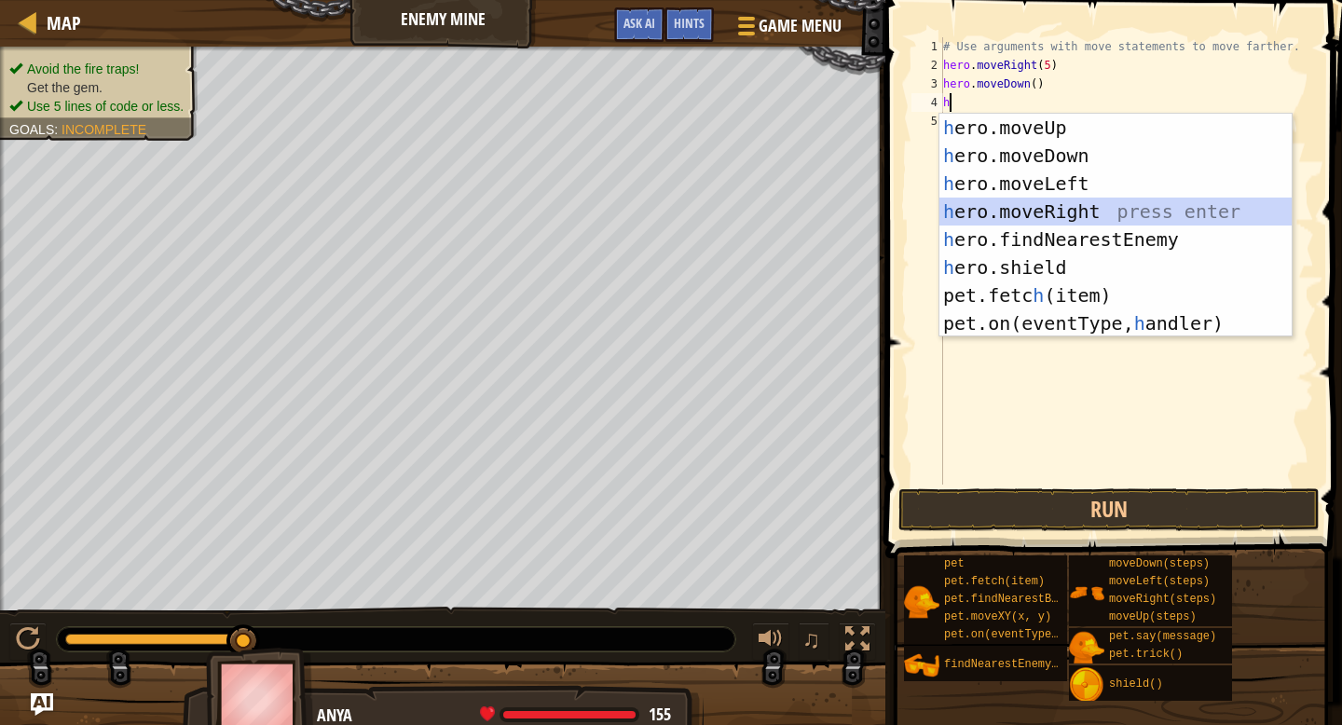
click at [1003, 207] on div "h ero.moveUp press enter h ero.moveDown press enter h ero.moveLeft press enter …" at bounding box center [1115, 254] width 352 height 280
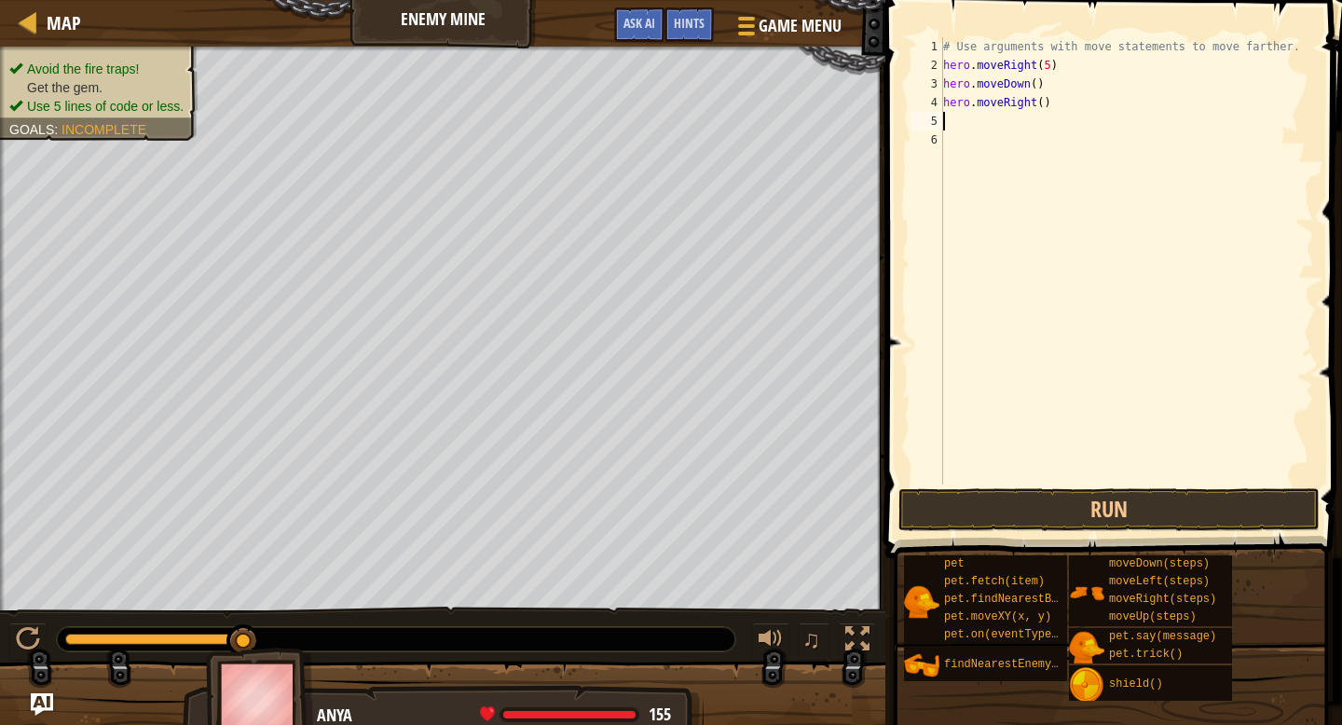
type textarea "h"
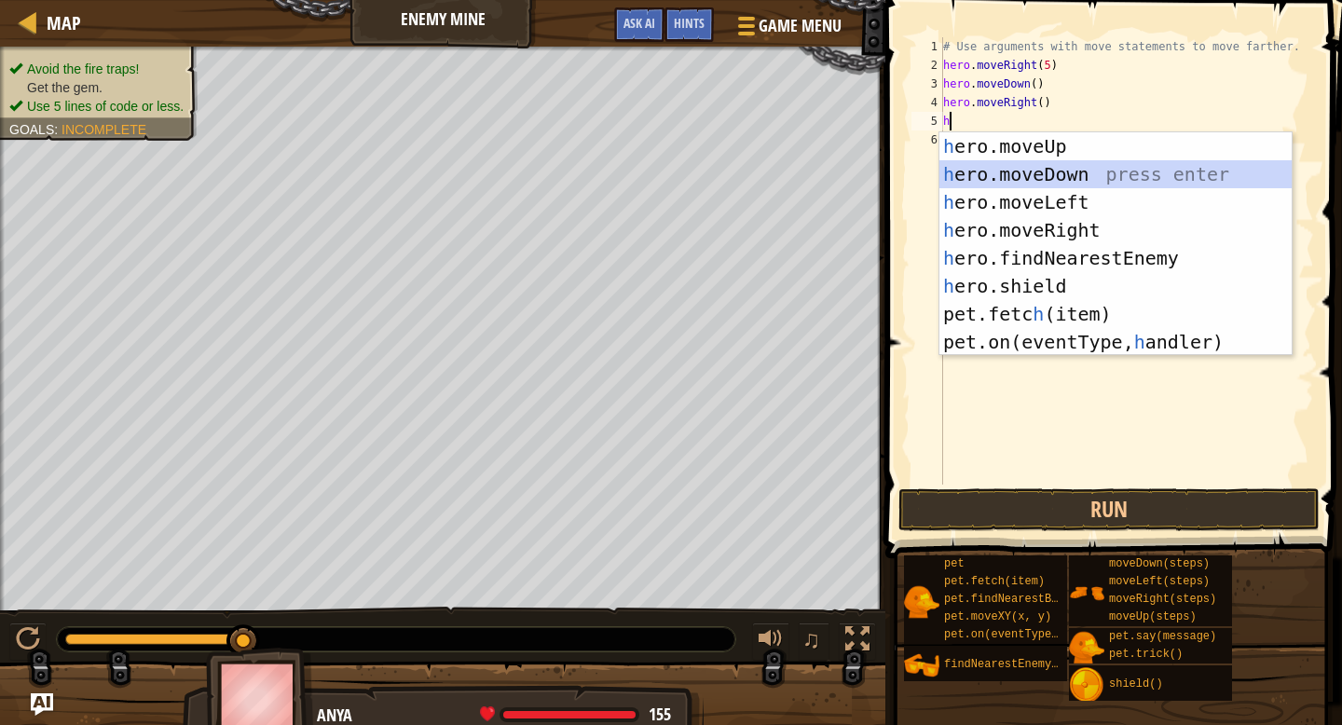
click at [986, 177] on div "h ero.moveUp press enter h ero.moveDown press enter h ero.moveLeft press enter …" at bounding box center [1115, 272] width 352 height 280
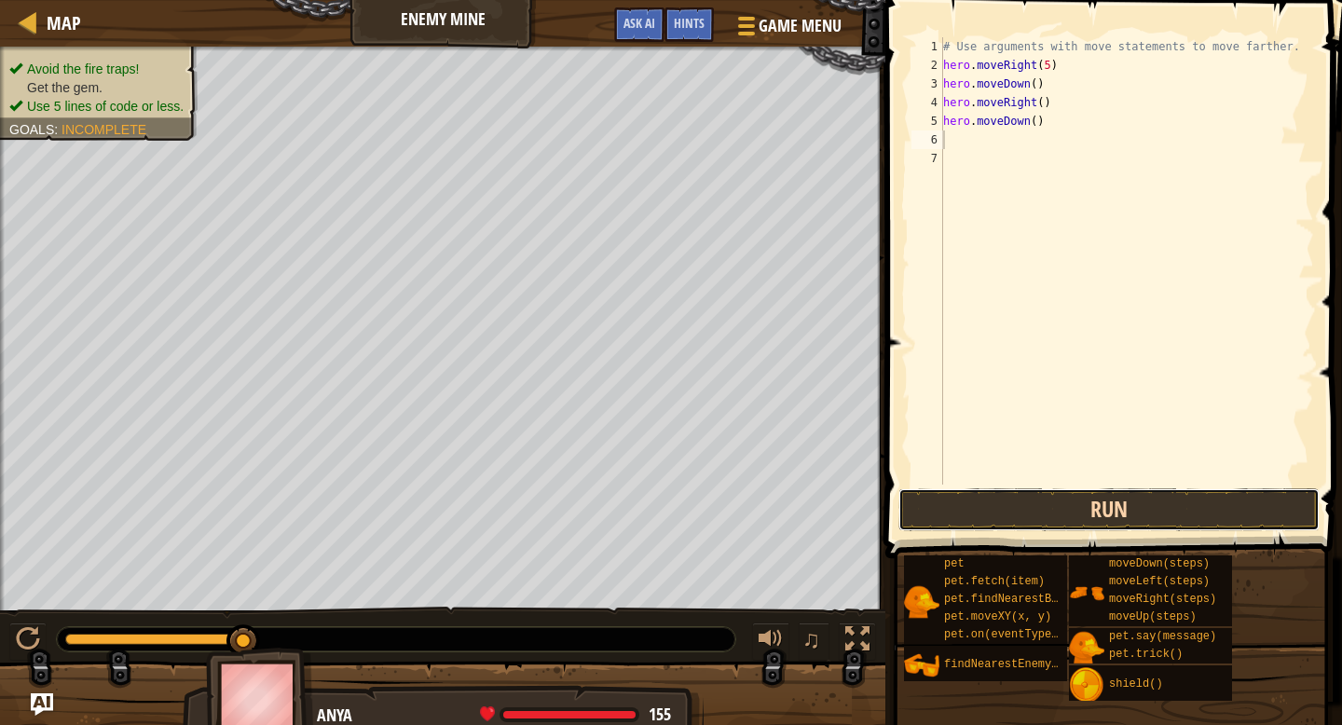
click at [997, 504] on button "Run" at bounding box center [1108, 509] width 421 height 43
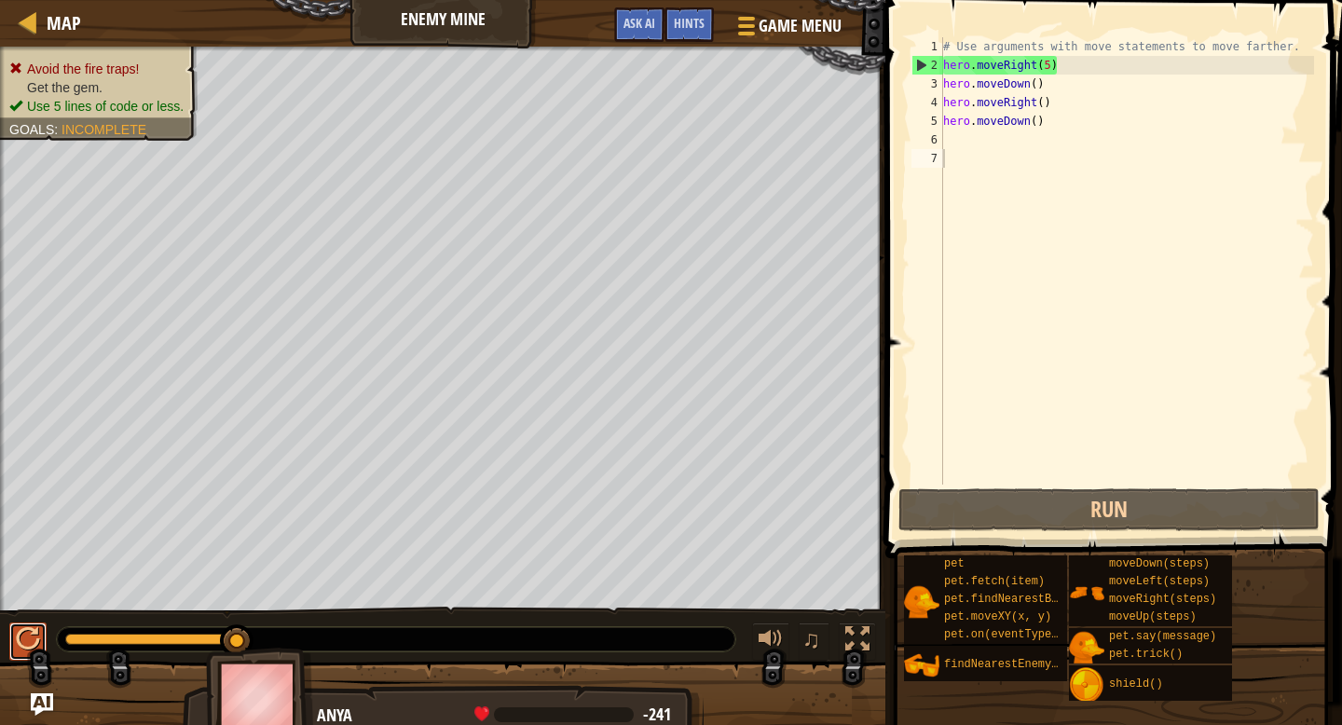
click at [17, 639] on div at bounding box center [28, 639] width 24 height 24
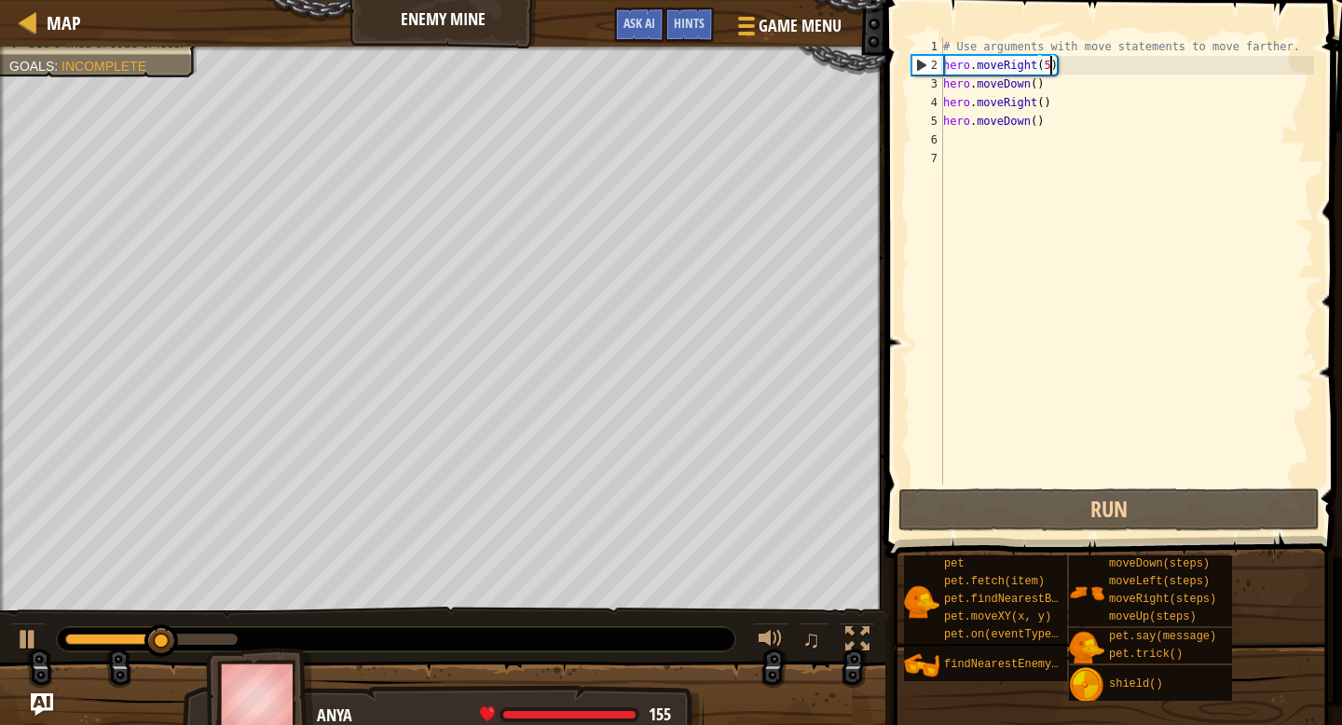
click at [1050, 62] on div "# Use arguments with move statements to move farther. hero . moveRight ( 5 ) he…" at bounding box center [1126, 279] width 375 height 484
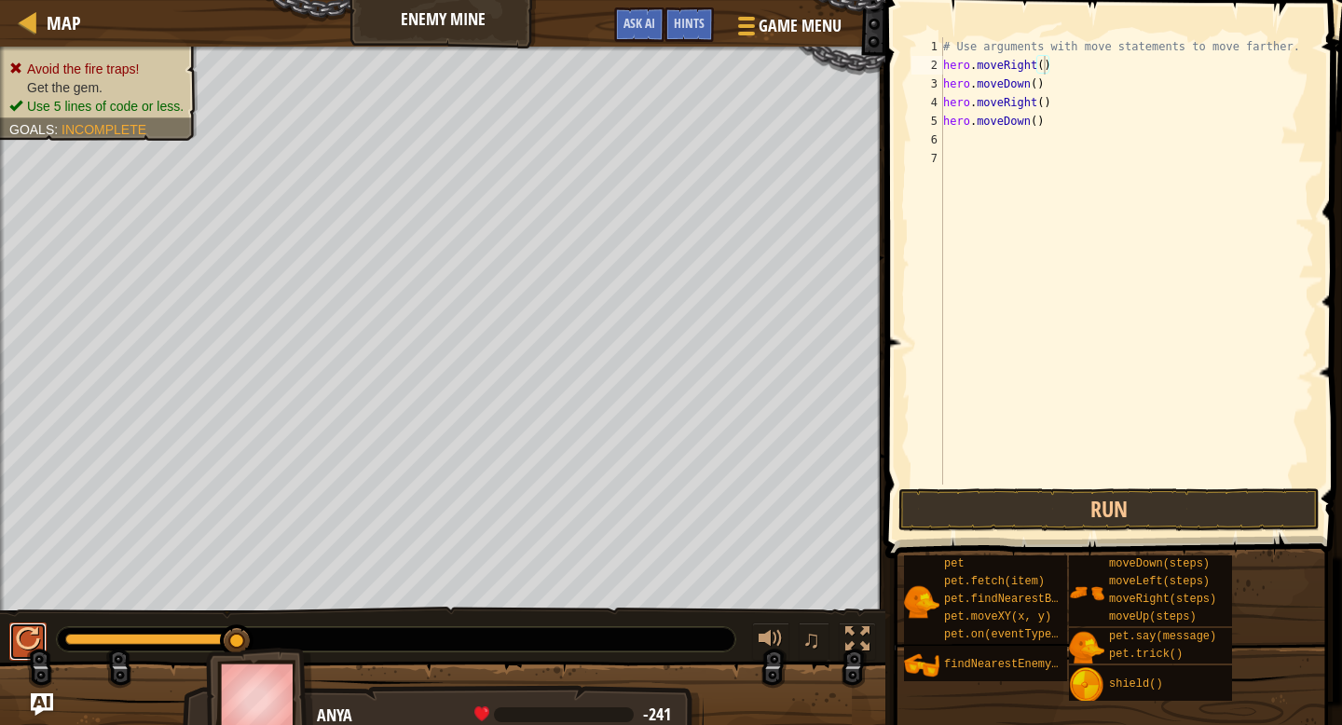
click at [20, 637] on div at bounding box center [28, 639] width 24 height 24
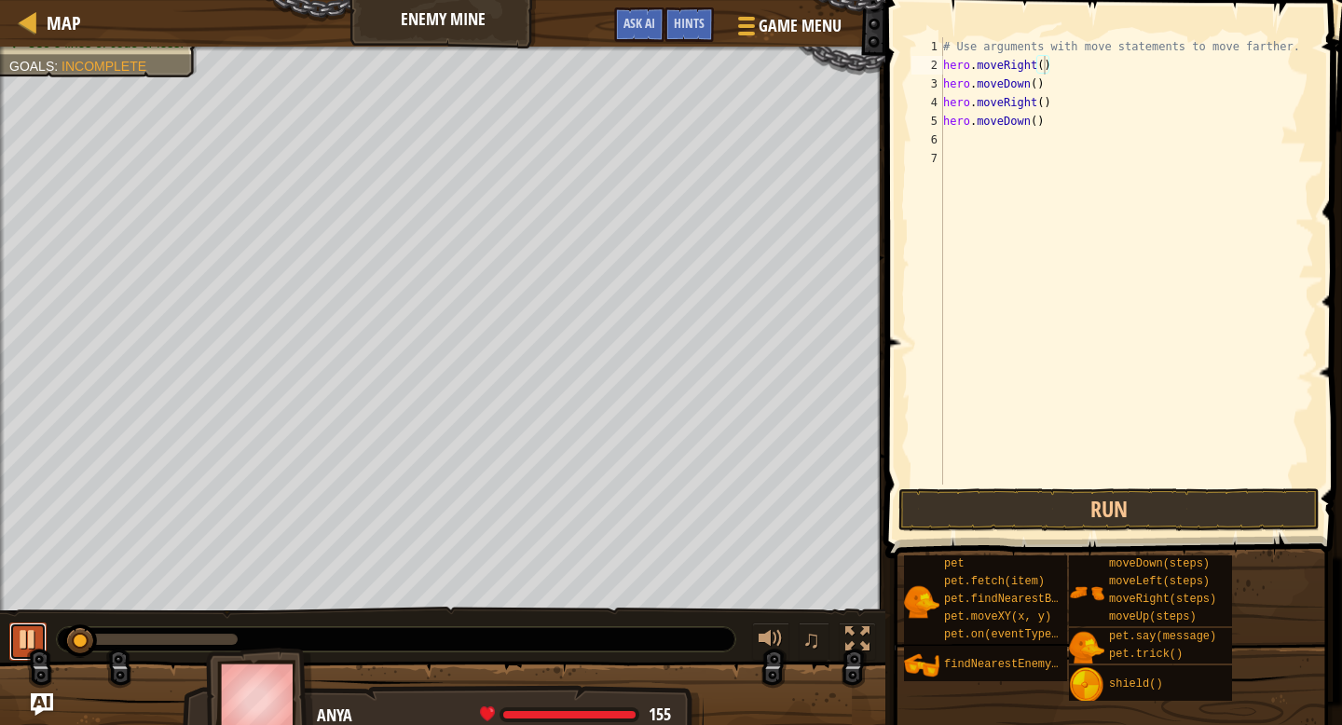
click at [20, 637] on div at bounding box center [28, 639] width 24 height 24
click at [1028, 86] on div "# Use arguments with move statements to move farther. hero . moveRight ( 3 ) he…" at bounding box center [1126, 279] width 375 height 484
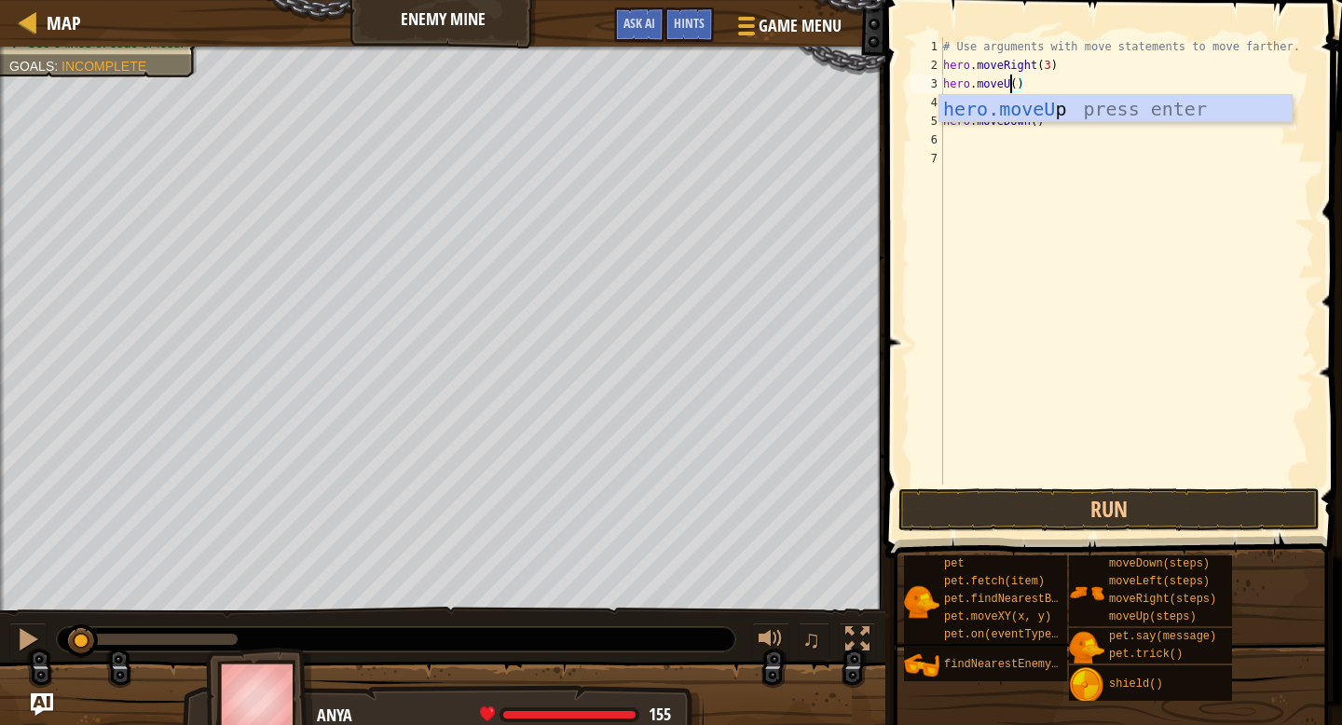
type textarea "hero.moveUp()"
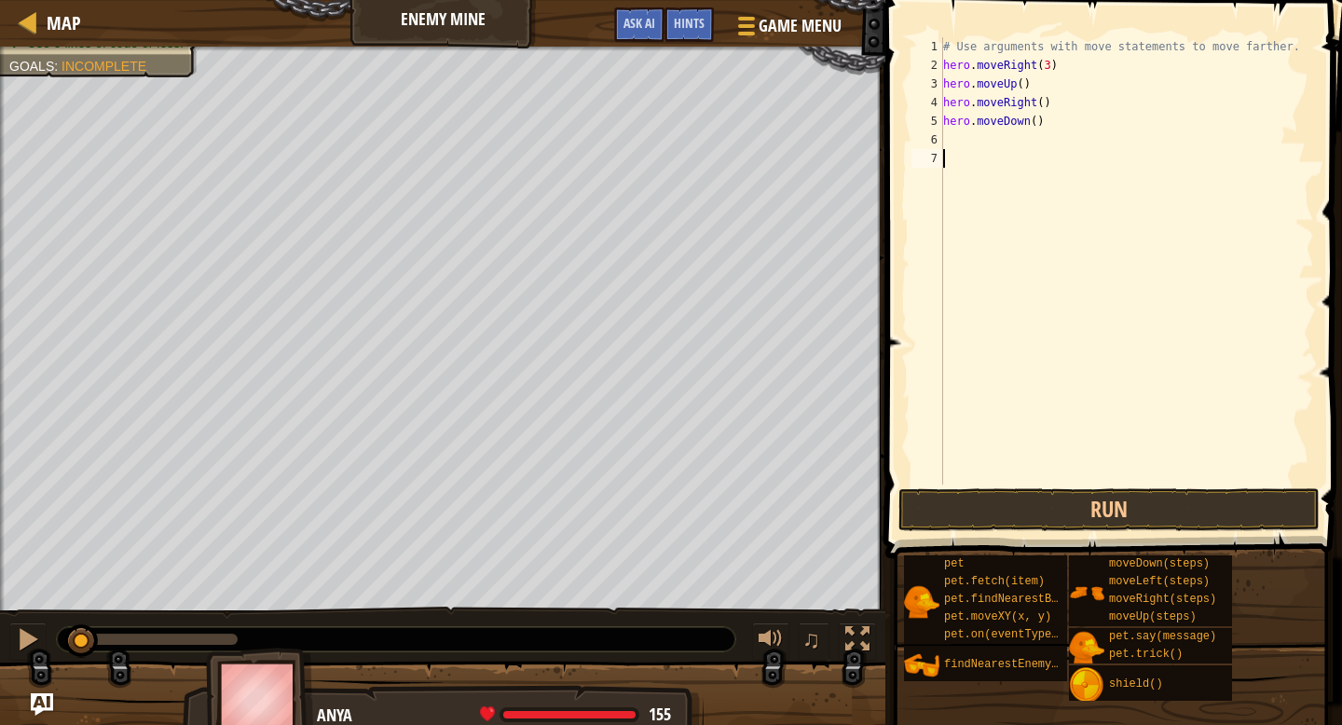
click at [1086, 194] on div "# Use arguments with move statements to move farther. hero . moveRight ( 3 ) he…" at bounding box center [1126, 279] width 375 height 484
click at [1039, 128] on div "# Use arguments with move statements to move farther. hero . moveRight ( 3 ) he…" at bounding box center [1126, 279] width 375 height 484
type textarea "hero.moveDown(3)"
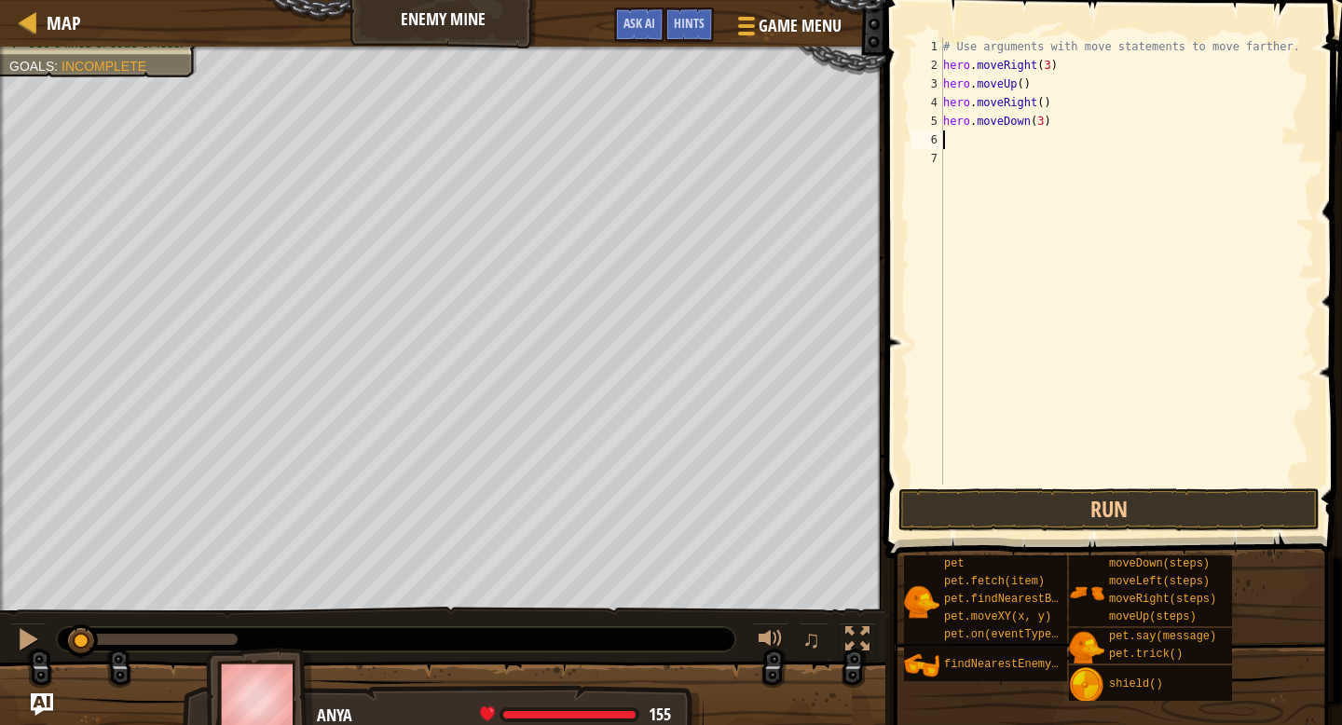
click at [1037, 140] on div "# Use arguments with move statements to move farther. hero . moveRight ( 3 ) he…" at bounding box center [1126, 279] width 375 height 484
type textarea "he"
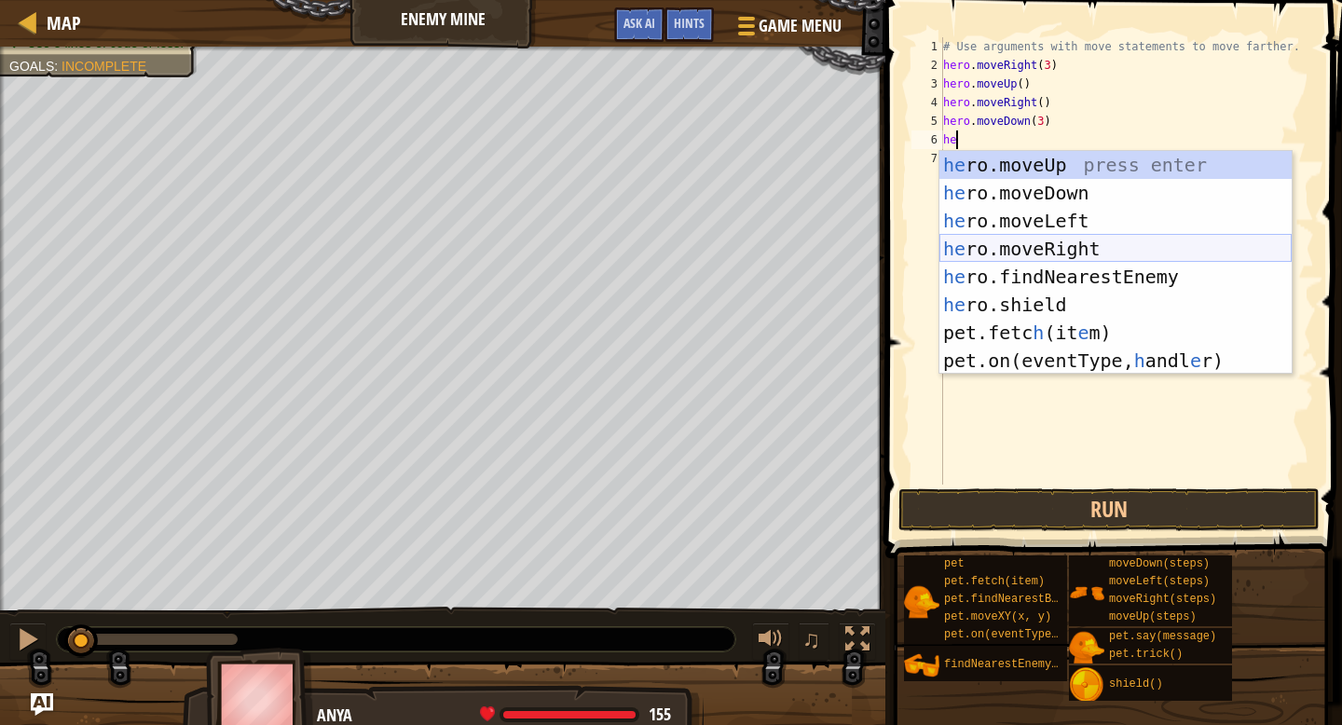
click at [1027, 242] on div "he ro.moveUp press enter he ro.moveDown press enter he ro.moveLeft press enter …" at bounding box center [1115, 291] width 352 height 280
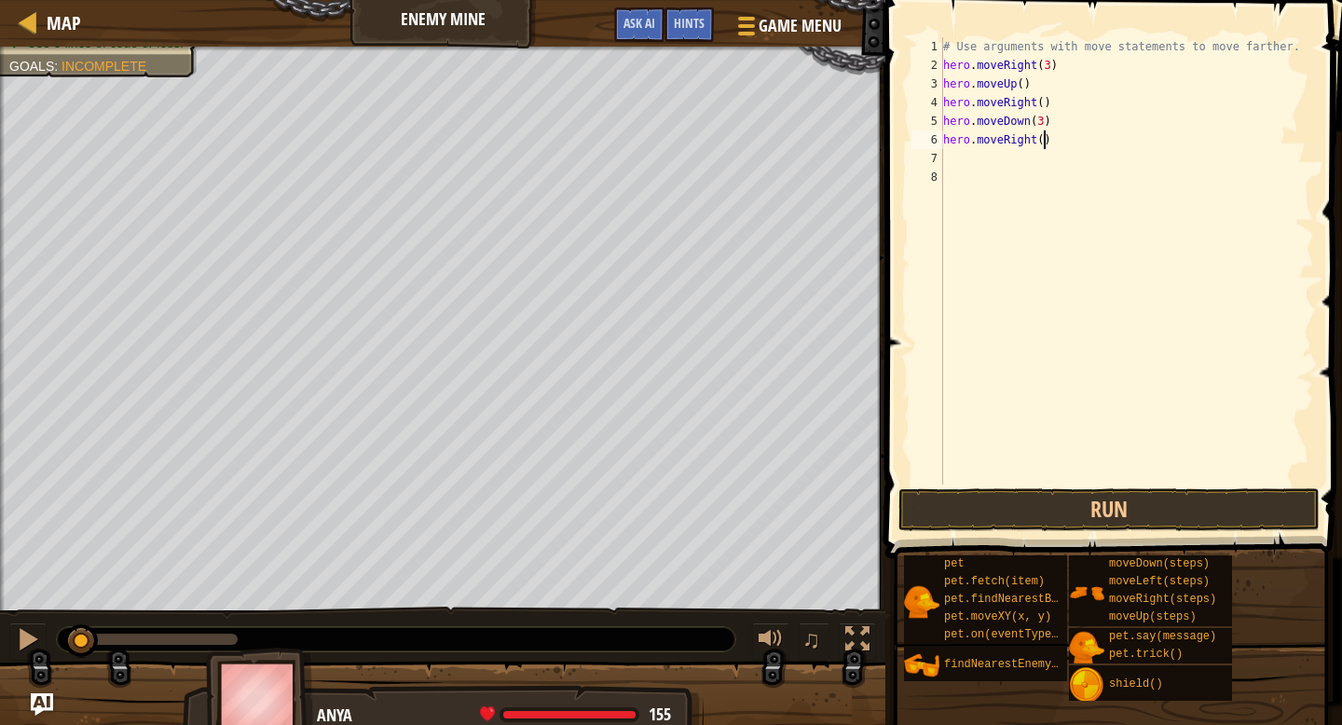
click at [1043, 136] on div "# Use arguments with move statements to move farther. hero . moveRight ( 3 ) he…" at bounding box center [1126, 279] width 375 height 484
type textarea "hero.moveRight(2)"
click at [1030, 522] on button "Run" at bounding box center [1108, 509] width 421 height 43
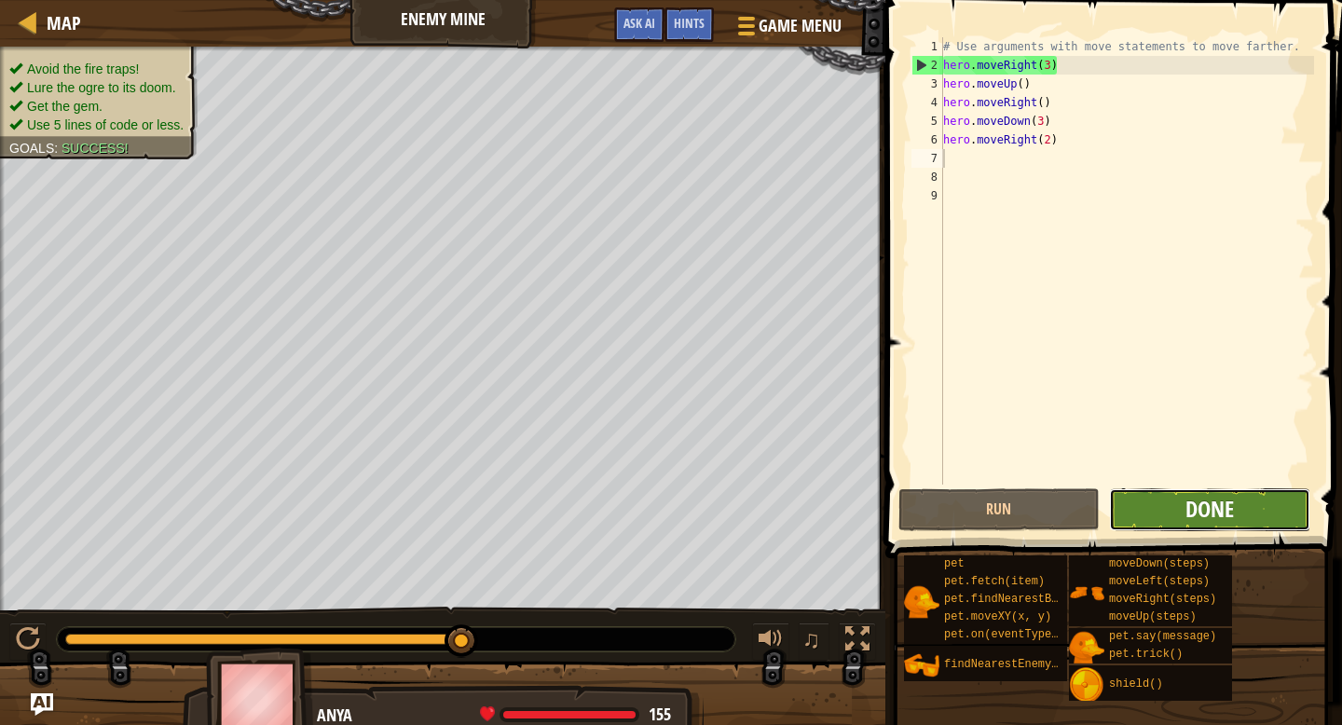
click at [1186, 515] on span "Done" at bounding box center [1209, 509] width 48 height 30
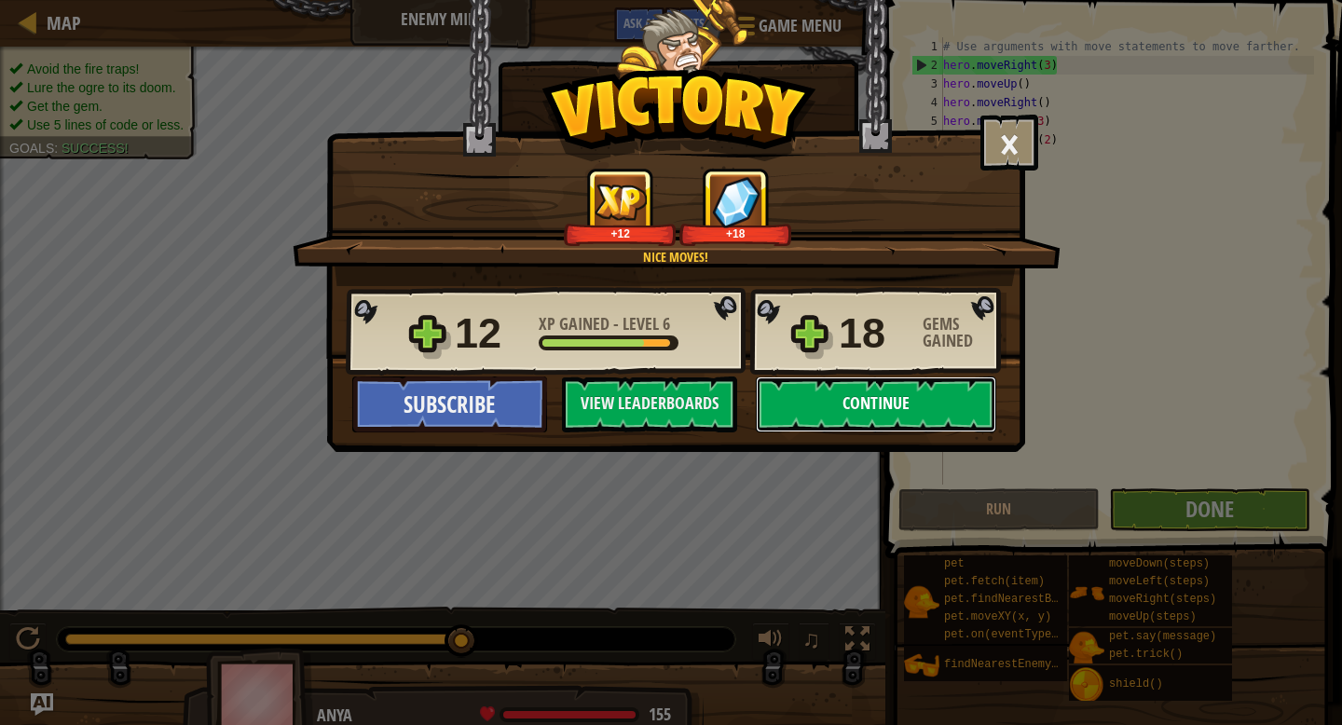
click at [908, 391] on button "Continue" at bounding box center [876, 404] width 240 height 56
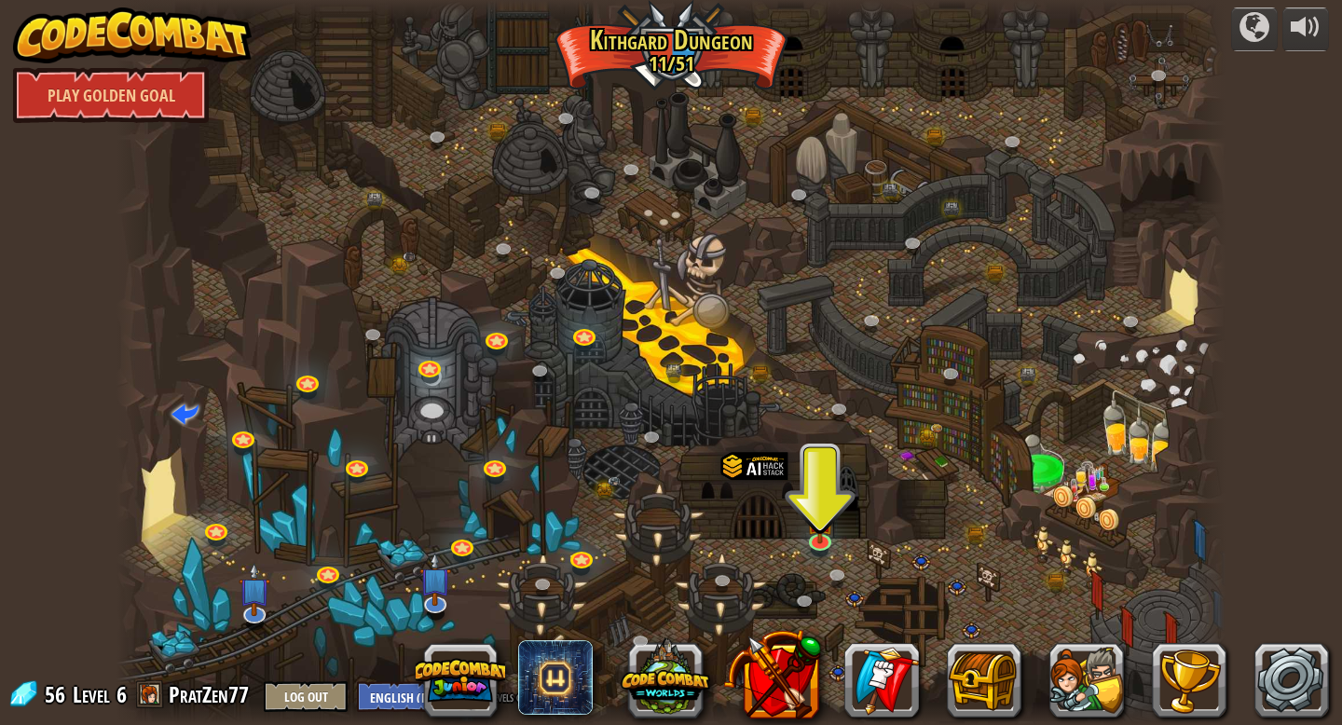
click at [845, 506] on div at bounding box center [670, 362] width 1109 height 725
click at [823, 516] on img at bounding box center [820, 507] width 28 height 64
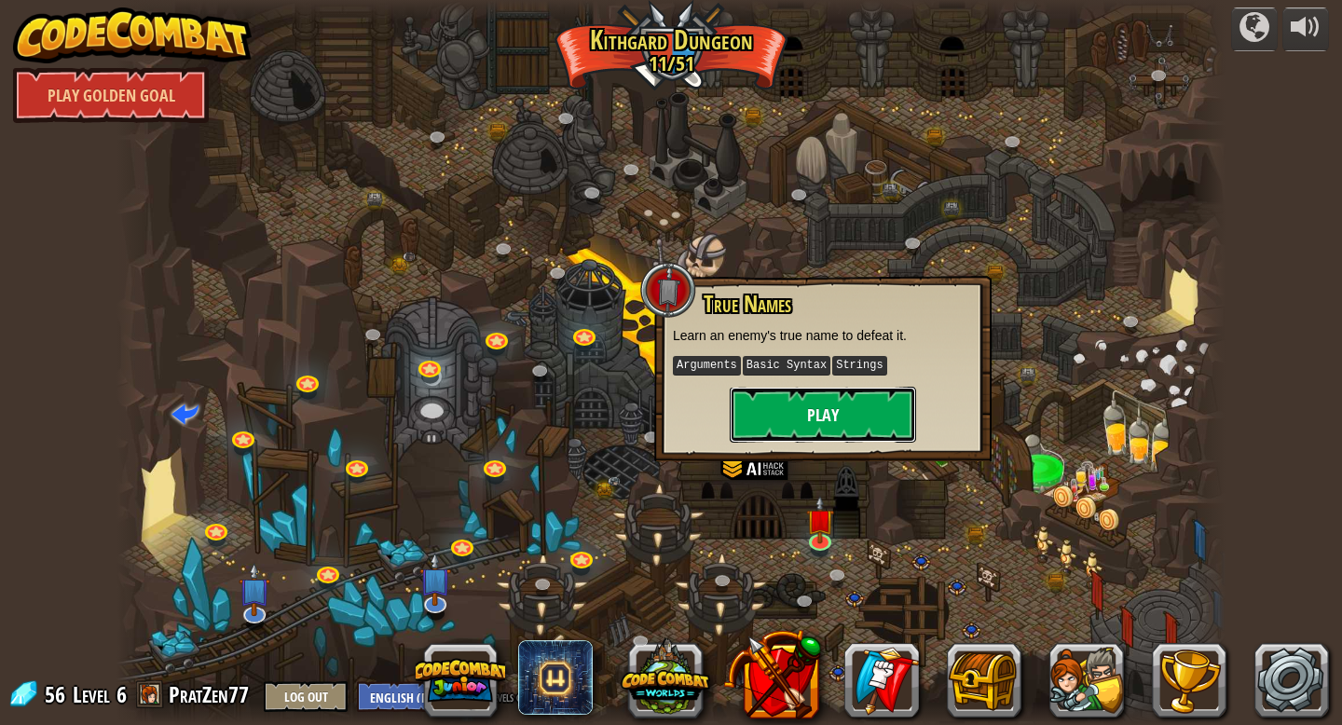
click at [795, 405] on button "Play" at bounding box center [823, 415] width 186 height 56
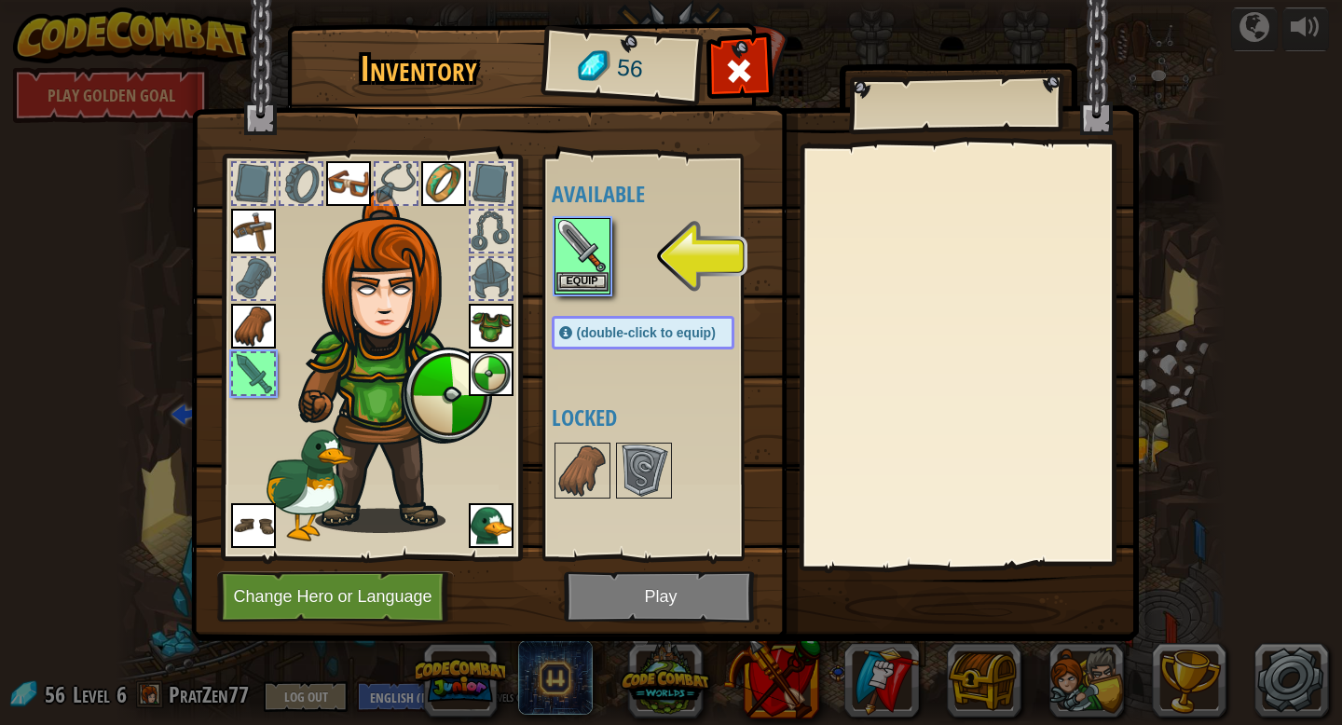
click at [561, 269] on img at bounding box center [582, 246] width 52 height 52
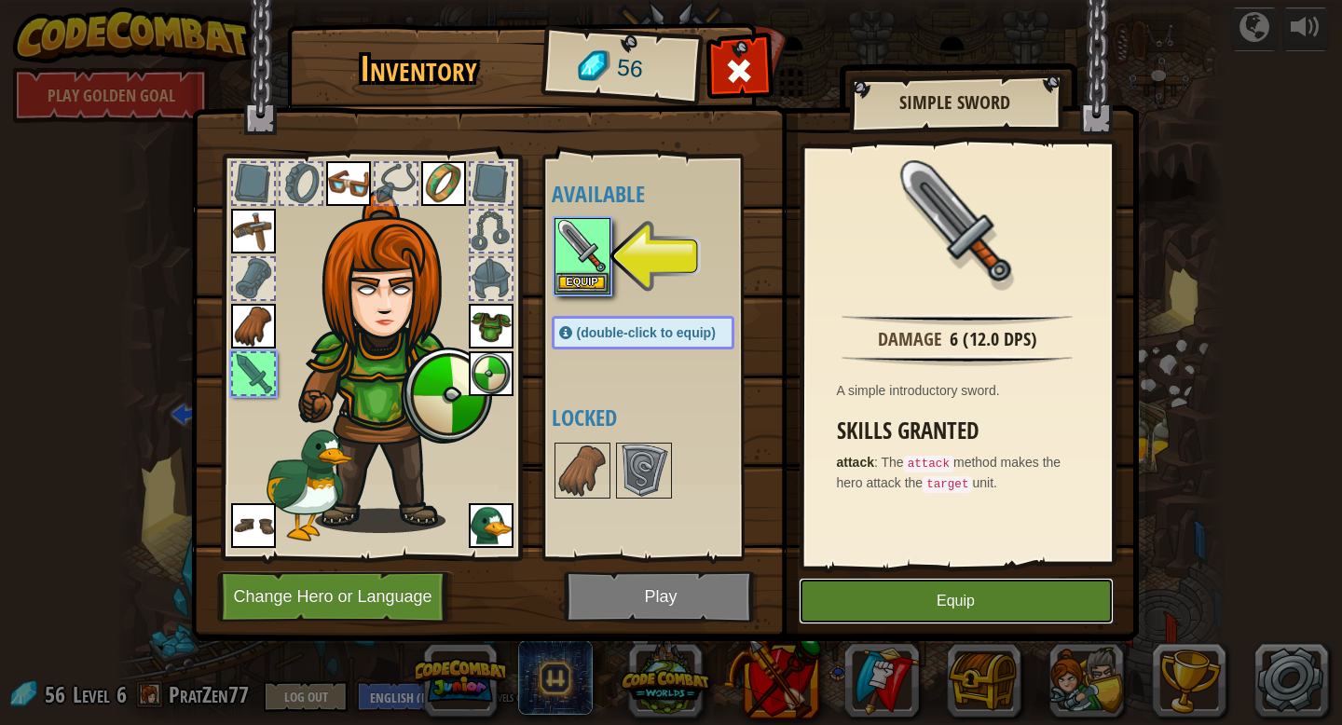
click at [847, 607] on button "Equip" at bounding box center [955, 601] width 315 height 47
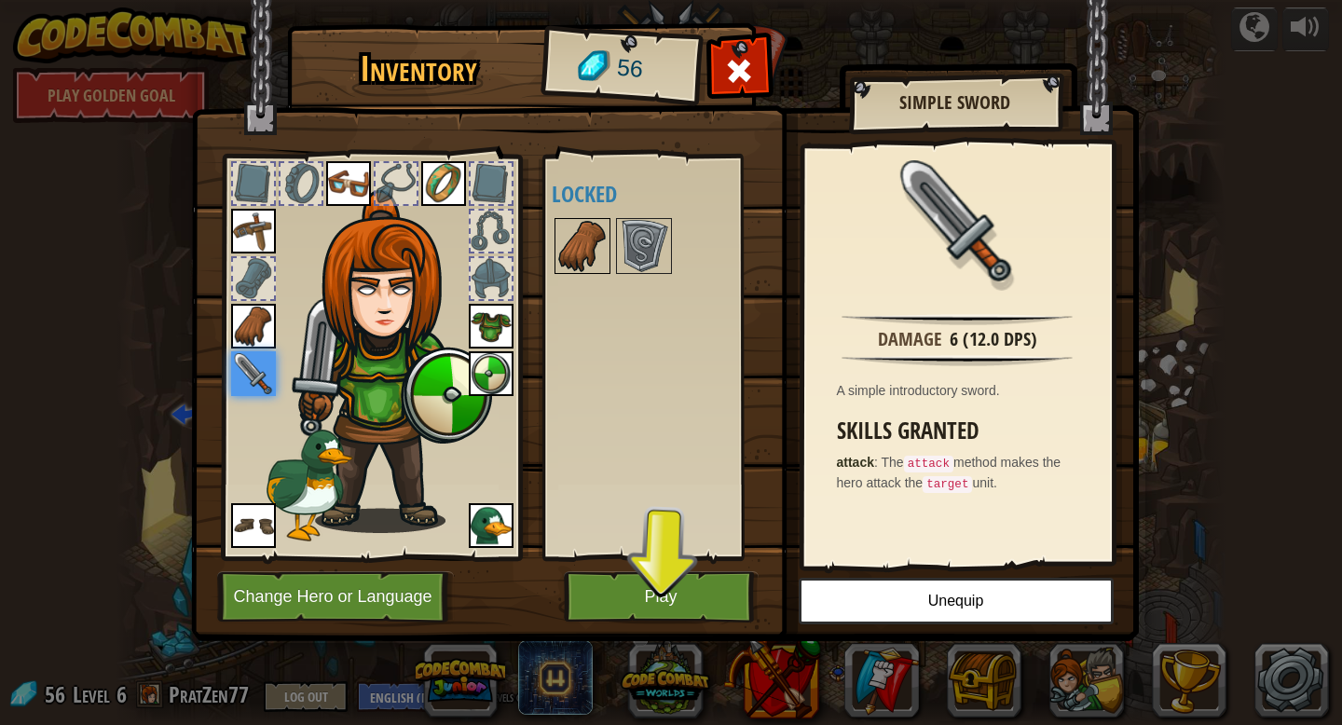
click at [581, 252] on img at bounding box center [582, 246] width 52 height 52
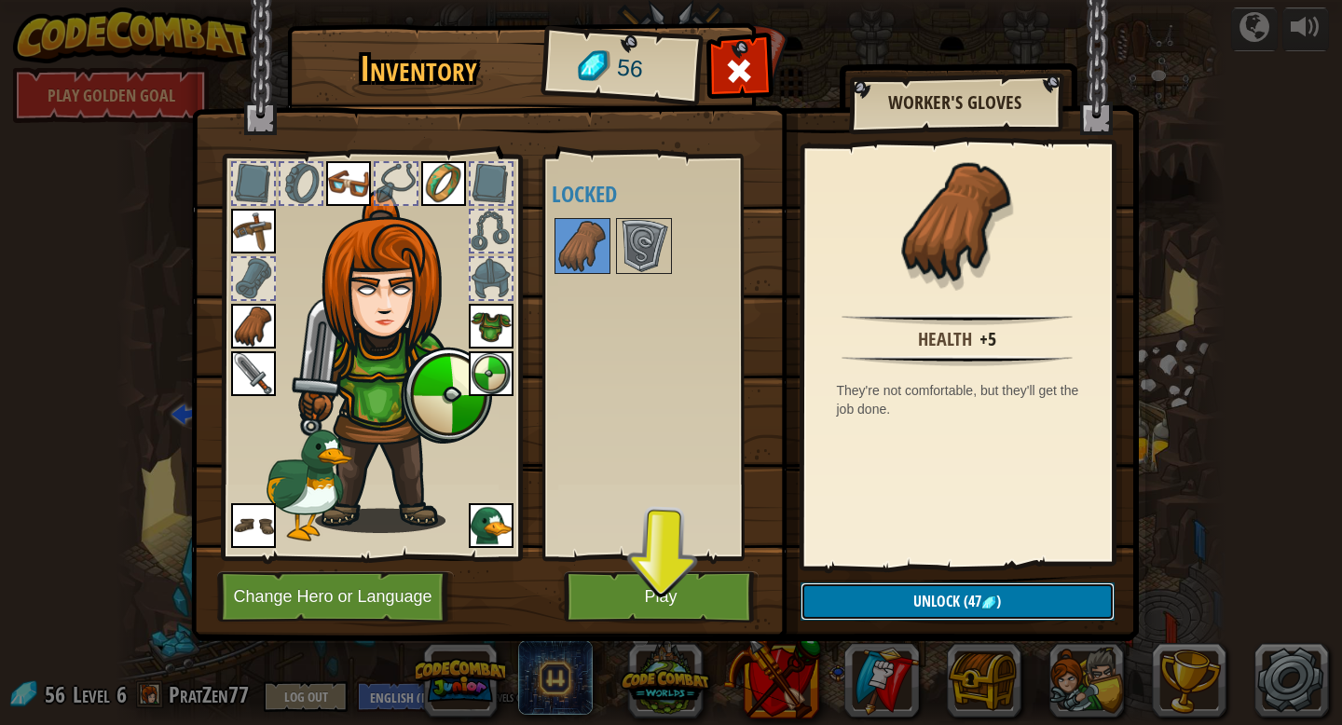
click at [885, 604] on button "Unlock (47 )" at bounding box center [957, 601] width 314 height 38
click at [885, 604] on button "Confirm" at bounding box center [957, 601] width 314 height 38
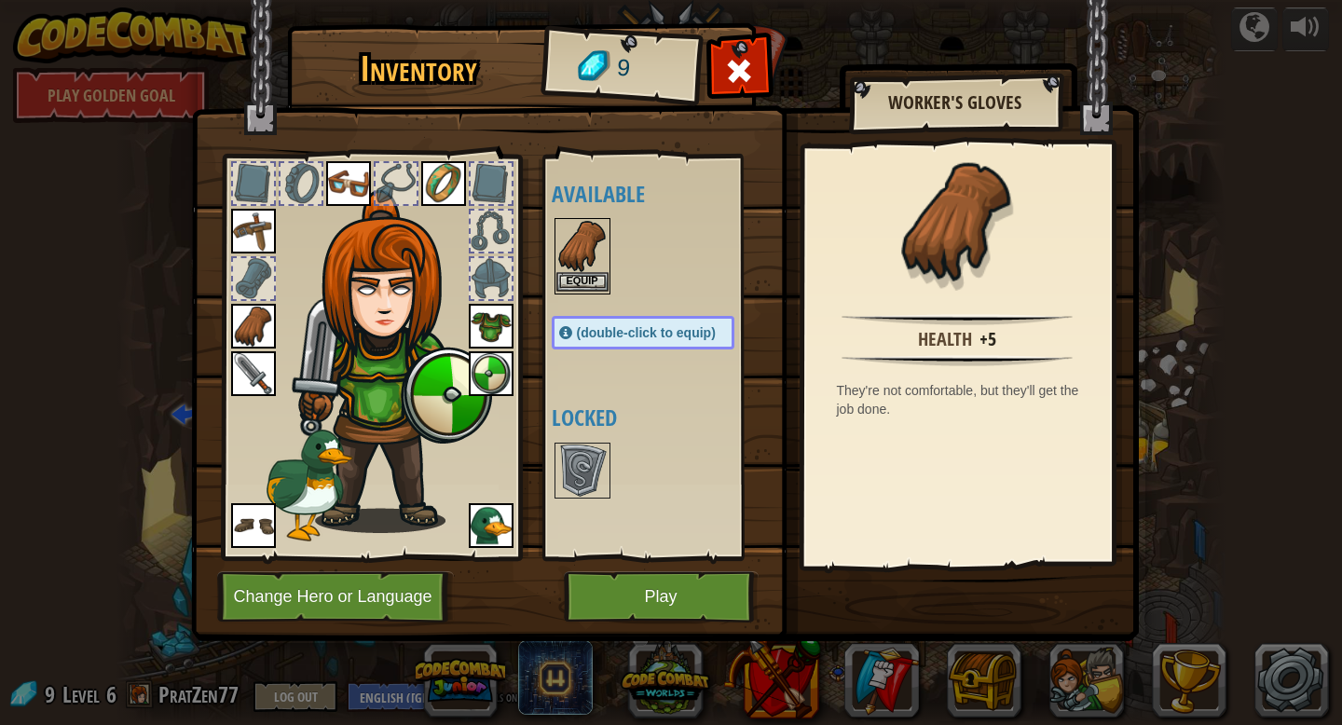
click at [583, 258] on img at bounding box center [582, 246] width 52 height 52
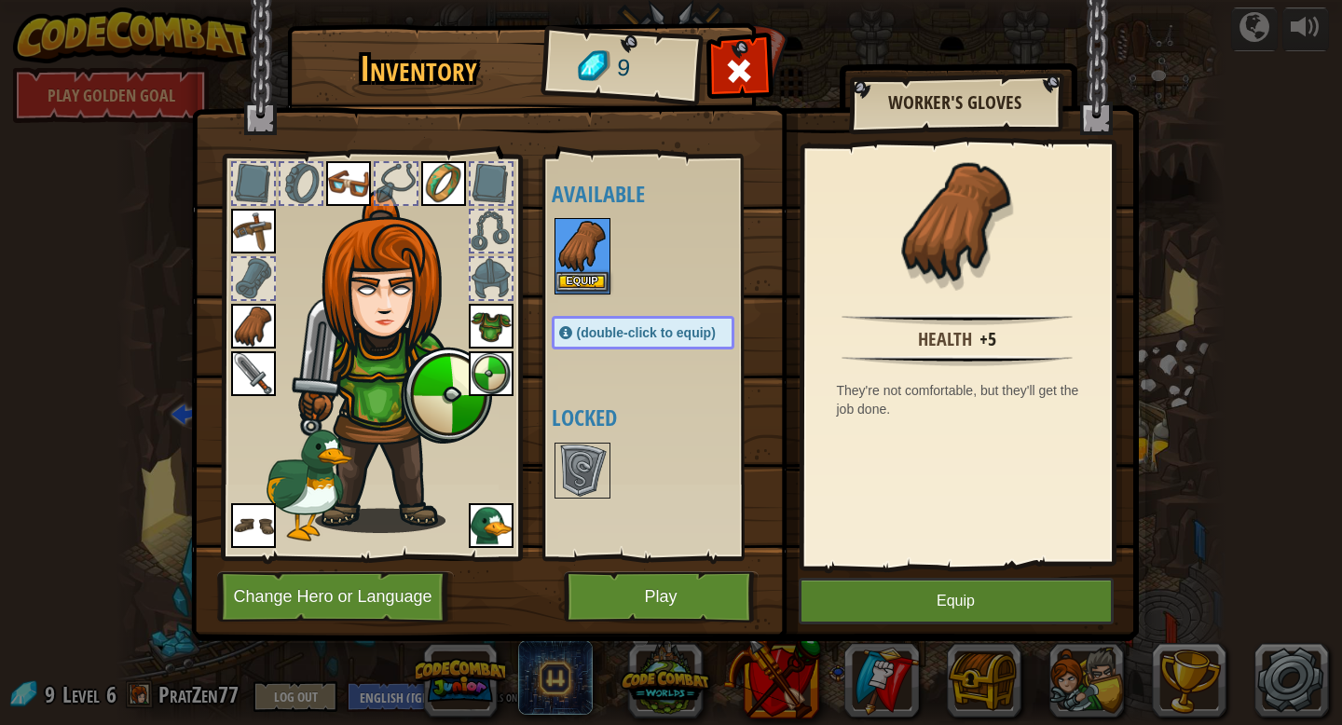
click at [583, 258] on img at bounding box center [582, 246] width 52 height 52
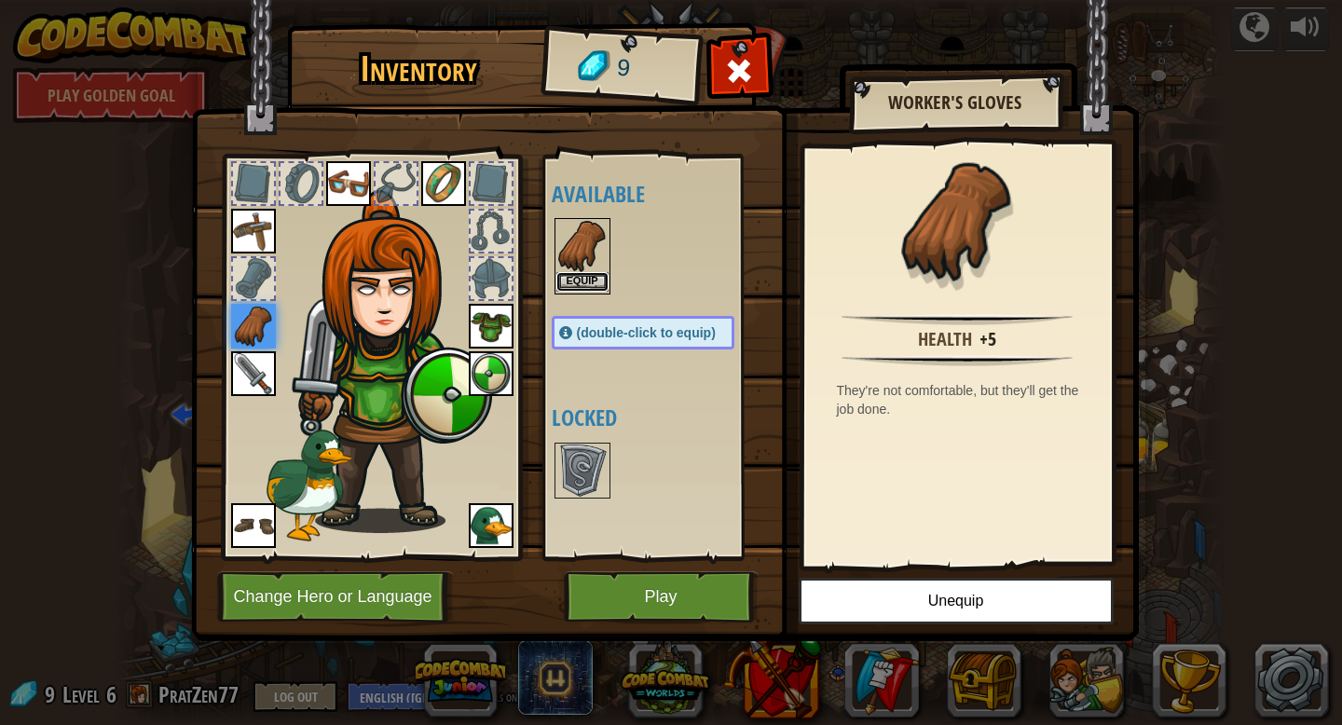
click at [574, 287] on button "Equip" at bounding box center [582, 282] width 52 height 20
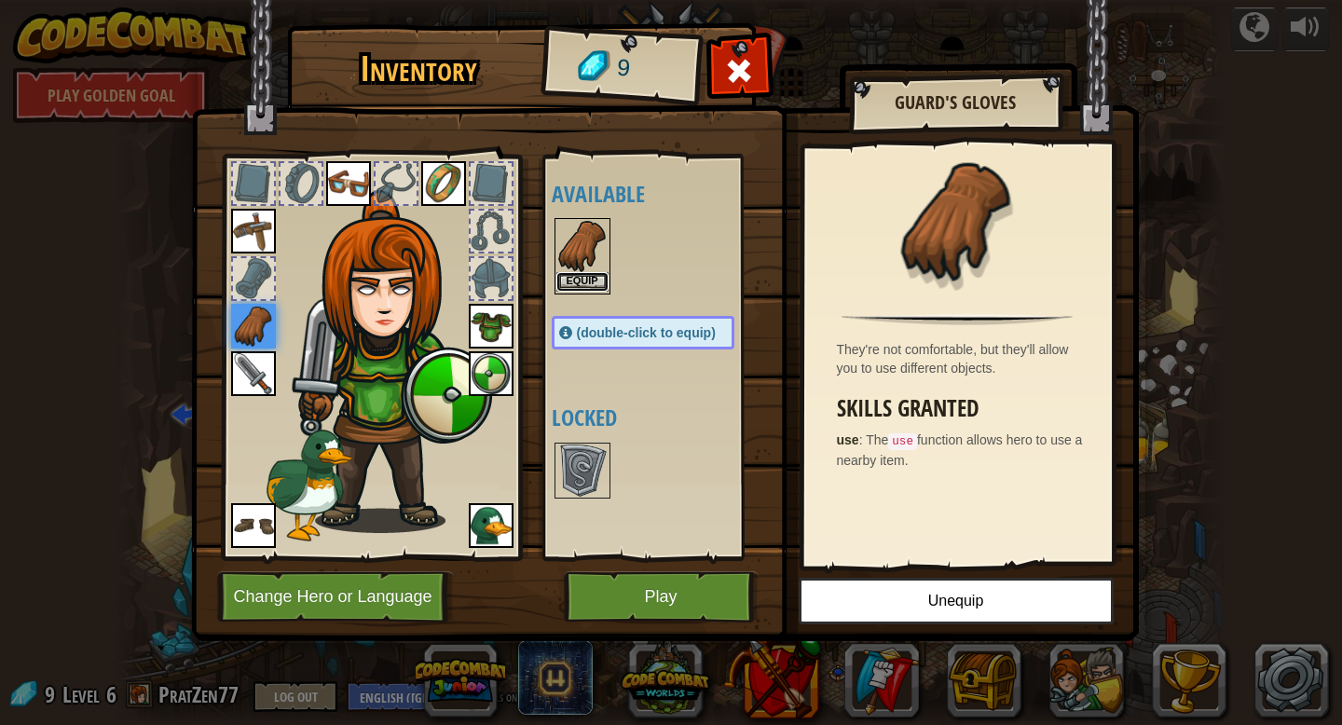
click at [574, 287] on button "Equip" at bounding box center [582, 282] width 52 height 20
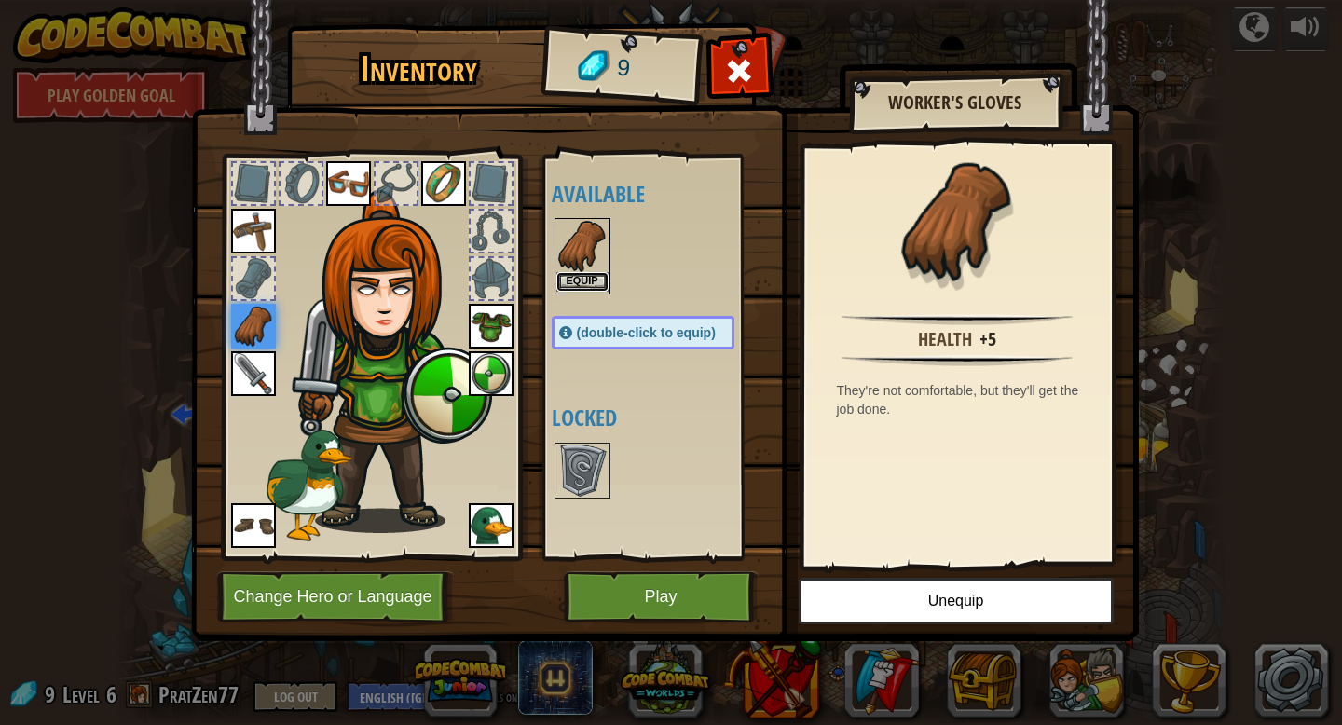
click at [573, 287] on button "Equip" at bounding box center [582, 282] width 52 height 20
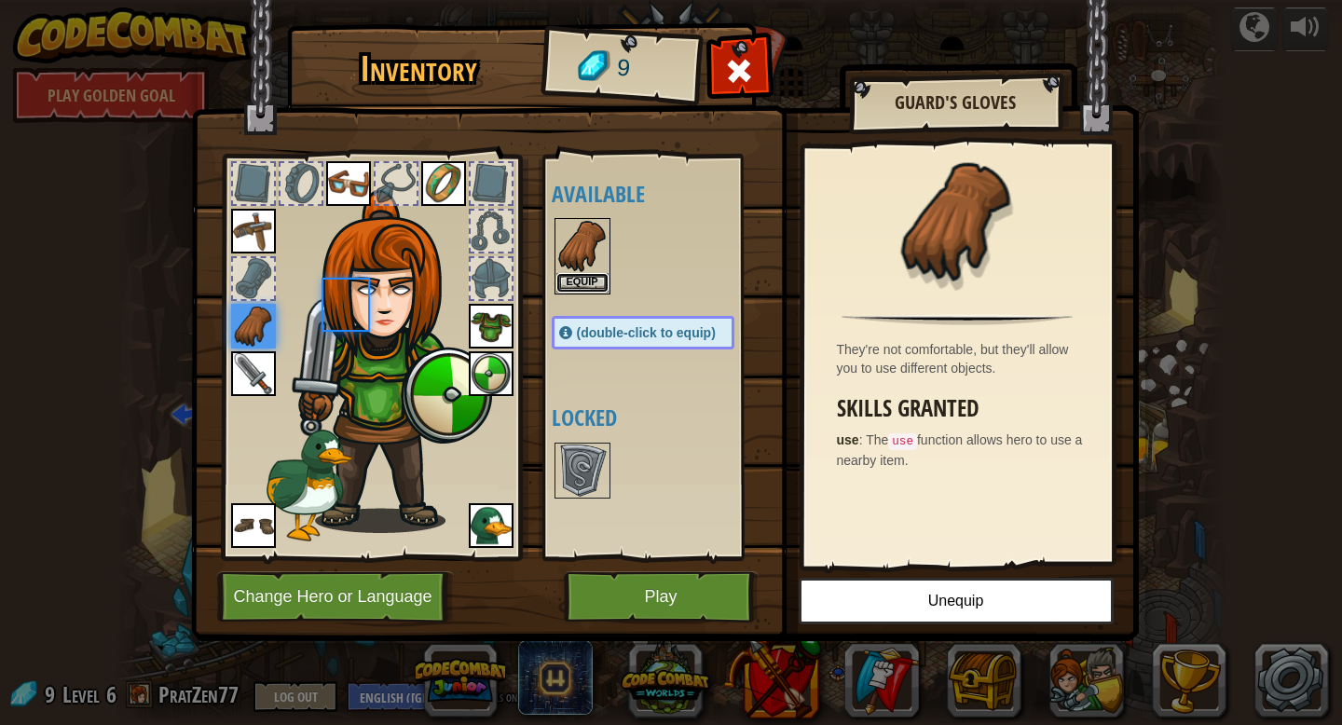
click at [573, 287] on button "Equip" at bounding box center [582, 283] width 52 height 20
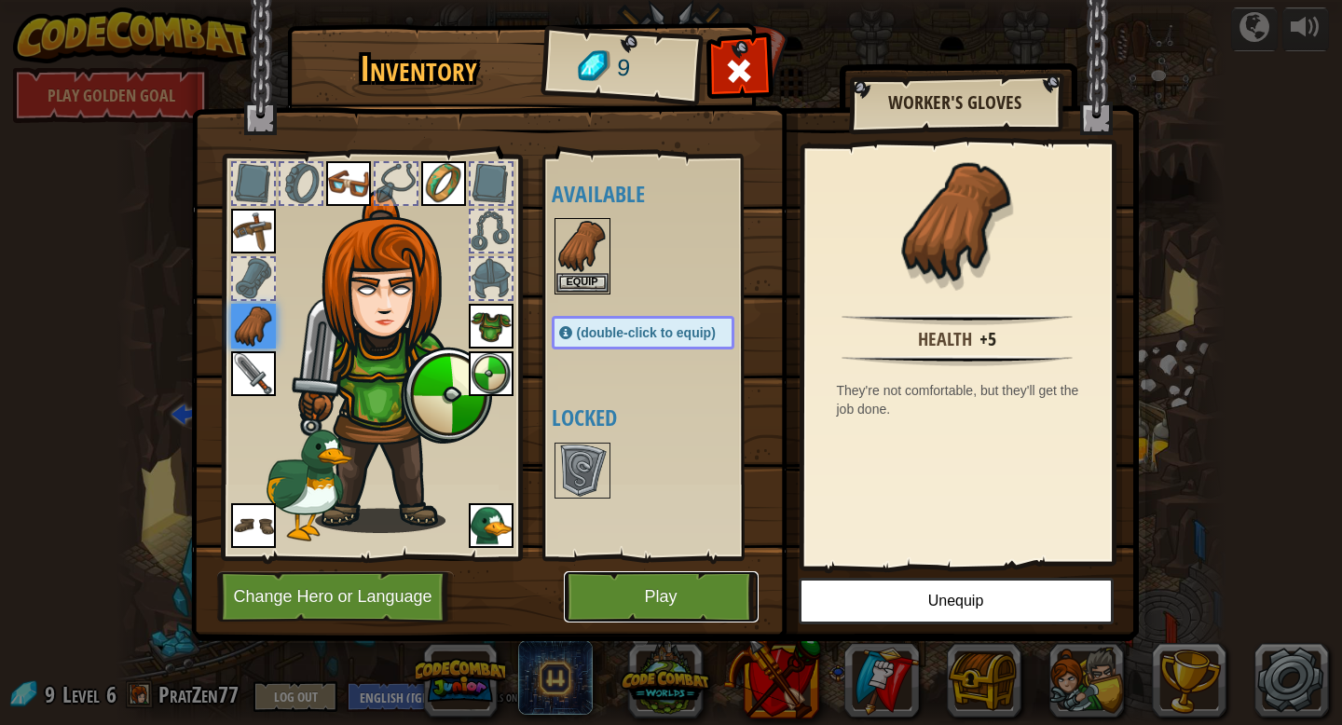
click at [622, 576] on button "Play" at bounding box center [661, 596] width 195 height 51
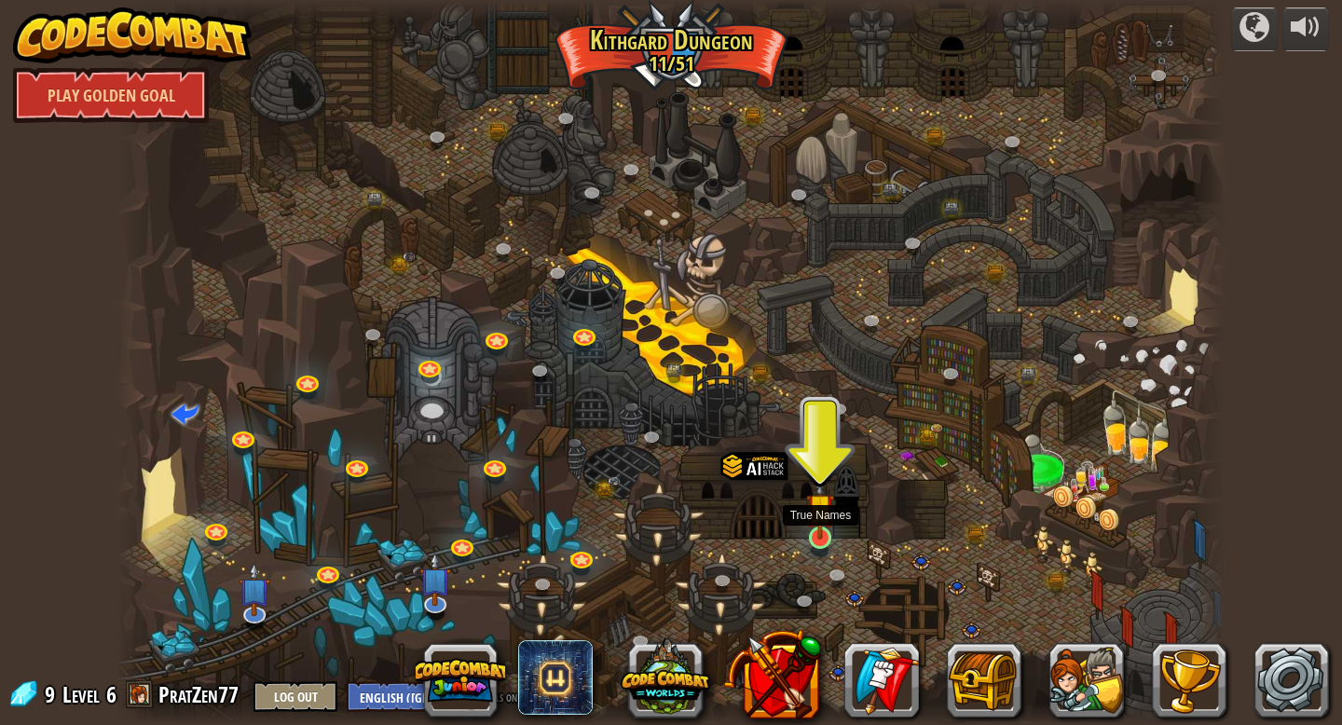
click at [827, 533] on img at bounding box center [820, 507] width 28 height 64
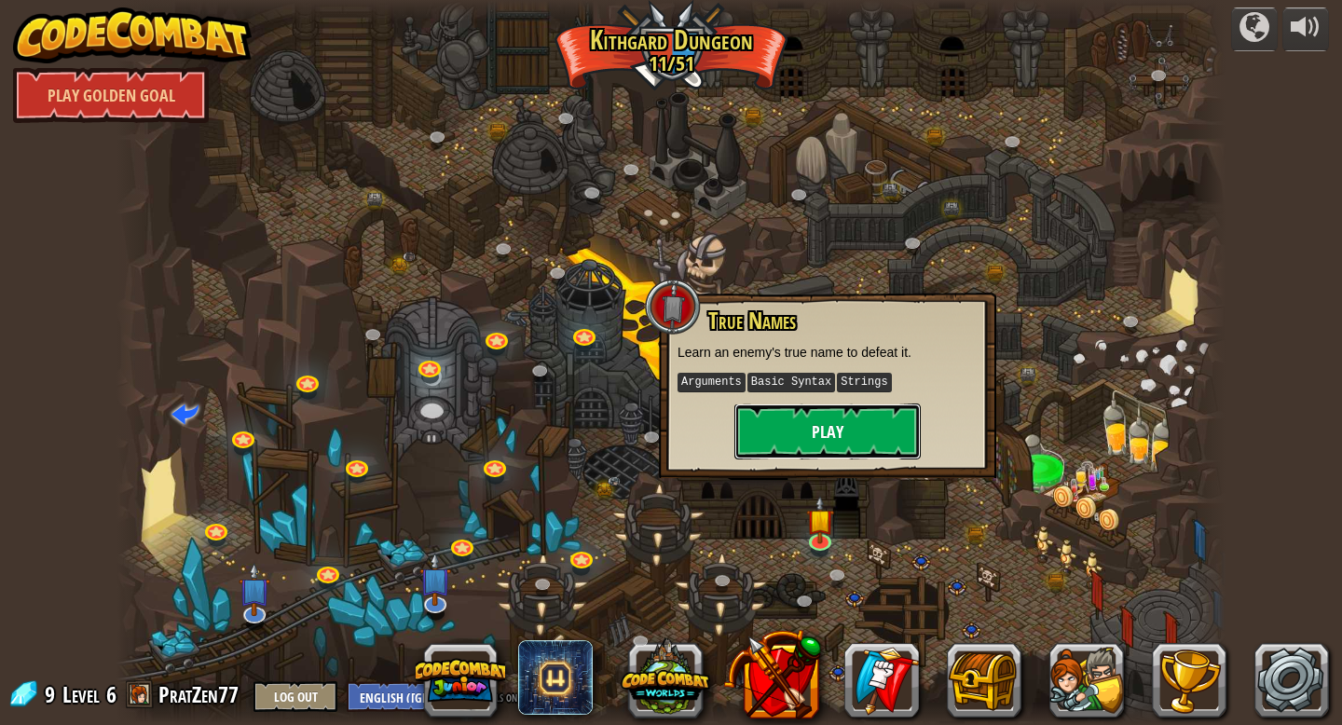
click at [820, 445] on button "Play" at bounding box center [827, 431] width 186 height 56
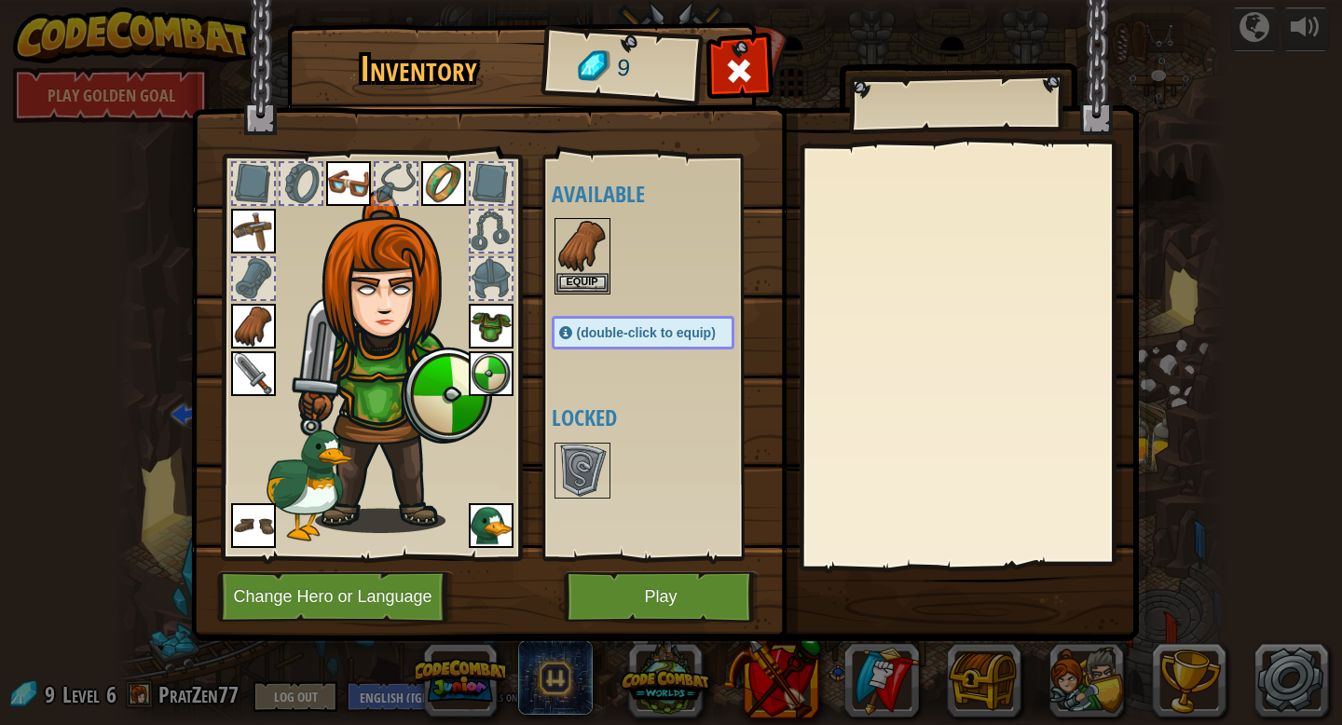
click at [618, 336] on span "(double-click to equip)" at bounding box center [646, 332] width 139 height 15
click at [586, 273] on button "Equip" at bounding box center [582, 282] width 52 height 20
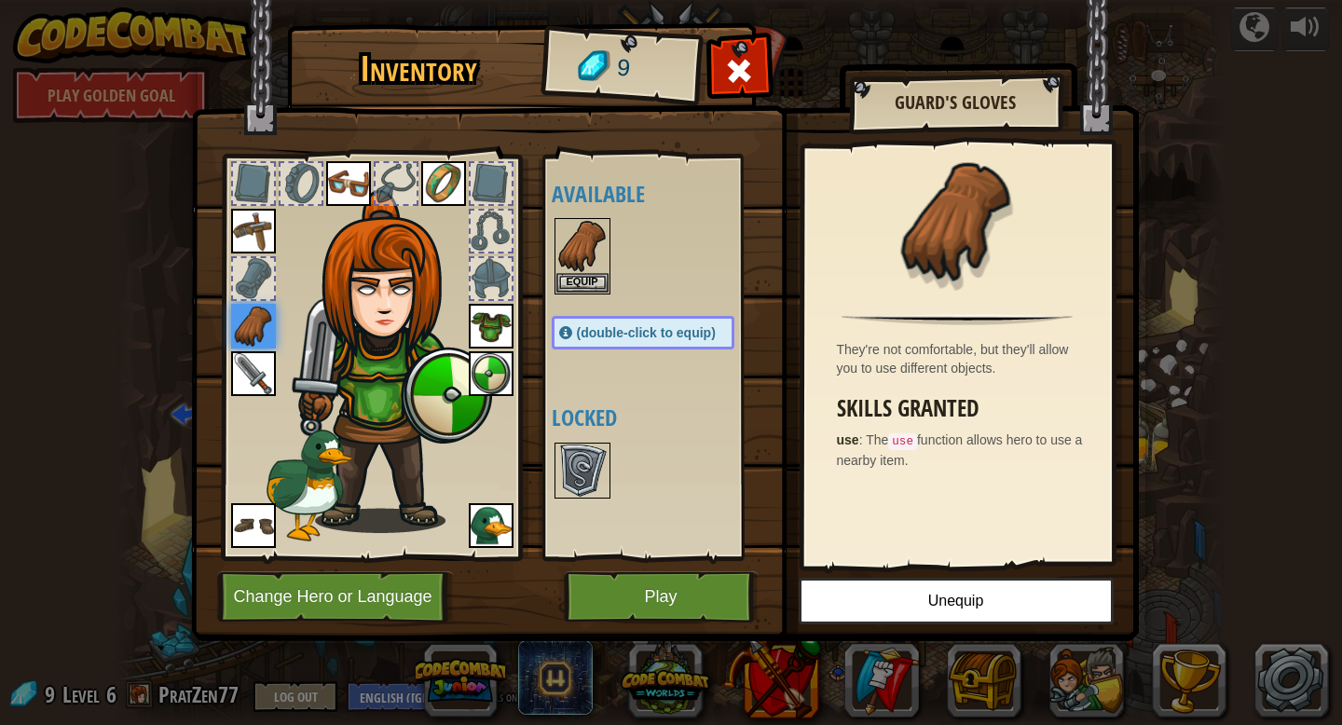
click at [572, 449] on img at bounding box center [582, 470] width 52 height 52
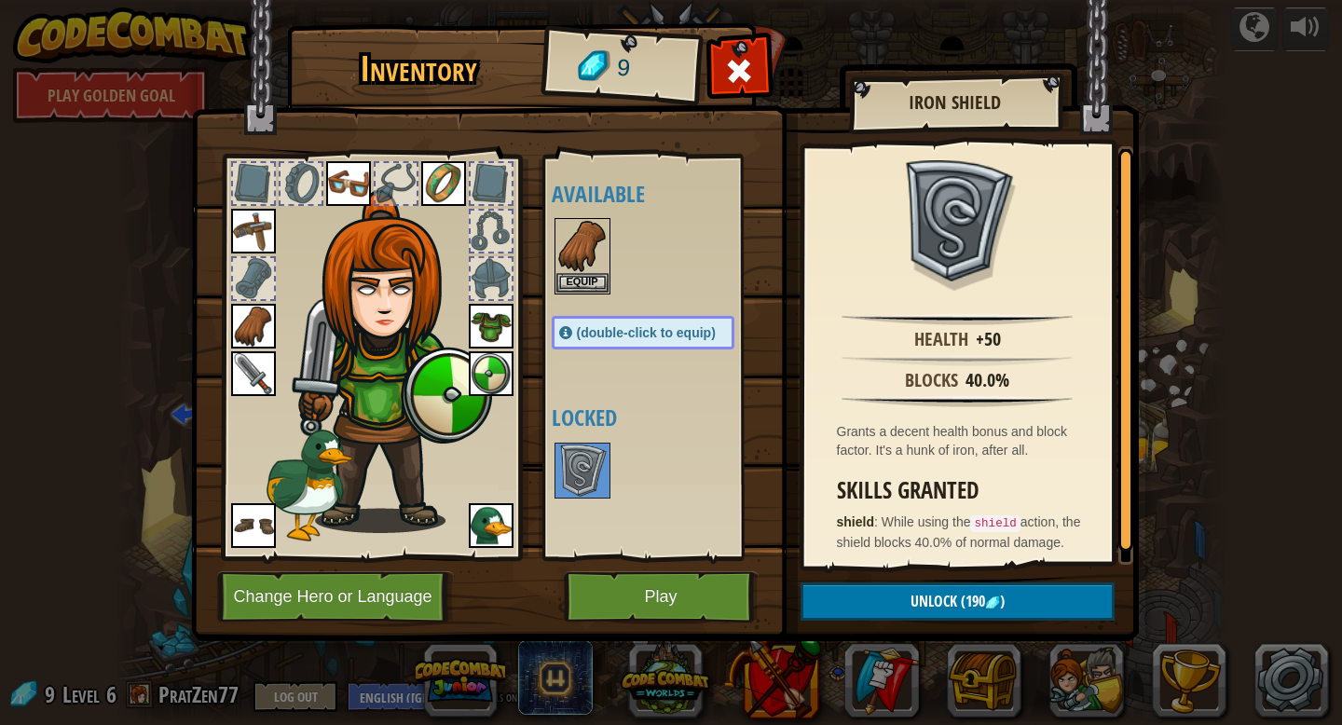
click at [597, 557] on div "Available Equip Equip Equip Equip Equip Equip Equip Equip Equip Equip (double-c…" at bounding box center [657, 357] width 228 height 405
click at [622, 594] on button "Play" at bounding box center [661, 596] width 195 height 51
